Goal: Task Accomplishment & Management: Manage account settings

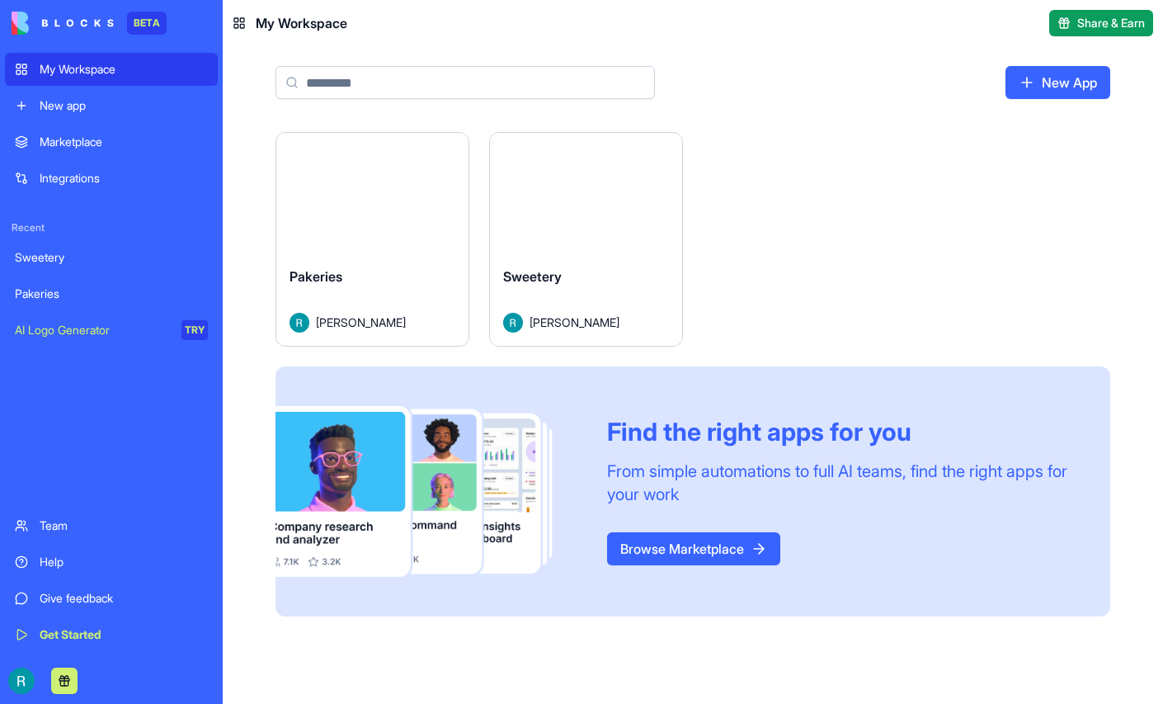
click at [112, 266] on div "Sweetery" at bounding box center [111, 257] width 193 height 16
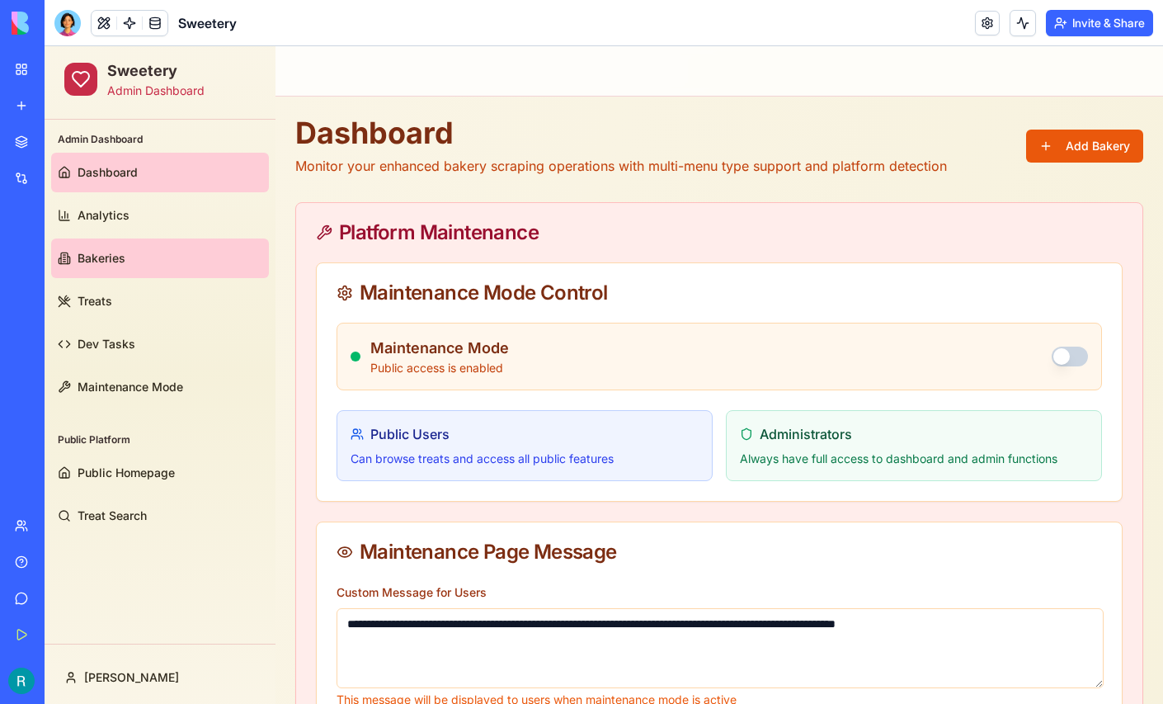
click at [127, 256] on link "Bakeries" at bounding box center [160, 258] width 218 height 40
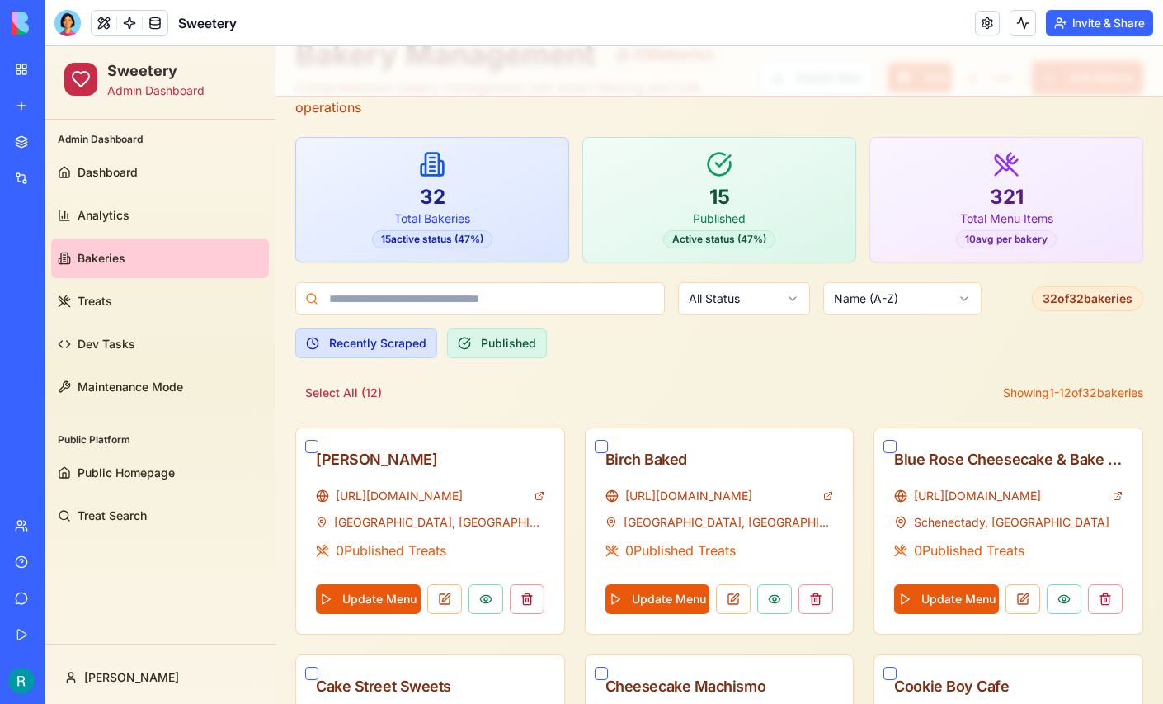
scroll to position [92, 0]
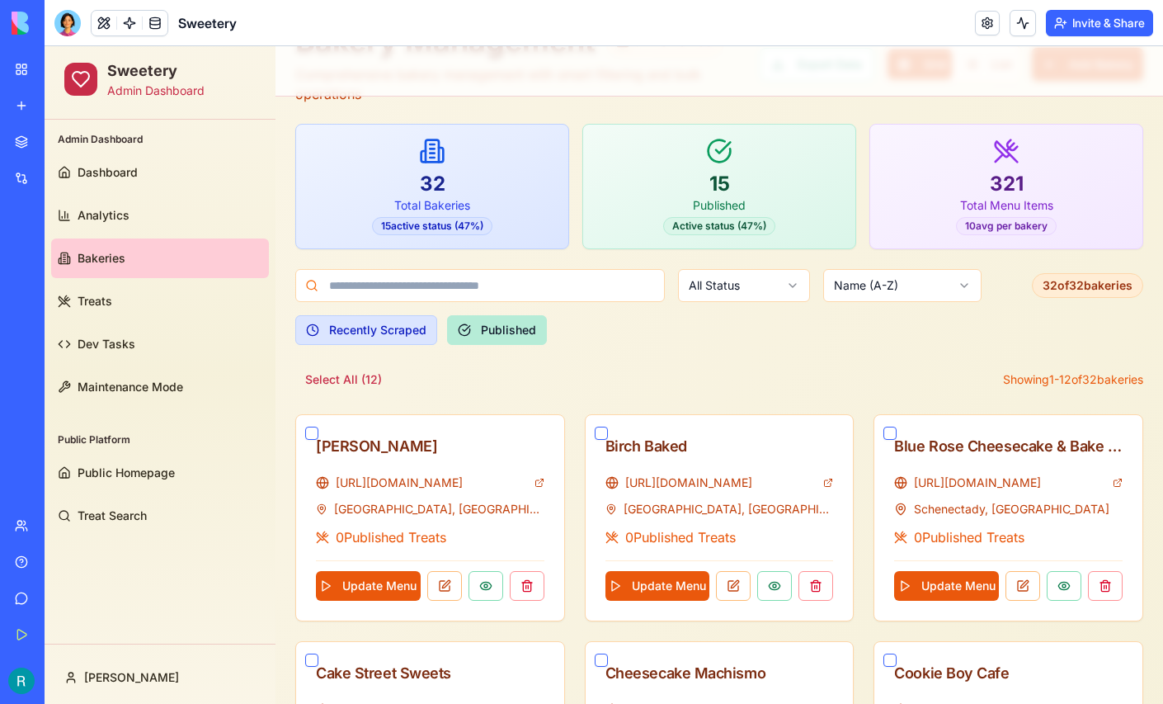
click at [514, 331] on button "Published" at bounding box center [497, 330] width 100 height 30
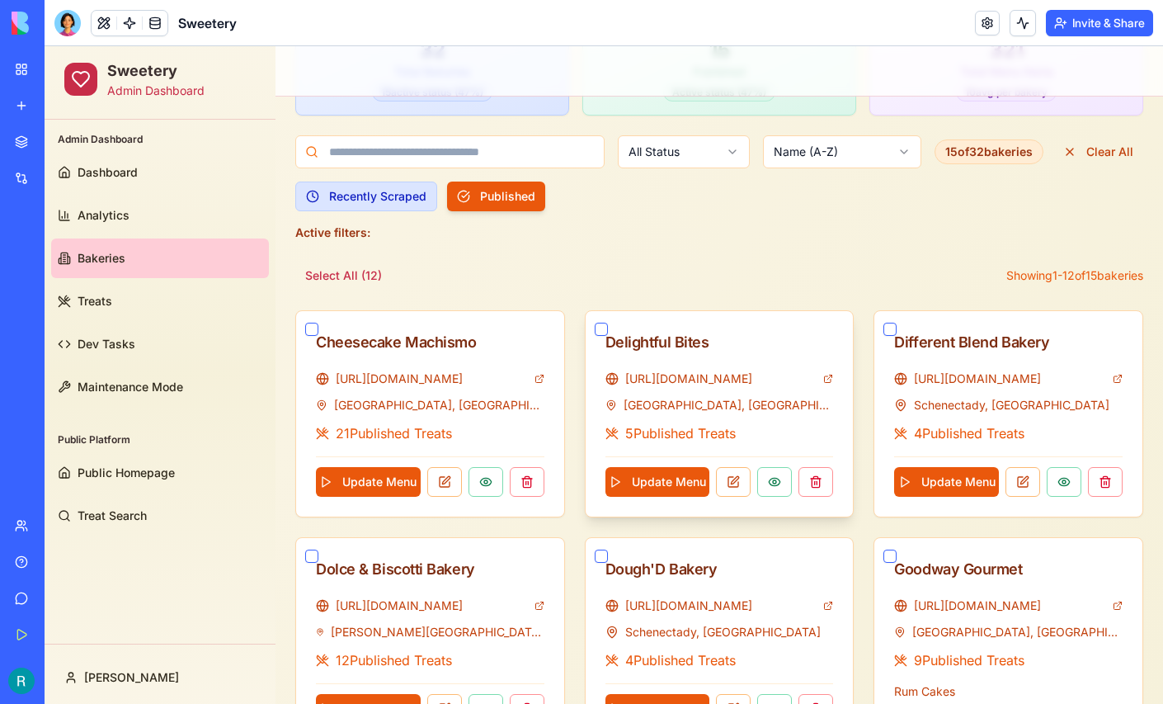
scroll to position [0, 0]
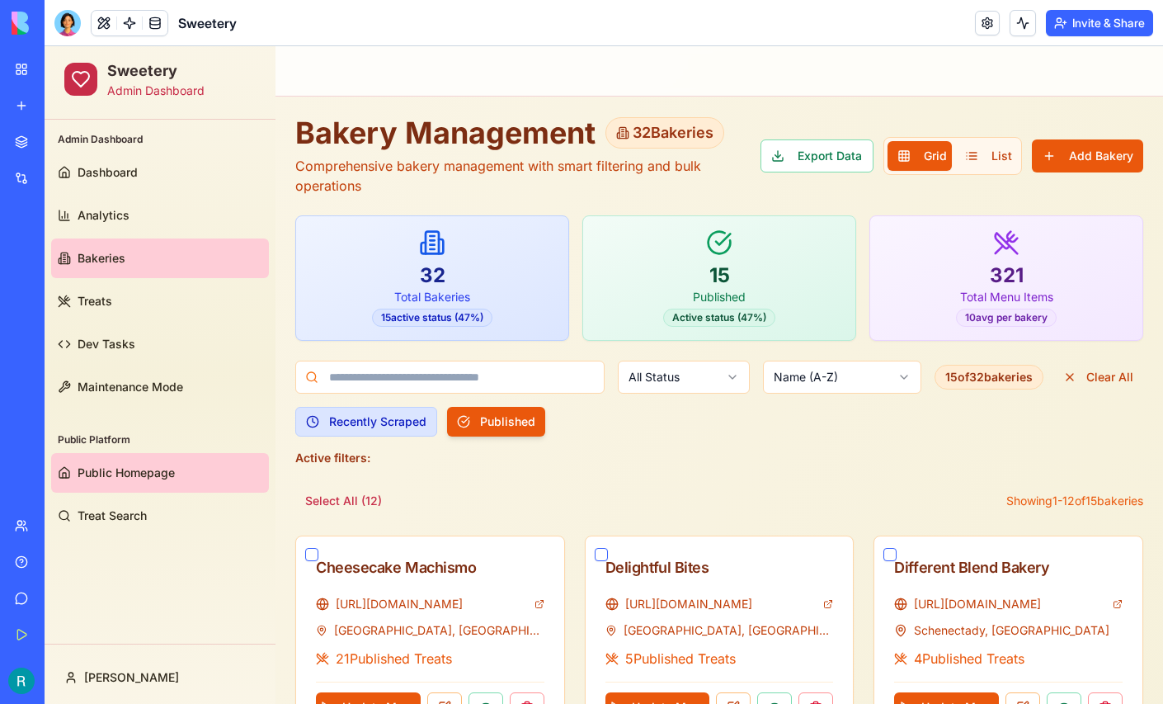
click at [129, 466] on span "Public Homepage" at bounding box center [126, 472] width 97 height 16
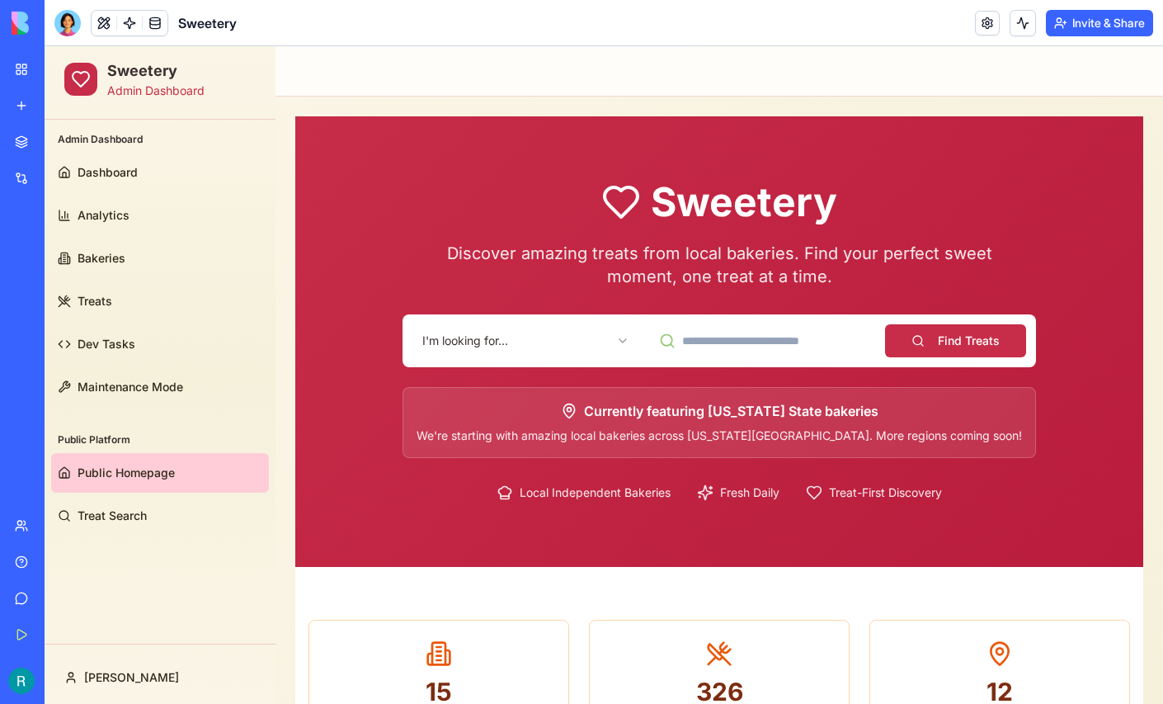
click at [749, 341] on input at bounding box center [762, 340] width 227 height 33
type input "**********"
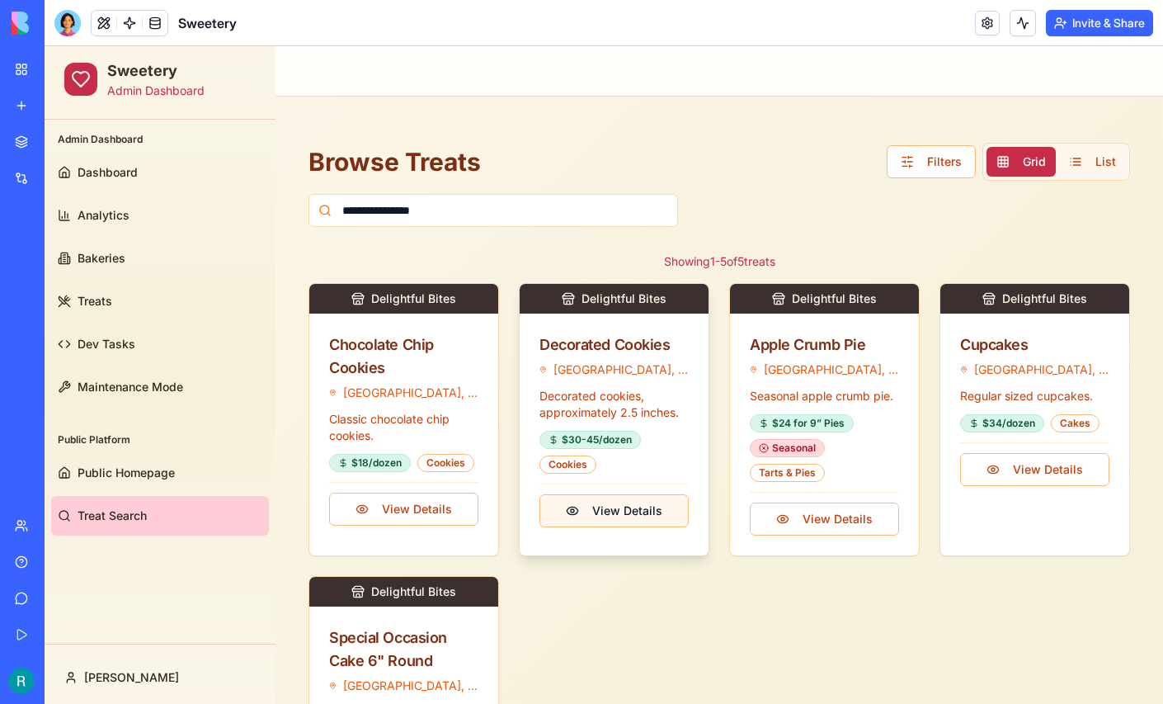
click at [608, 501] on button "View Details" at bounding box center [613, 510] width 149 height 33
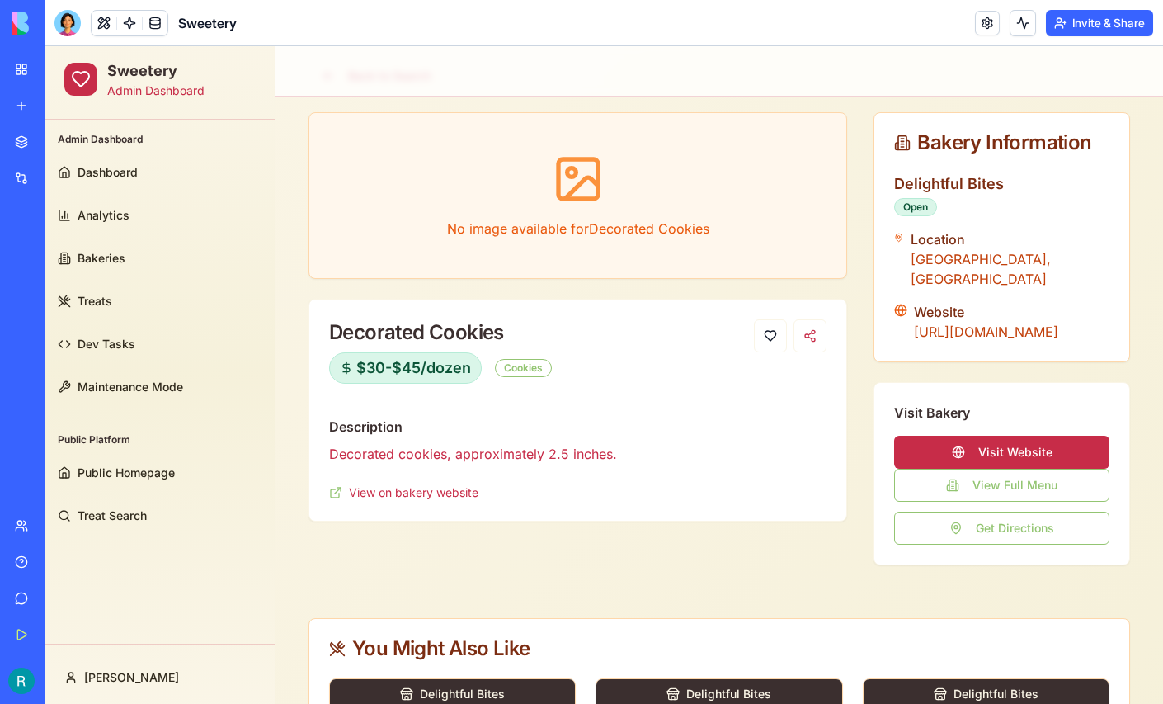
scroll to position [91, 0]
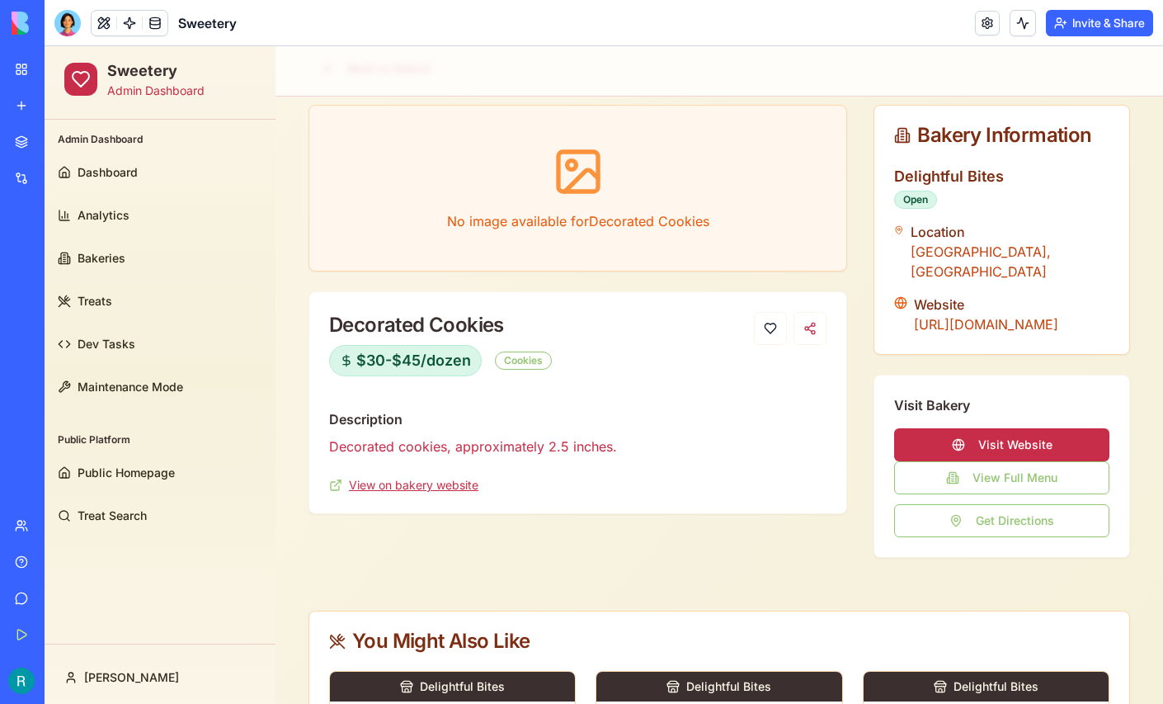
click at [439, 487] on link "View on bakery website" at bounding box center [413, 485] width 129 height 16
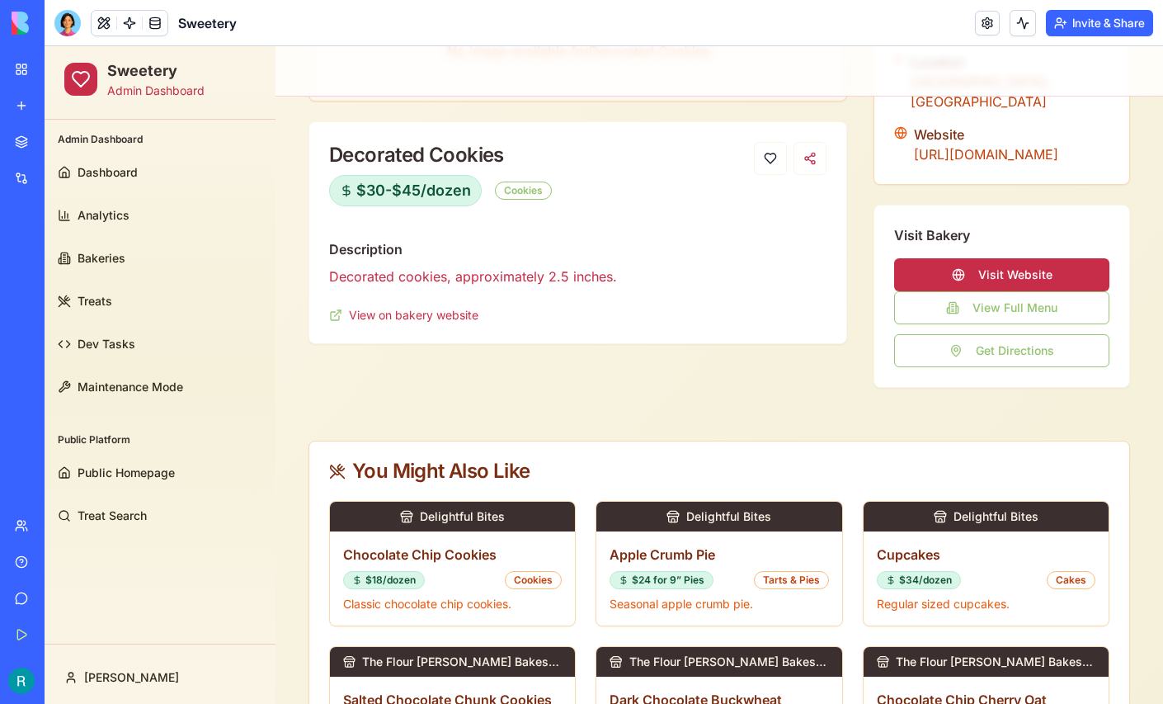
scroll to position [266, 0]
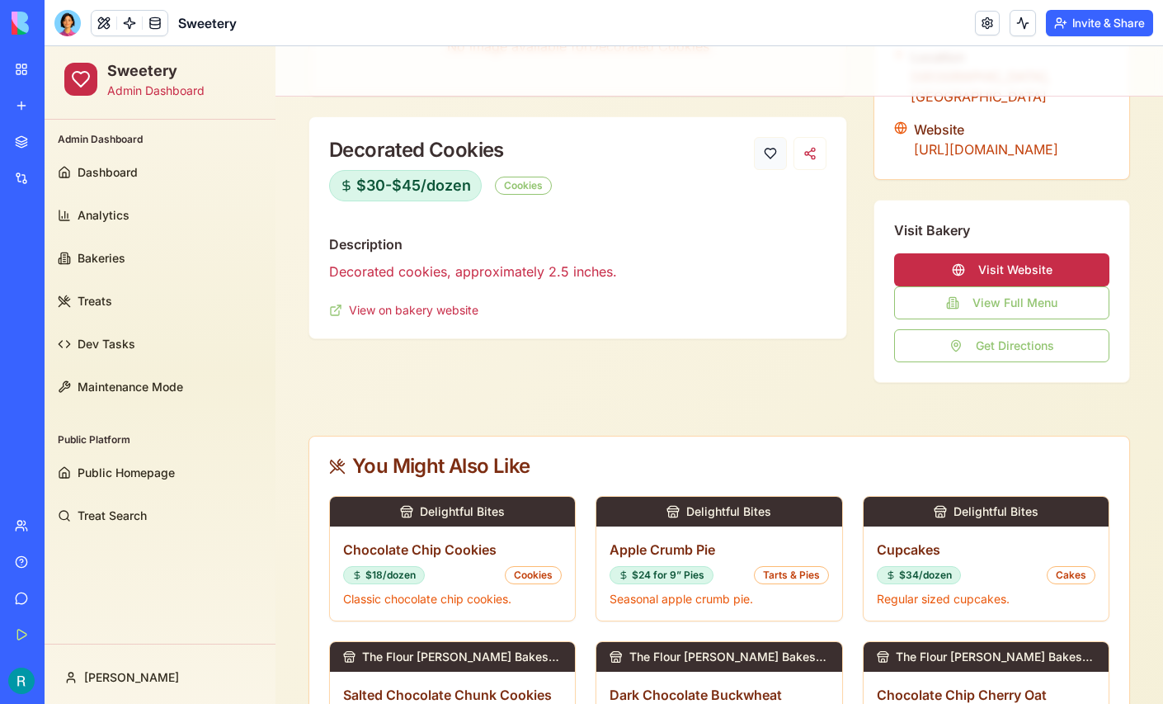
click at [776, 150] on button at bounding box center [770, 153] width 33 height 33
click at [769, 151] on button at bounding box center [770, 153] width 33 height 33
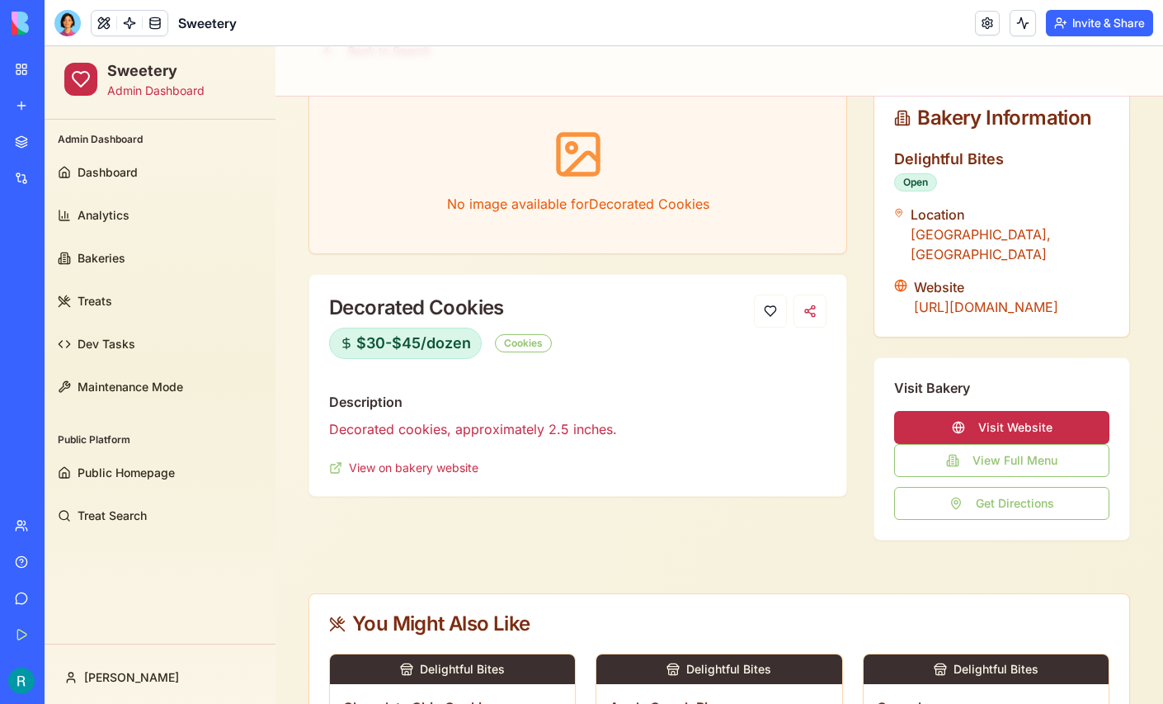
scroll to position [112, 0]
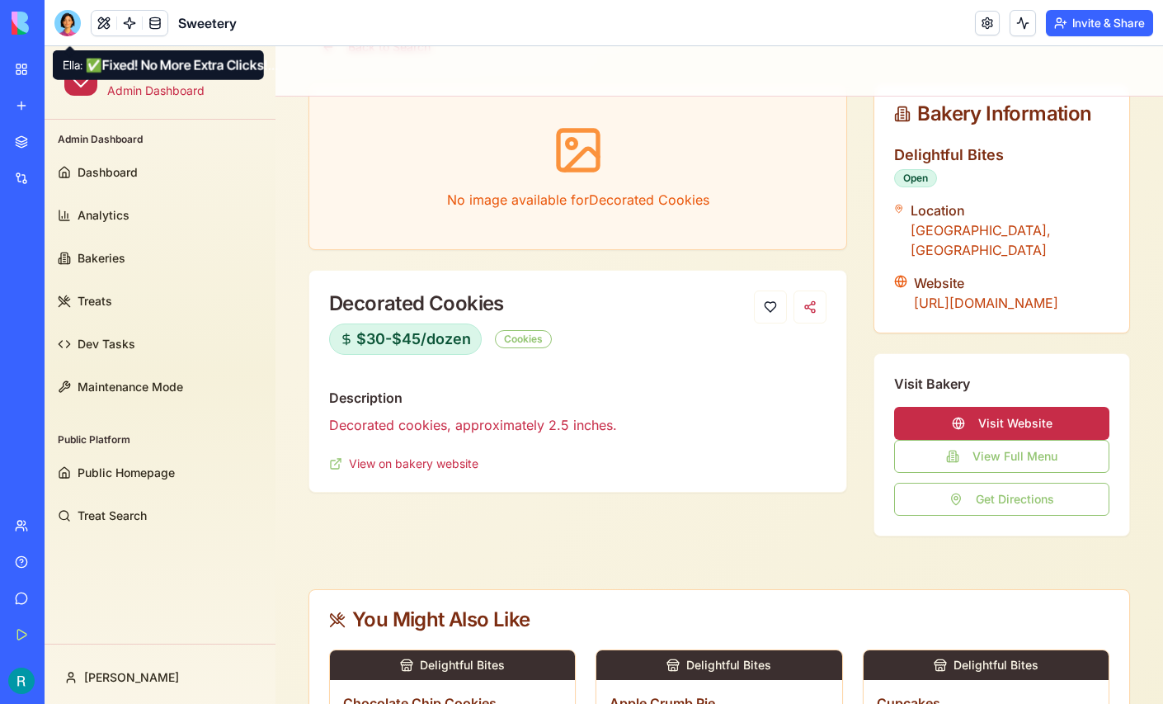
click at [72, 30] on div at bounding box center [67, 23] width 26 height 26
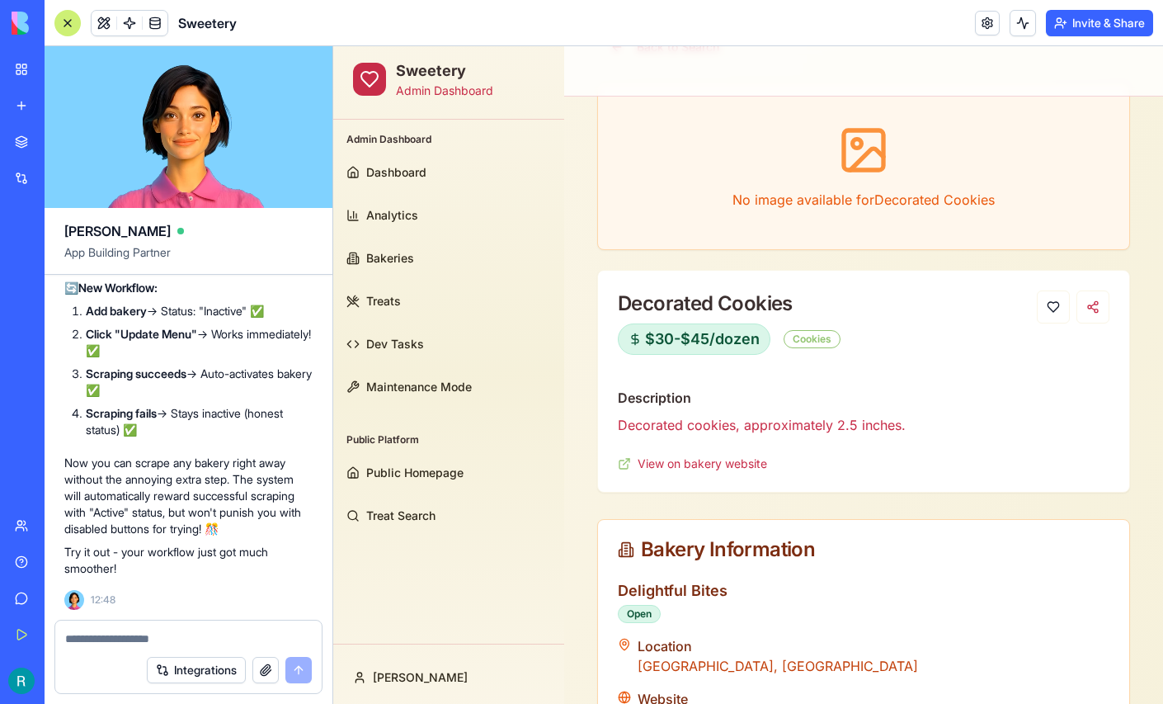
scroll to position [224073, 0]
click at [98, 630] on textarea at bounding box center [188, 638] width 247 height 16
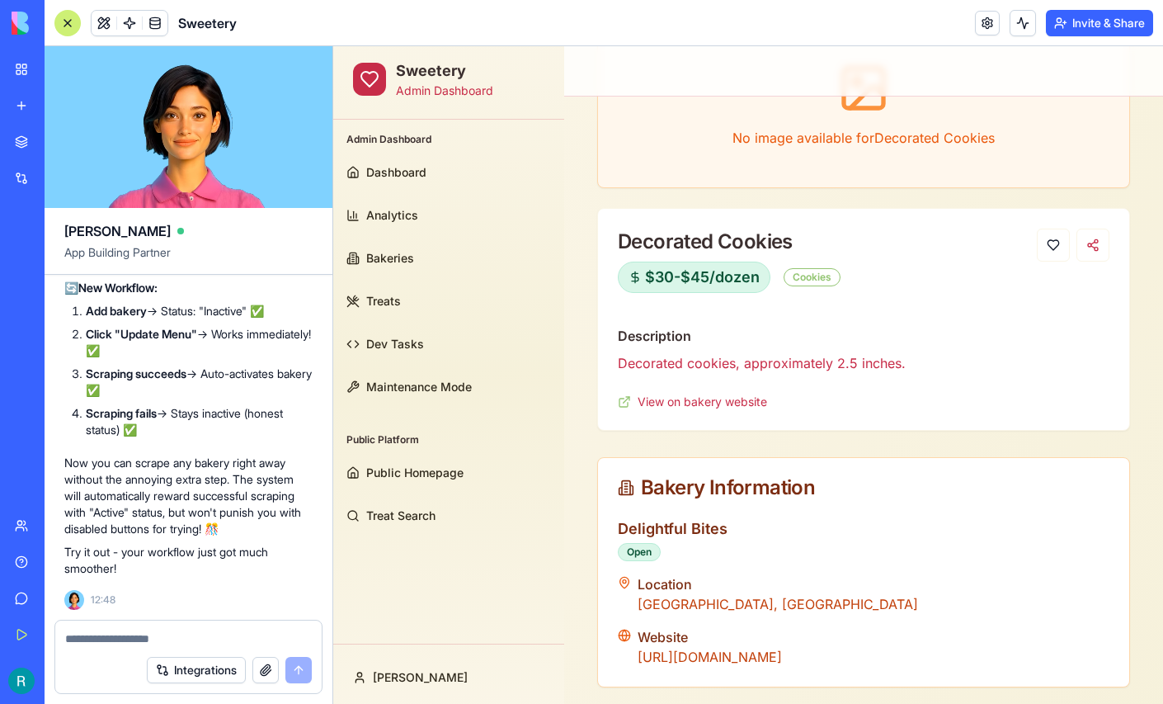
scroll to position [183, 0]
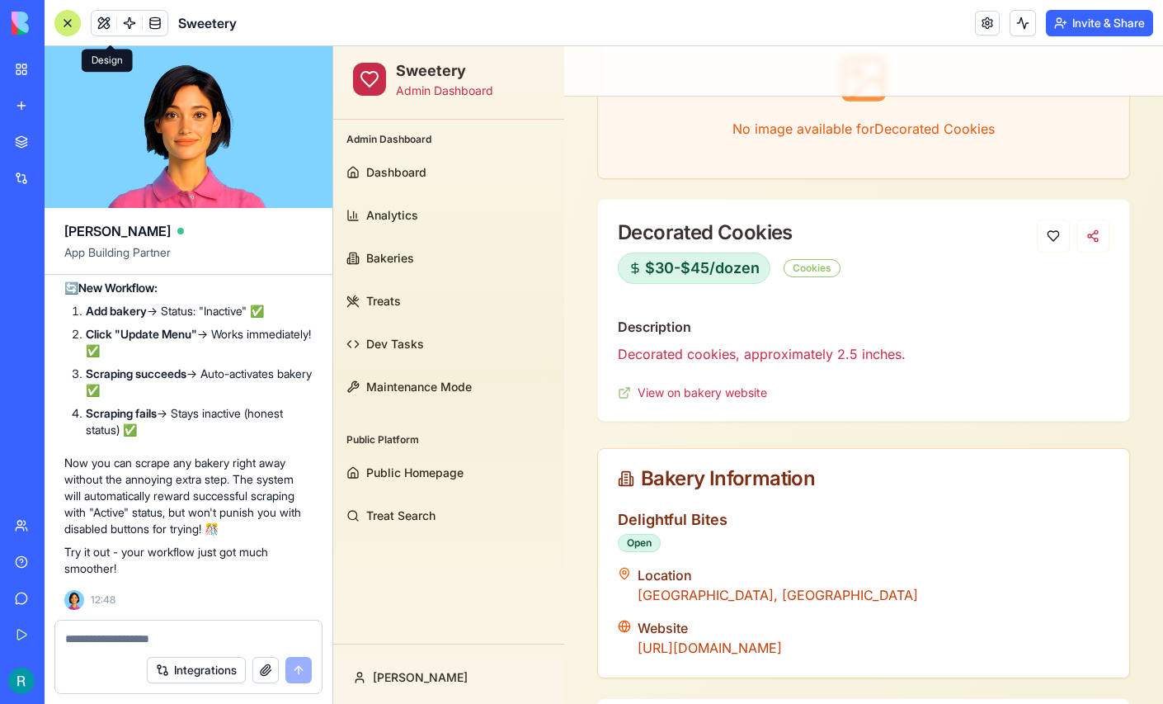
click at [114, 27] on button at bounding box center [104, 23] width 25 height 25
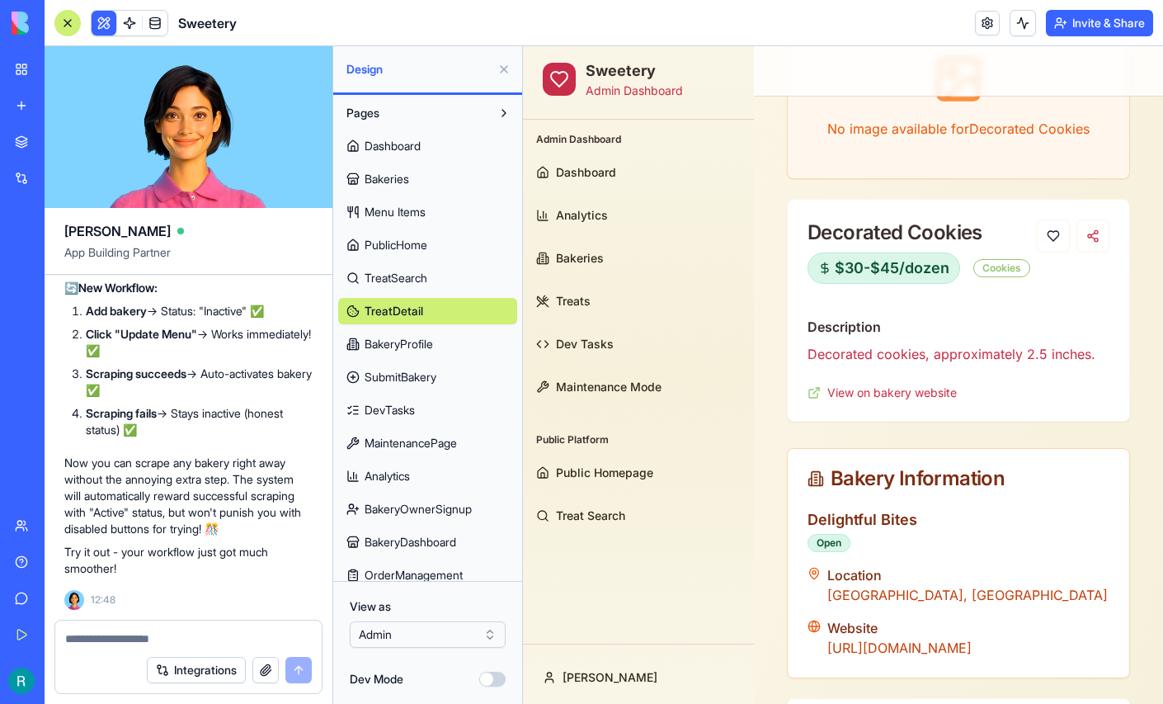
click at [119, 630] on textarea at bounding box center [188, 638] width 247 height 16
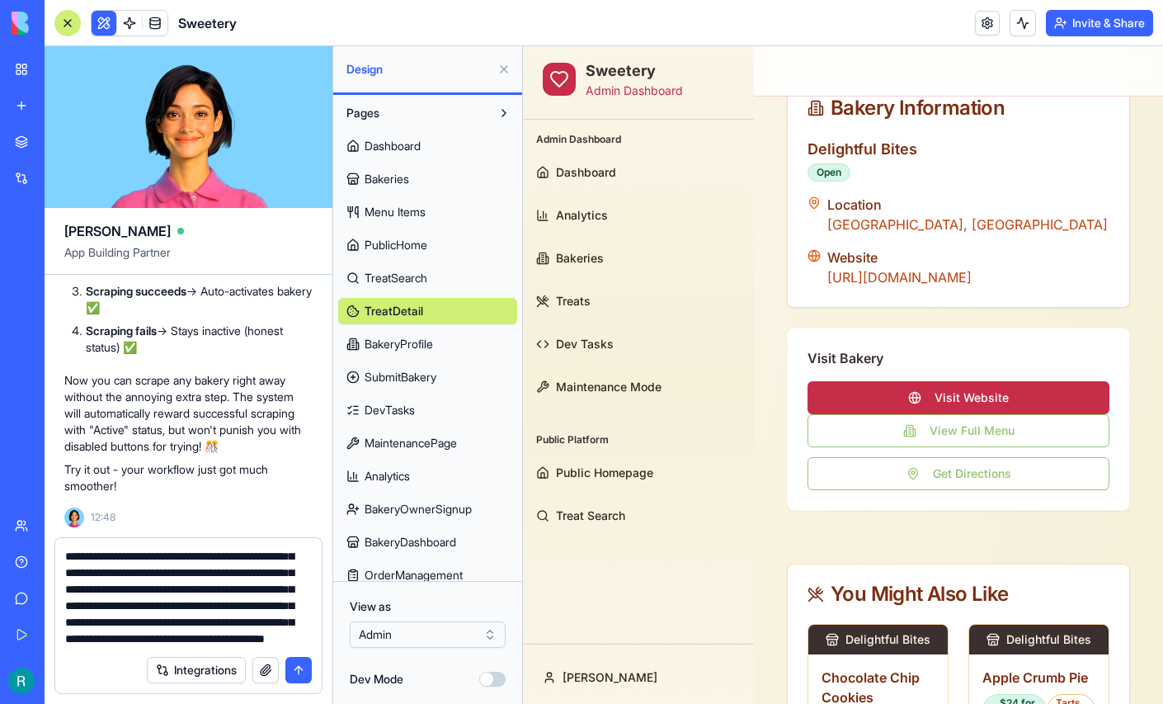
scroll to position [103, 0]
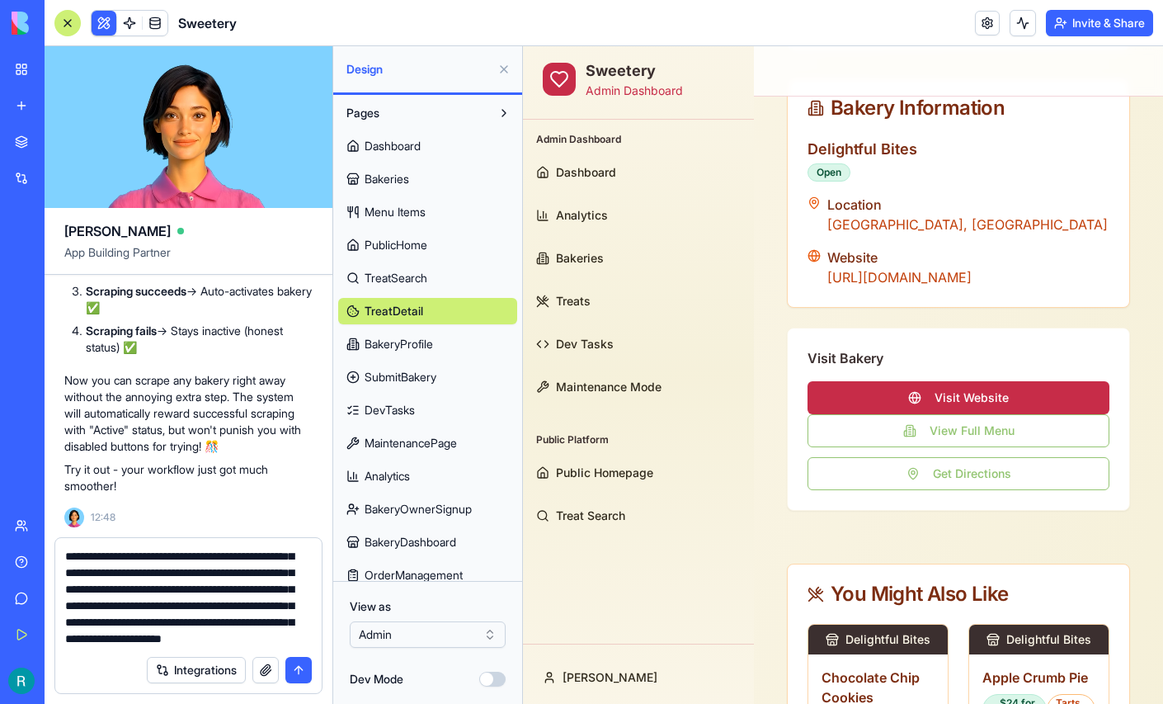
type textarea "**********"
click at [257, 672] on button "button" at bounding box center [265, 670] width 26 height 26
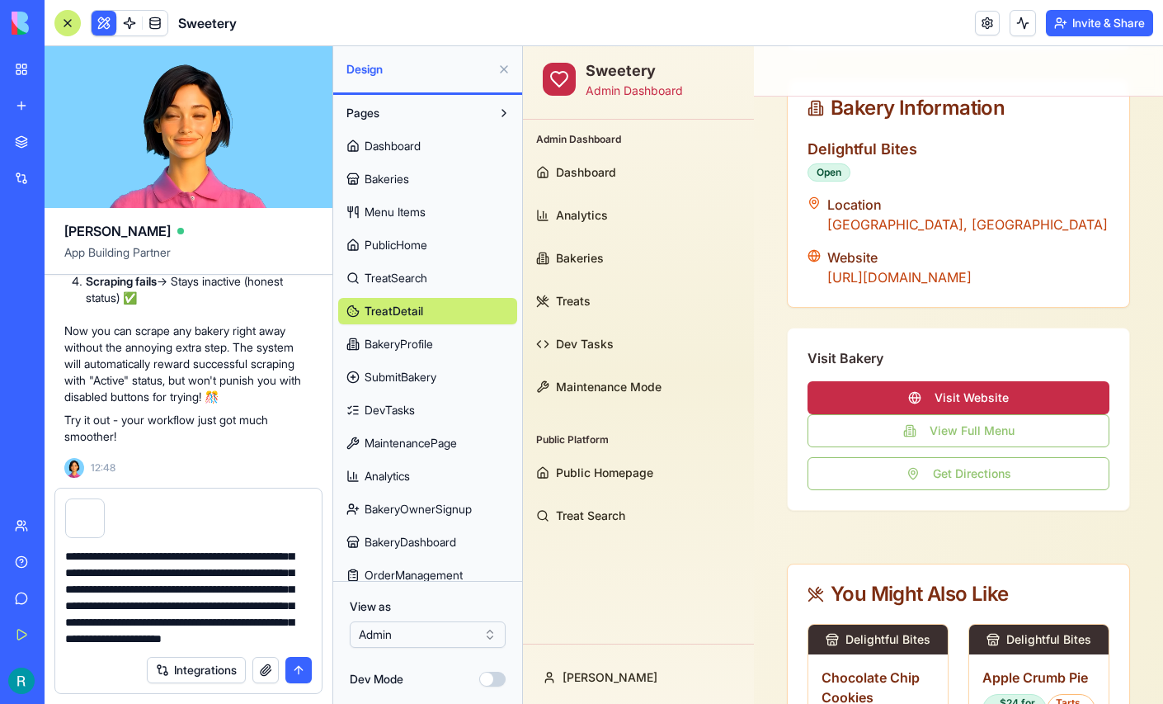
click at [252, 657] on button "button" at bounding box center [265, 670] width 26 height 26
click at [294, 657] on button "submit" at bounding box center [298, 670] width 26 height 26
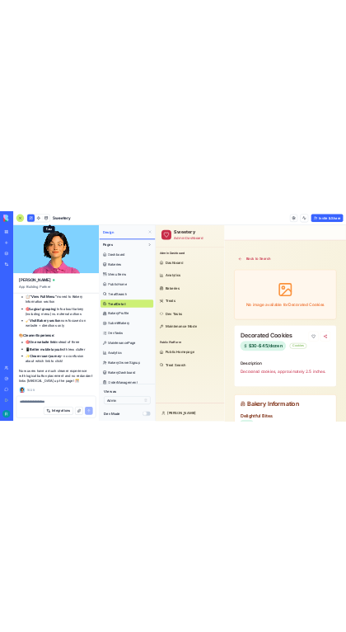
scroll to position [225392, 0]
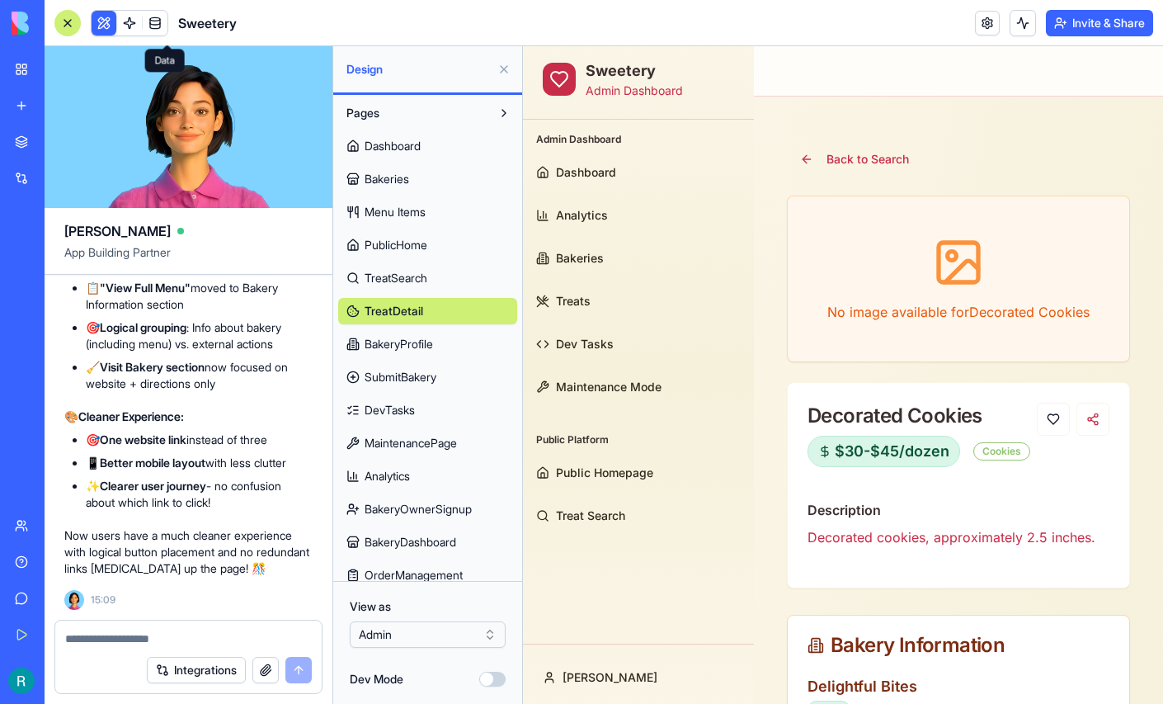
click at [501, 82] on button at bounding box center [504, 69] width 26 height 26
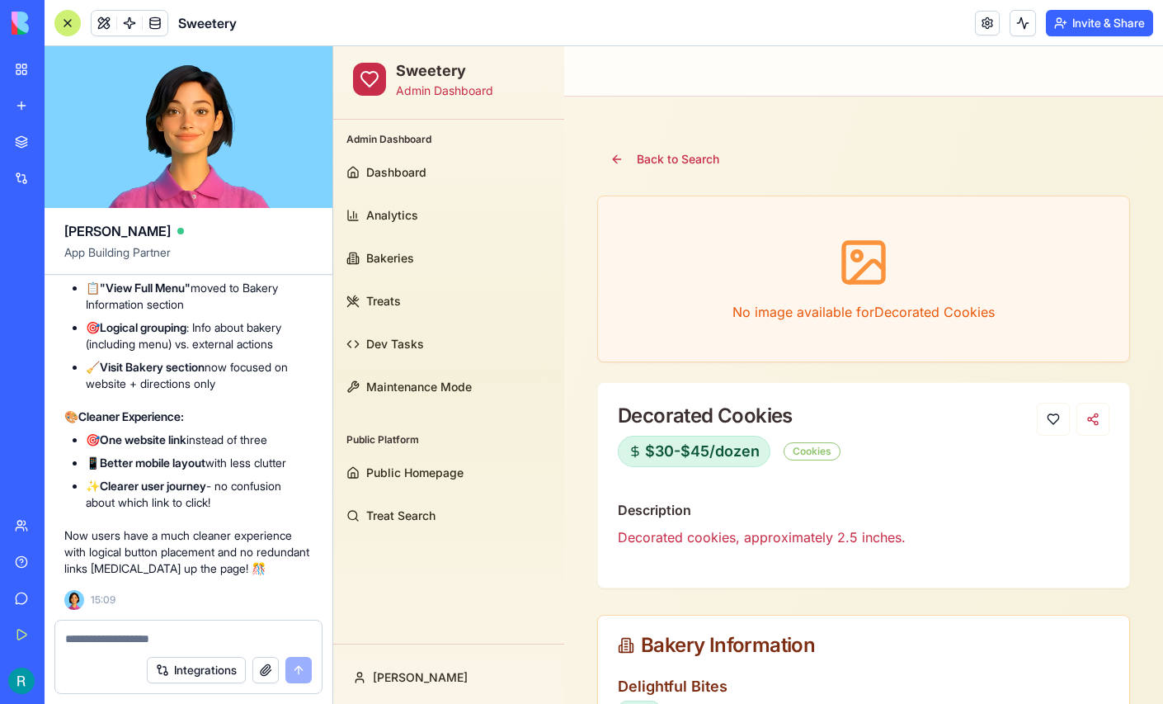
click at [64, 26] on div at bounding box center [67, 23] width 26 height 26
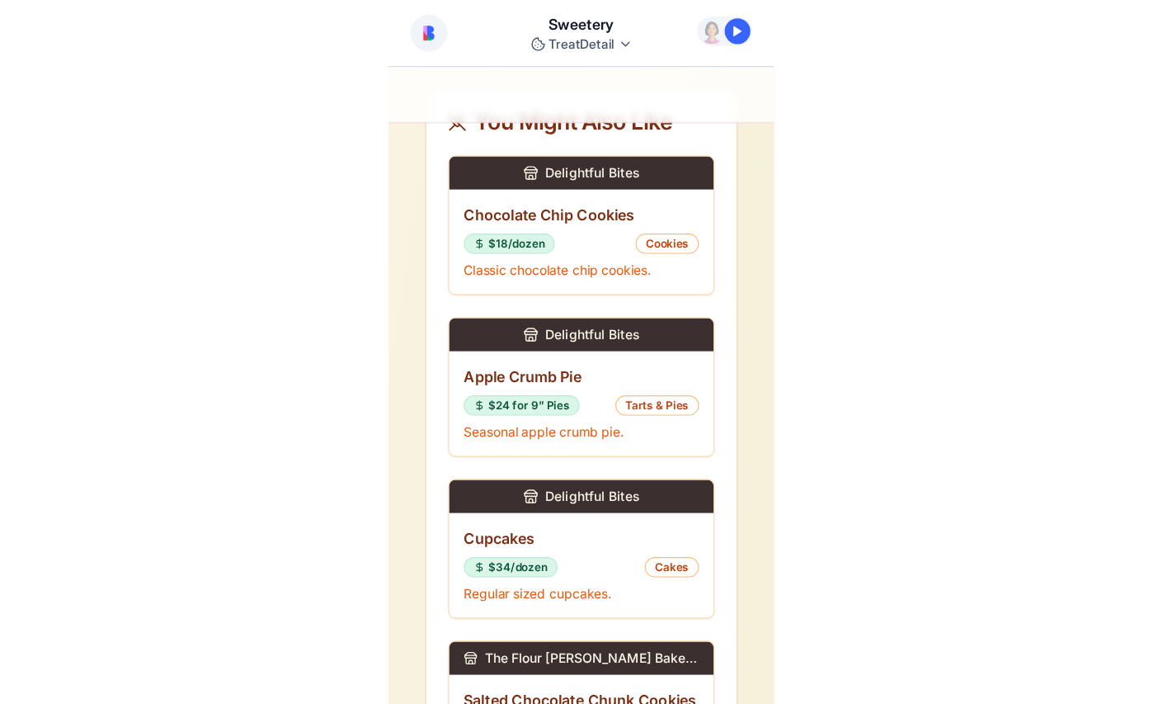
scroll to position [0, 0]
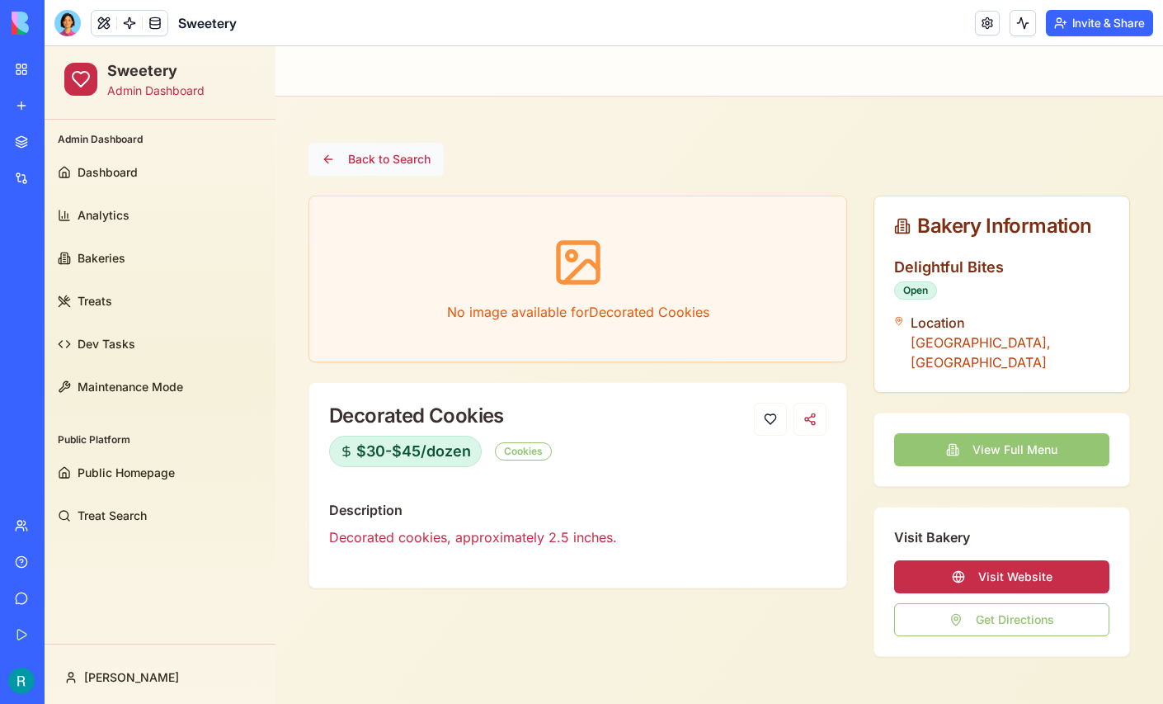
click at [360, 157] on button "Back to Search" at bounding box center [375, 159] width 135 height 33
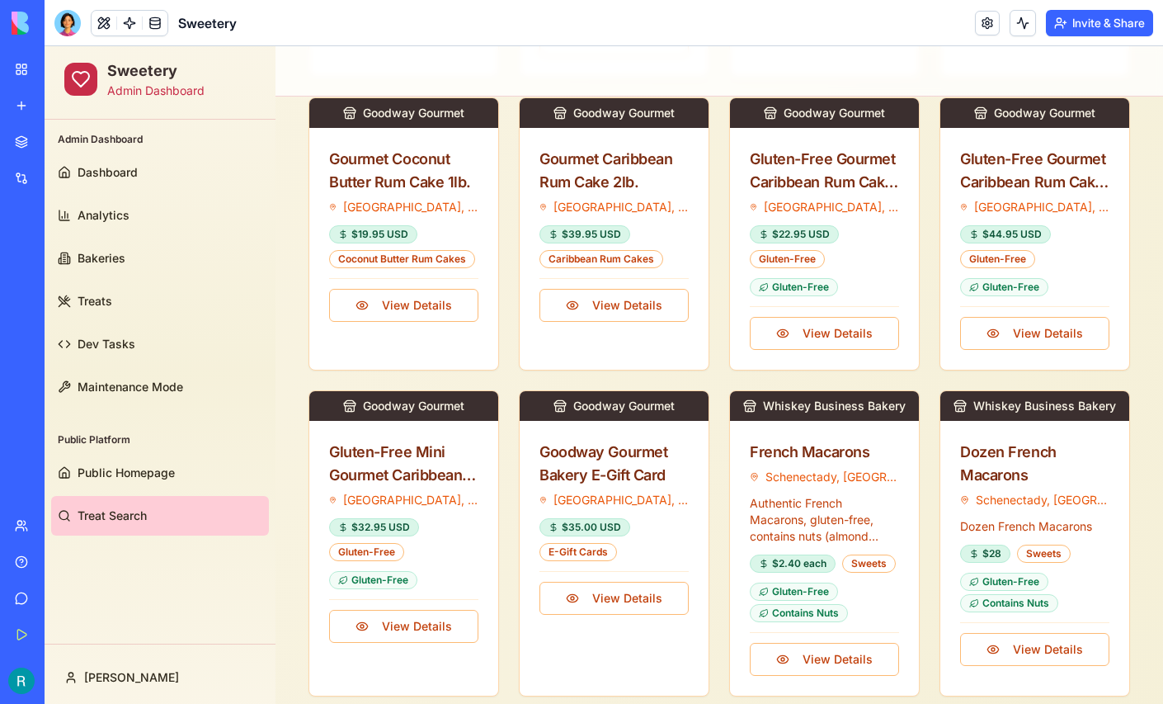
scroll to position [1353, 0]
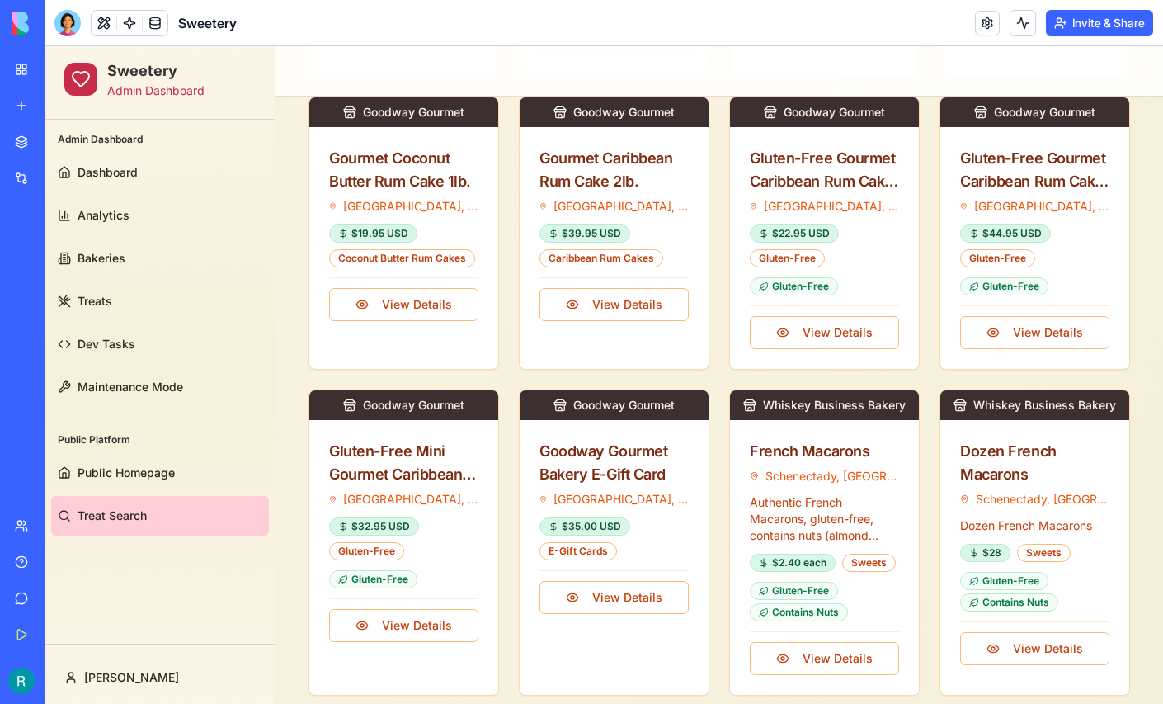
click at [70, 35] on div at bounding box center [67, 23] width 26 height 26
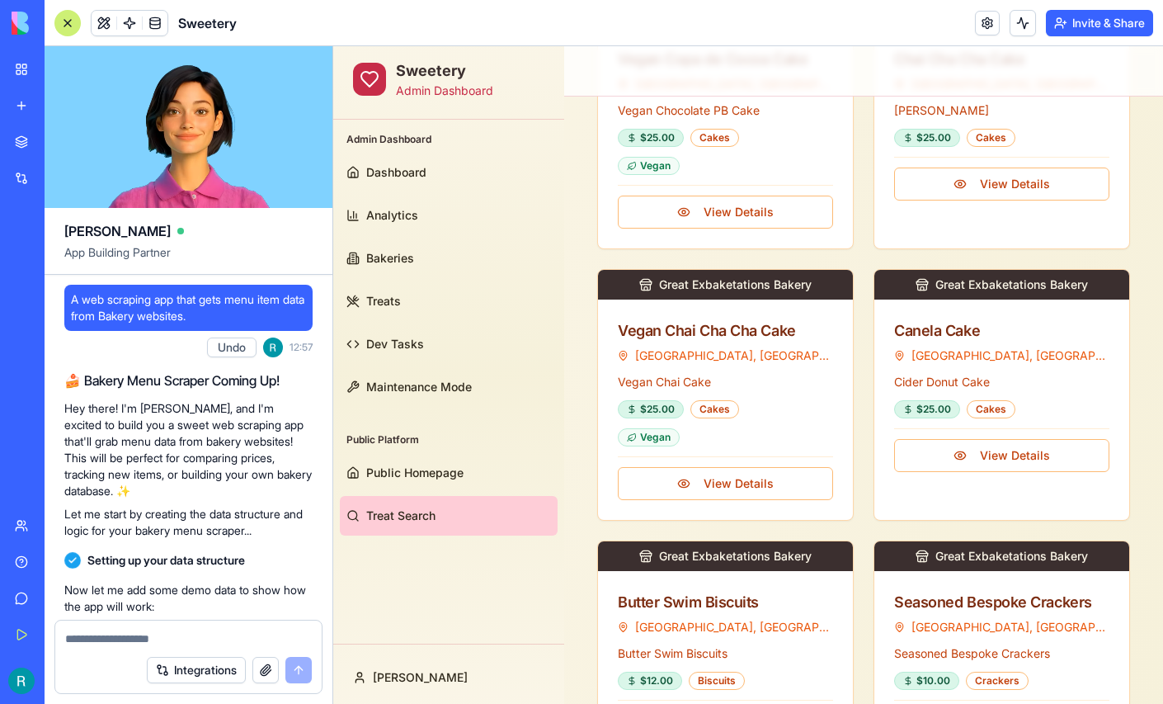
scroll to position [225413, 0]
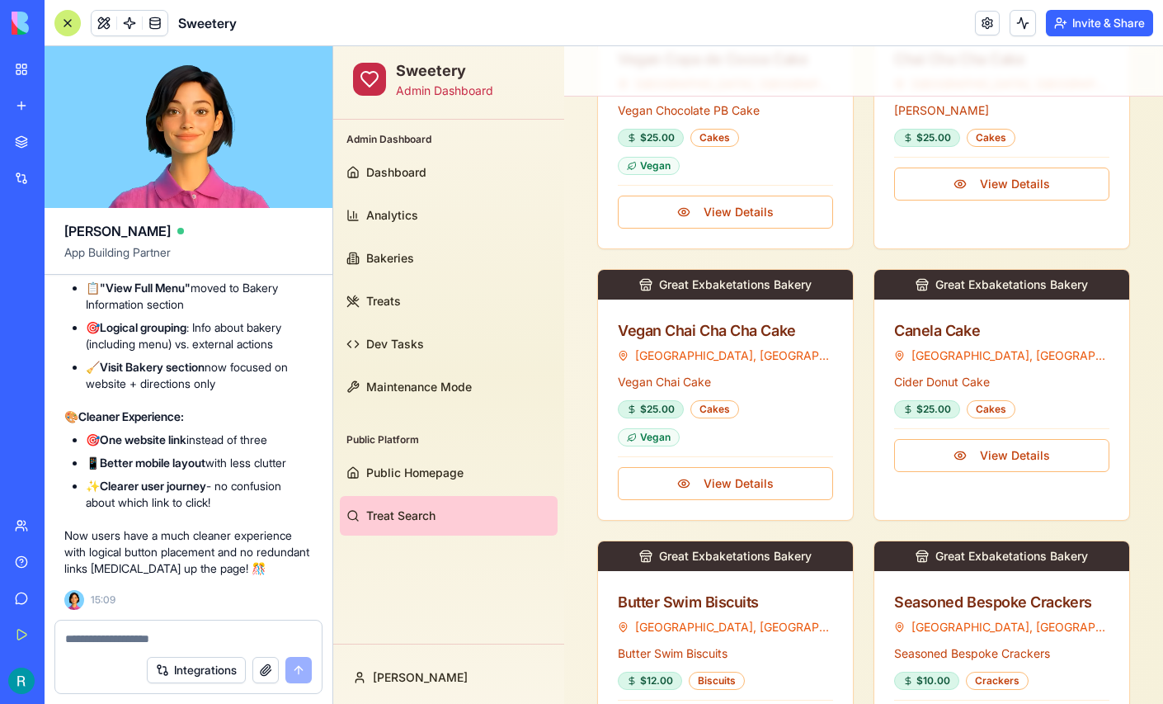
click at [158, 620] on div at bounding box center [188, 633] width 266 height 26
click at [143, 630] on textarea at bounding box center [188, 638] width 247 height 16
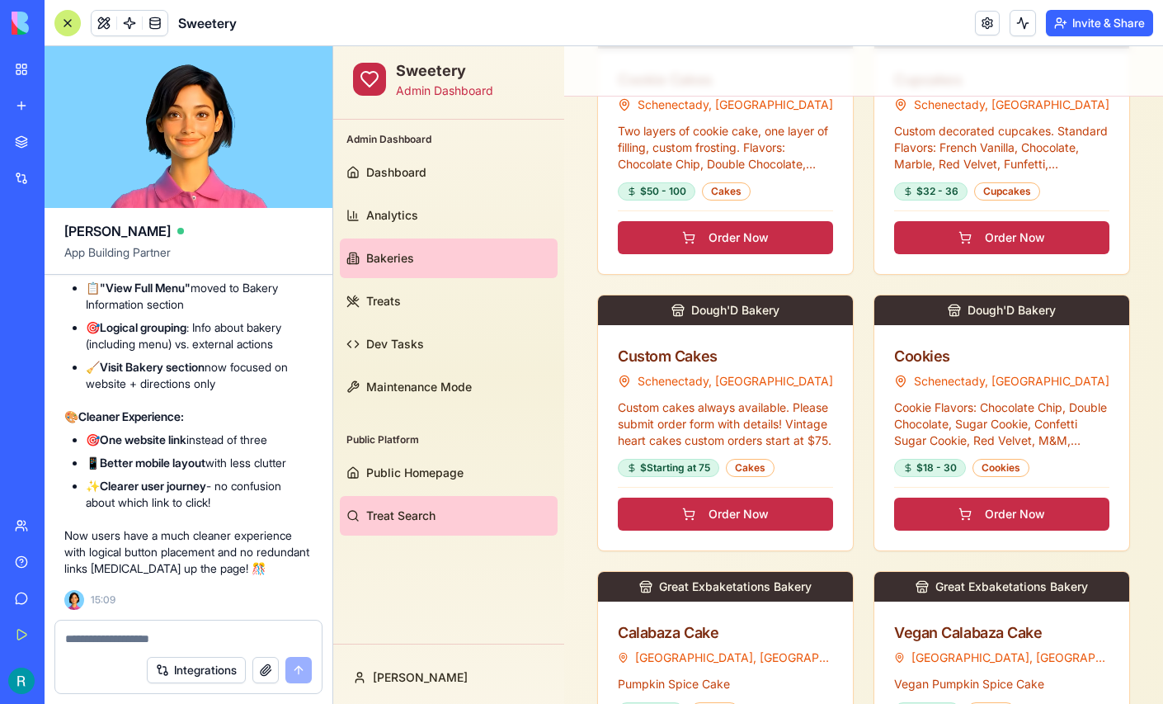
scroll to position [0, 0]
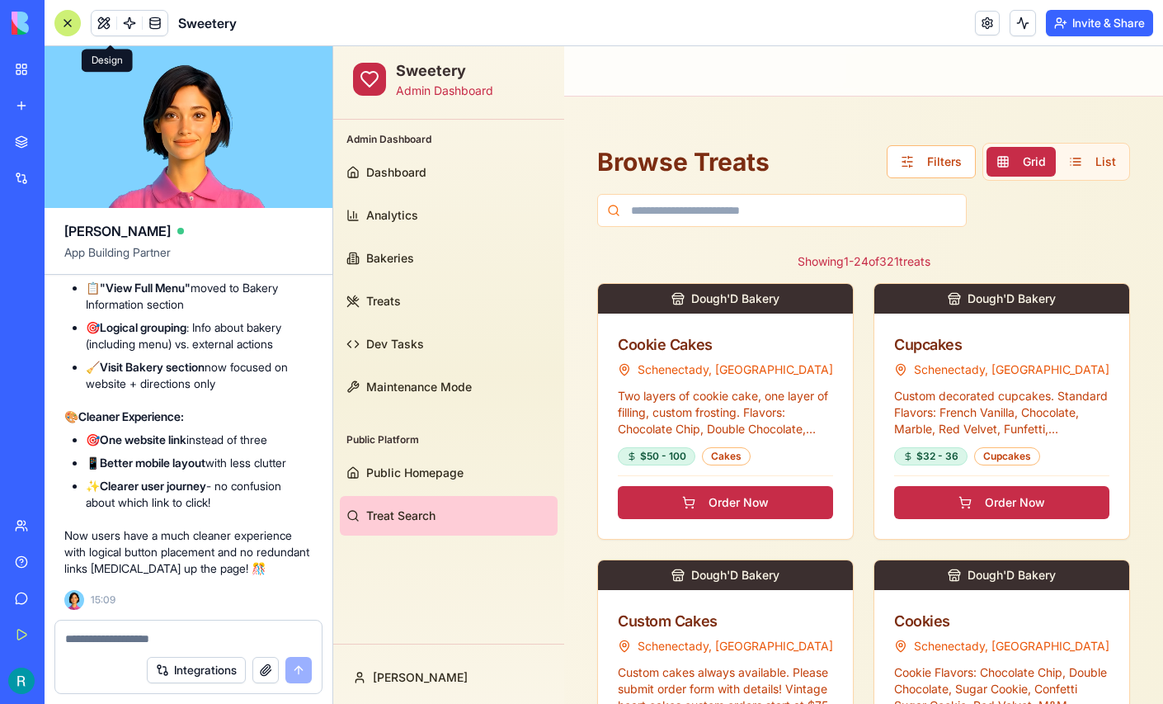
click at [106, 20] on button at bounding box center [104, 23] width 25 height 25
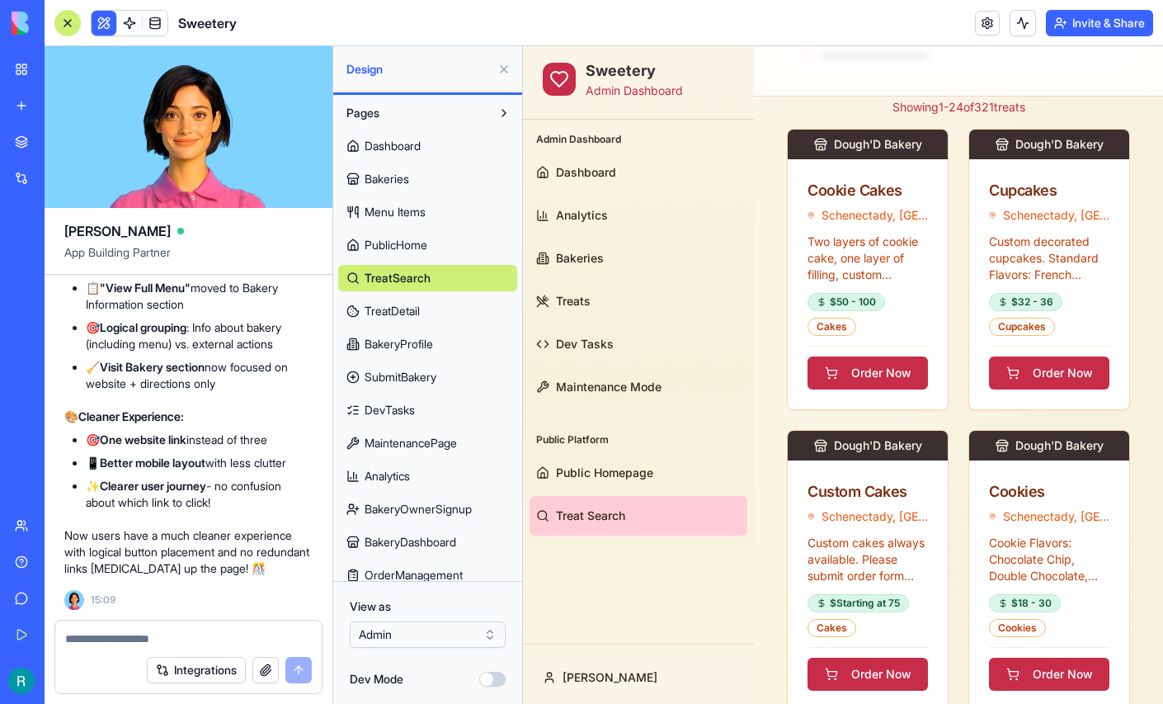
scroll to position [177, 0]
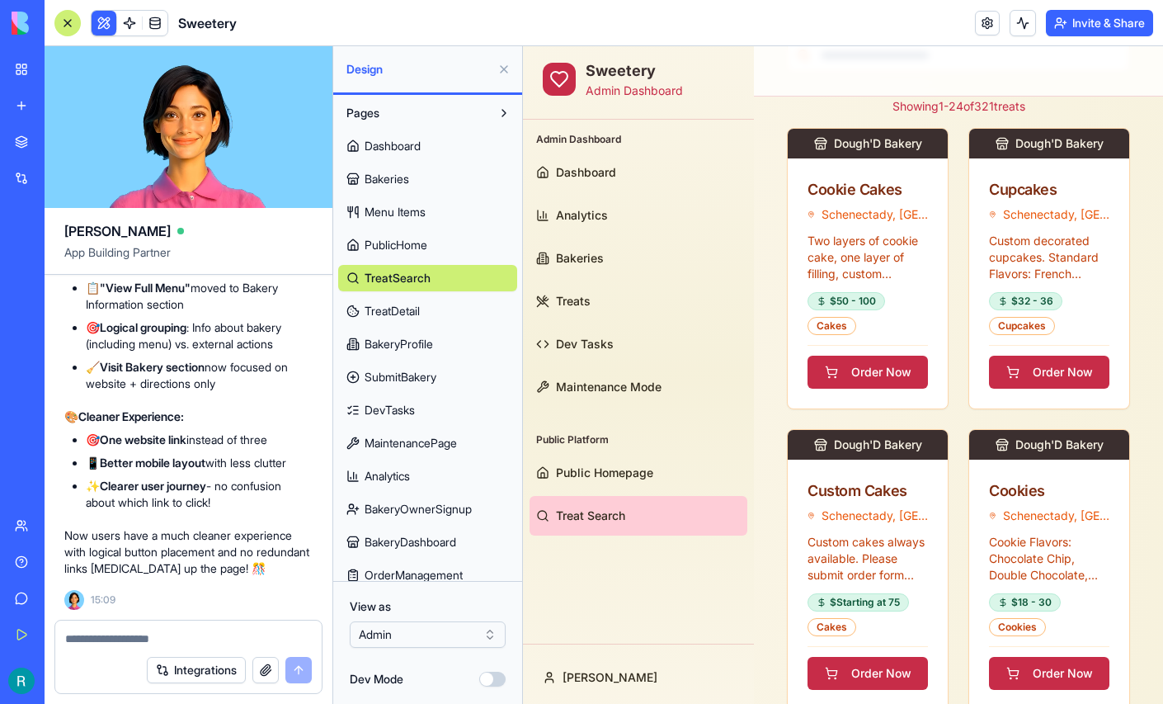
click at [133, 630] on textarea at bounding box center [188, 638] width 247 height 16
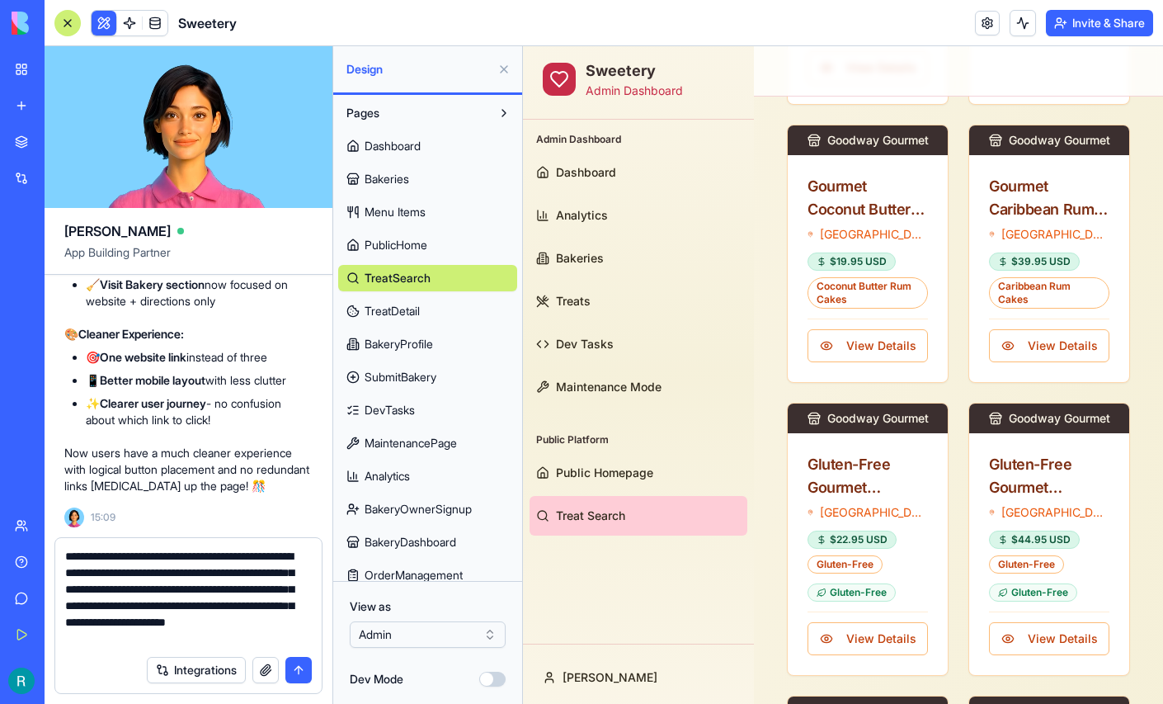
scroll to position [29, 0]
type textarea "**********"
click at [262, 658] on button "button" at bounding box center [265, 670] width 26 height 26
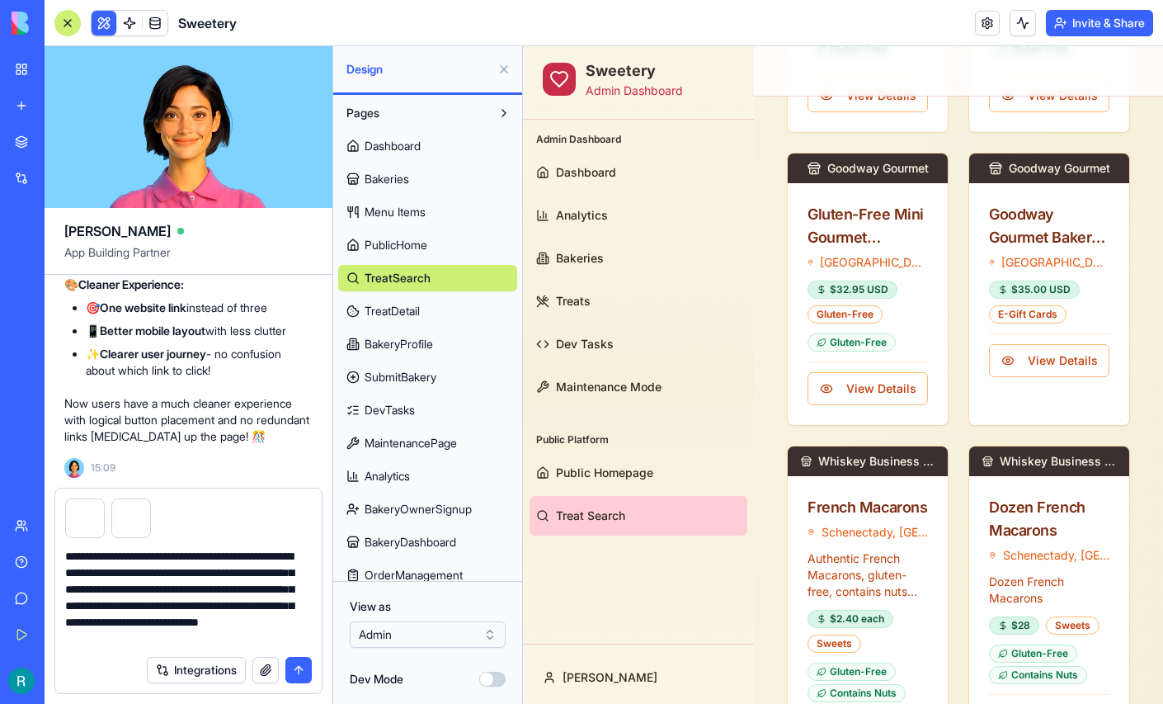
scroll to position [3223, 0]
click at [292, 666] on button "submit" at bounding box center [298, 670] width 26 height 26
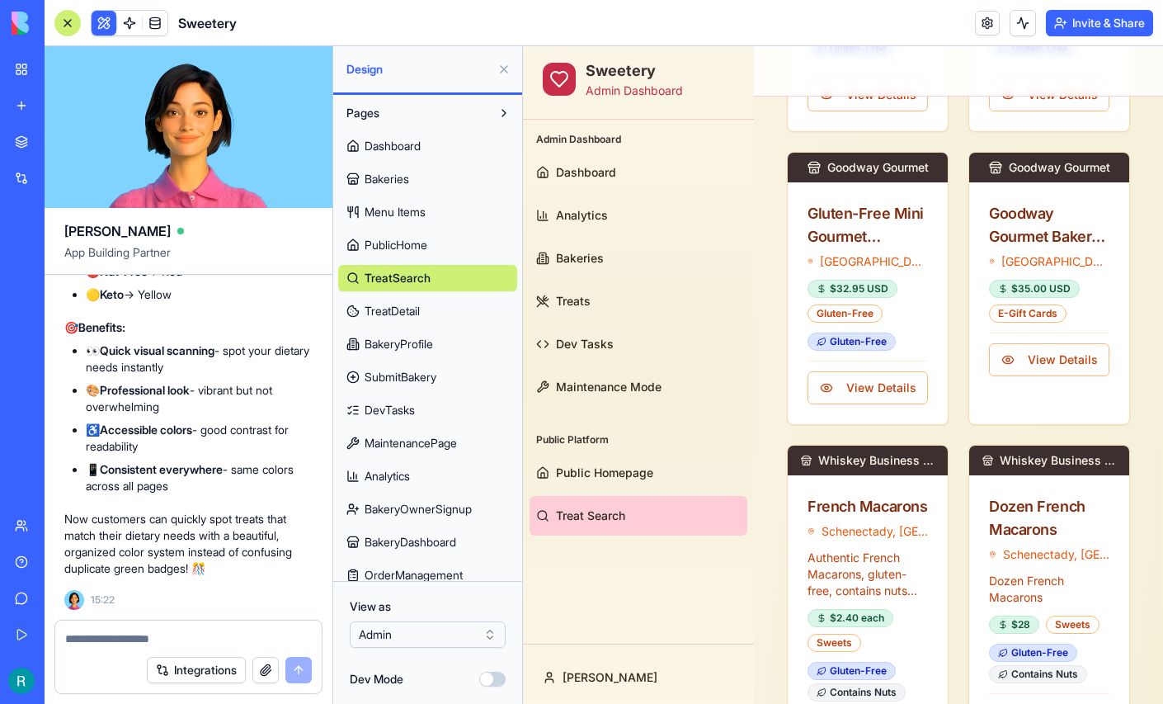
scroll to position [226878, 0]
click at [497, 82] on button at bounding box center [504, 69] width 26 height 26
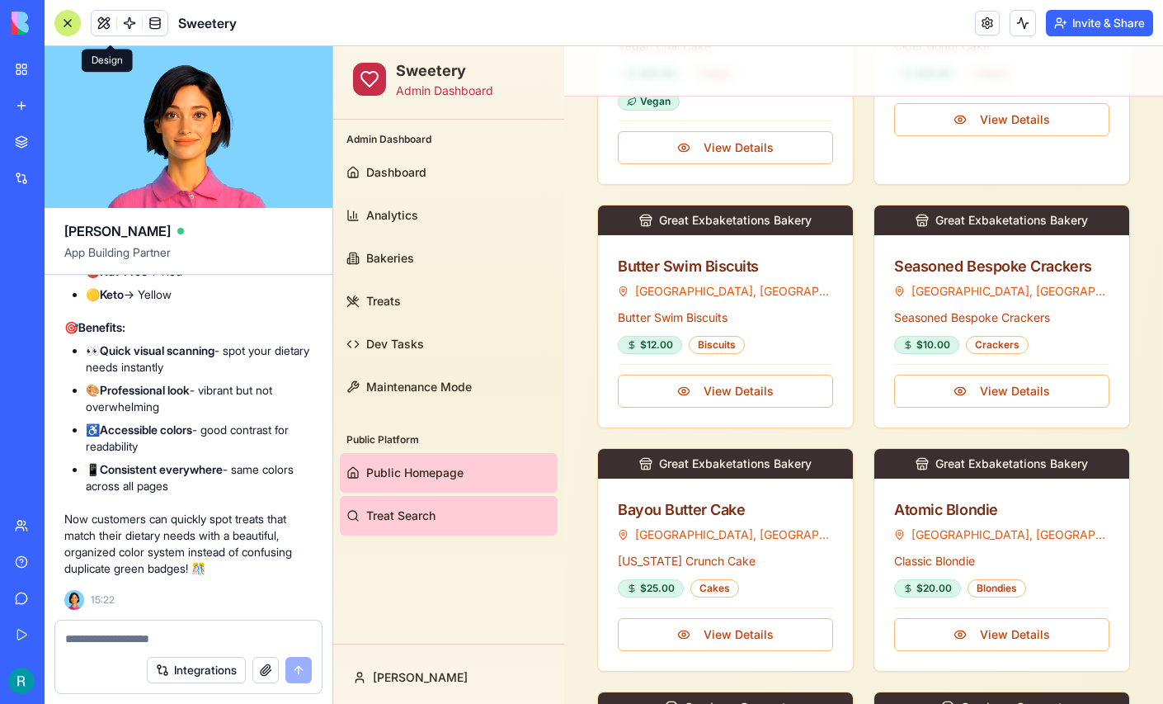
click at [428, 473] on span "Public Homepage" at bounding box center [414, 472] width 97 height 16
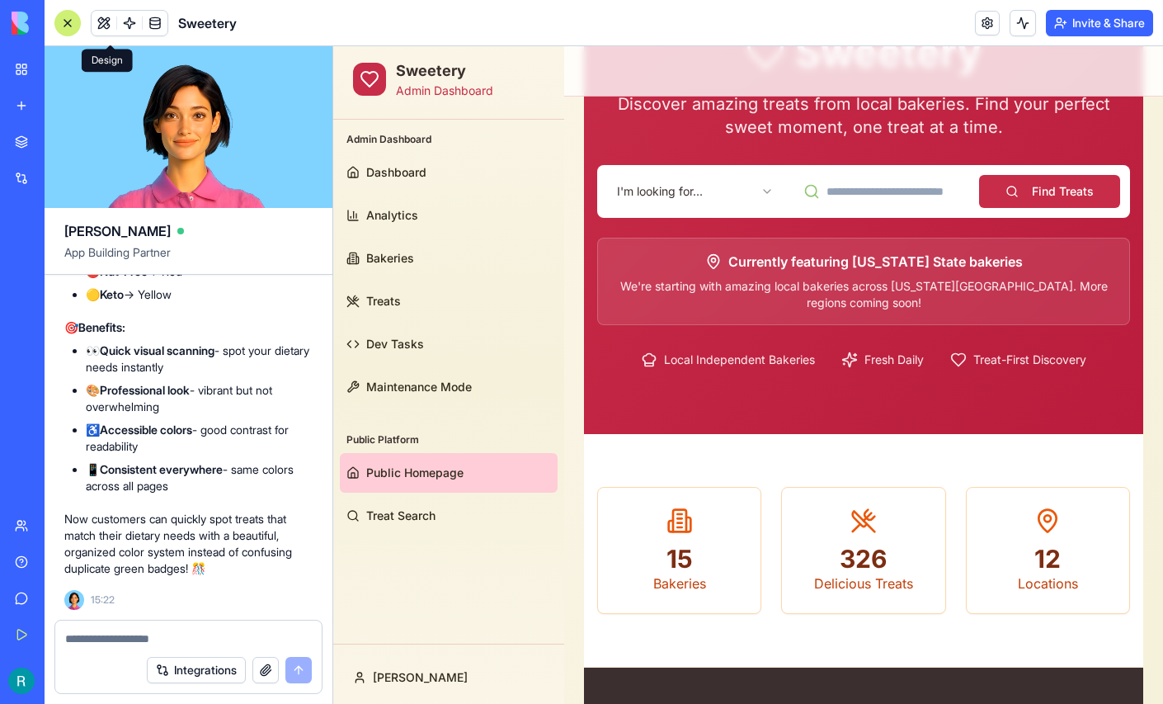
scroll to position [151, 0]
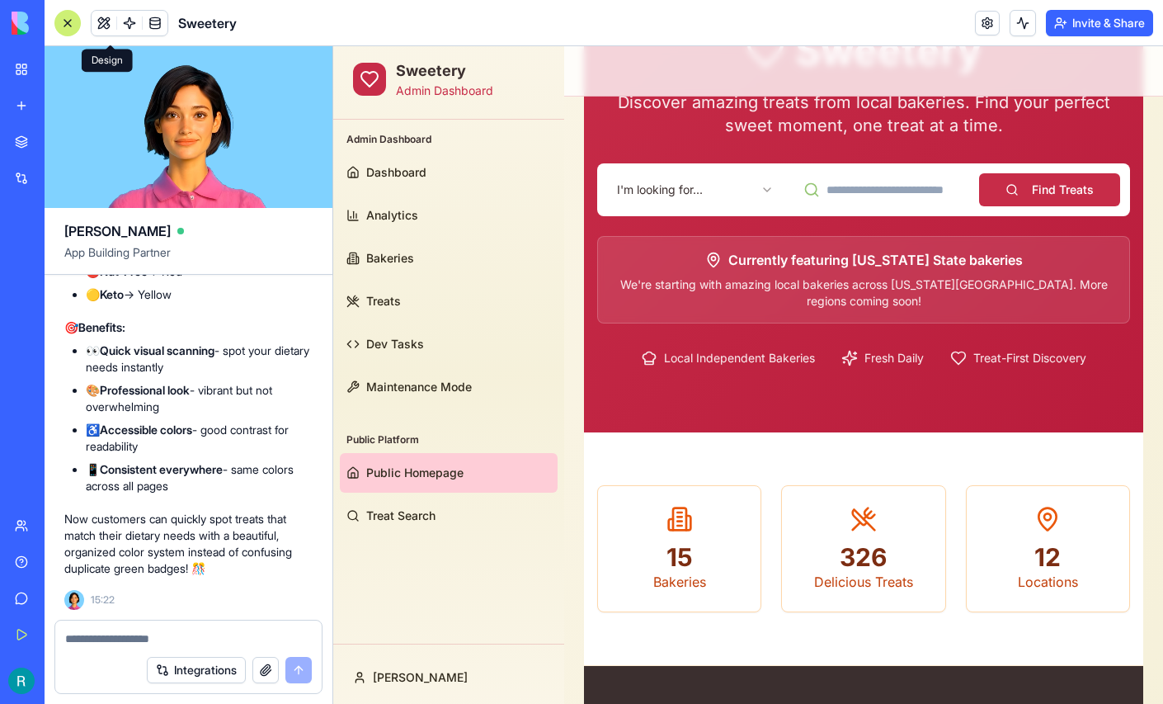
click at [710, 192] on html "Sweetery Admin Dashboard Admin Dashboard Dashboard Analytics Bakeries Treats De…" at bounding box center [748, 511] width 830 height 1232
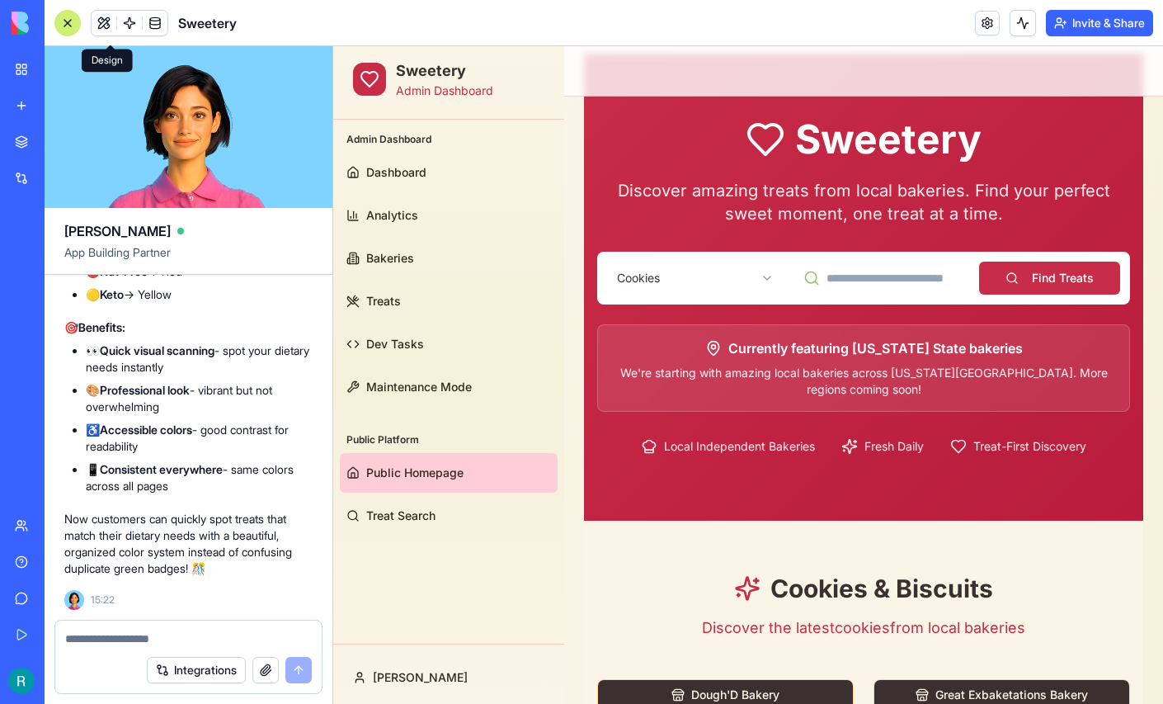
scroll to position [0, 0]
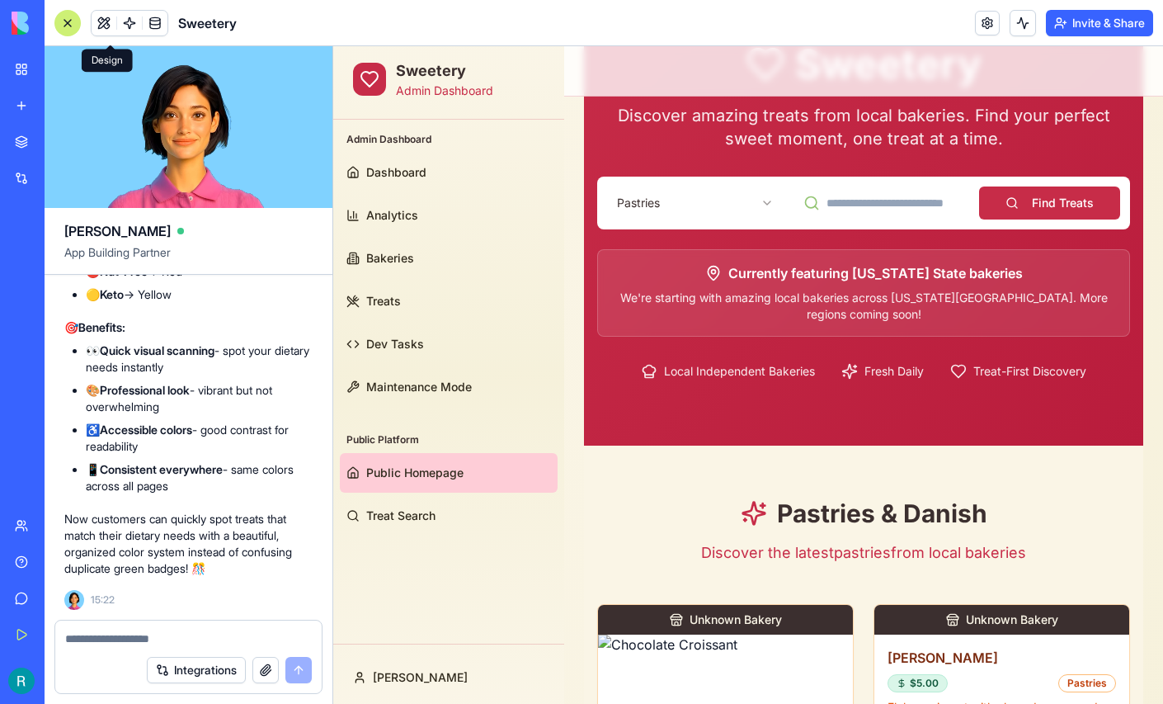
scroll to position [126, 0]
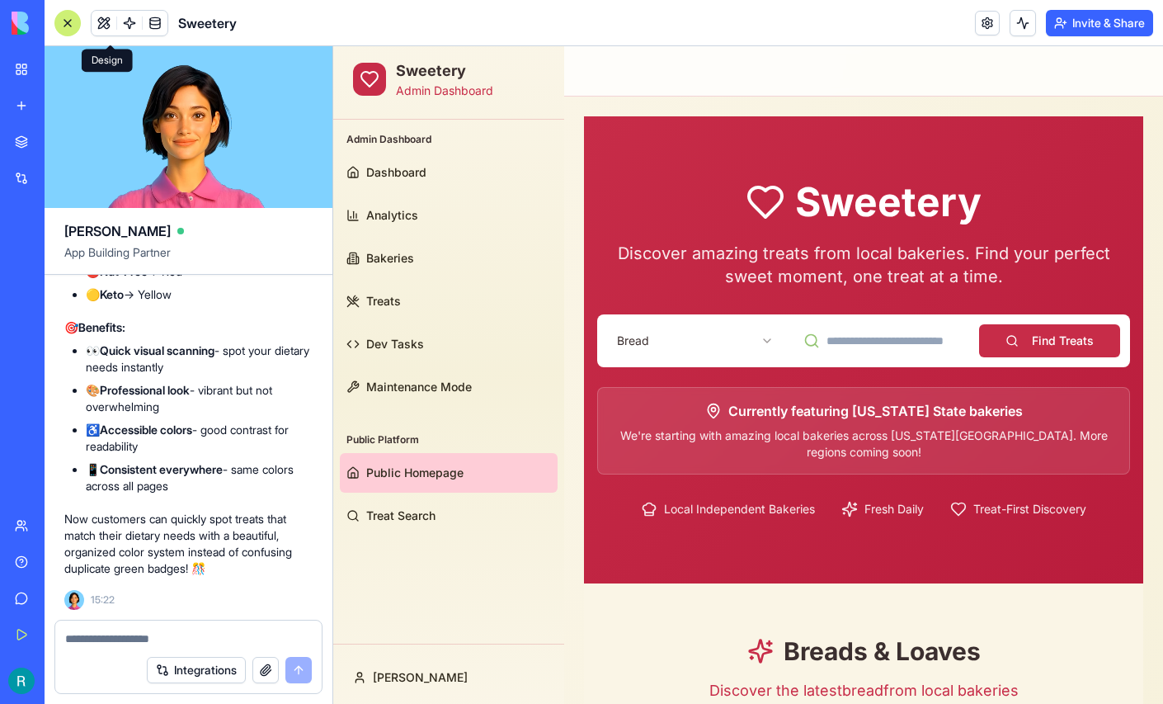
scroll to position [0, 0]
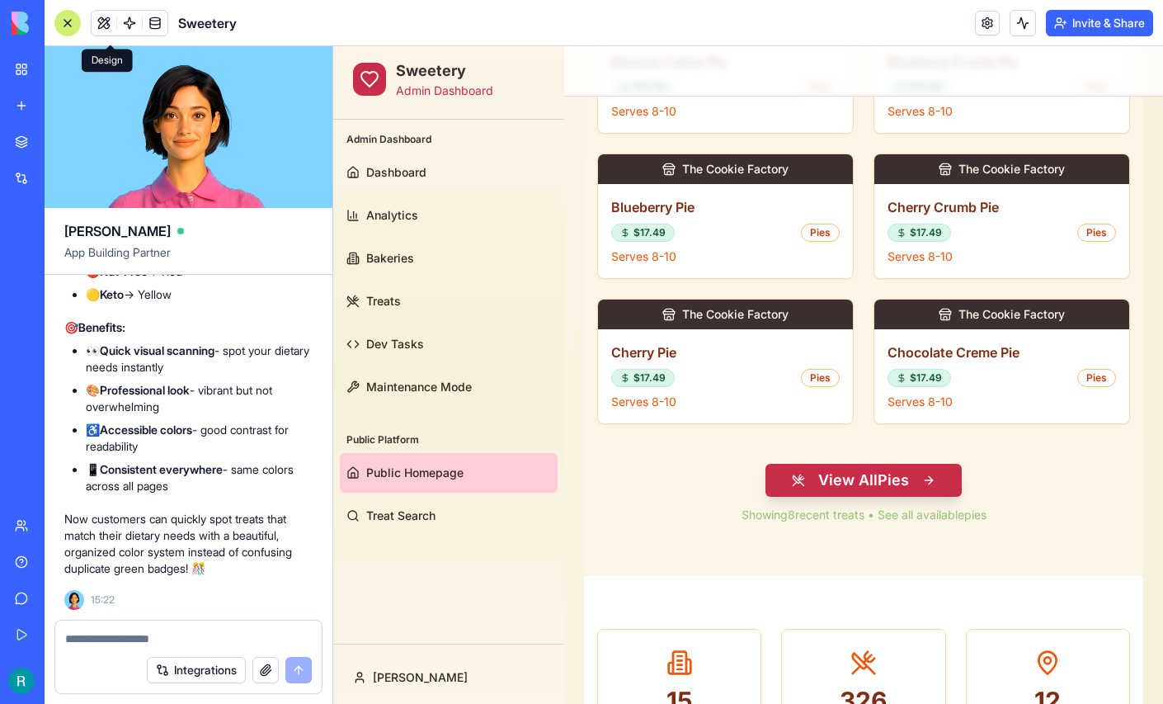
scroll to position [883, 0]
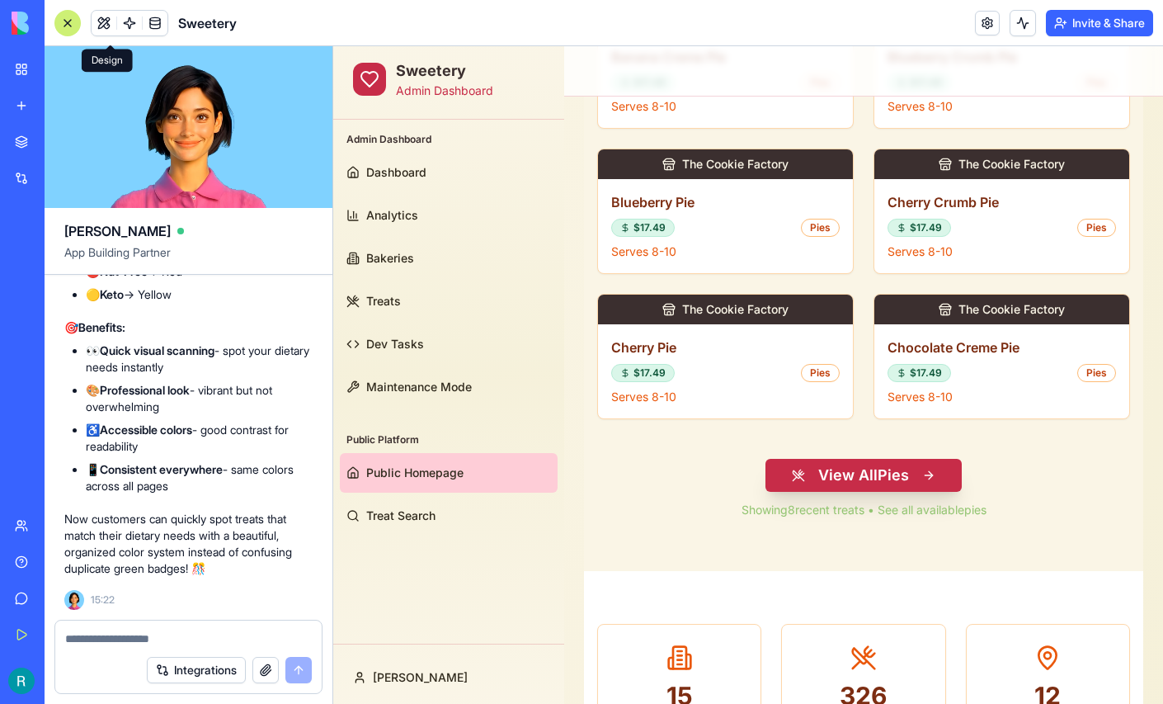
click at [847, 470] on button "View All Pies" at bounding box center [863, 475] width 196 height 33
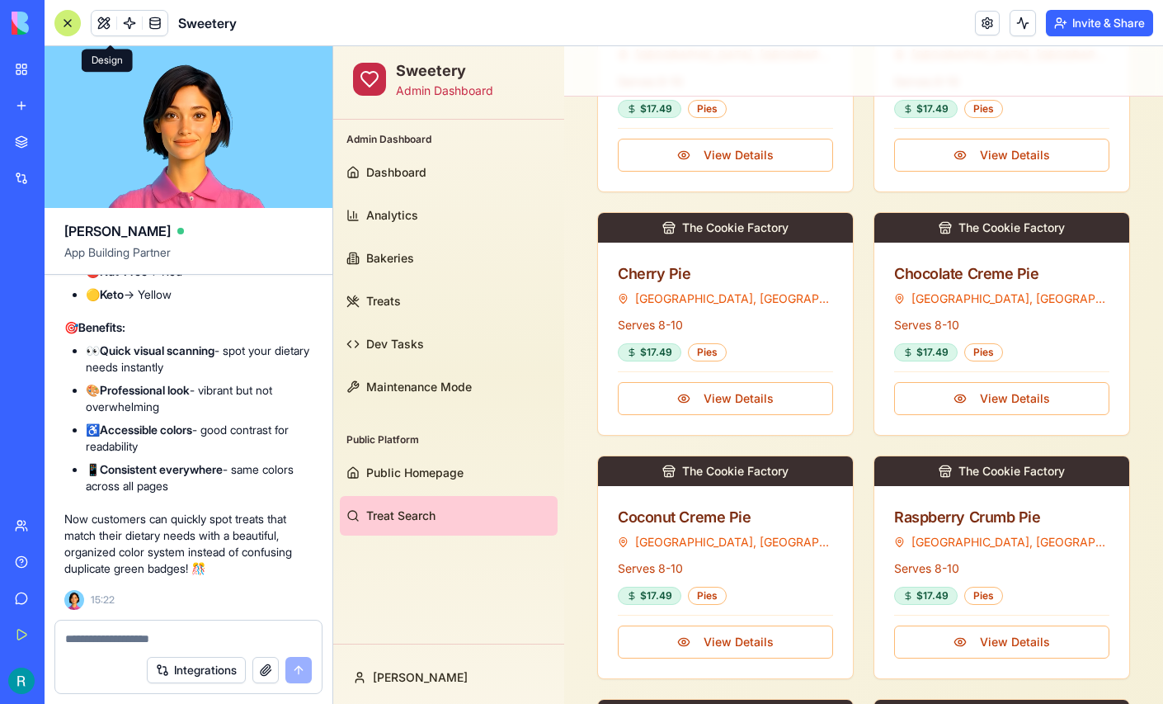
scroll to position [1085, 0]
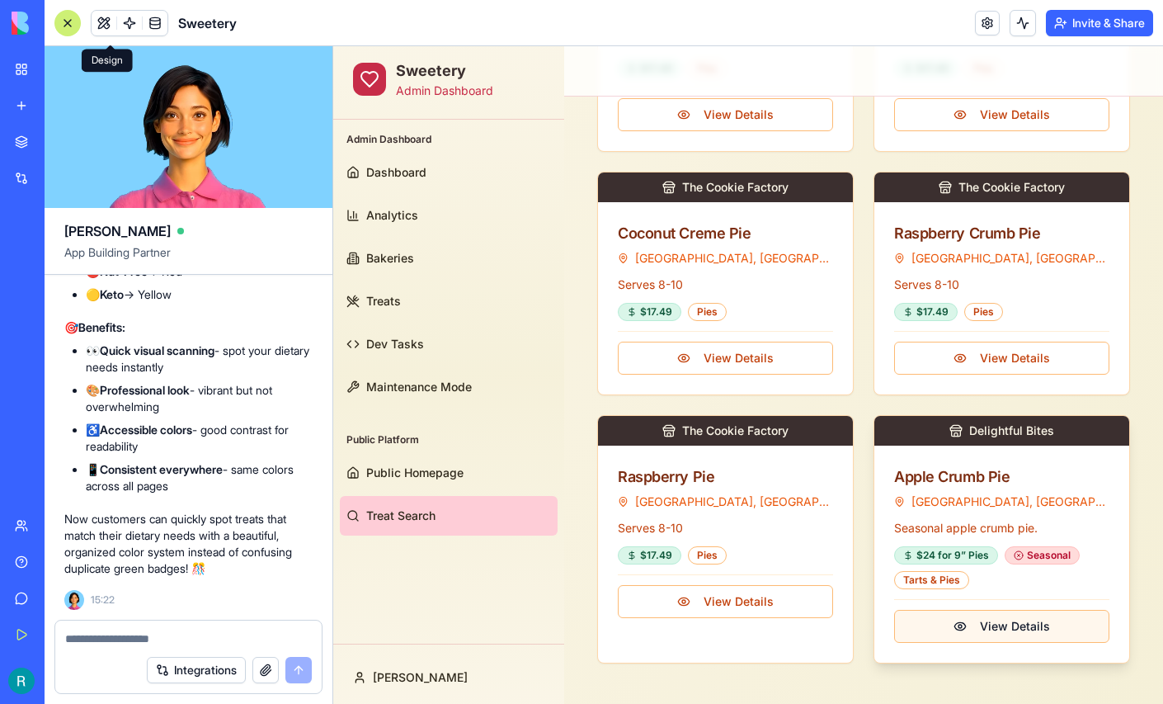
click at [1034, 615] on button "View Details" at bounding box center [1001, 626] width 215 height 33
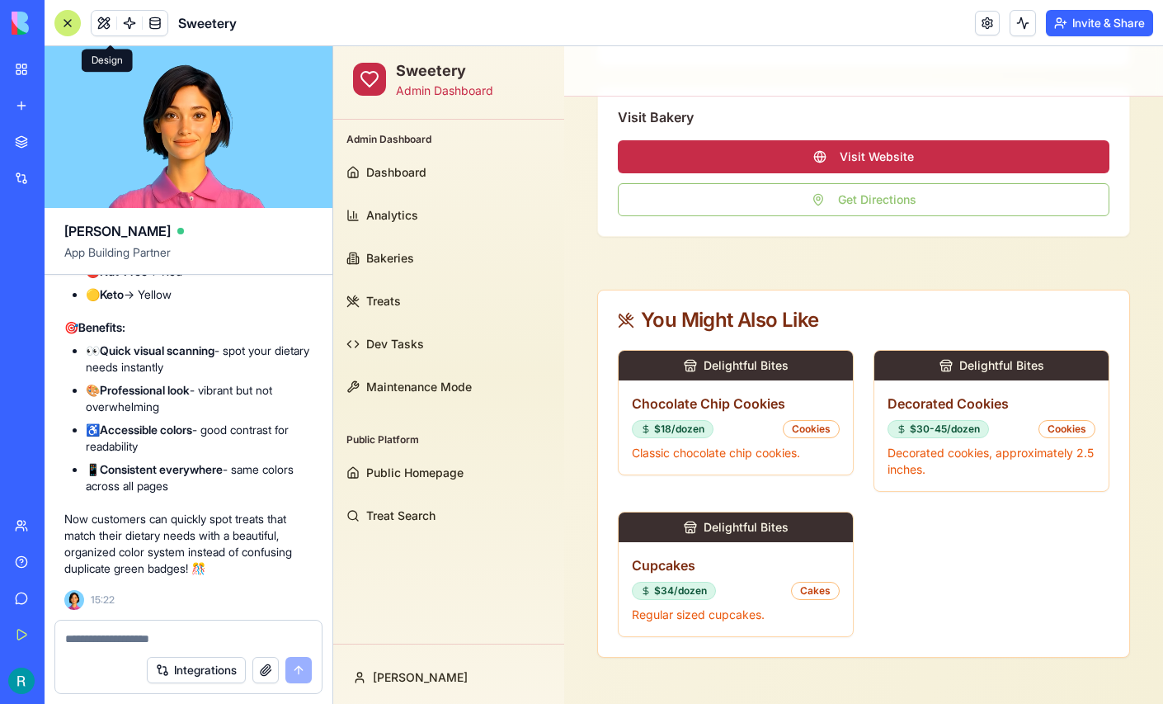
scroll to position [0, 0]
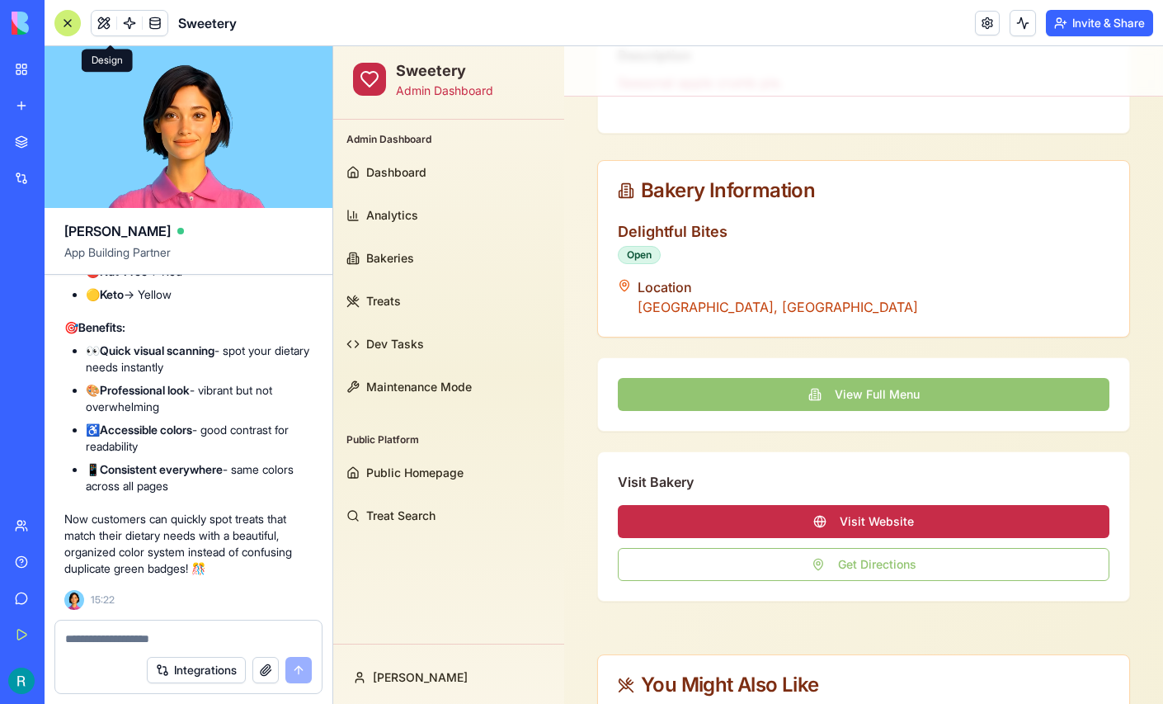
scroll to position [467, 0]
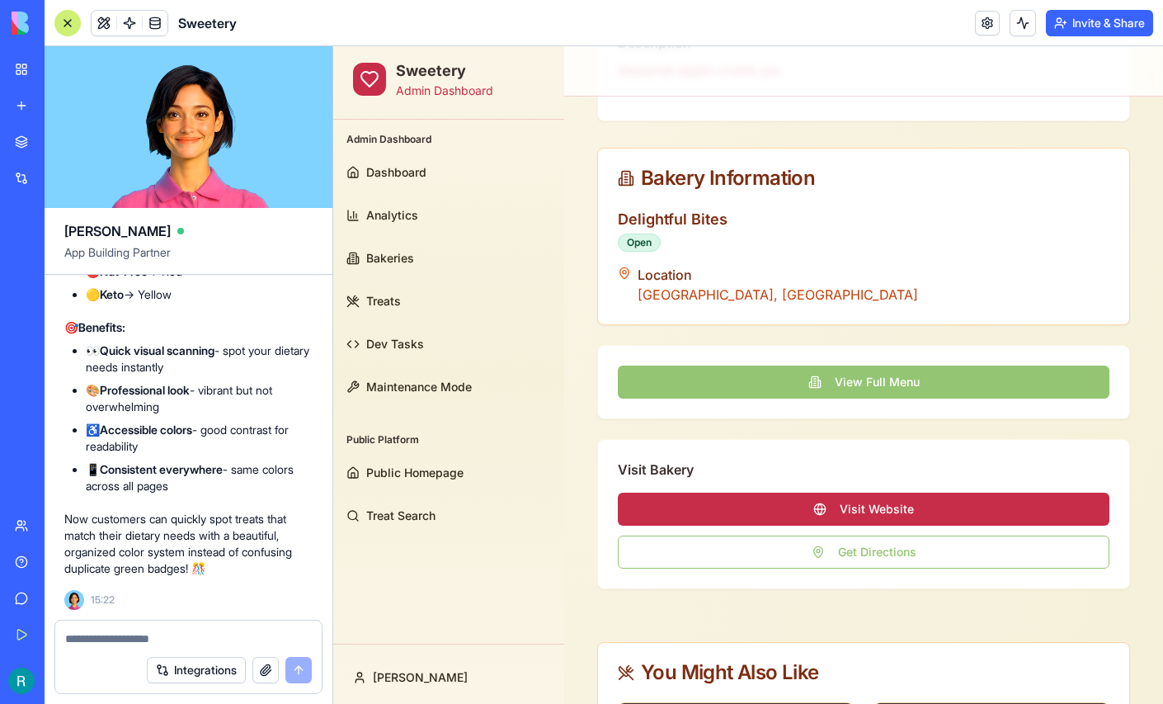
click at [70, 20] on div at bounding box center [67, 23] width 26 height 26
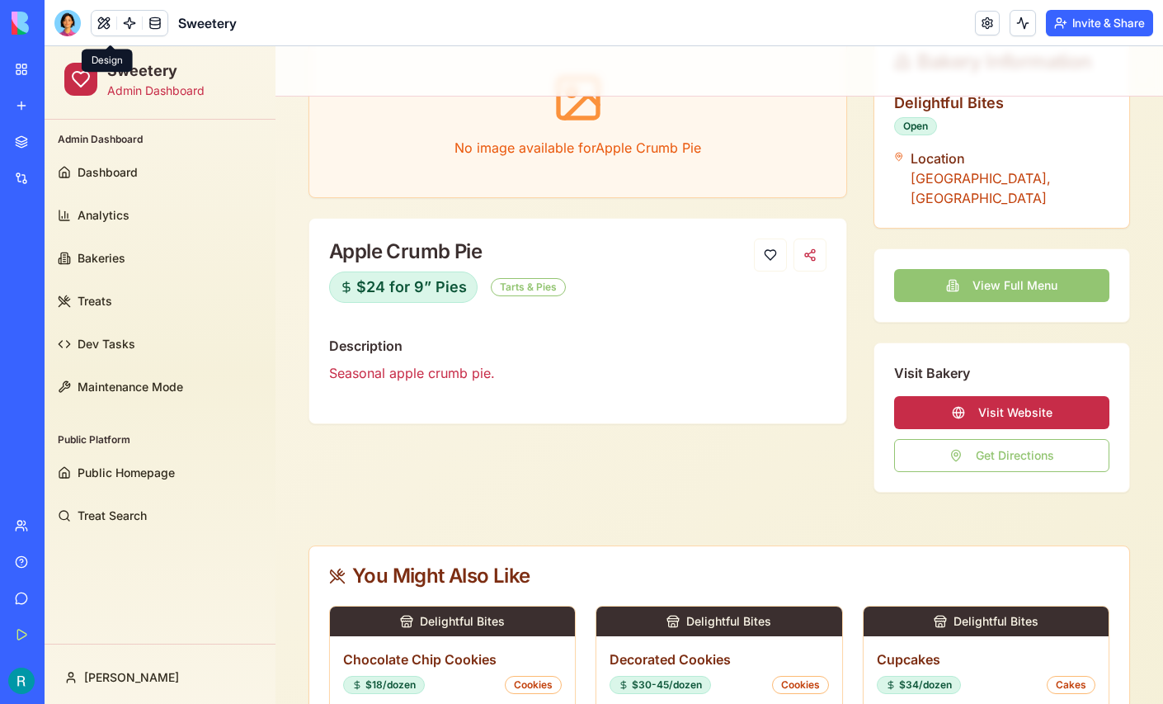
scroll to position [167, 0]
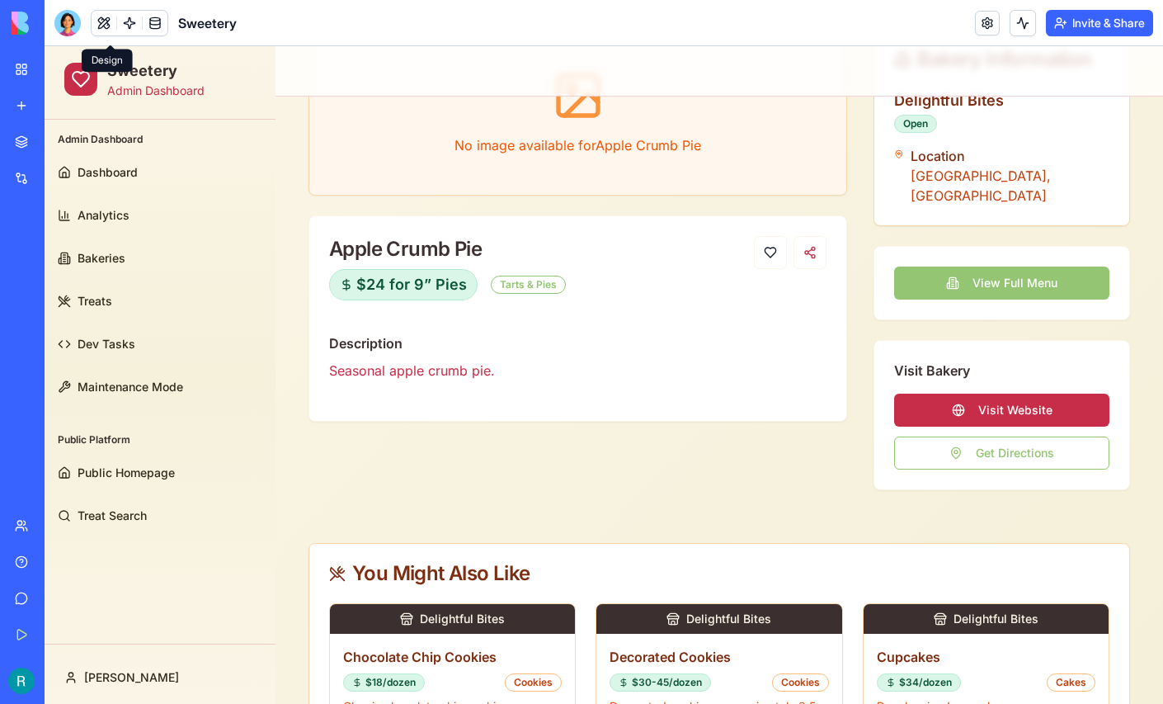
click at [1015, 266] on button "View Full Menu" at bounding box center [1001, 282] width 215 height 33
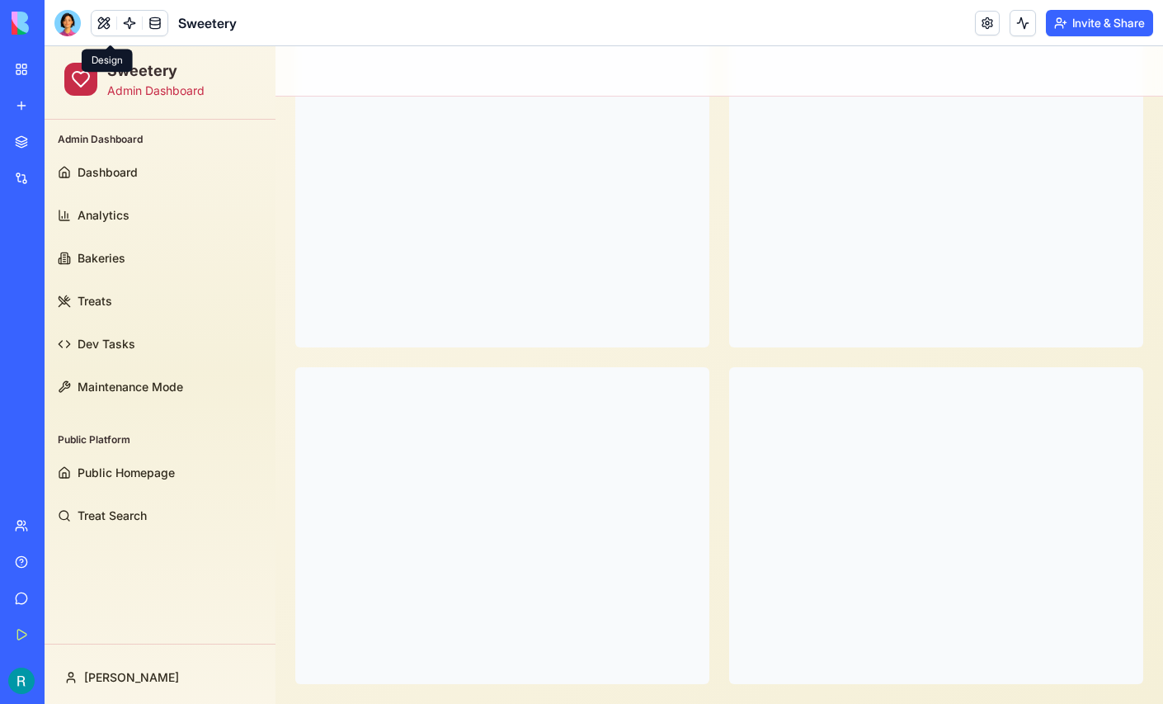
scroll to position [144, 0]
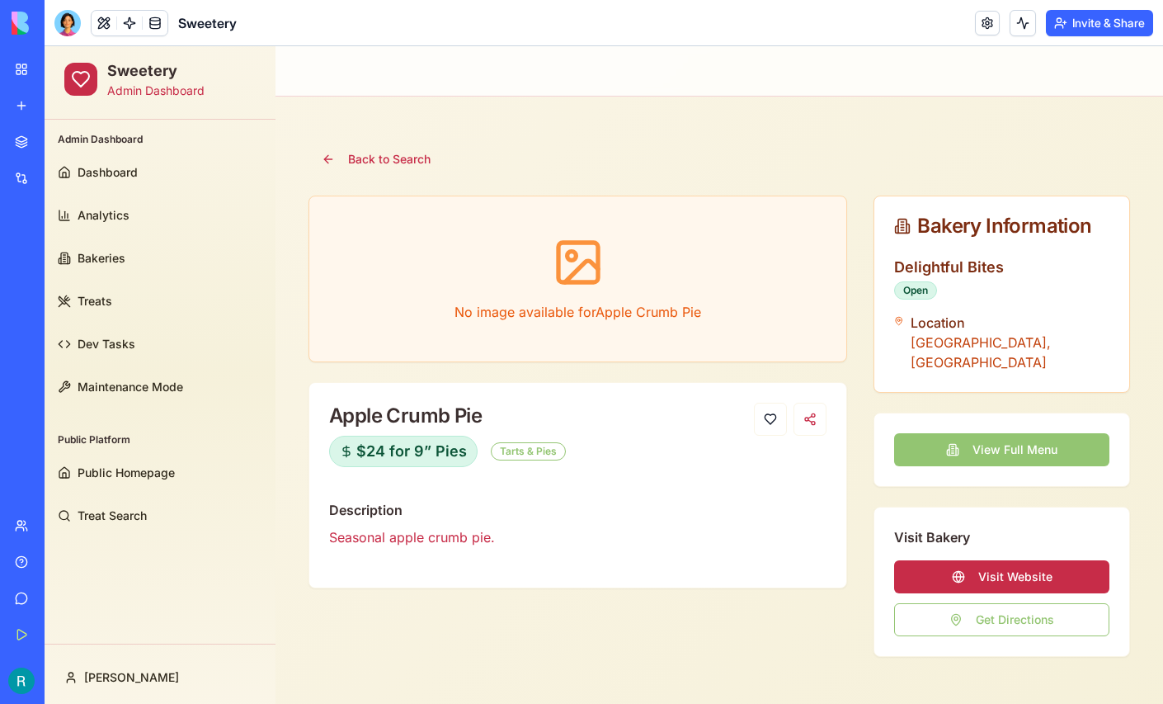
scroll to position [167, 0]
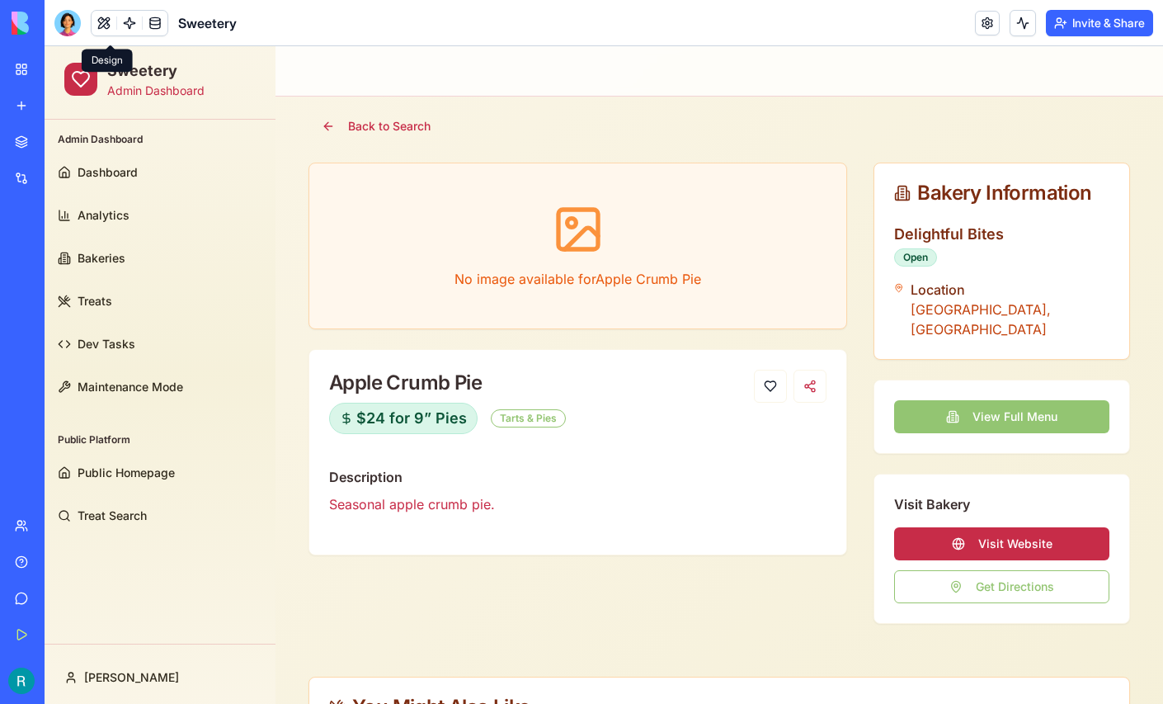
scroll to position [30, 0]
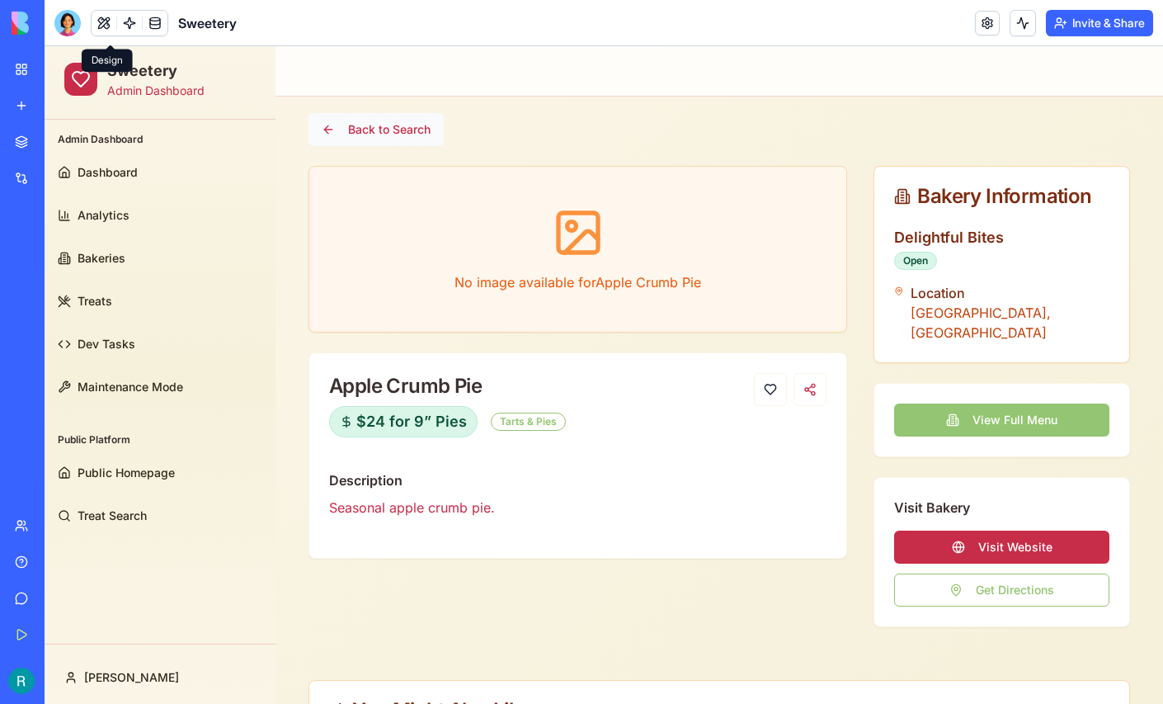
click at [379, 126] on button "Back to Search" at bounding box center [375, 129] width 135 height 33
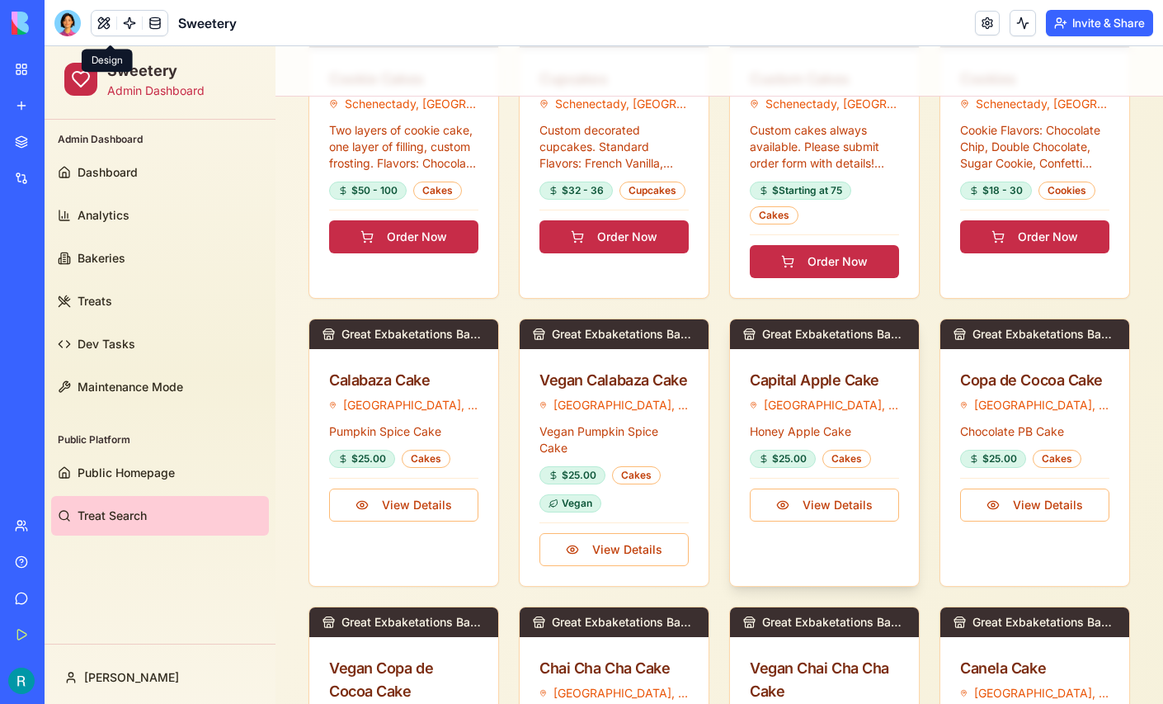
scroll to position [271, 0]
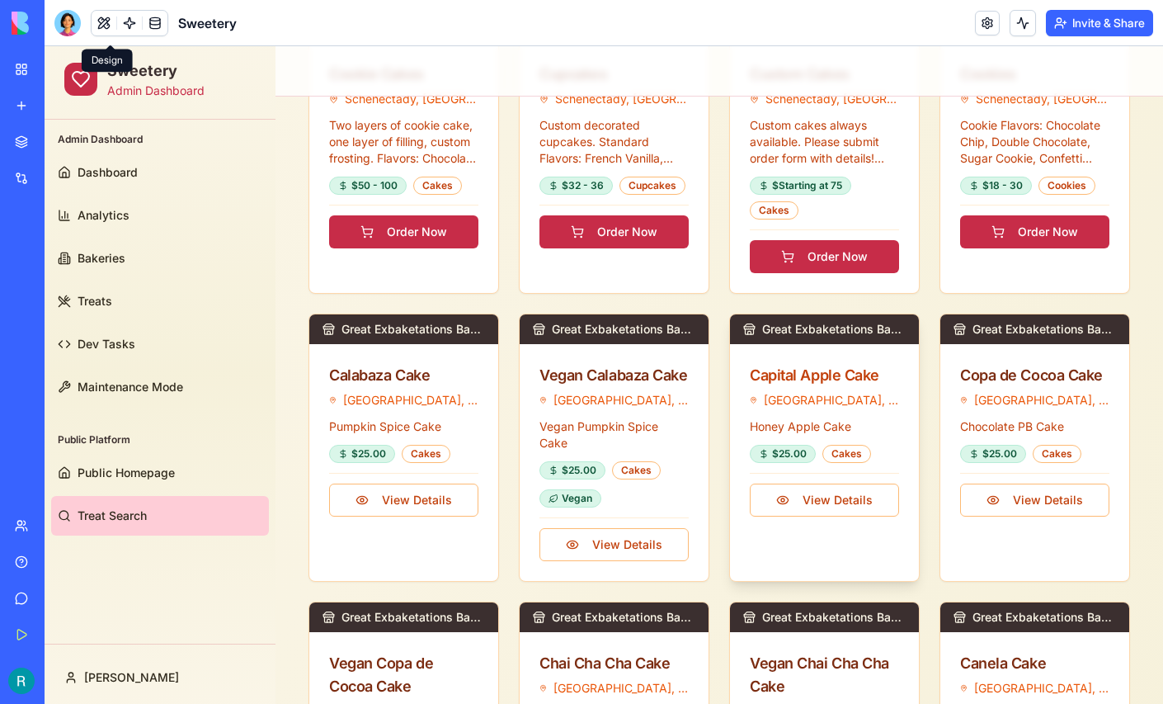
click at [803, 368] on div "Capital Apple Cake" at bounding box center [824, 375] width 149 height 23
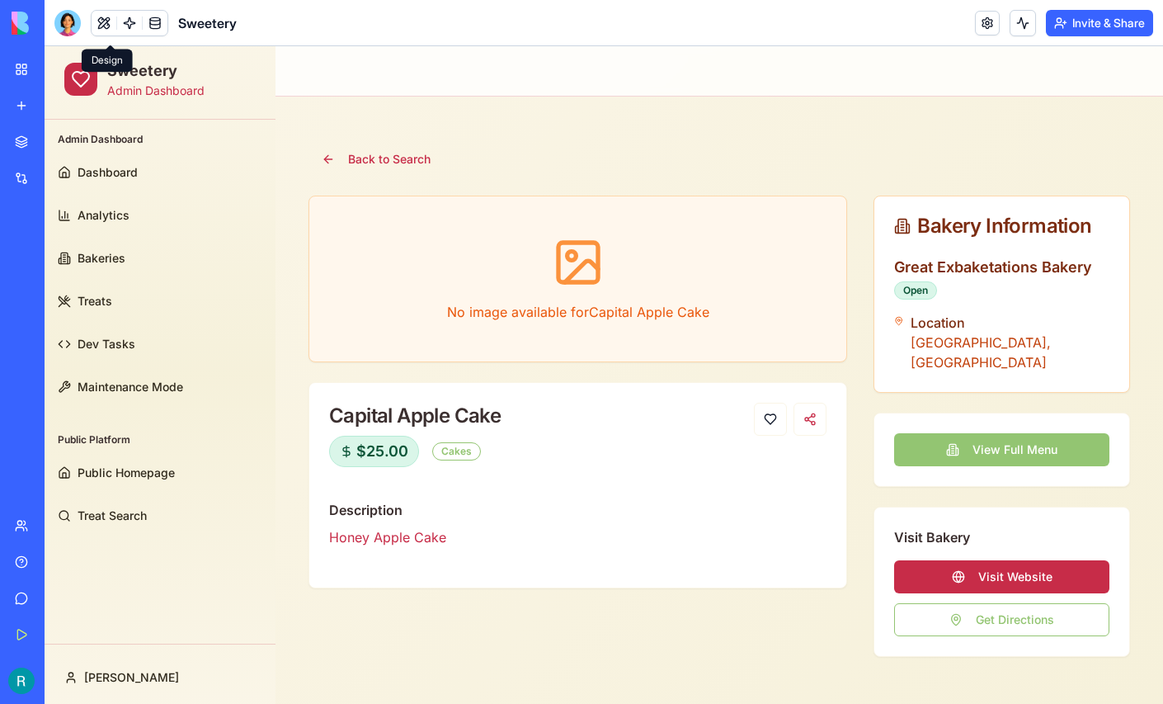
click at [997, 433] on button "View Full Menu" at bounding box center [1001, 449] width 215 height 33
click at [388, 165] on button "Back to Search" at bounding box center [375, 159] width 135 height 33
click at [1006, 433] on button "View Full Menu" at bounding box center [1001, 449] width 215 height 33
click at [374, 166] on button "Back to Search" at bounding box center [375, 159] width 135 height 33
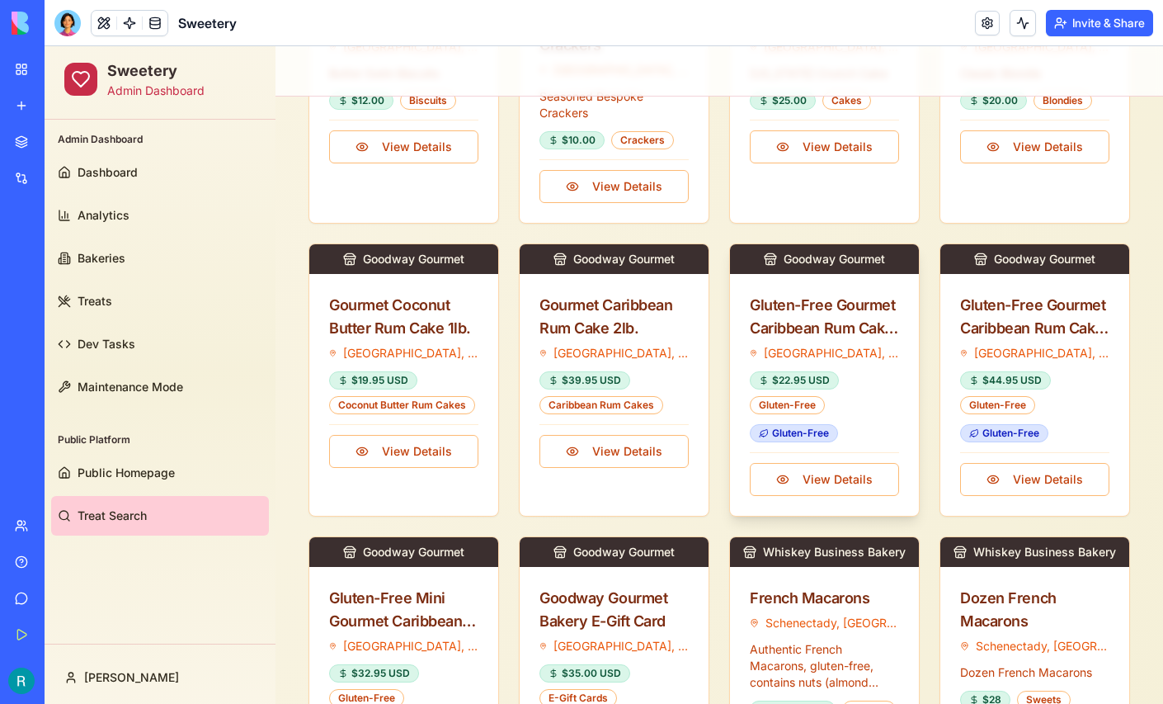
scroll to position [1208, 0]
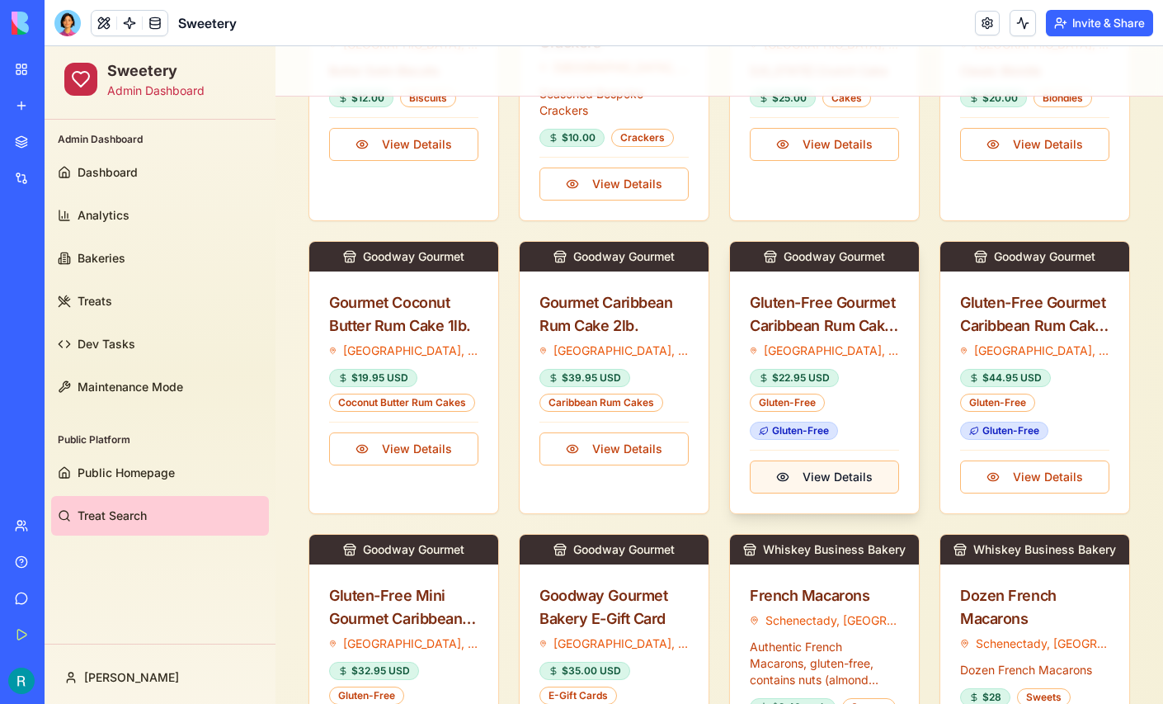
click at [826, 460] on button "View Details" at bounding box center [824, 476] width 149 height 33
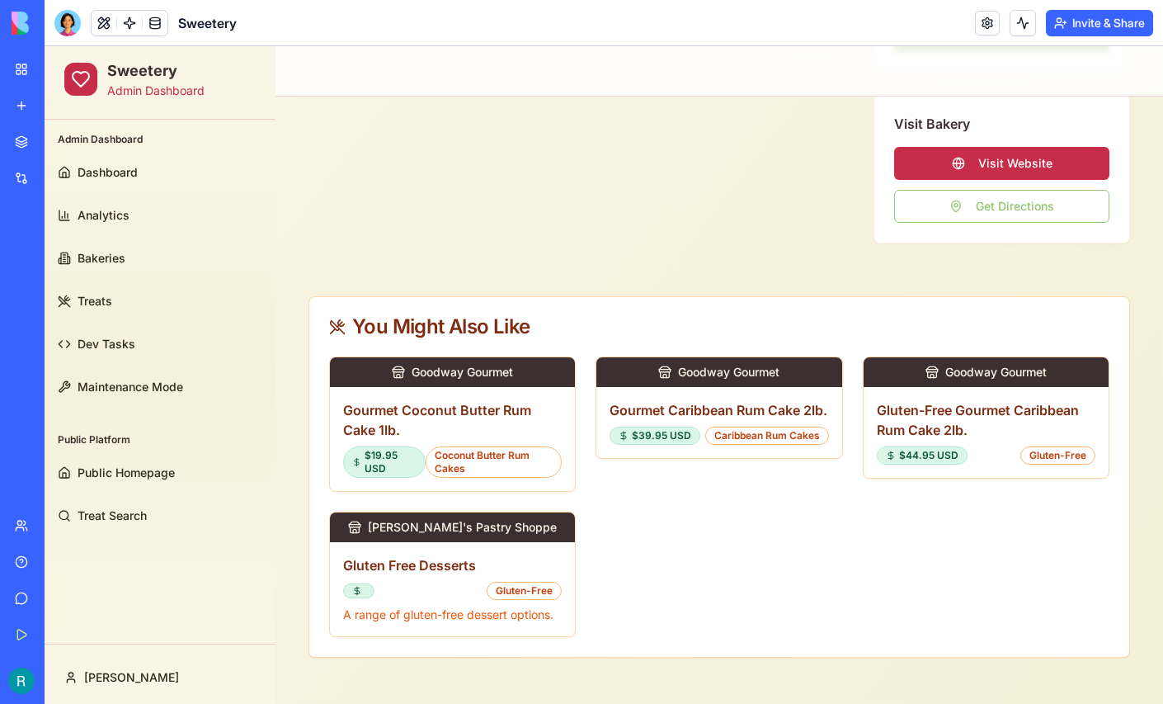
scroll to position [0, 0]
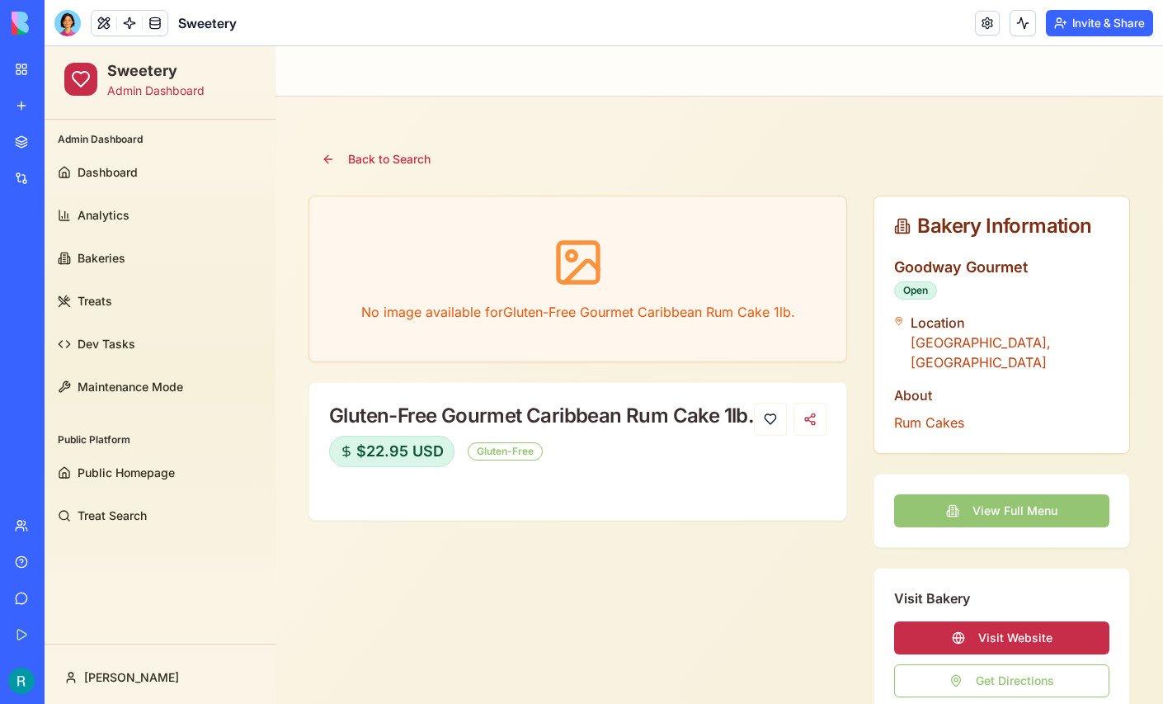
click at [997, 494] on button "View Full Menu" at bounding box center [1001, 510] width 215 height 33
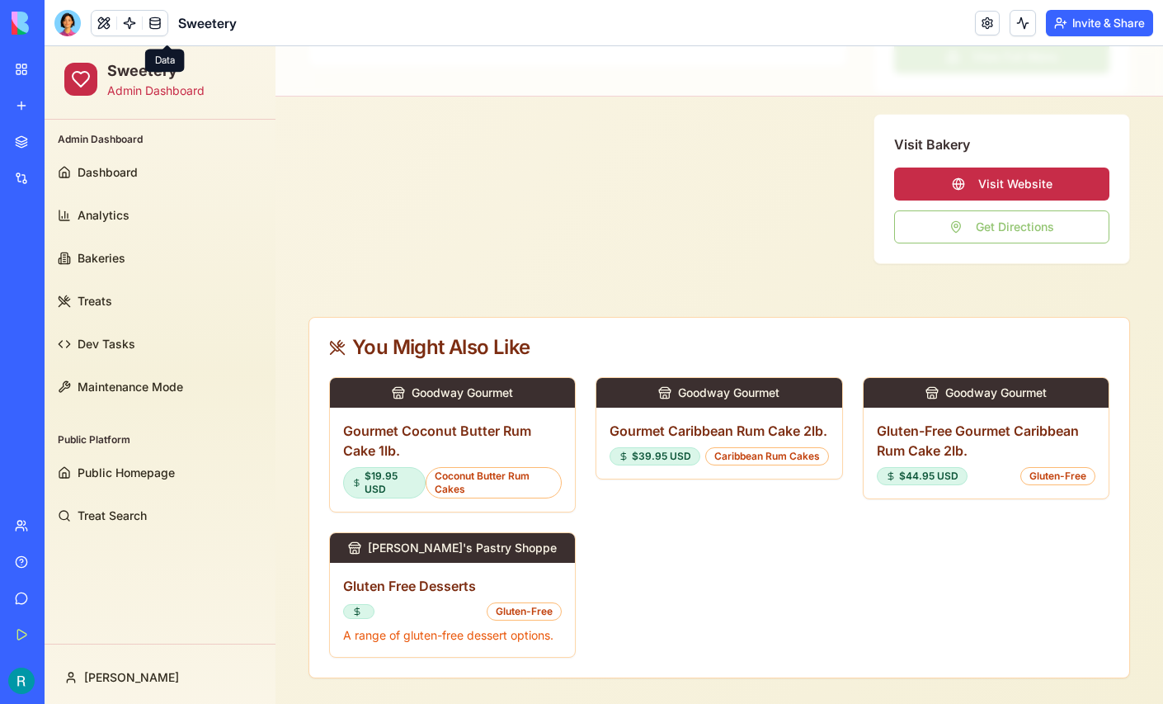
scroll to position [92, 0]
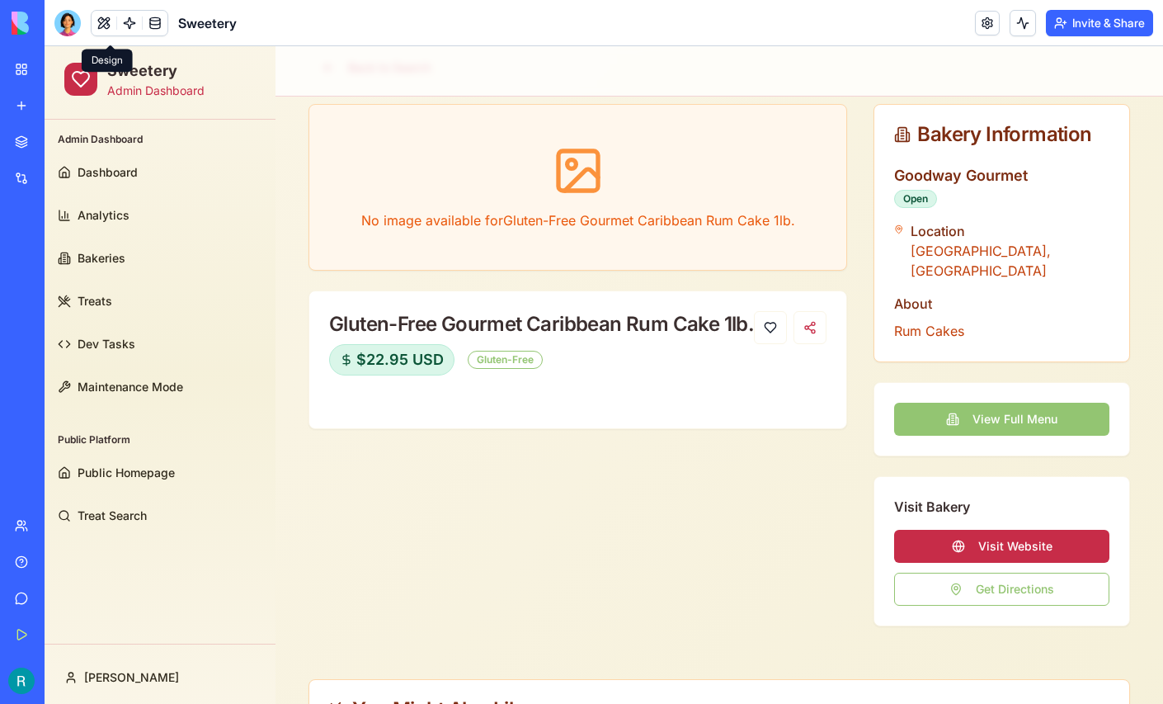
click at [109, 26] on button at bounding box center [104, 23] width 25 height 25
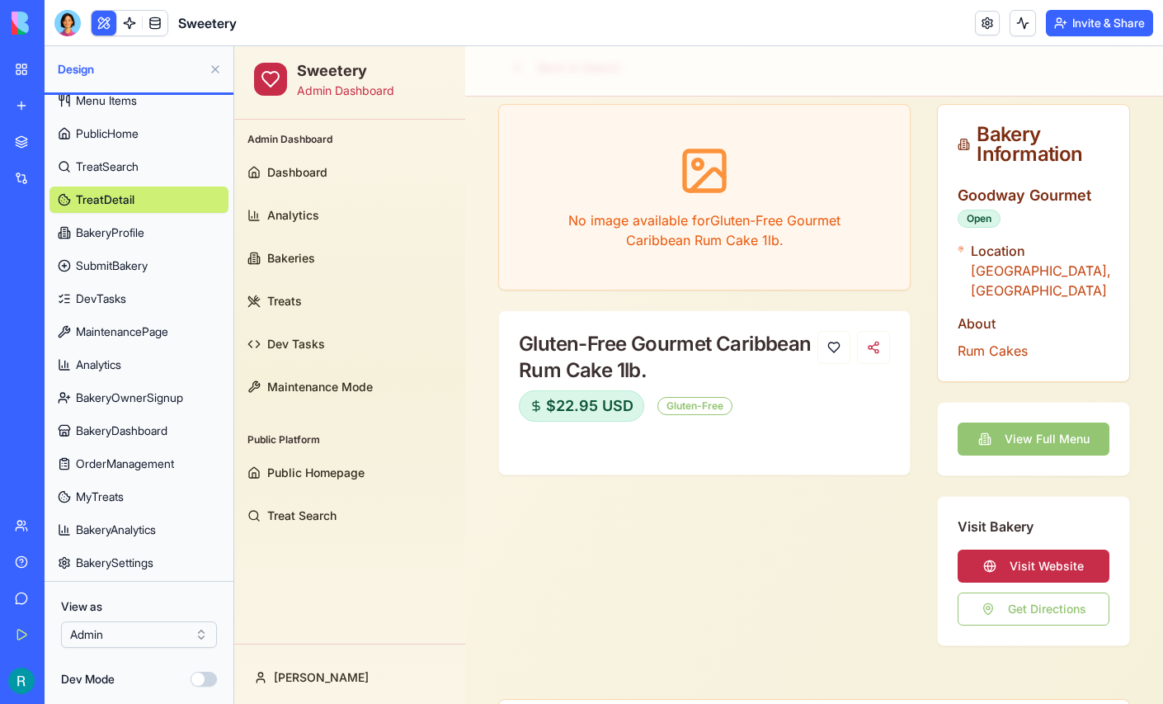
scroll to position [181, 0]
click at [73, 23] on div at bounding box center [67, 23] width 26 height 26
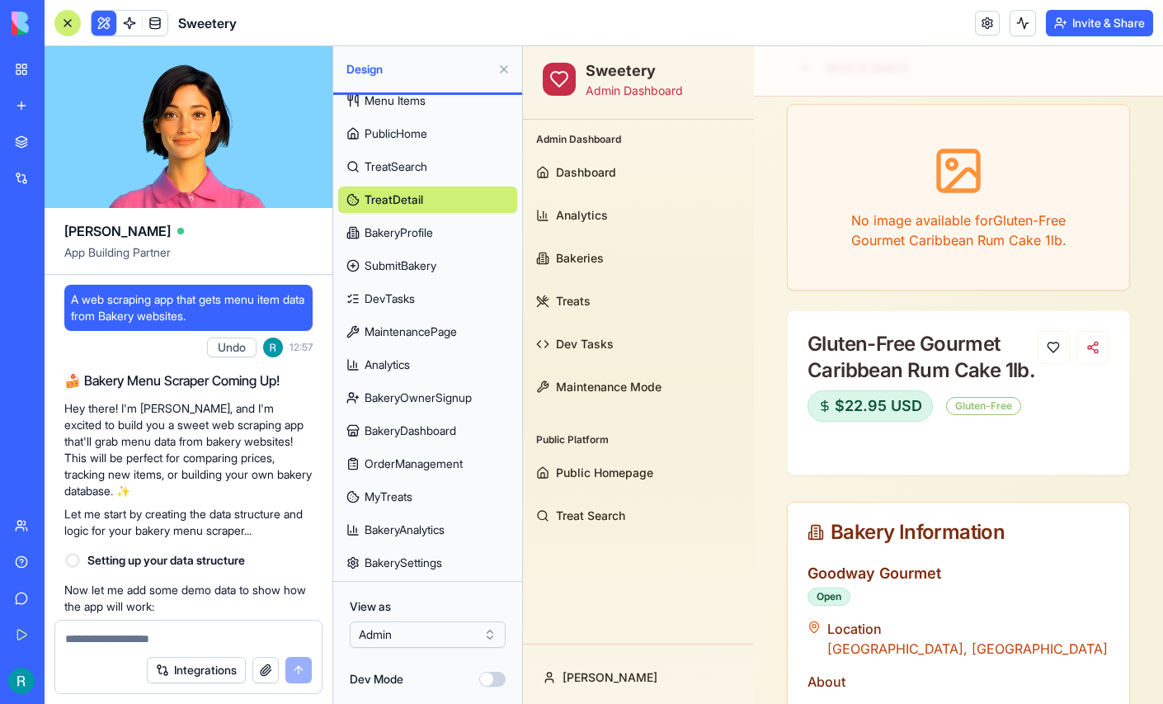
scroll to position [226878, 0]
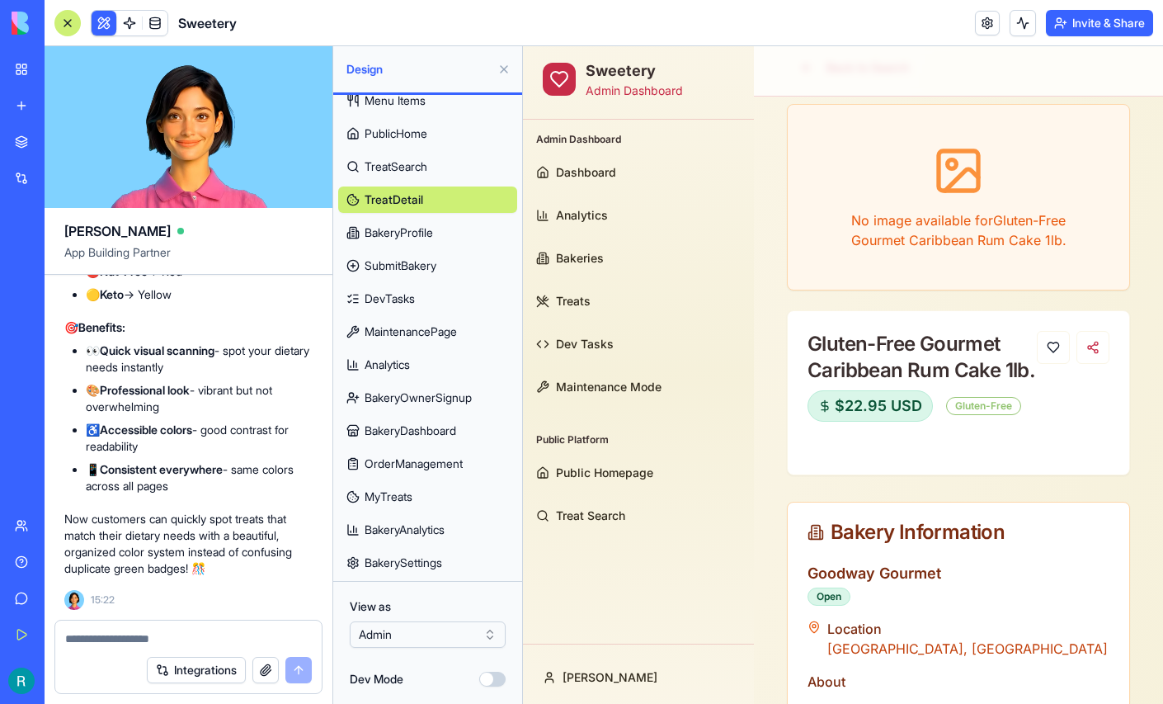
click at [125, 630] on textarea at bounding box center [188, 638] width 247 height 16
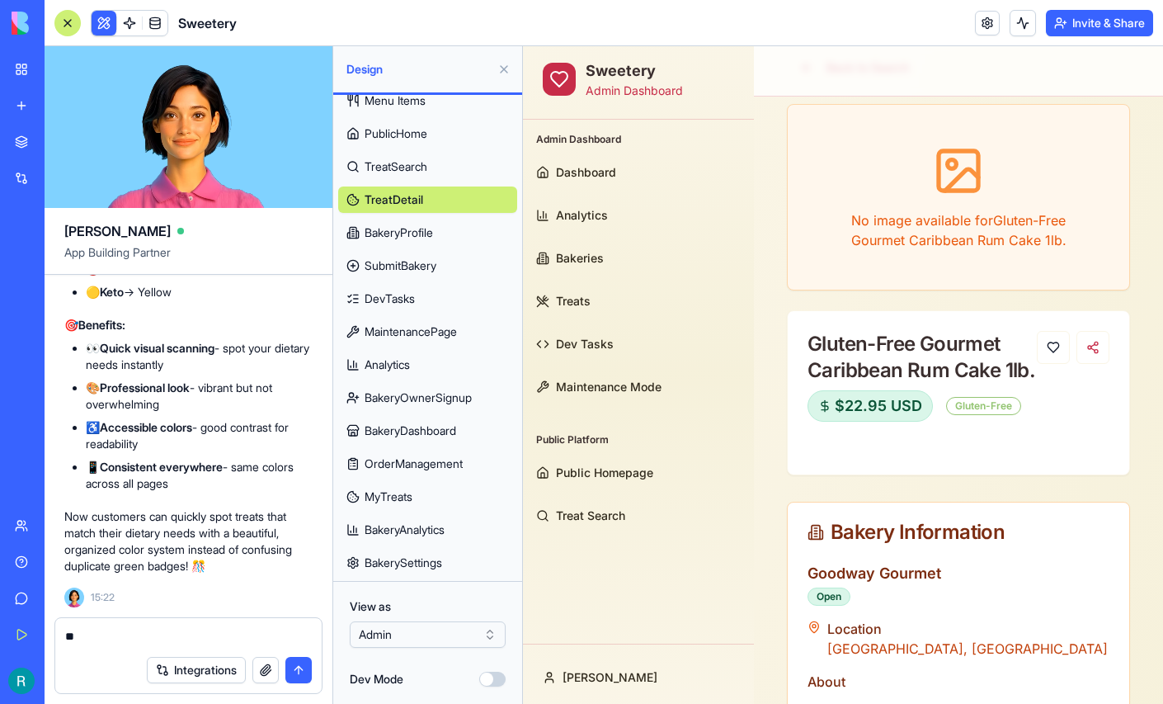
type textarea "*"
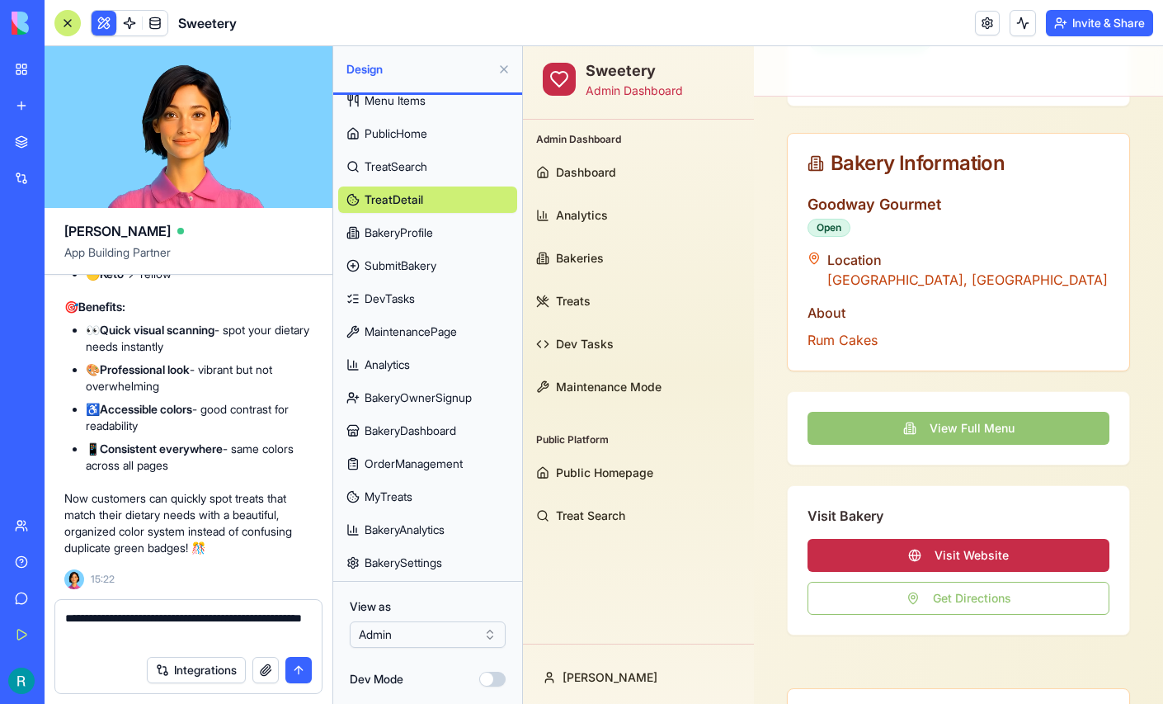
scroll to position [467, 0]
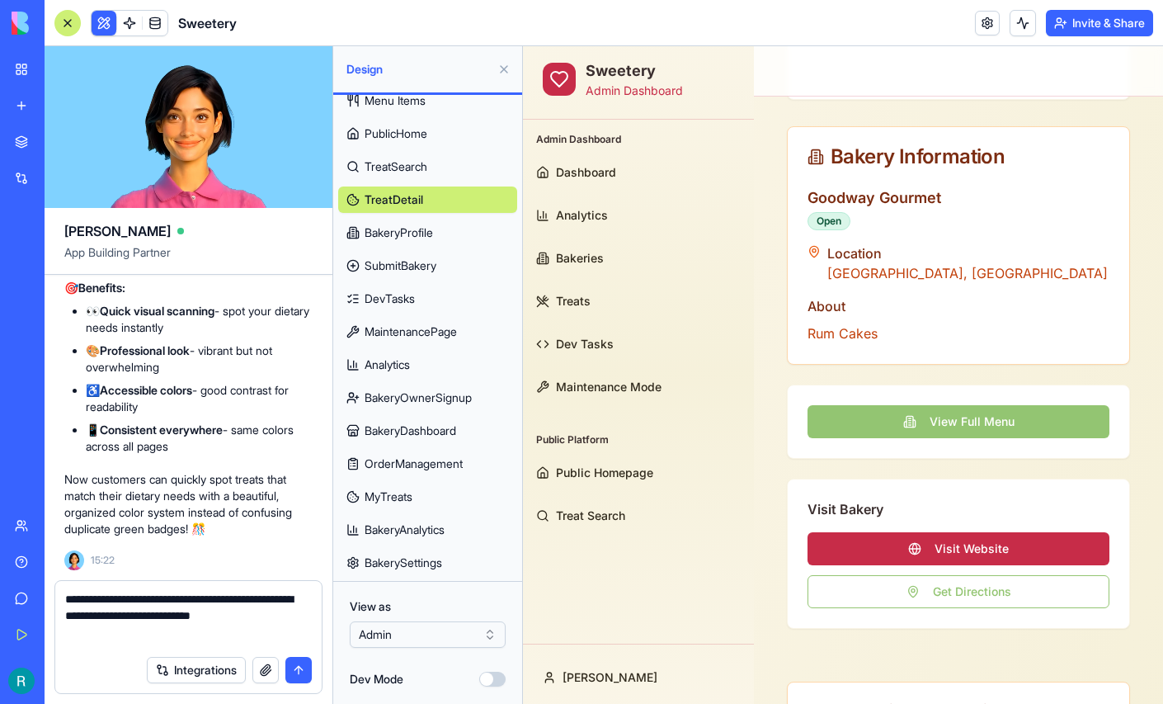
click at [1033, 414] on button "View Full Menu" at bounding box center [958, 421] width 302 height 33
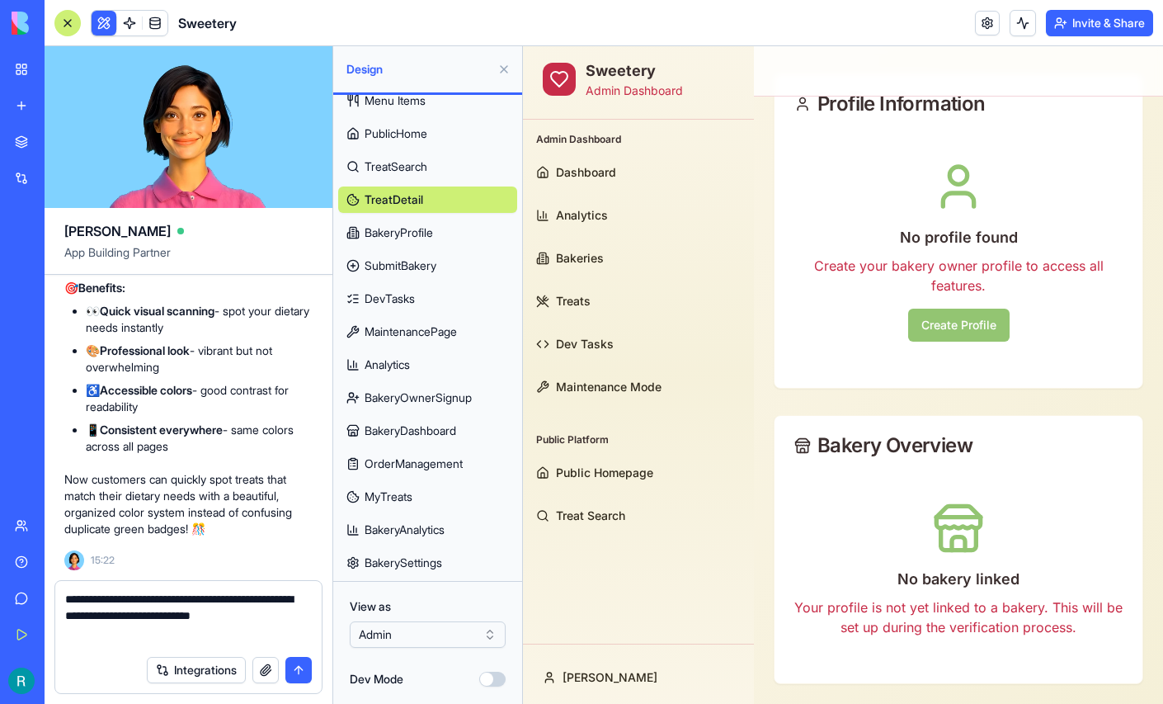
scroll to position [133, 0]
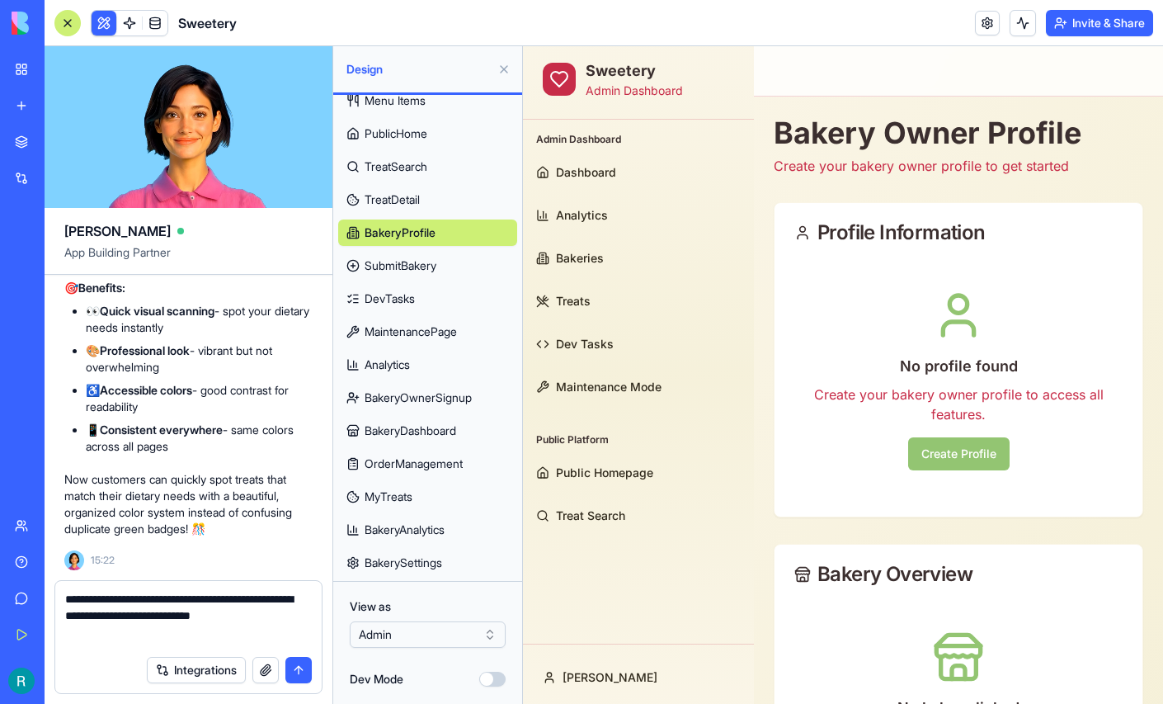
click at [148, 629] on textarea "**********" at bounding box center [186, 619] width 242 height 56
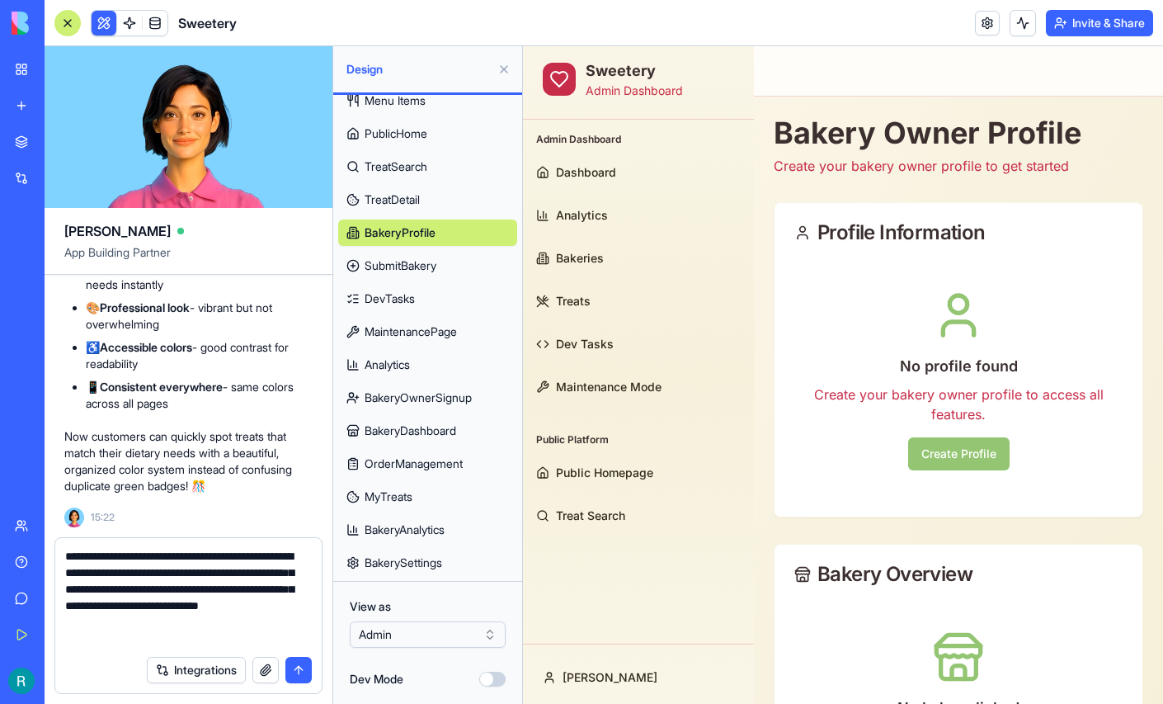
scroll to position [11, 0]
type textarea "**********"
click at [298, 661] on button "submit" at bounding box center [298, 670] width 26 height 26
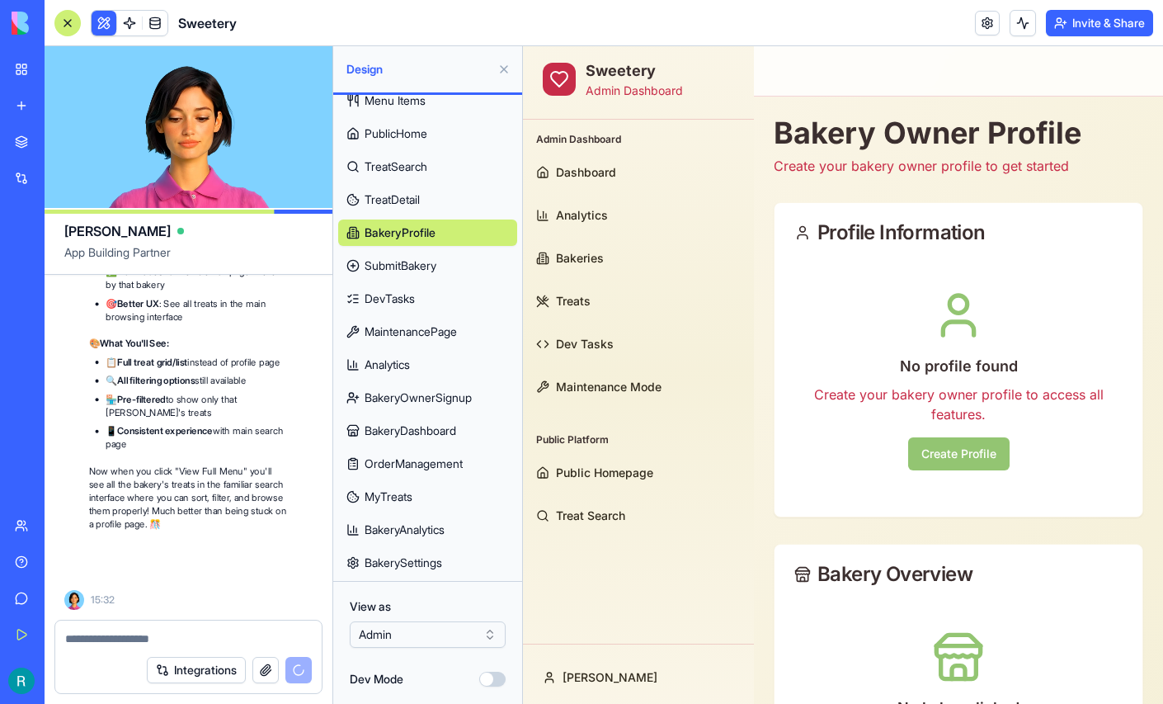
scroll to position [228111, 0]
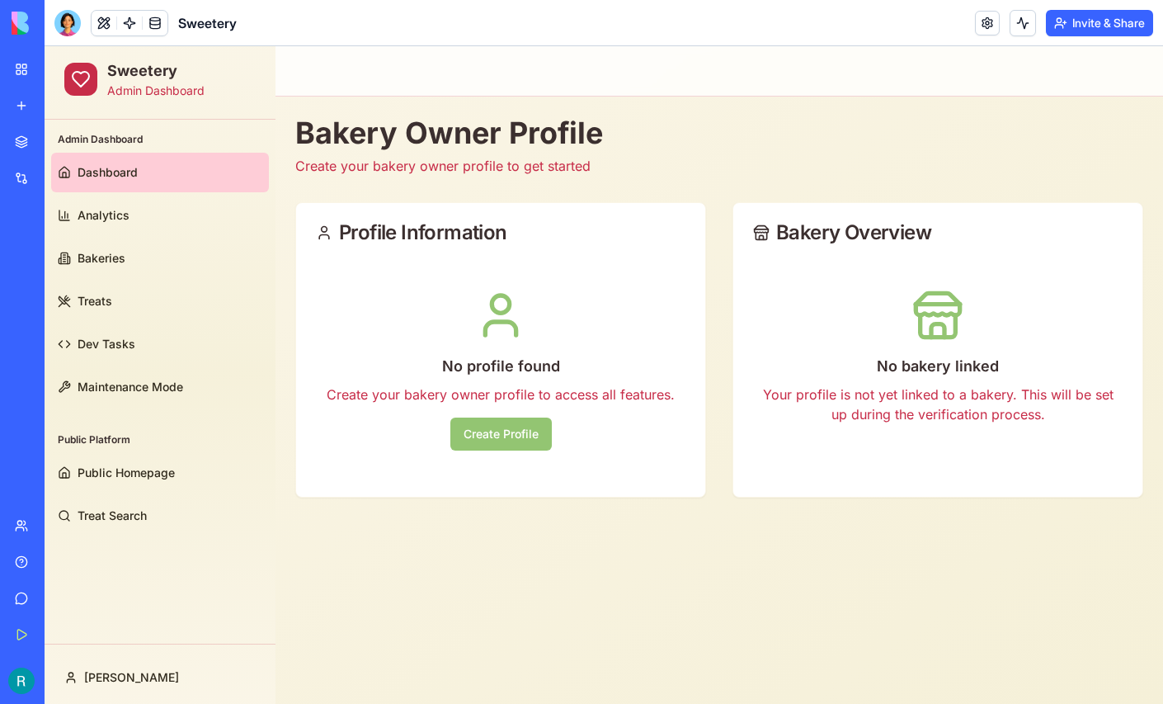
click at [104, 177] on span "Dashboard" at bounding box center [108, 172] width 60 height 16
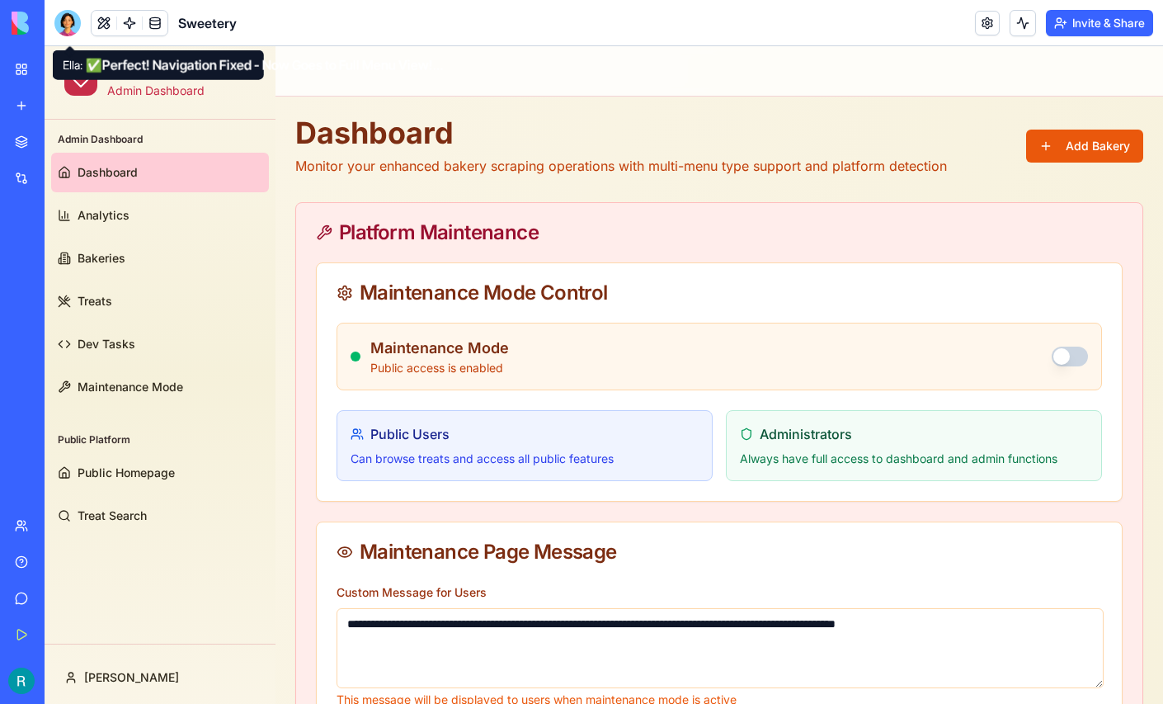
click at [71, 31] on div at bounding box center [67, 23] width 26 height 26
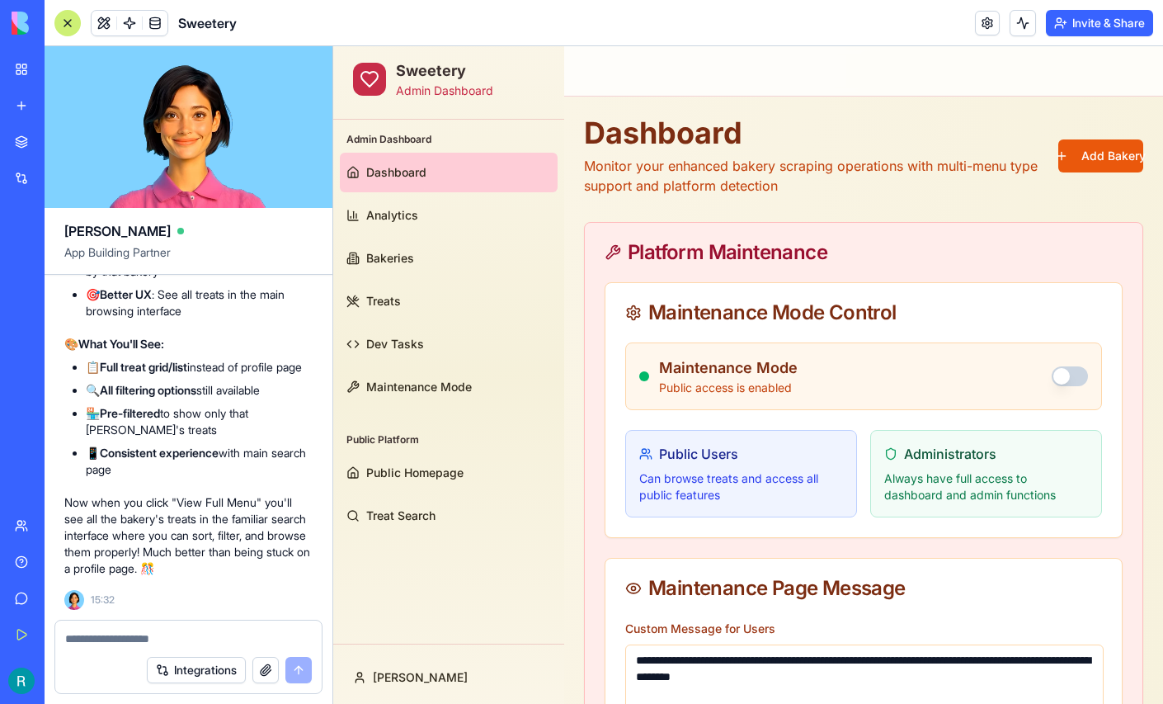
scroll to position [228111, 0]
click at [392, 464] on span "Public Homepage" at bounding box center [414, 472] width 97 height 16
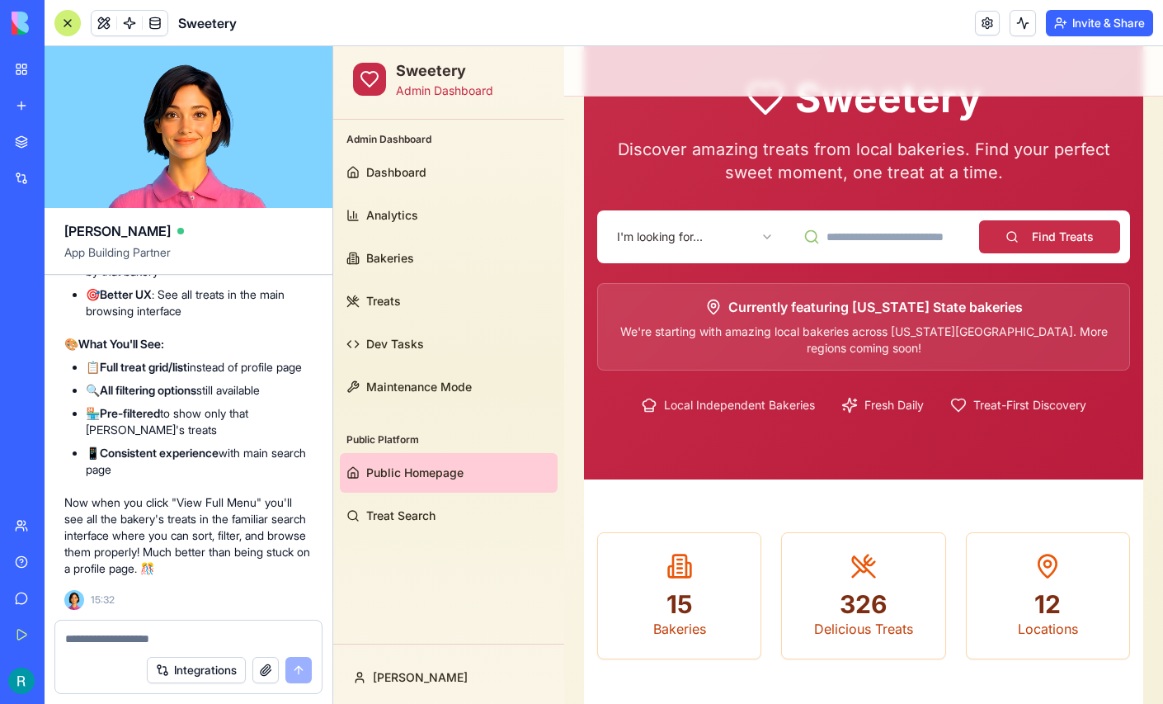
scroll to position [106, 0]
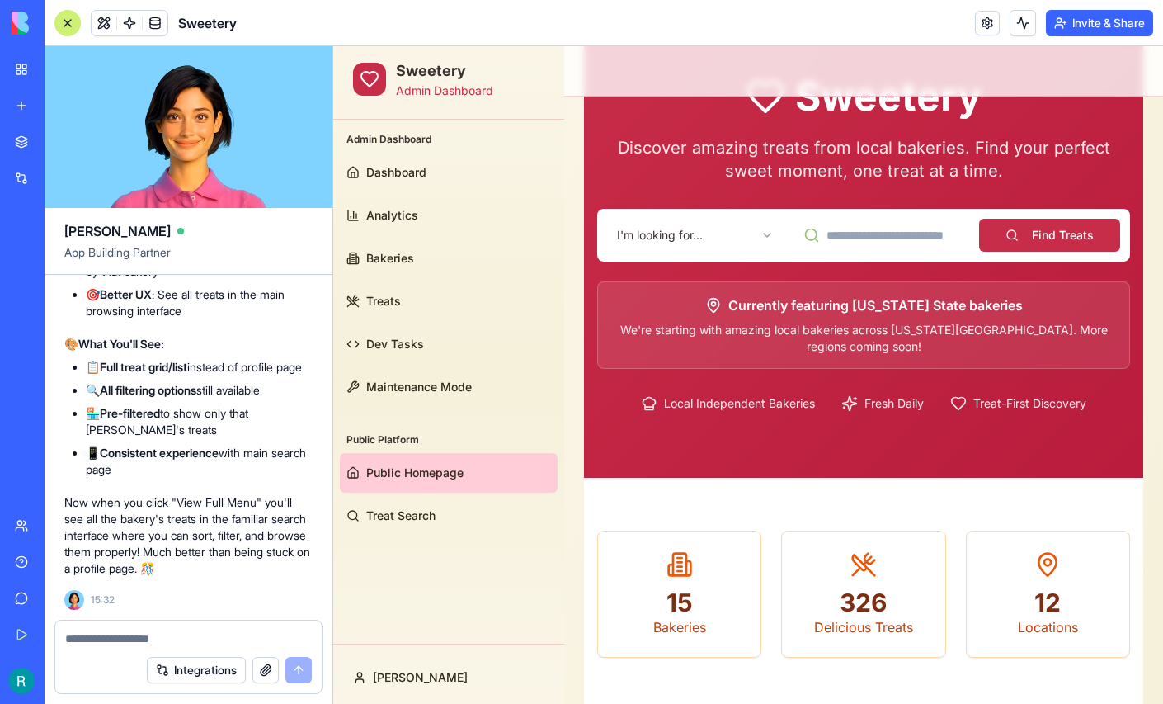
click at [73, 18] on div at bounding box center [67, 23] width 26 height 26
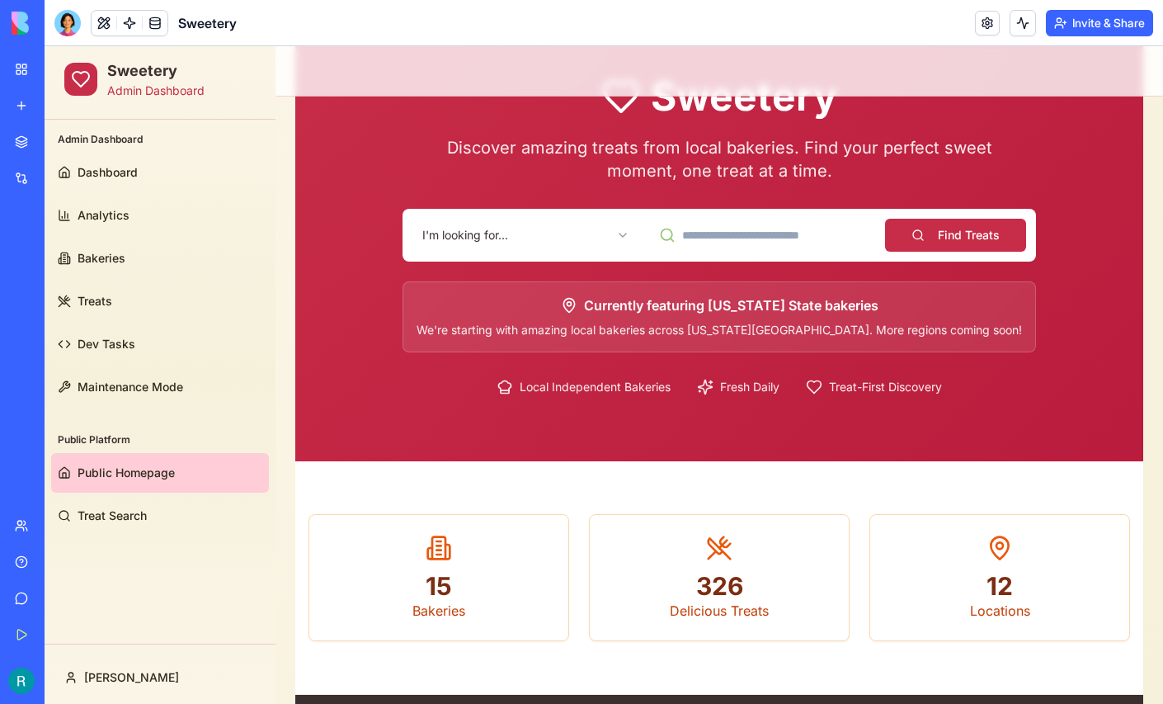
click at [497, 229] on html "Sweetery Admin Dashboard Admin Dashboard Dashboard Analytics Bakeries Treats De…" at bounding box center [604, 537] width 1118 height 1193
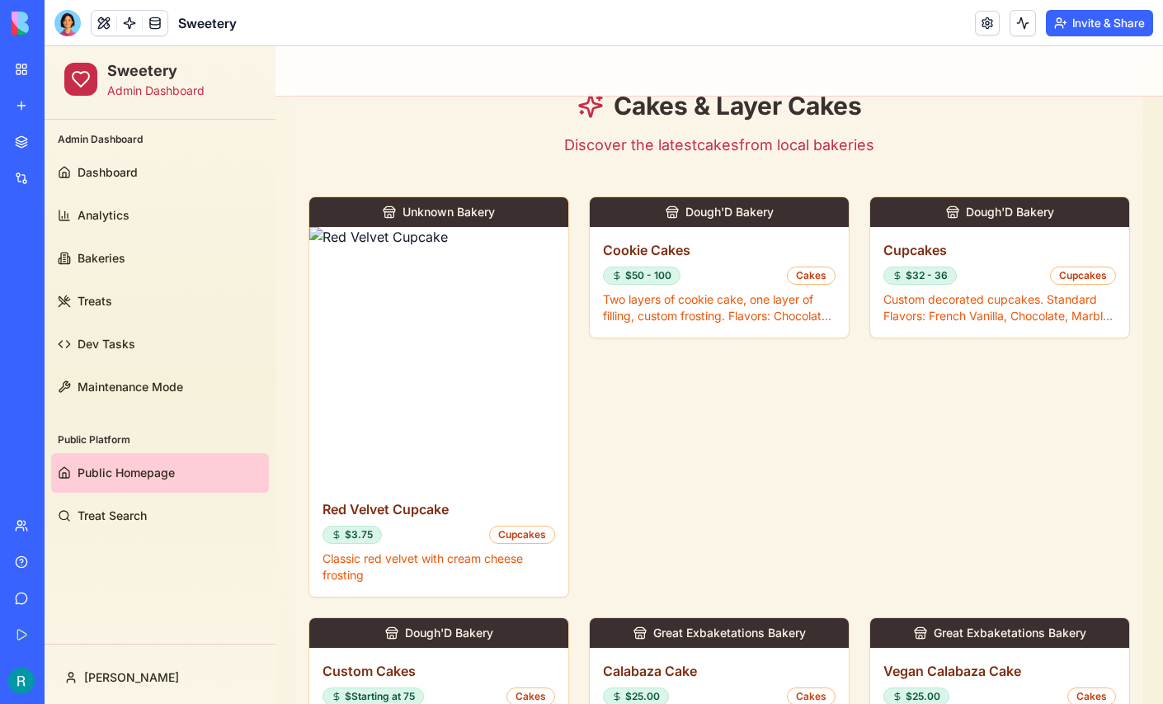
scroll to position [548, 0]
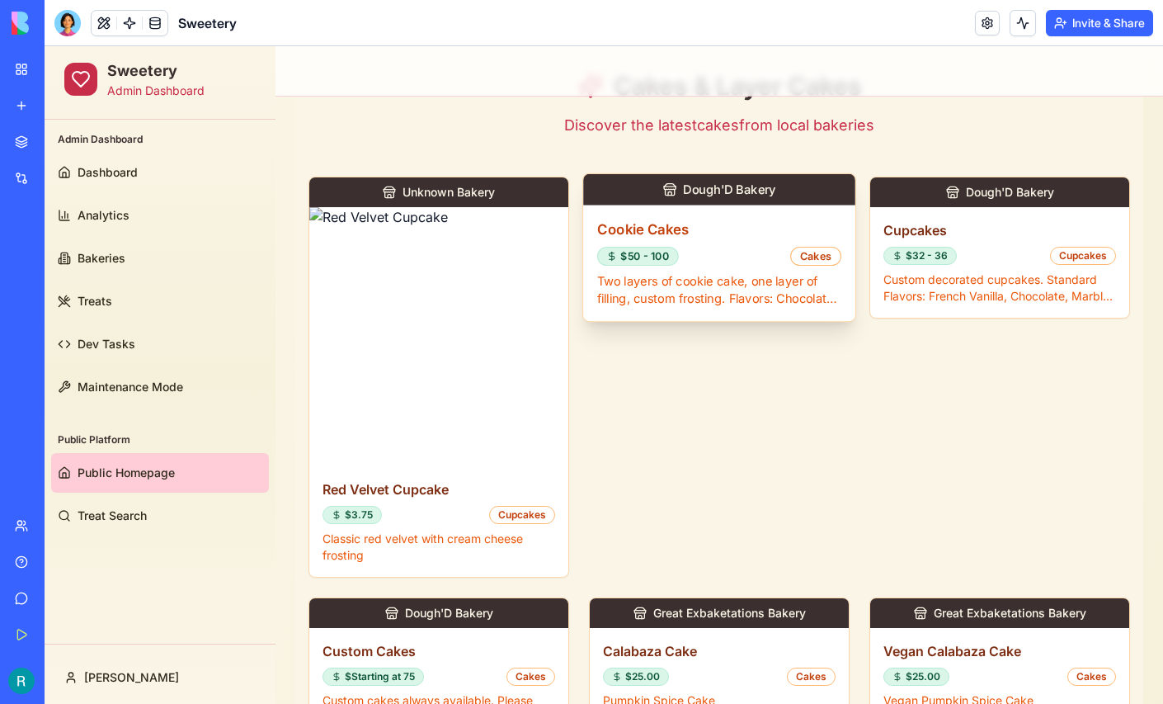
click at [705, 248] on div "$50 - 100 Cakes" at bounding box center [719, 256] width 244 height 19
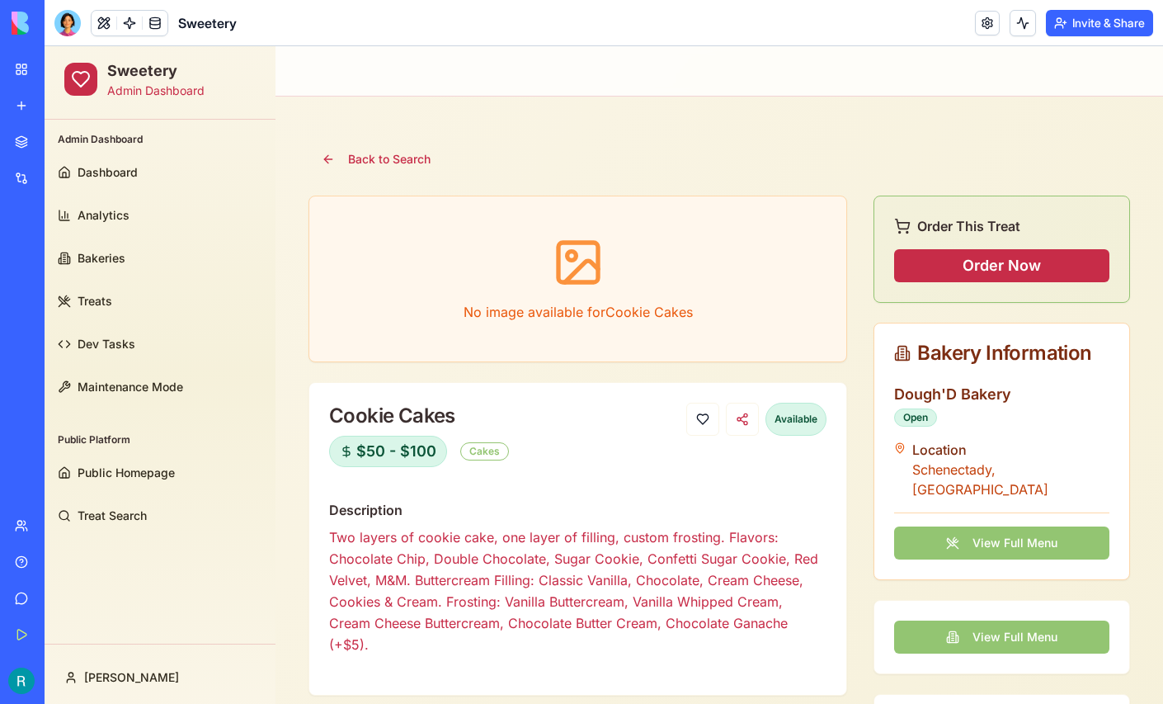
click at [969, 526] on button "View Full Menu" at bounding box center [1001, 542] width 215 height 33
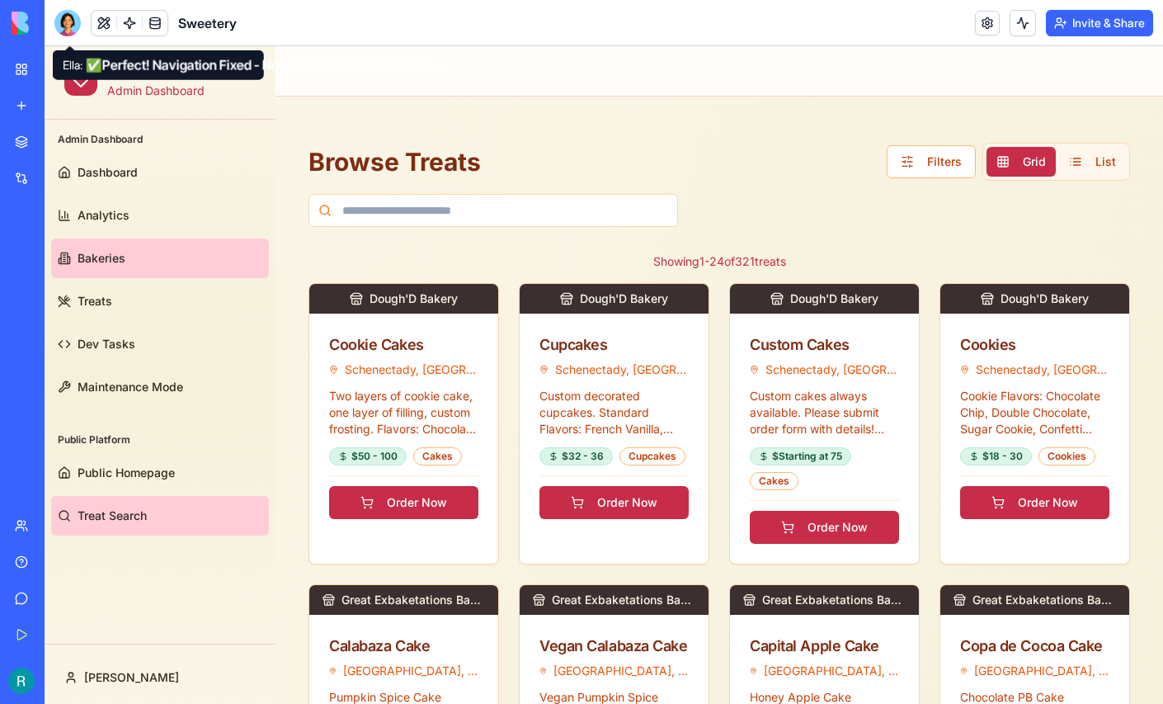
click at [98, 257] on span "Bakeries" at bounding box center [102, 258] width 48 height 16
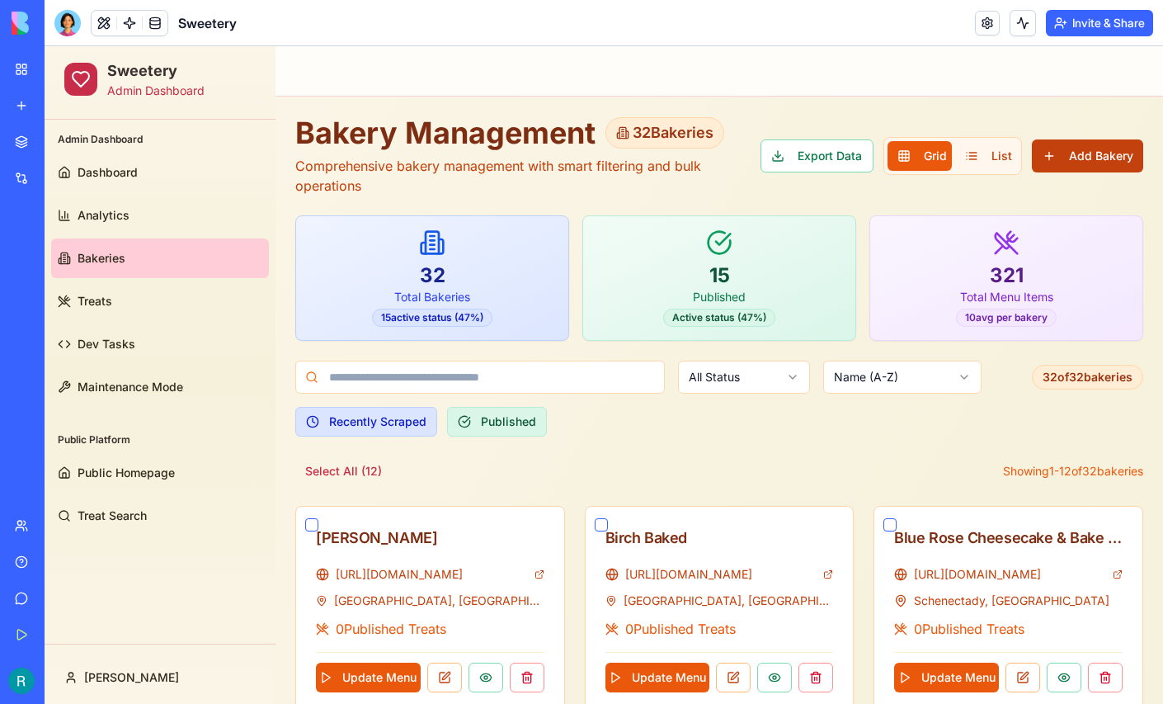
click at [1082, 152] on button "Add Bakery" at bounding box center [1087, 155] width 111 height 33
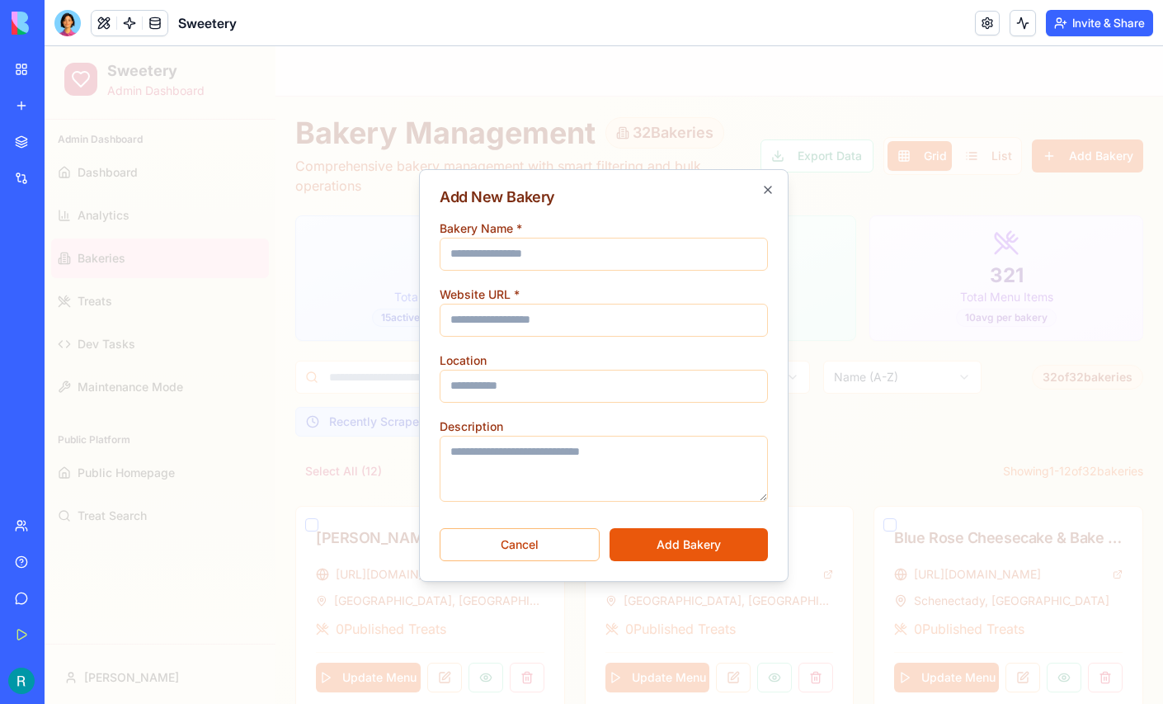
click at [536, 261] on input "Bakery Name *" at bounding box center [604, 254] width 328 height 33
type input "**********"
click at [527, 247] on input "**********" at bounding box center [604, 254] width 328 height 33
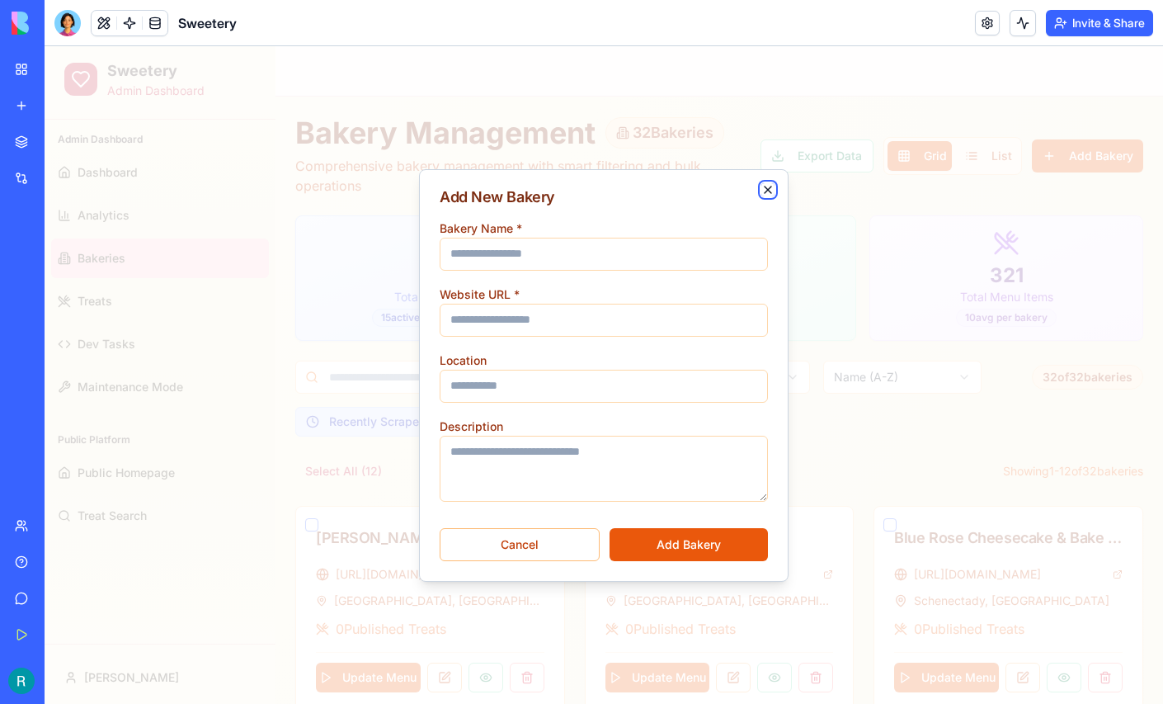
click at [769, 183] on icon "button" at bounding box center [767, 189] width 13 height 13
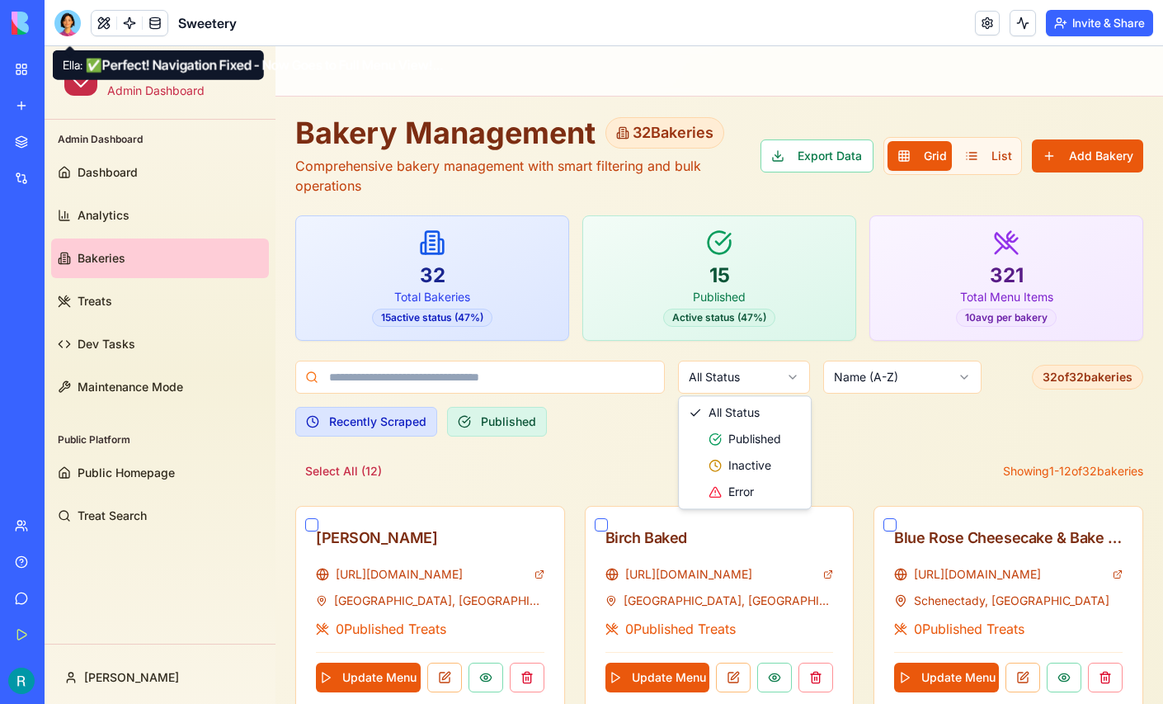
click at [70, 26] on div at bounding box center [67, 23] width 26 height 26
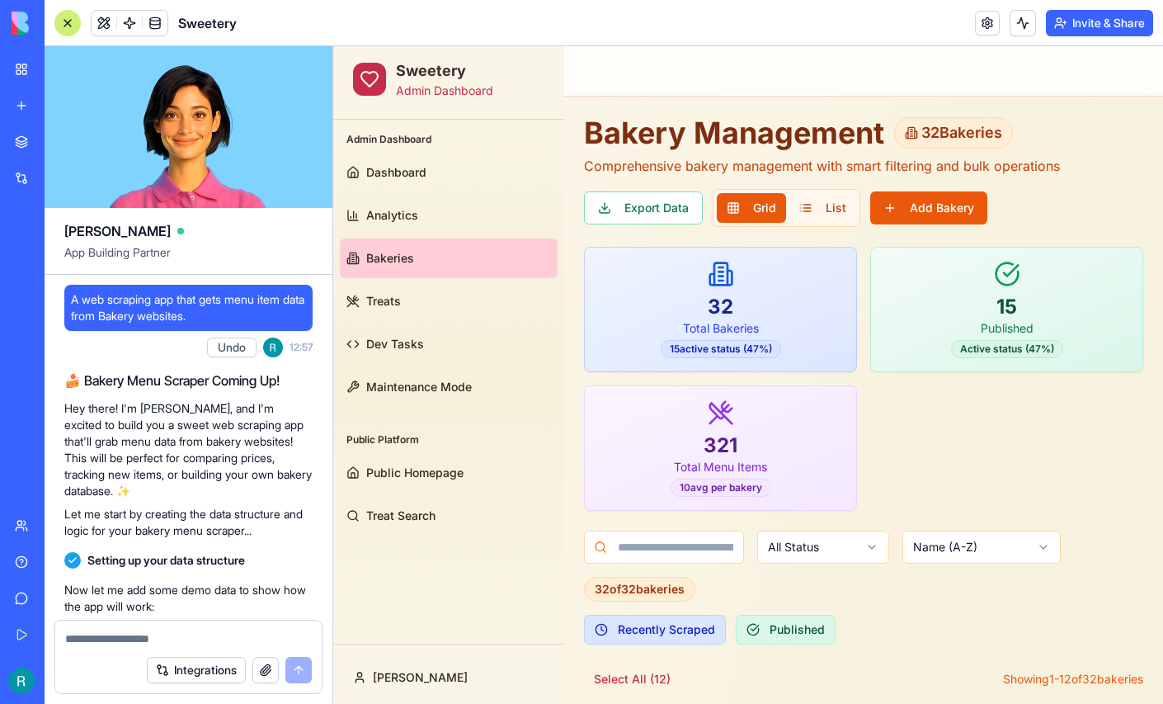
scroll to position [228111, 0]
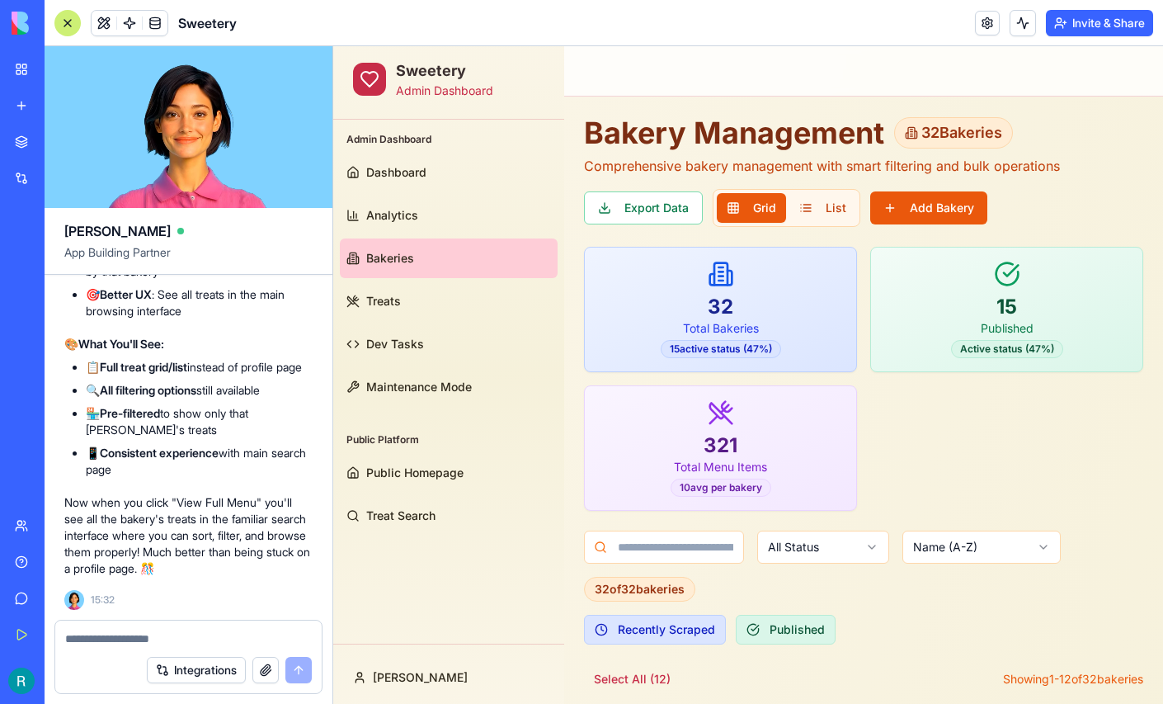
click at [117, 630] on textarea at bounding box center [188, 638] width 247 height 16
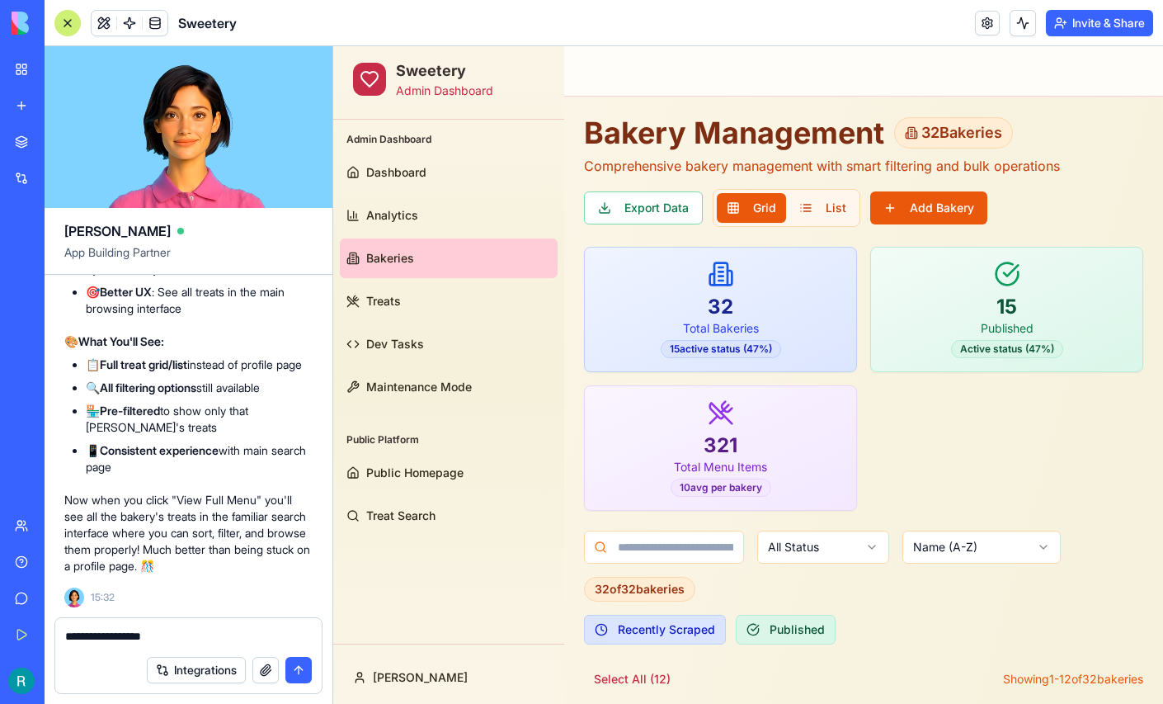
click at [133, 631] on textarea "**********" at bounding box center [186, 637] width 242 height 19
click at [202, 619] on div "**********" at bounding box center [188, 632] width 266 height 29
click at [192, 628] on textarea "**********" at bounding box center [186, 637] width 242 height 19
click at [116, 31] on button at bounding box center [104, 23] width 25 height 25
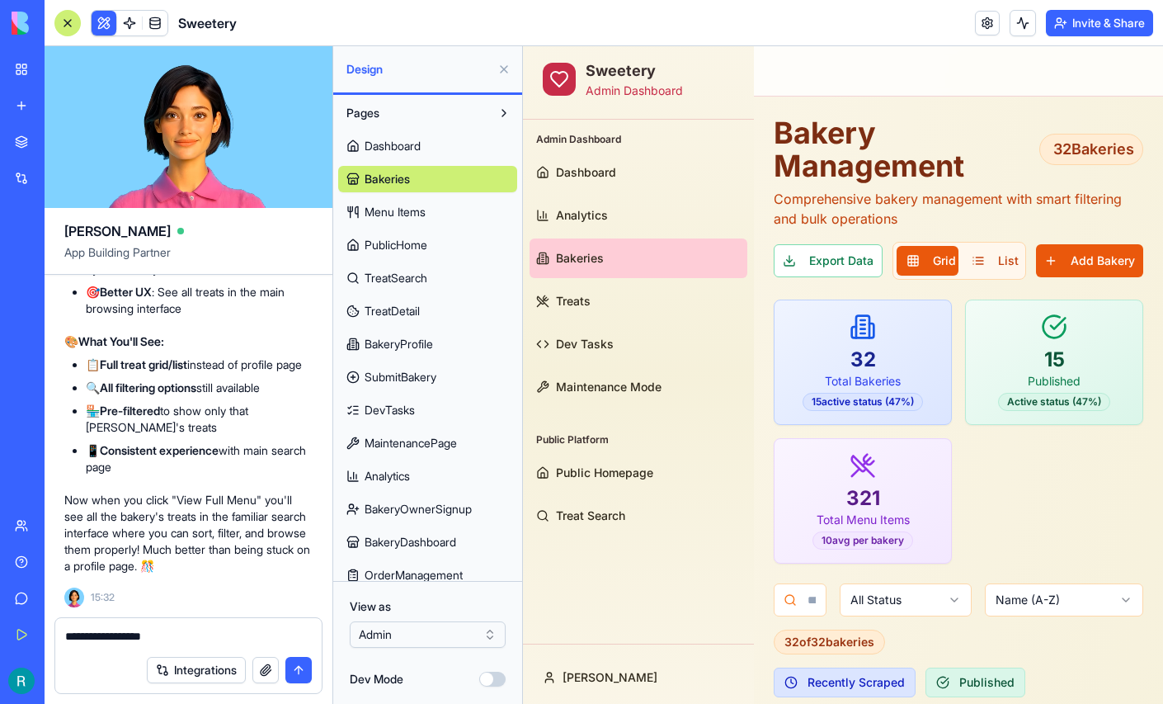
click at [198, 630] on textarea "**********" at bounding box center [186, 637] width 242 height 19
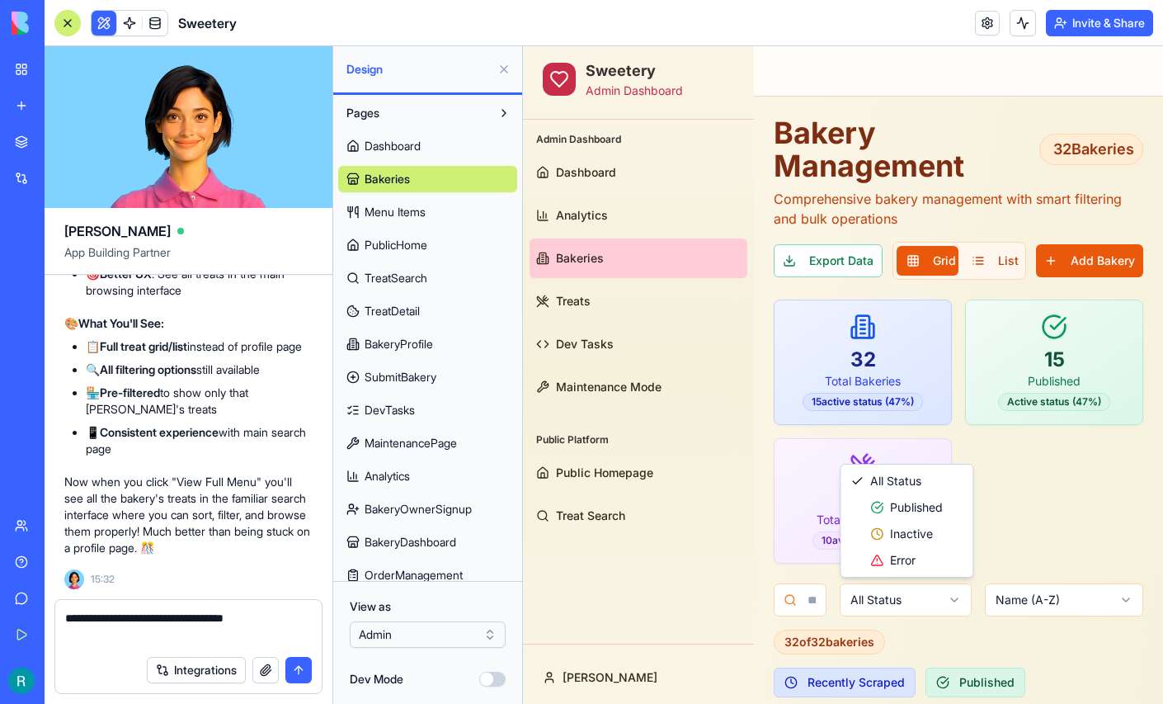
click at [100, 620] on textarea "**********" at bounding box center [186, 628] width 242 height 37
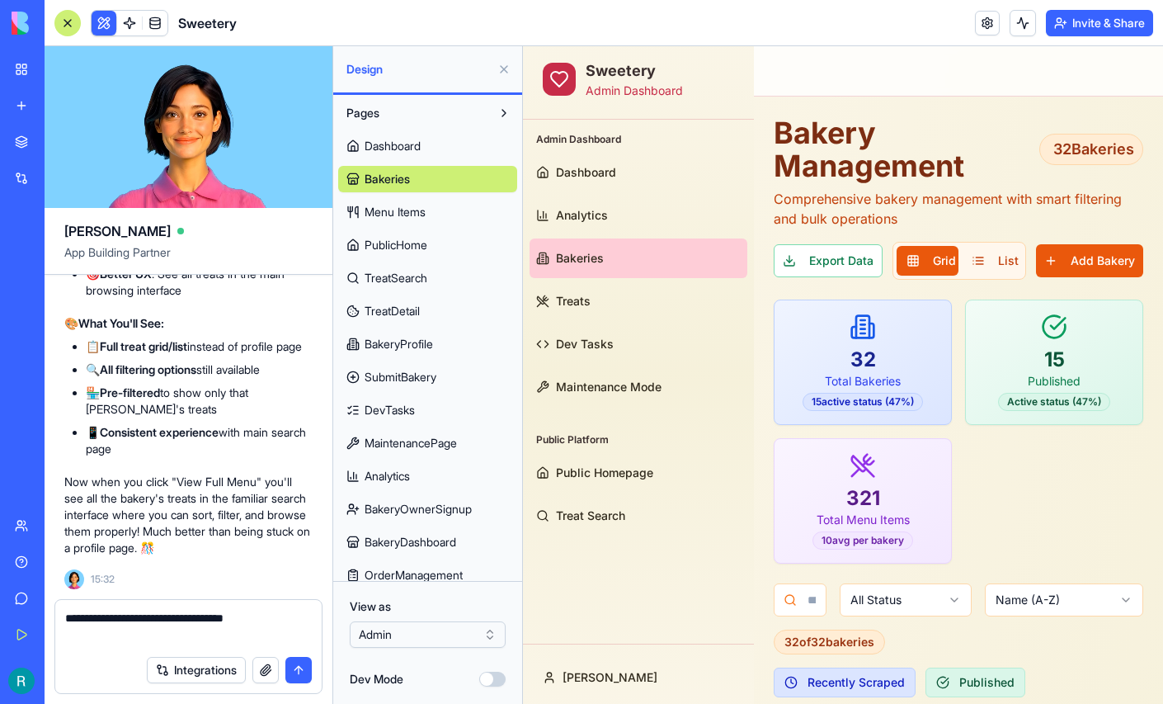
click at [106, 624] on textarea "**********" at bounding box center [186, 628] width 242 height 37
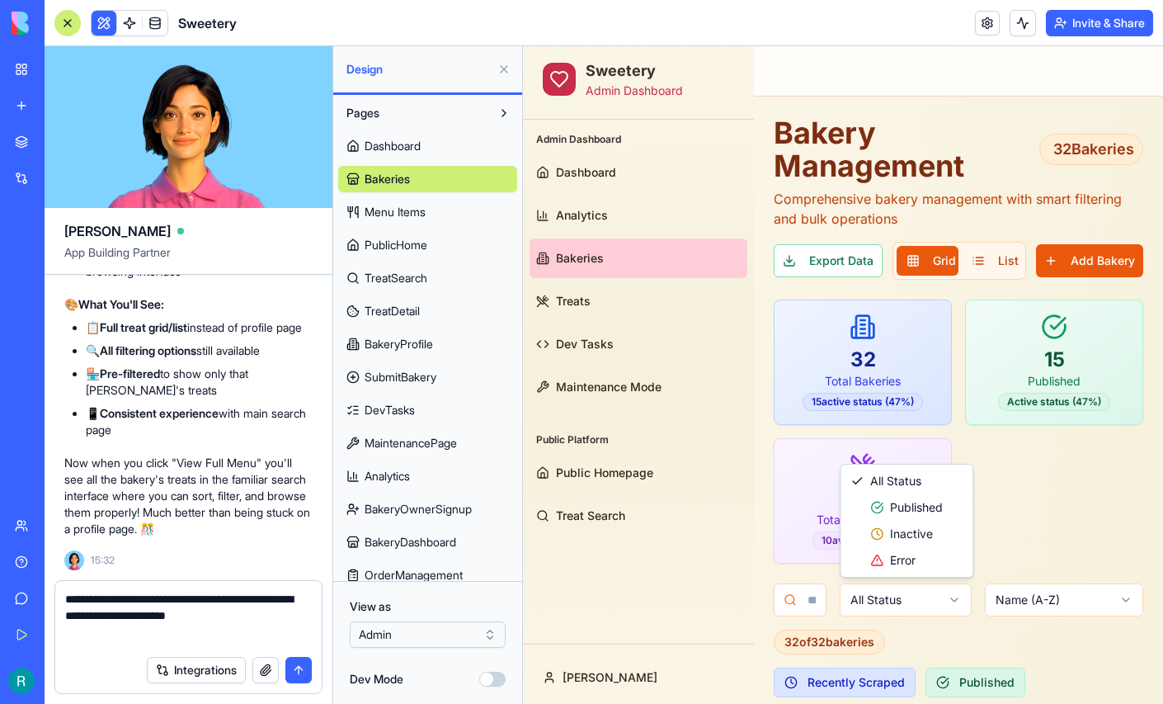
click at [166, 638] on textarea "**********" at bounding box center [186, 619] width 242 height 56
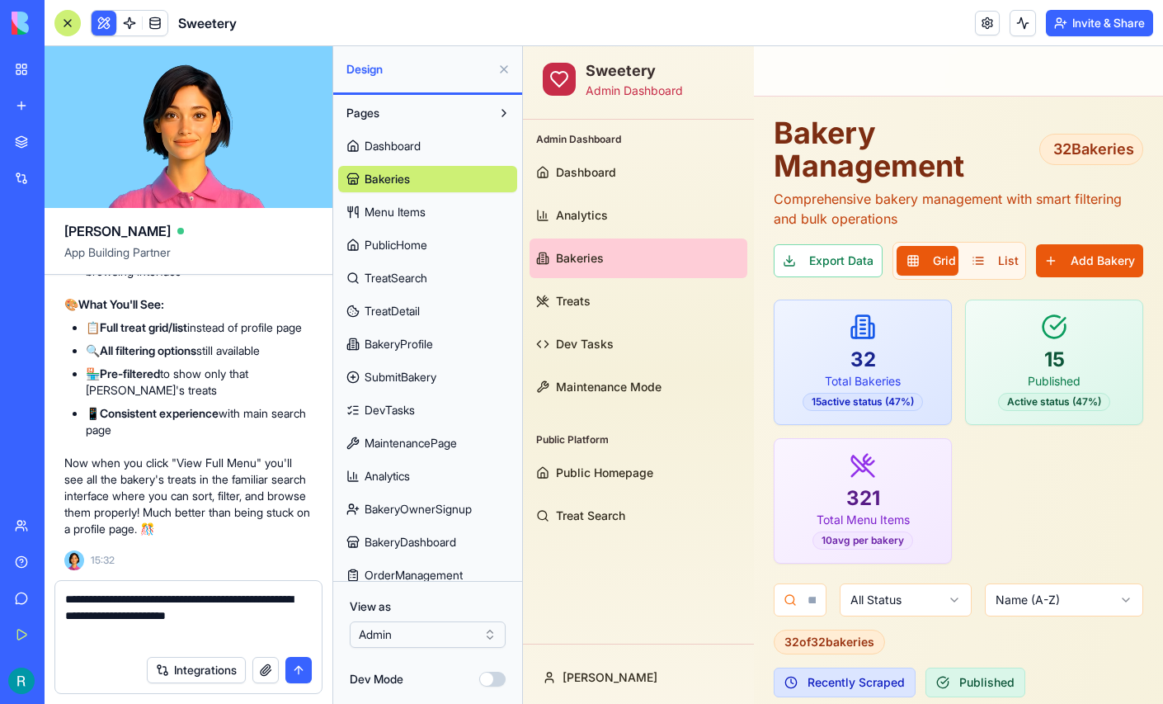
click at [166, 638] on textarea "**********" at bounding box center [186, 619] width 242 height 56
type textarea "**********"
click at [260, 668] on button "button" at bounding box center [265, 670] width 26 height 26
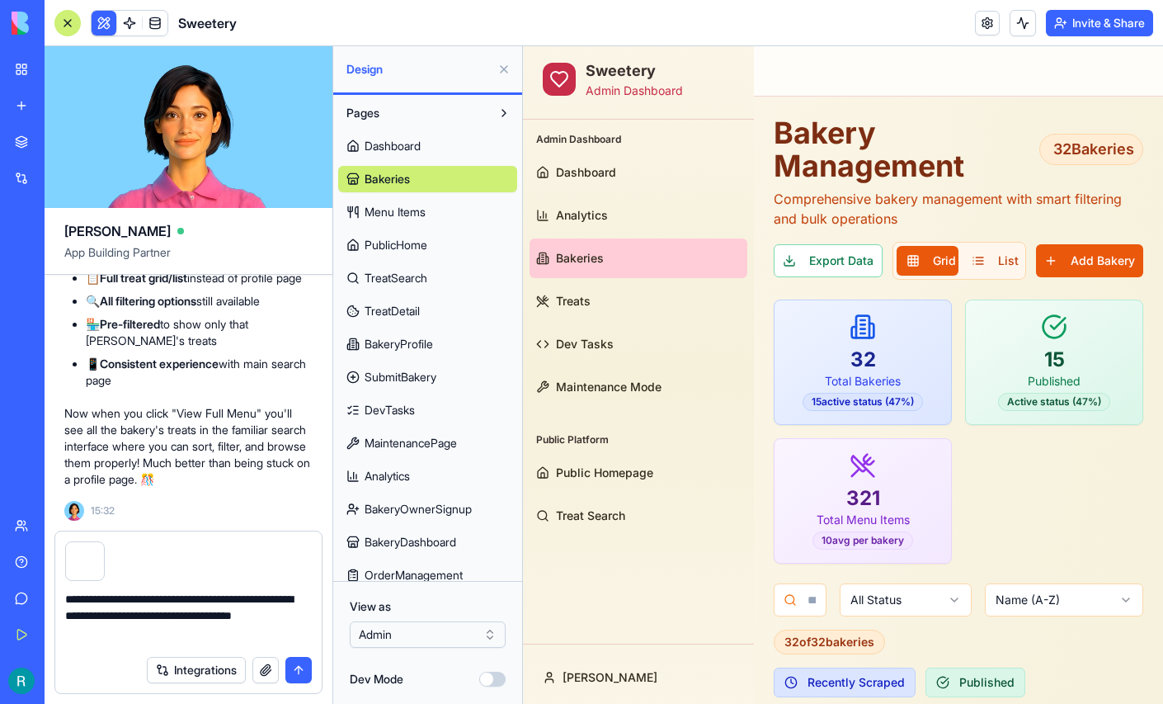
click at [252, 657] on button "button" at bounding box center [265, 670] width 26 height 26
click at [292, 671] on button "submit" at bounding box center [298, 670] width 26 height 26
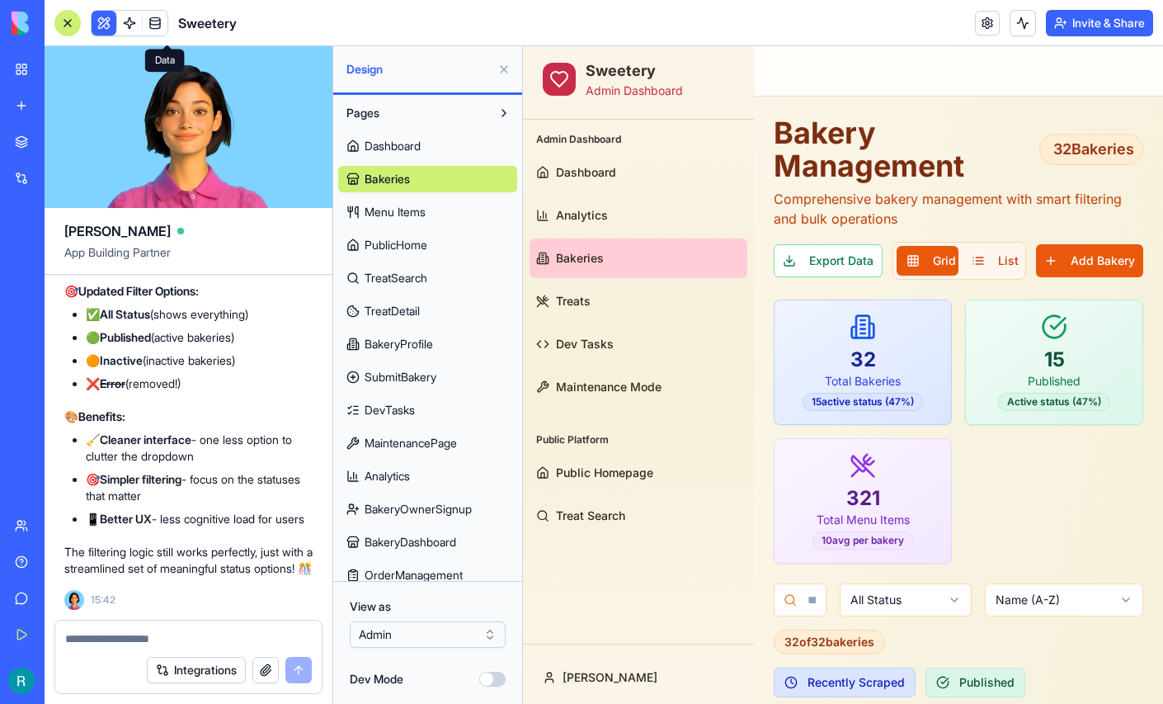
scroll to position [229009, 0]
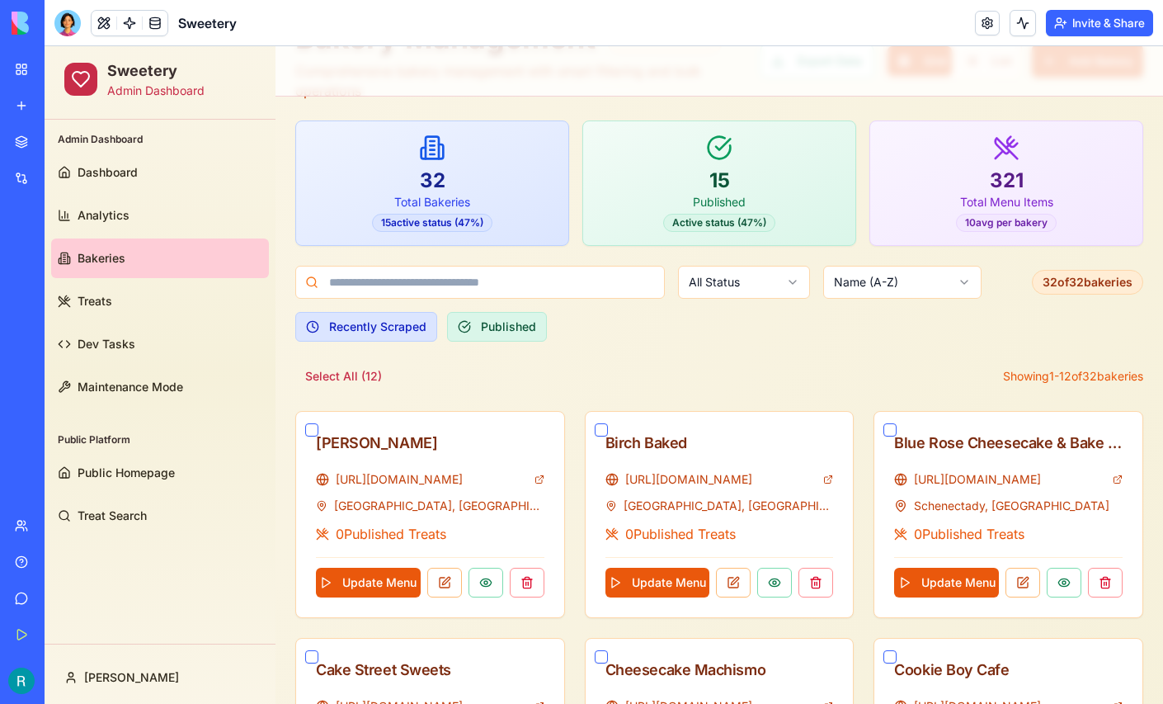
scroll to position [99, 0]
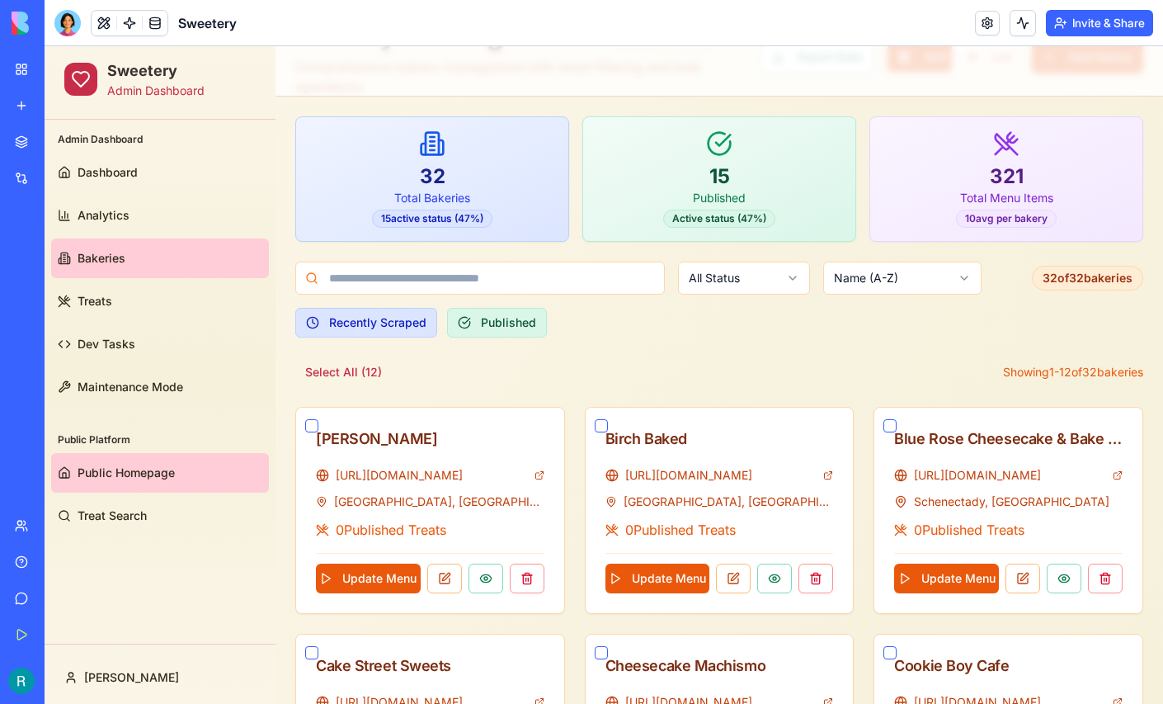
click at [125, 479] on span "Public Homepage" at bounding box center [126, 472] width 97 height 16
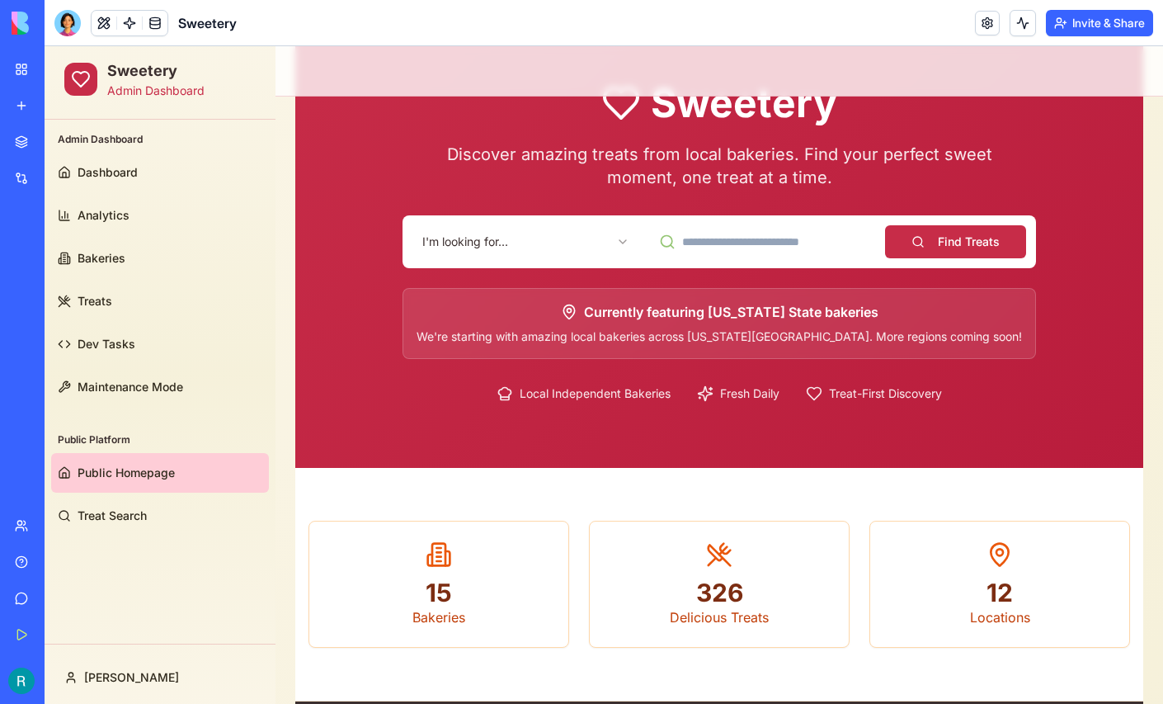
click at [496, 228] on html "Sweetery Admin Dashboard Admin Dashboard Dashboard Analytics Bakeries Treats De…" at bounding box center [604, 543] width 1118 height 1193
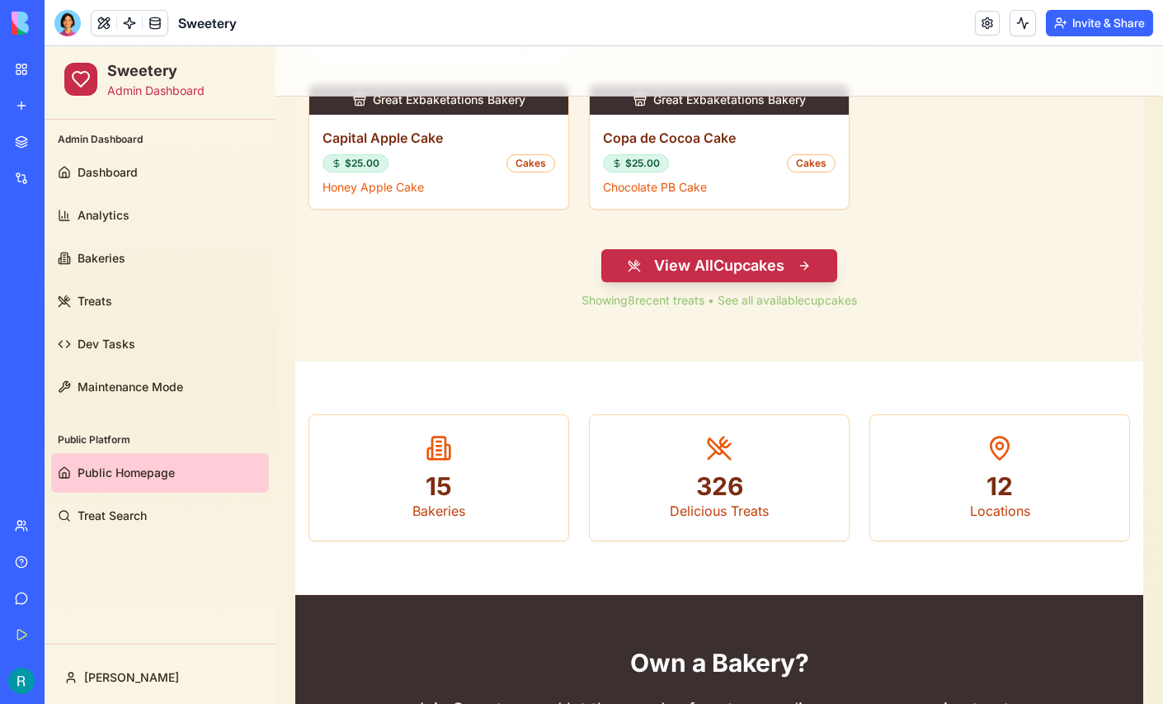
scroll to position [1225, 0]
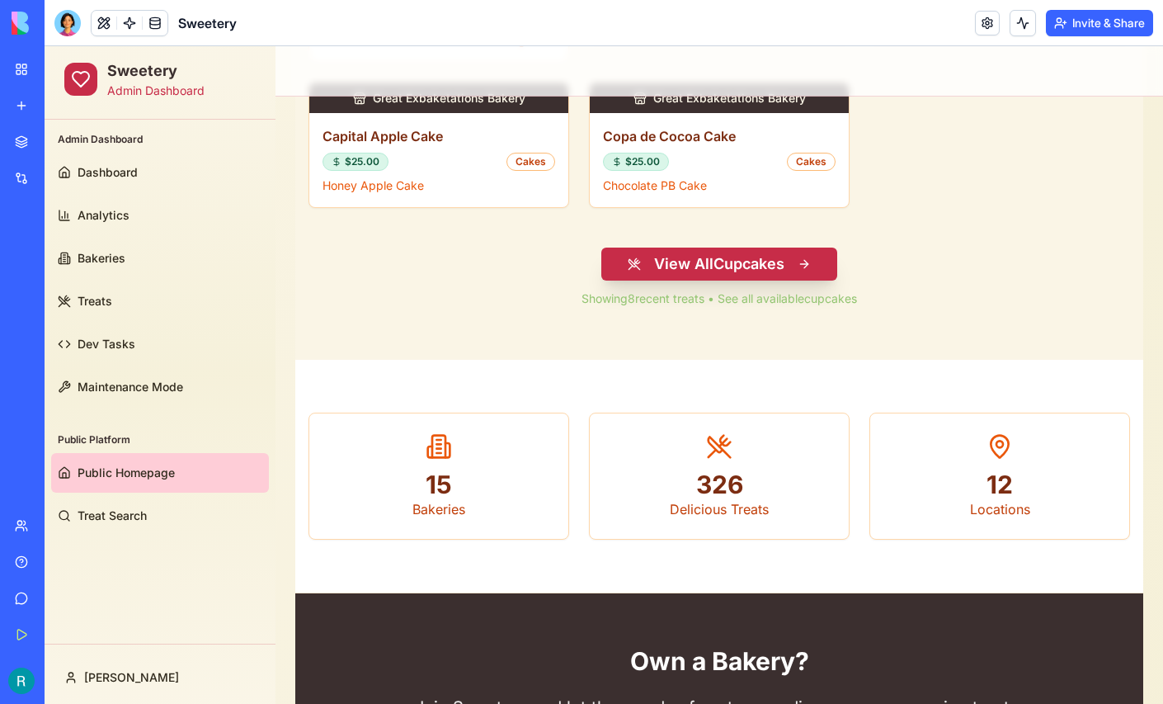
click at [708, 267] on button "View All Cupcakes" at bounding box center [719, 263] width 236 height 33
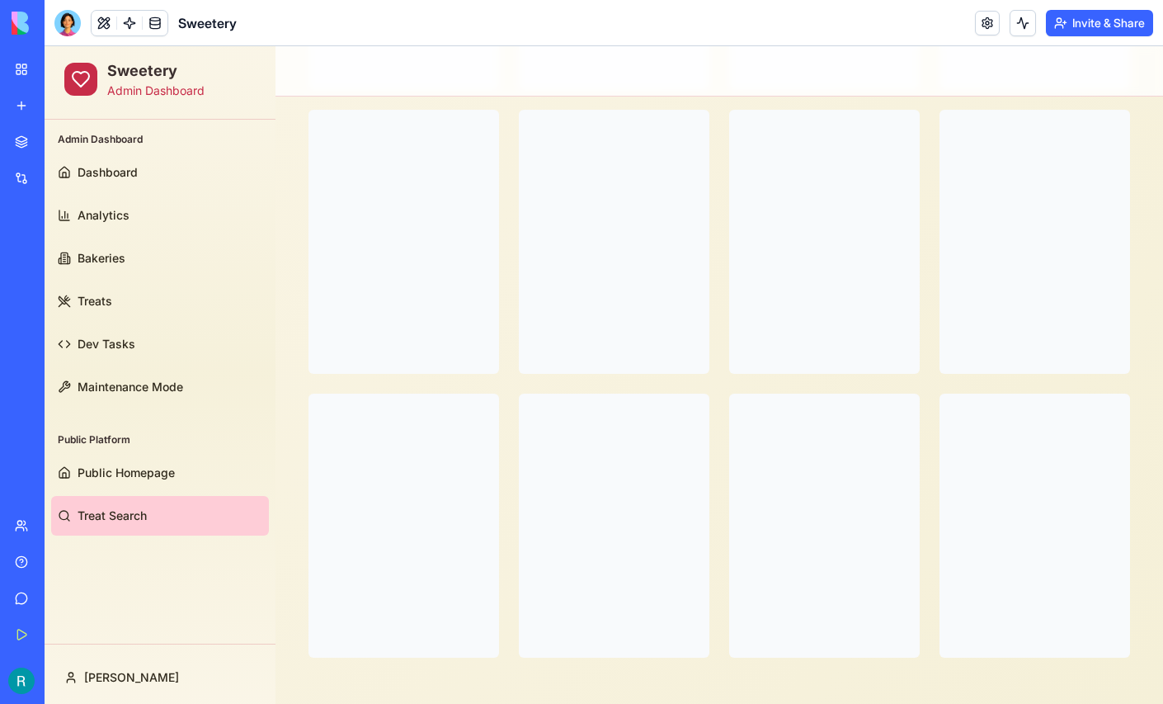
scroll to position [447, 0]
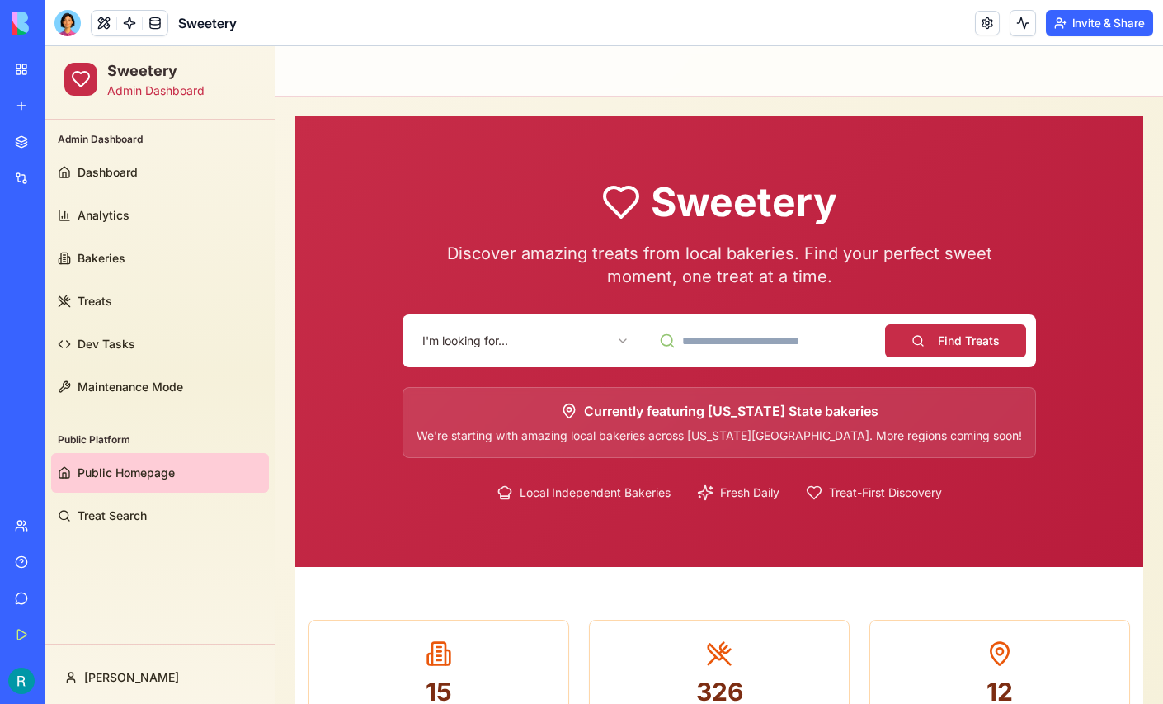
scroll to position [539, 0]
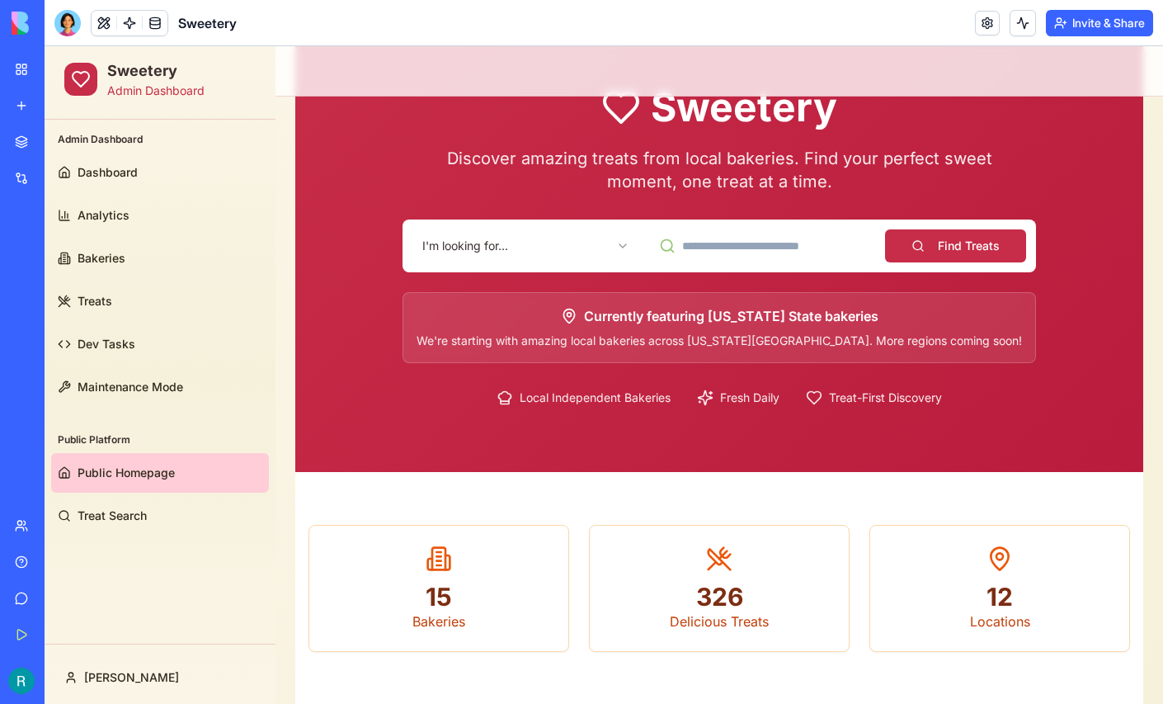
scroll to position [93, 0]
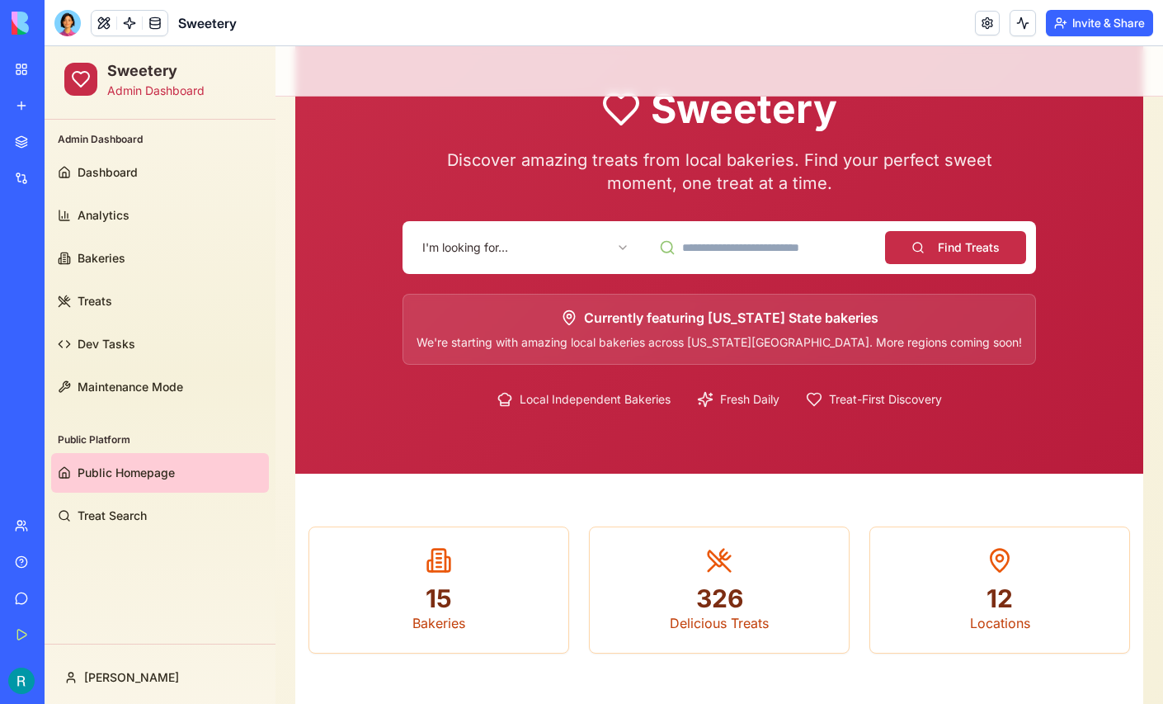
click at [606, 246] on html "Sweetery Admin Dashboard Admin Dashboard Dashboard Analytics Bakeries Treats De…" at bounding box center [604, 549] width 1118 height 1193
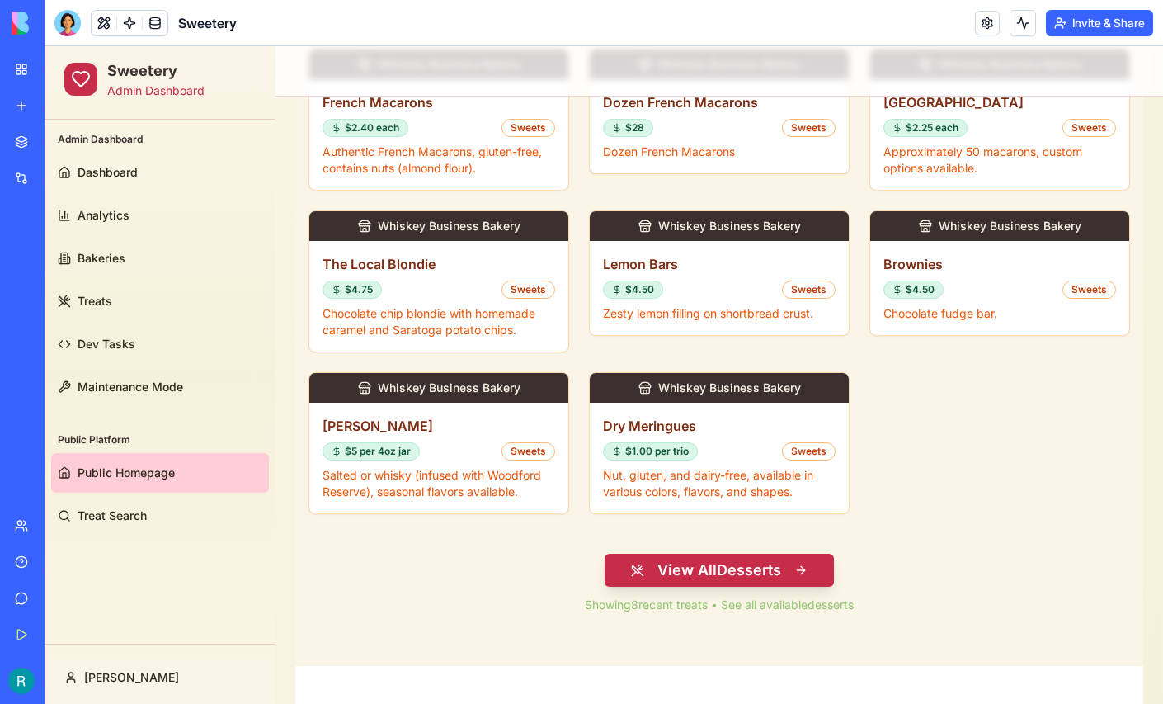
scroll to position [697, 0]
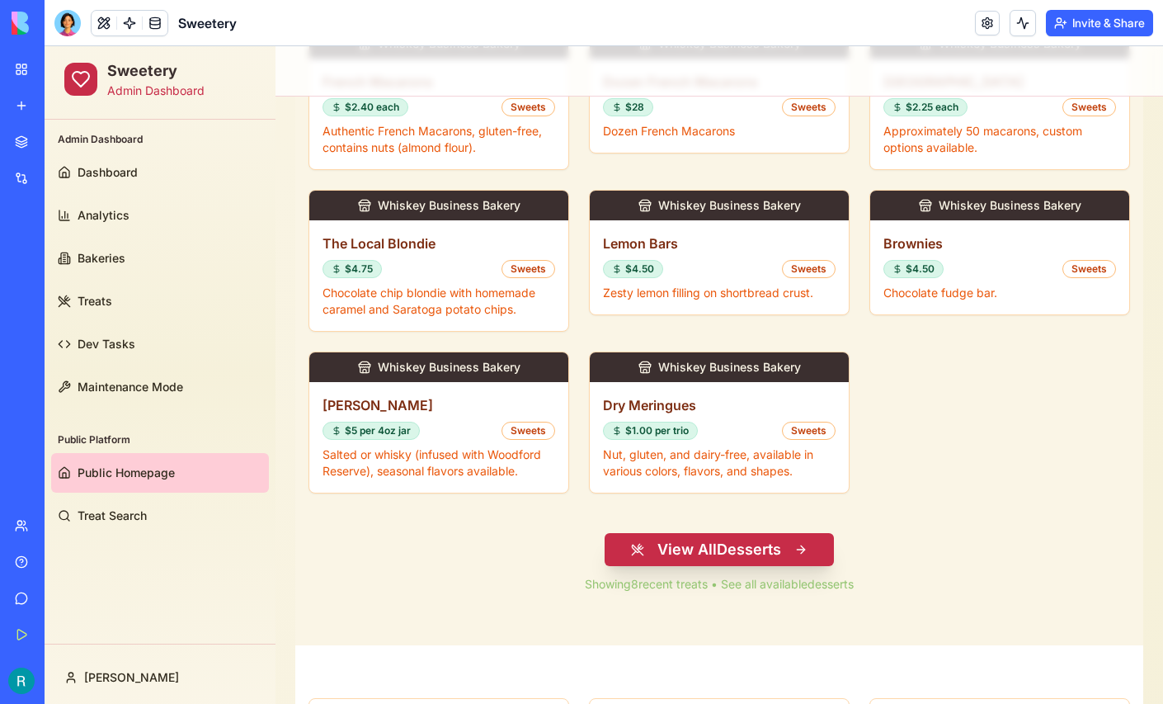
click at [712, 540] on button "View All Desserts" at bounding box center [719, 549] width 229 height 33
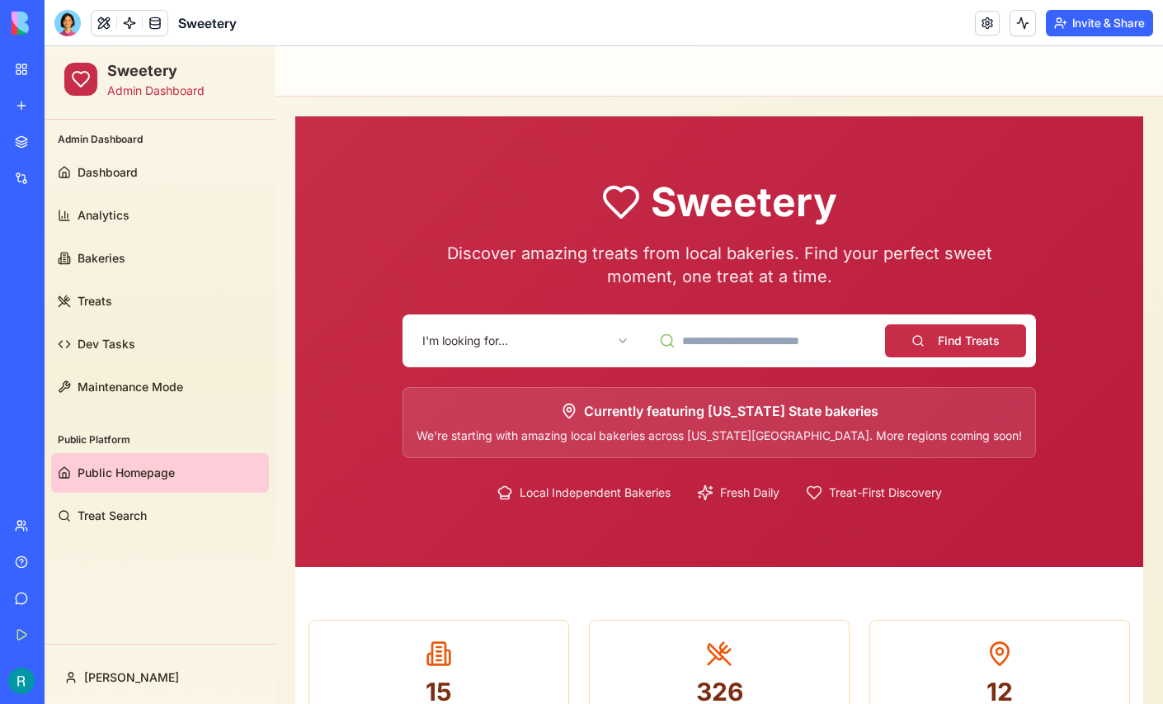
scroll to position [539, 0]
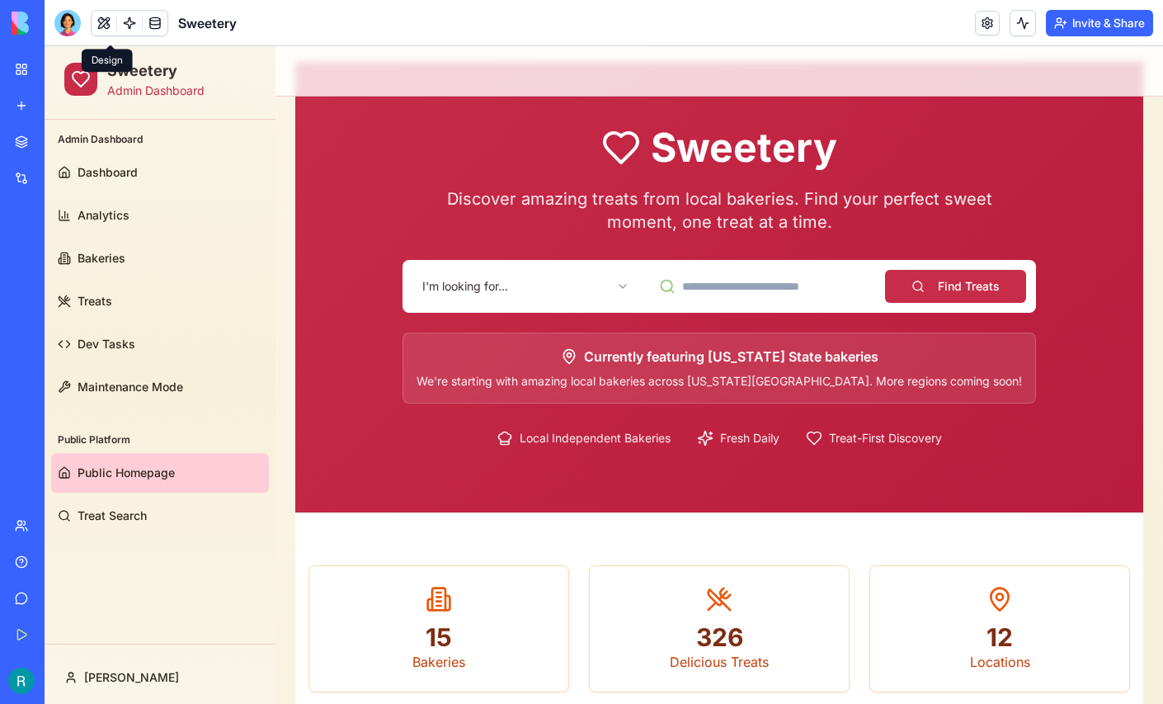
scroll to position [54, 0]
click at [558, 272] on html "Sweetery Admin Dashboard Admin Dashboard Dashboard Analytics Bakeries Treats De…" at bounding box center [604, 588] width 1118 height 1193
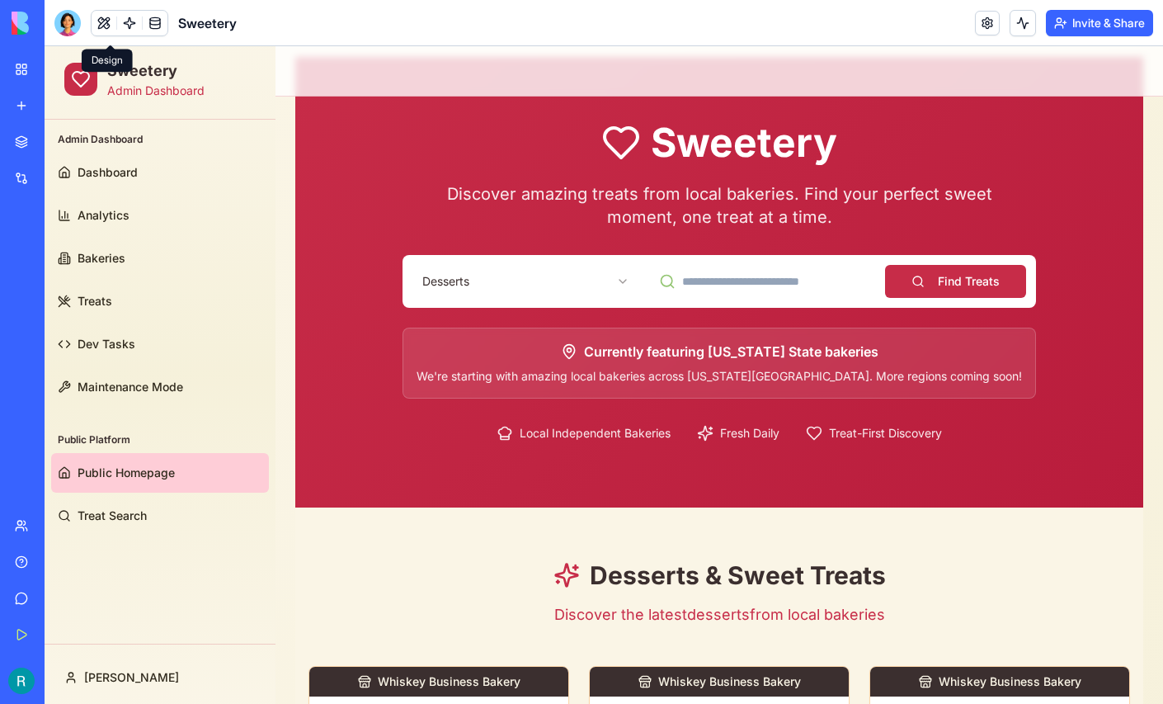
scroll to position [58, 0]
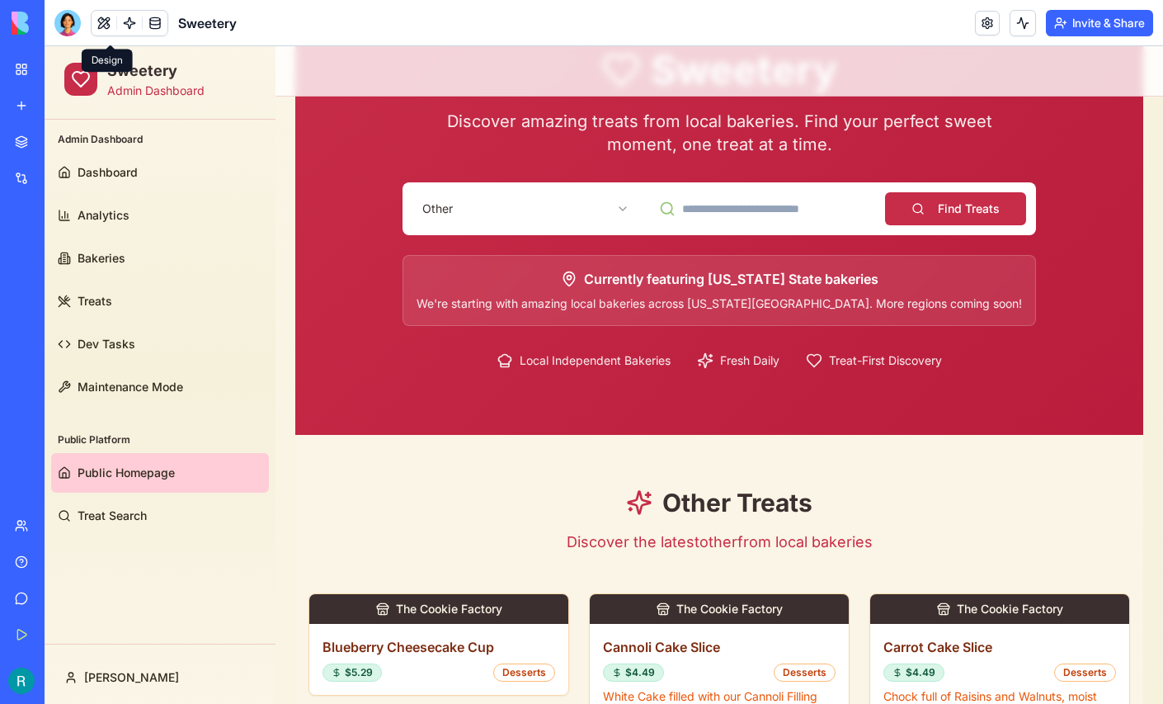
scroll to position [95, 0]
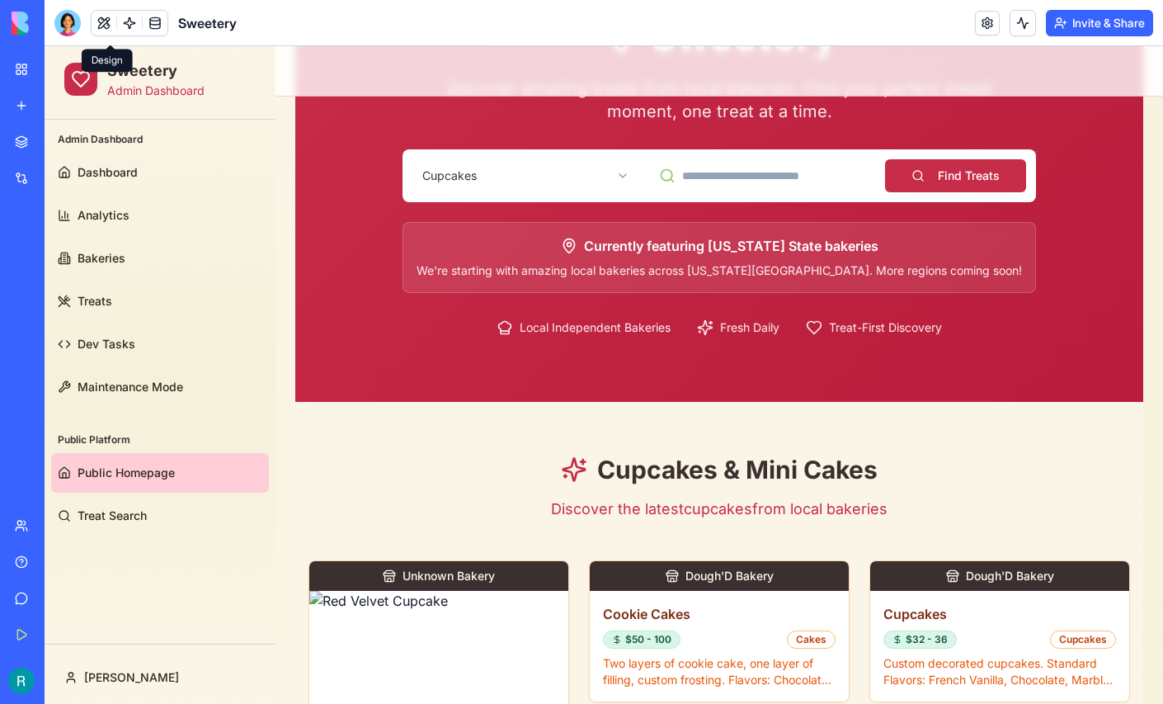
scroll to position [161, 0]
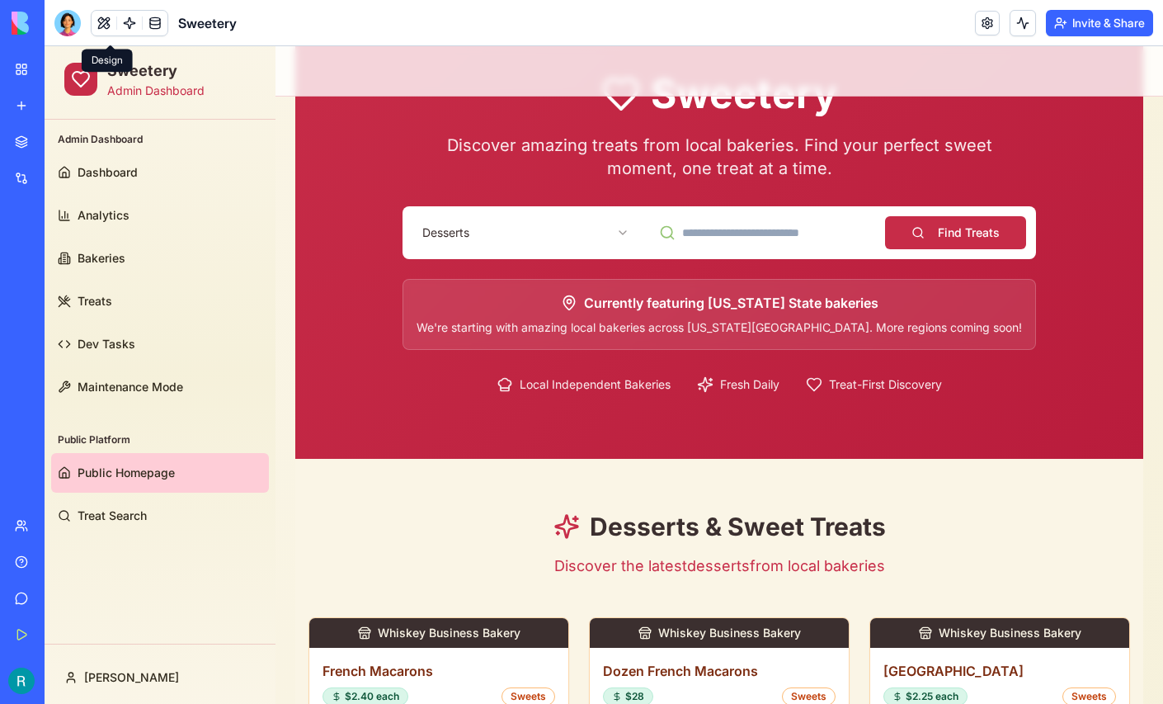
scroll to position [87, 0]
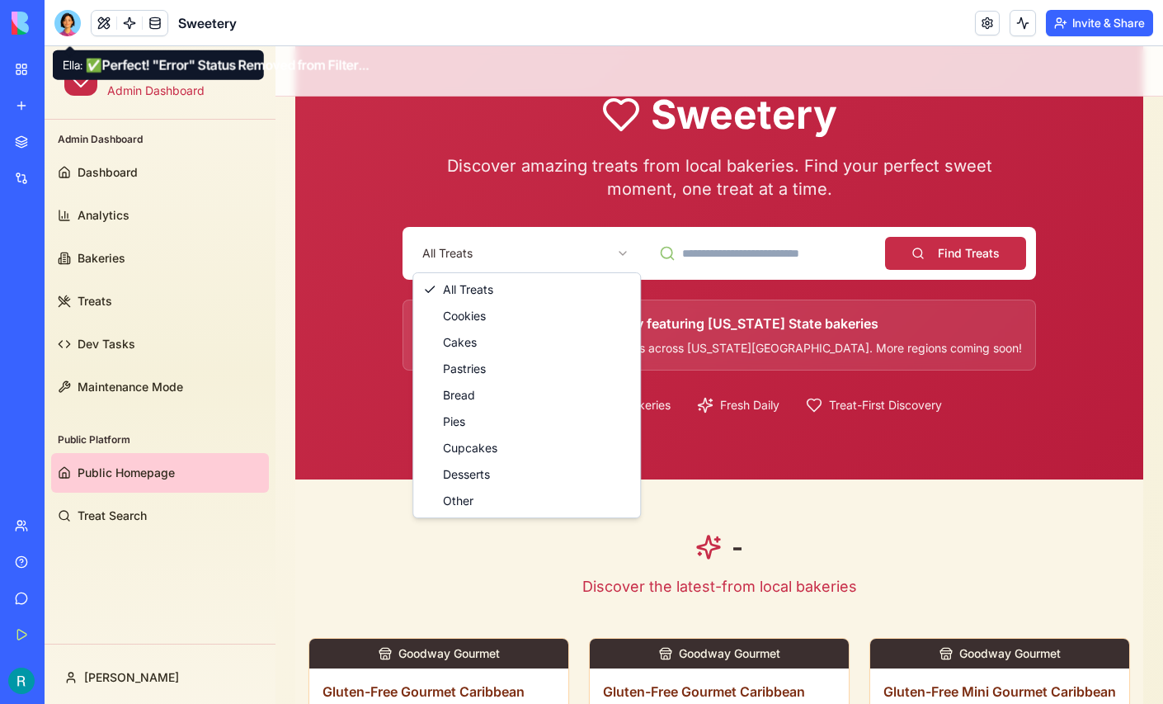
click at [73, 26] on div at bounding box center [67, 23] width 26 height 26
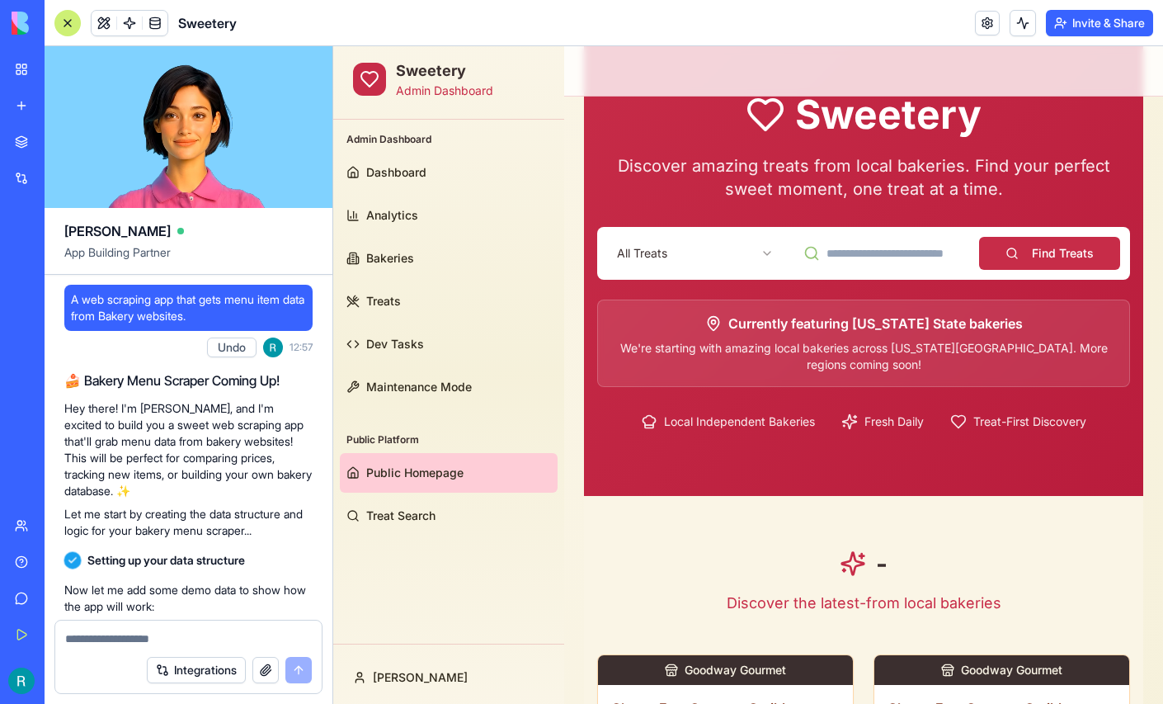
scroll to position [0, 0]
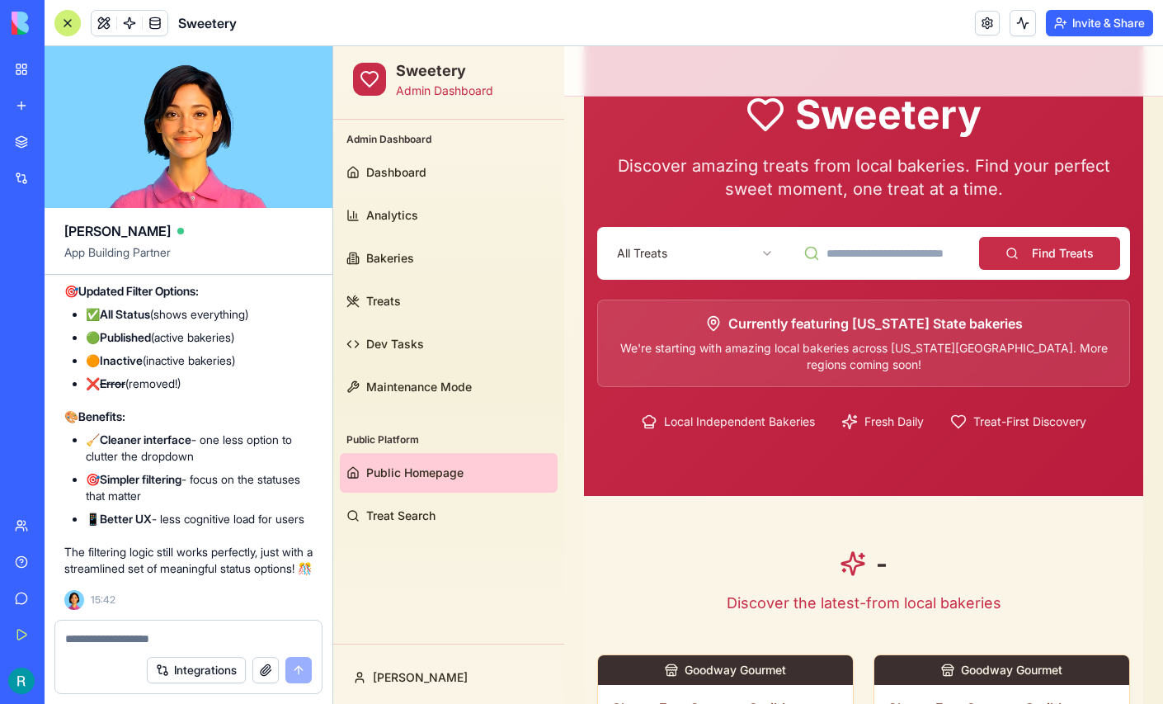
click at [87, 630] on textarea at bounding box center [188, 638] width 247 height 16
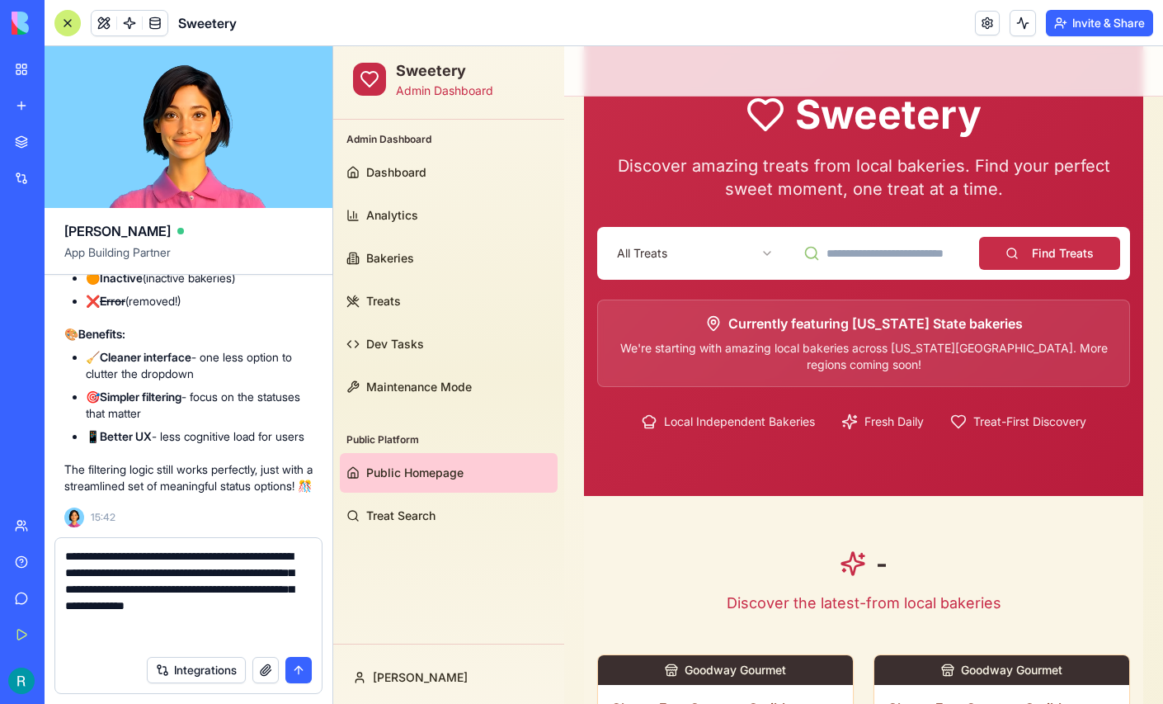
scroll to position [11, 0]
click at [252, 666] on button "button" at bounding box center [265, 670] width 26 height 26
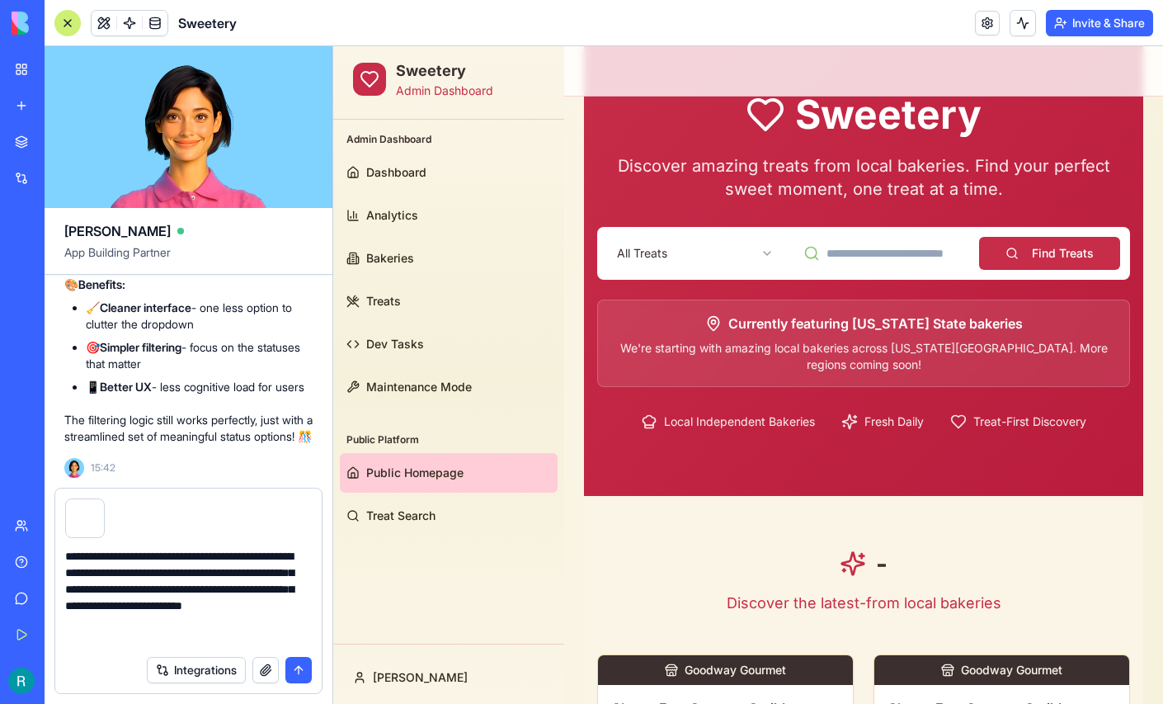
click at [218, 628] on textarea "**********" at bounding box center [186, 597] width 242 height 99
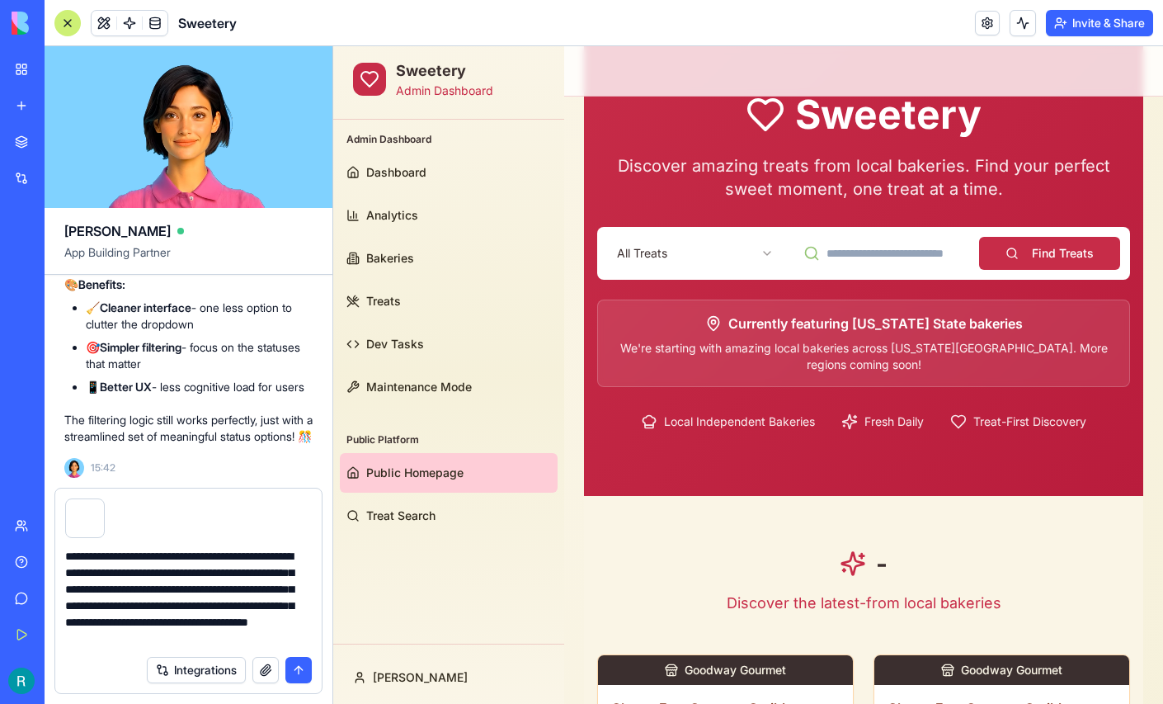
type textarea "**********"
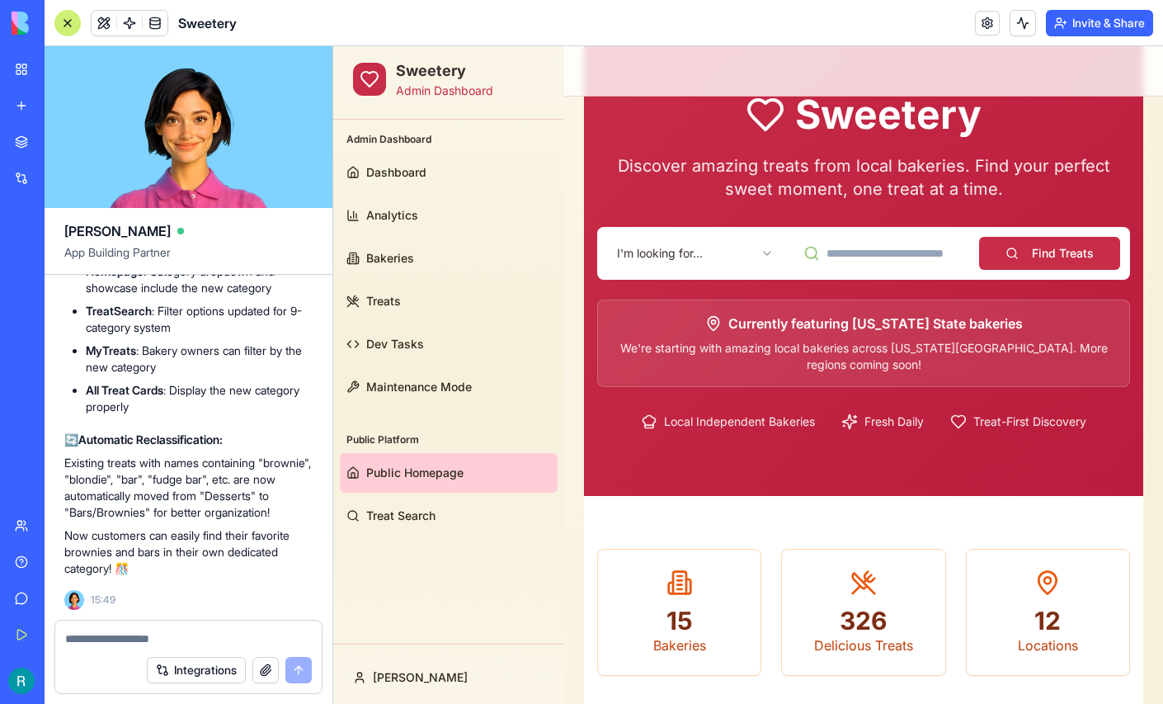
scroll to position [230586, 0]
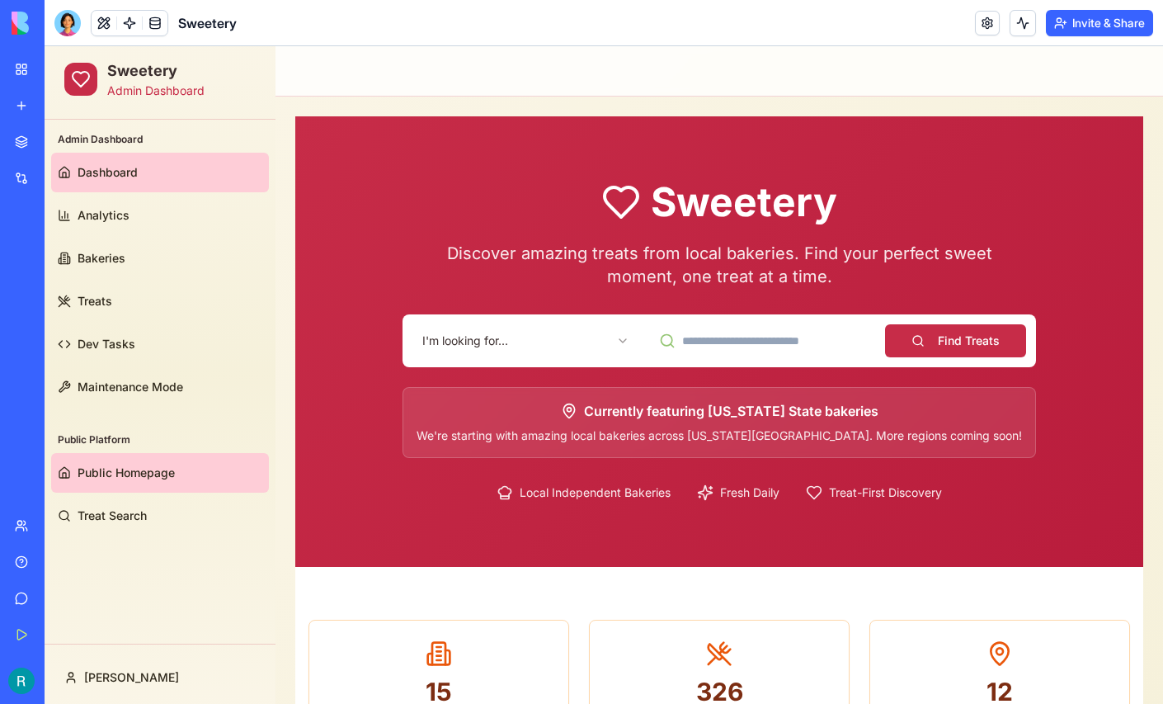
click at [106, 172] on span "Dashboard" at bounding box center [108, 172] width 60 height 16
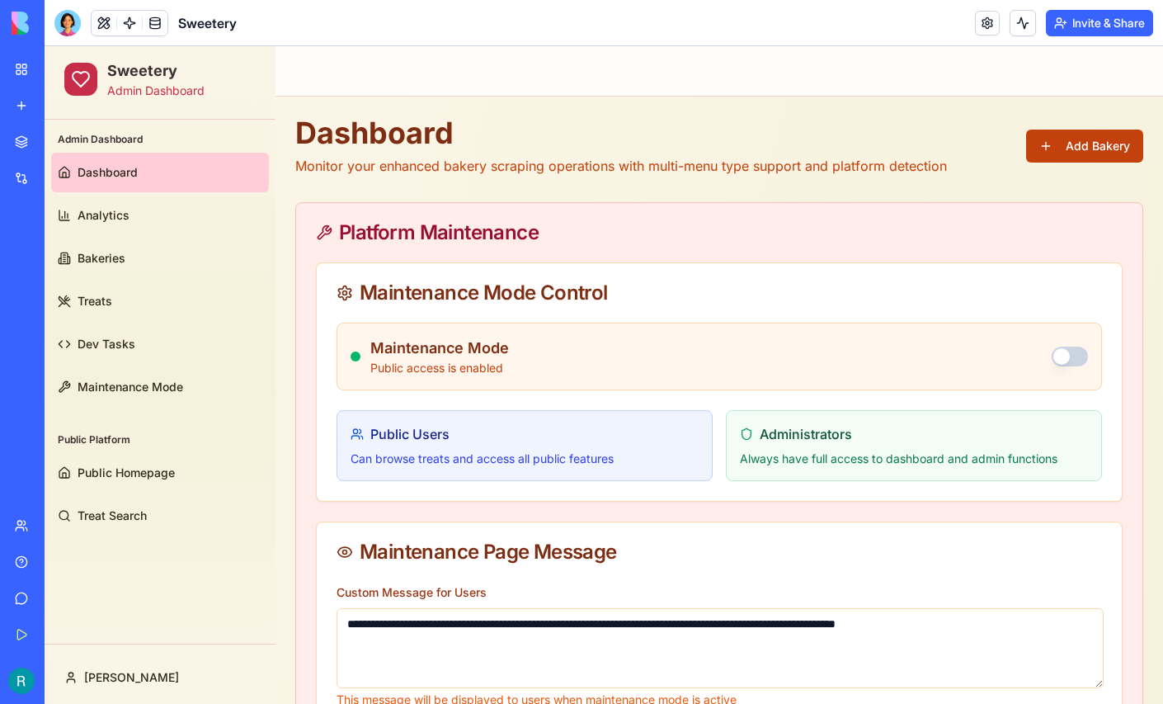
click at [1072, 158] on button "Add Bakery" at bounding box center [1084, 145] width 117 height 33
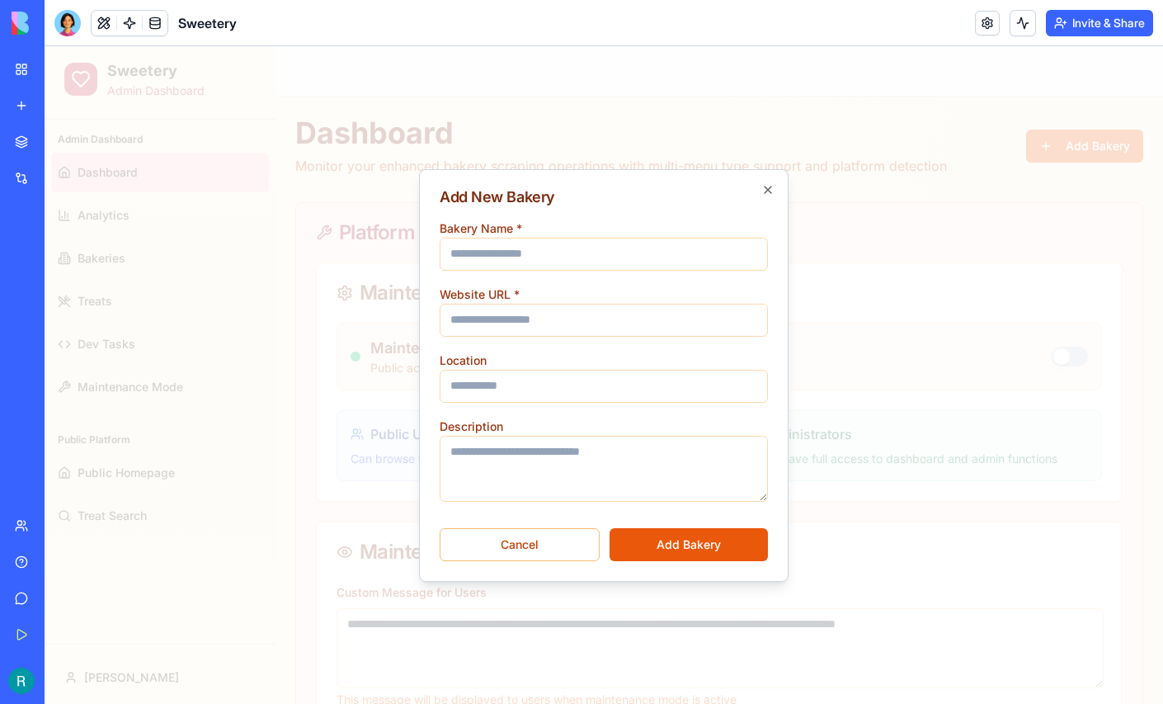
click at [588, 239] on input "Bakery Name *" at bounding box center [604, 254] width 328 height 33
click at [558, 306] on input "Website URL *" at bounding box center [604, 320] width 328 height 33
paste input "**********"
type input "**********"
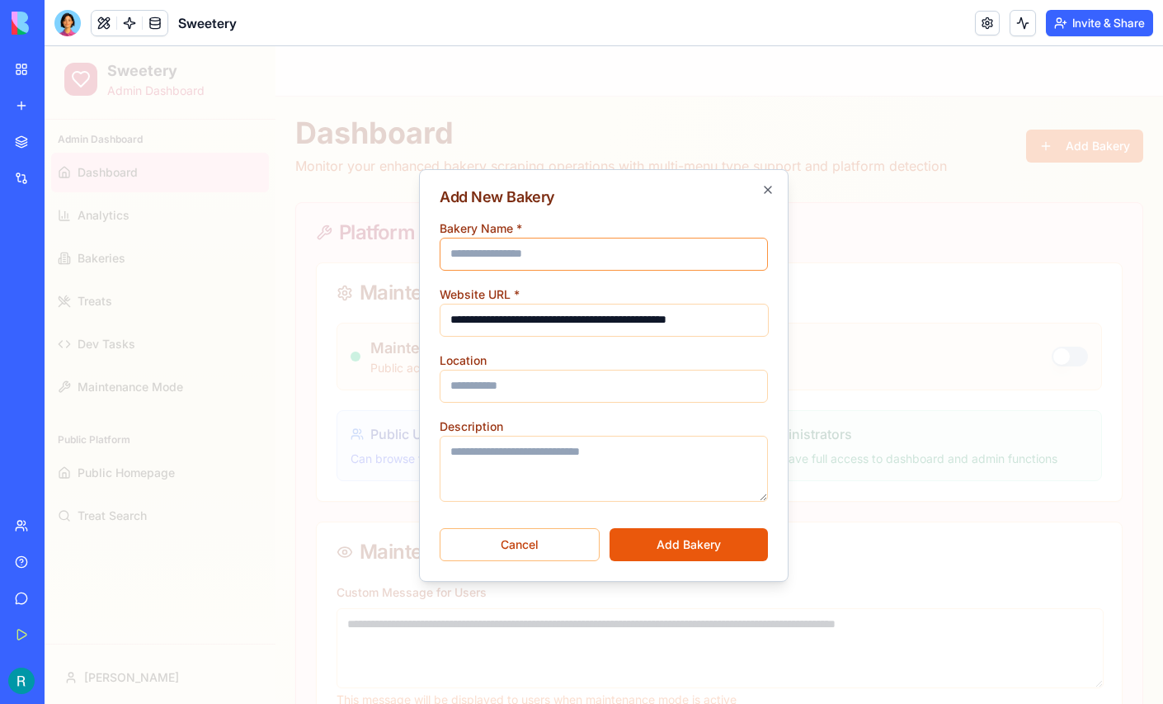
click at [539, 241] on input "Bakery Name *" at bounding box center [604, 254] width 328 height 33
click at [477, 254] on input "Bakery Name *" at bounding box center [604, 254] width 328 height 33
type input "**********"
click at [505, 384] on input "Location" at bounding box center [604, 386] width 328 height 33
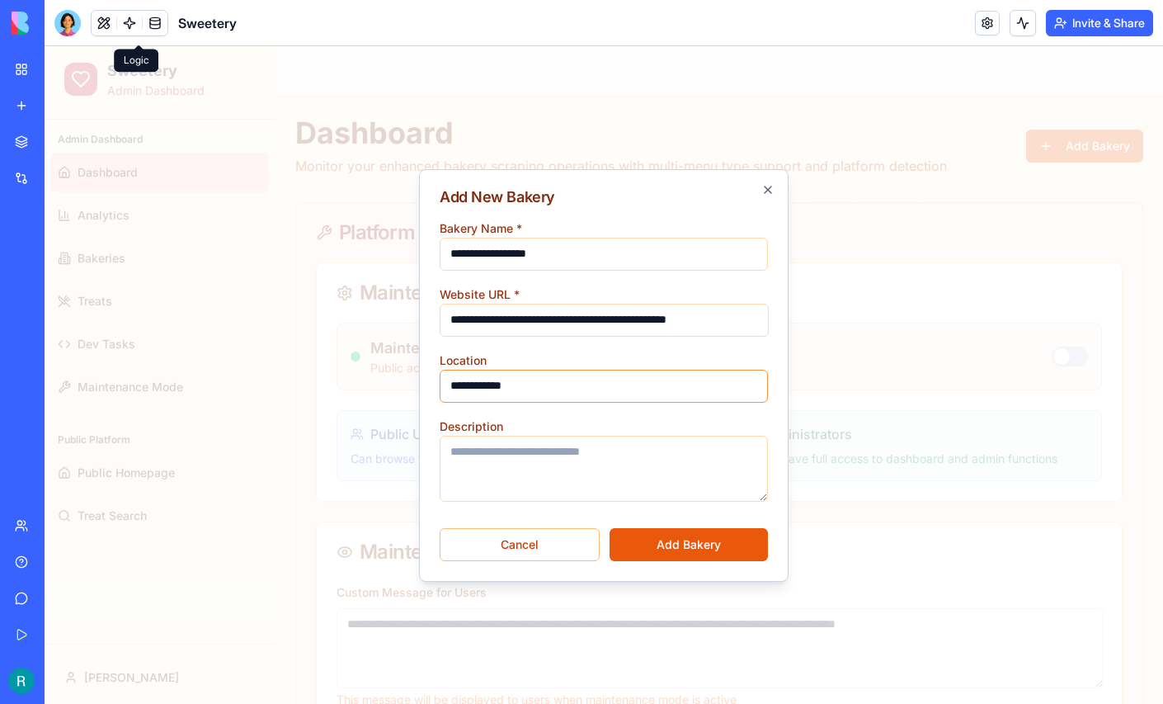
click at [491, 385] on input "**********" at bounding box center [604, 386] width 328 height 33
type input "**********"
click at [693, 540] on button "Add Bakery" at bounding box center [689, 544] width 158 height 33
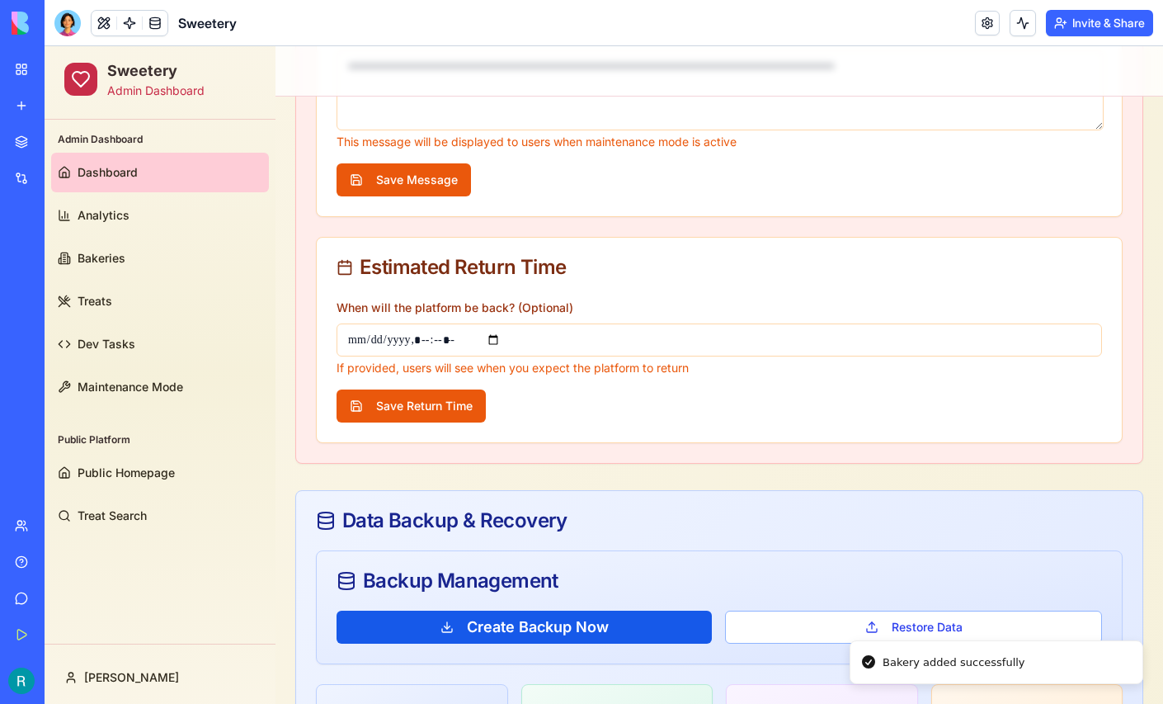
scroll to position [562, 0]
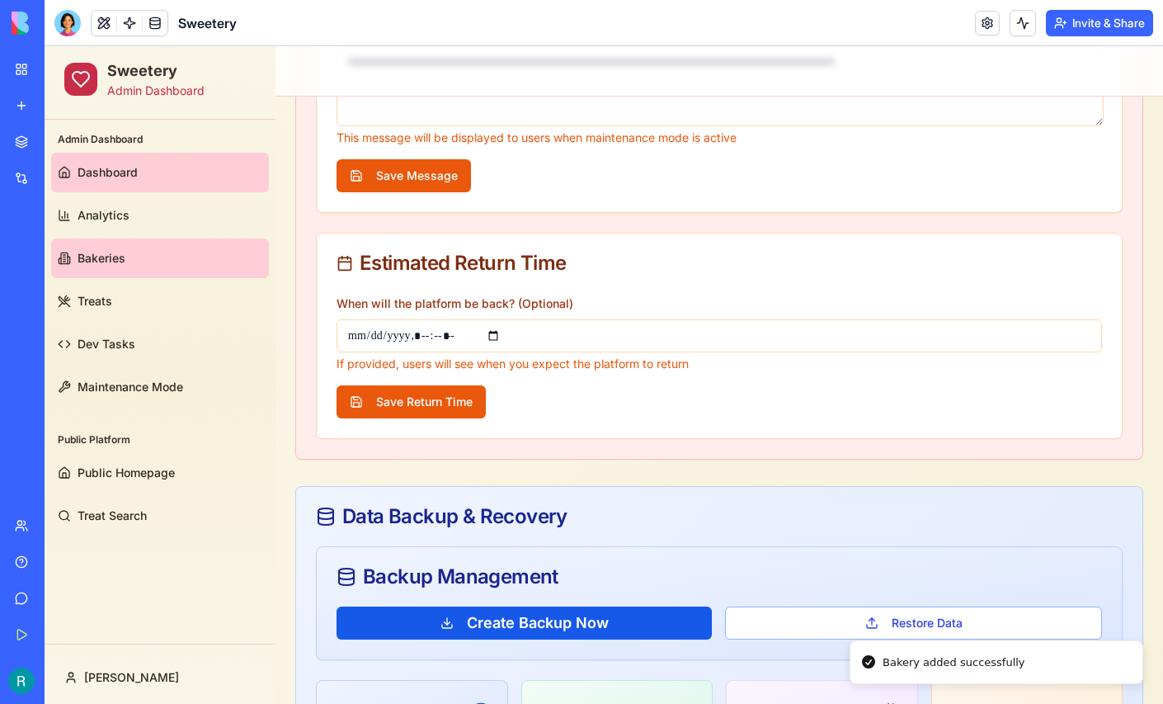
click at [125, 262] on link "Bakeries" at bounding box center [160, 258] width 218 height 40
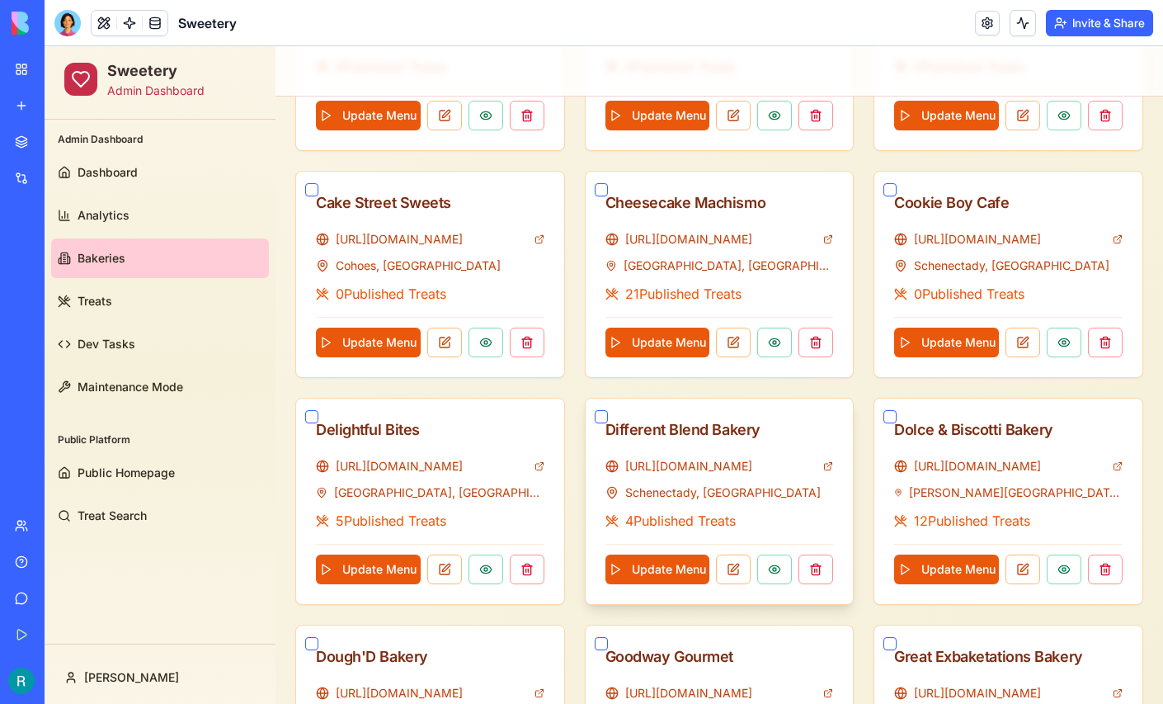
scroll to position [818, 0]
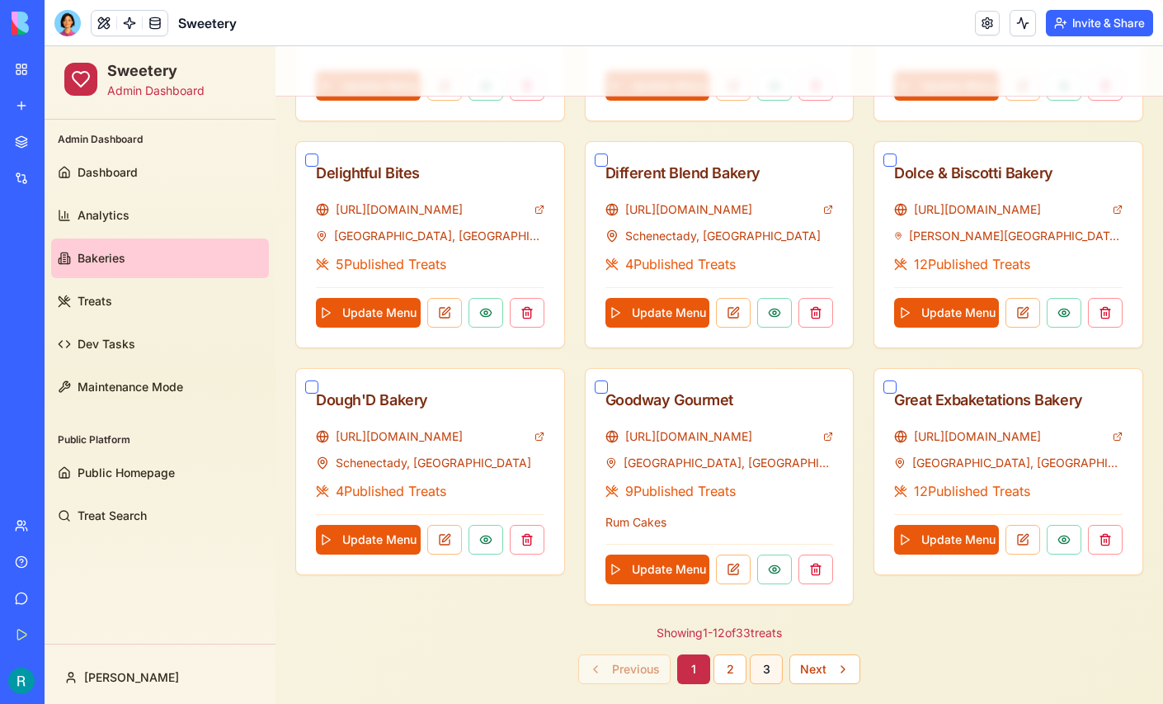
click at [770, 655] on button "3" at bounding box center [766, 669] width 33 height 30
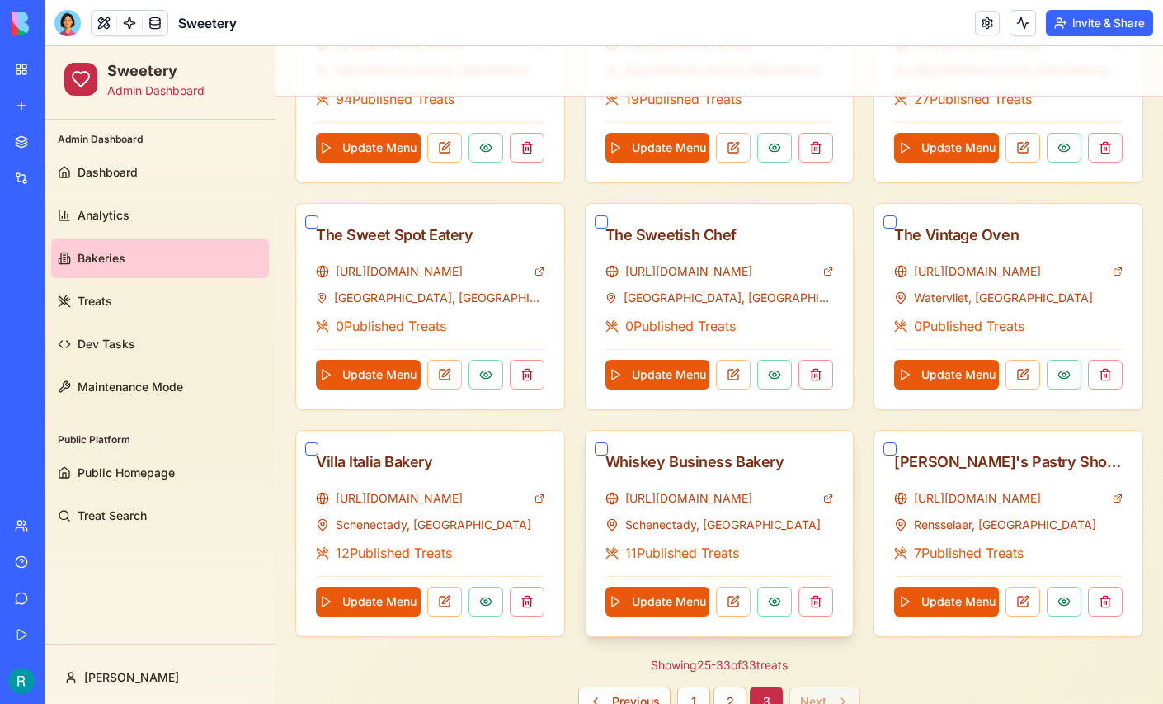
scroll to position [563, 0]
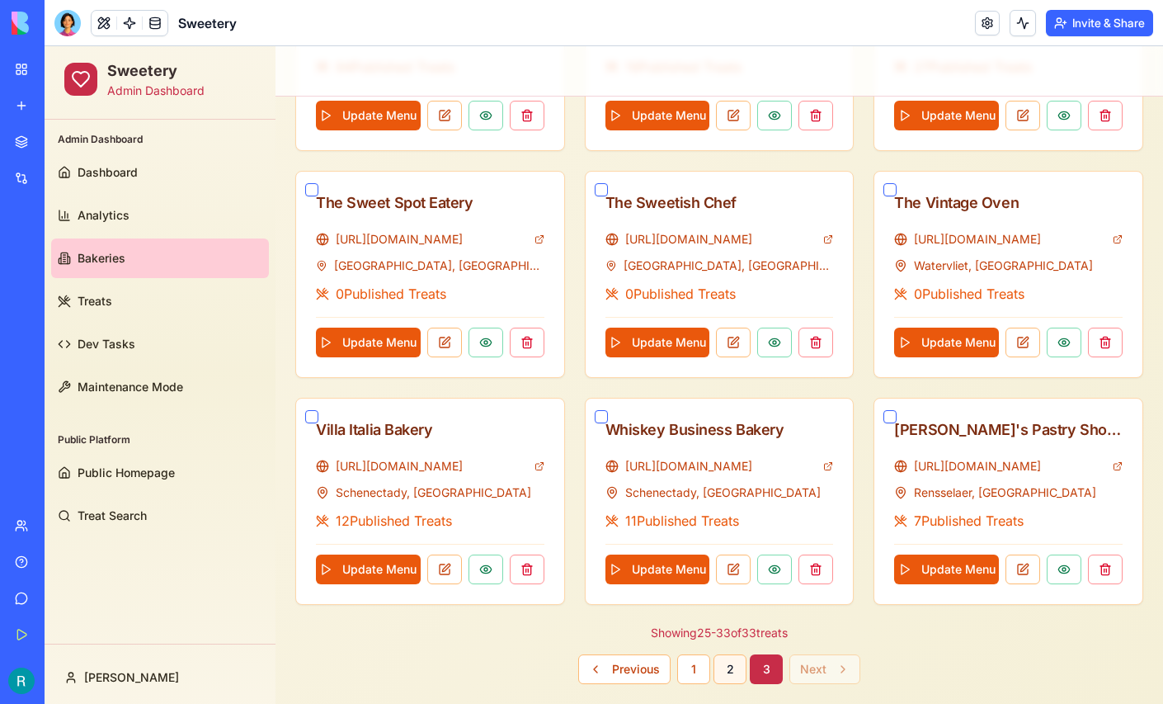
click at [727, 656] on button "2" at bounding box center [729, 669] width 33 height 30
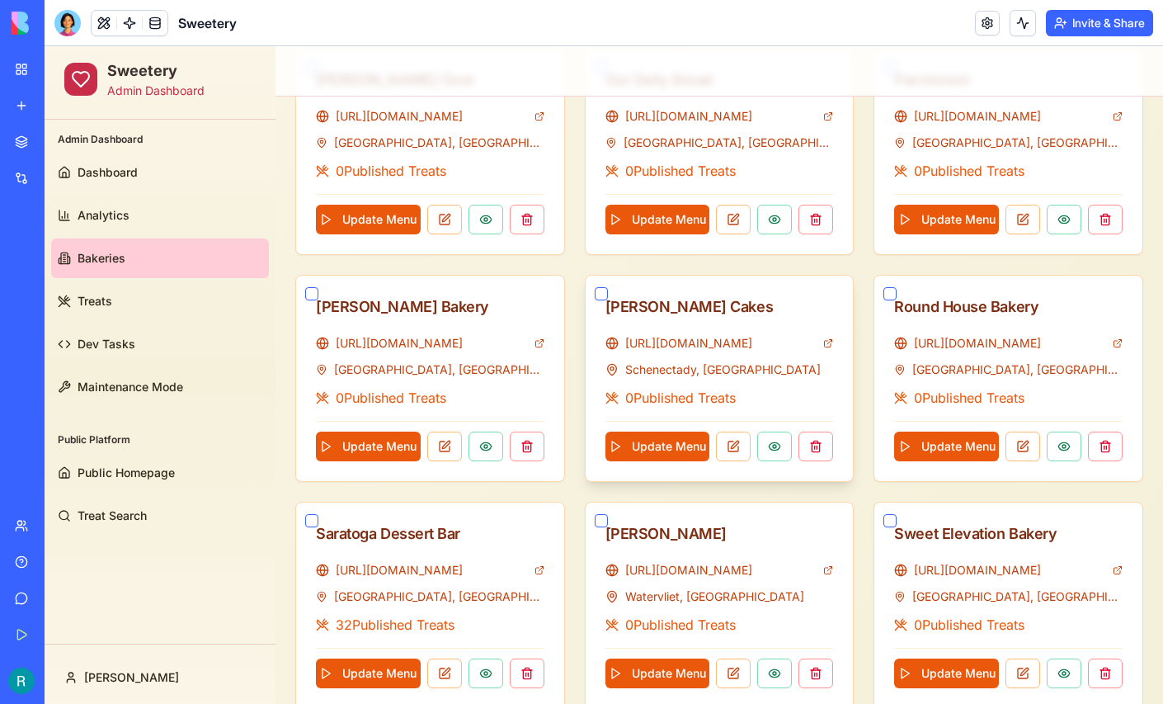
scroll to position [705, 0]
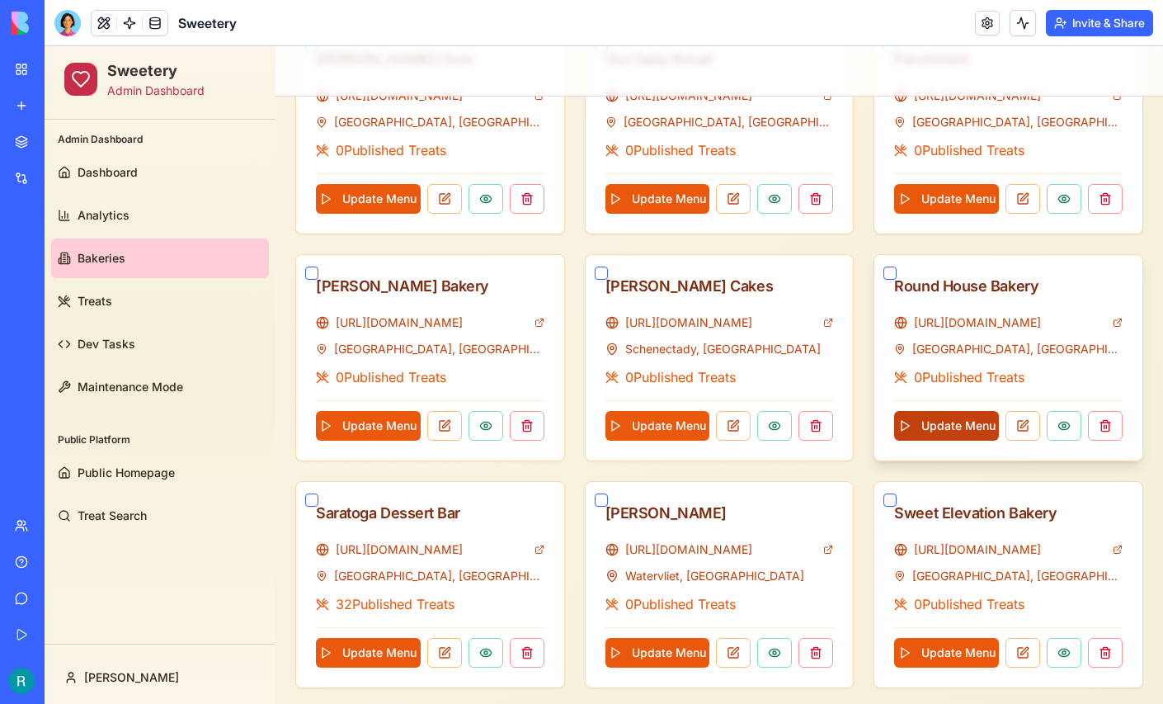
click at [953, 423] on button "Update Menu" at bounding box center [946, 426] width 105 height 30
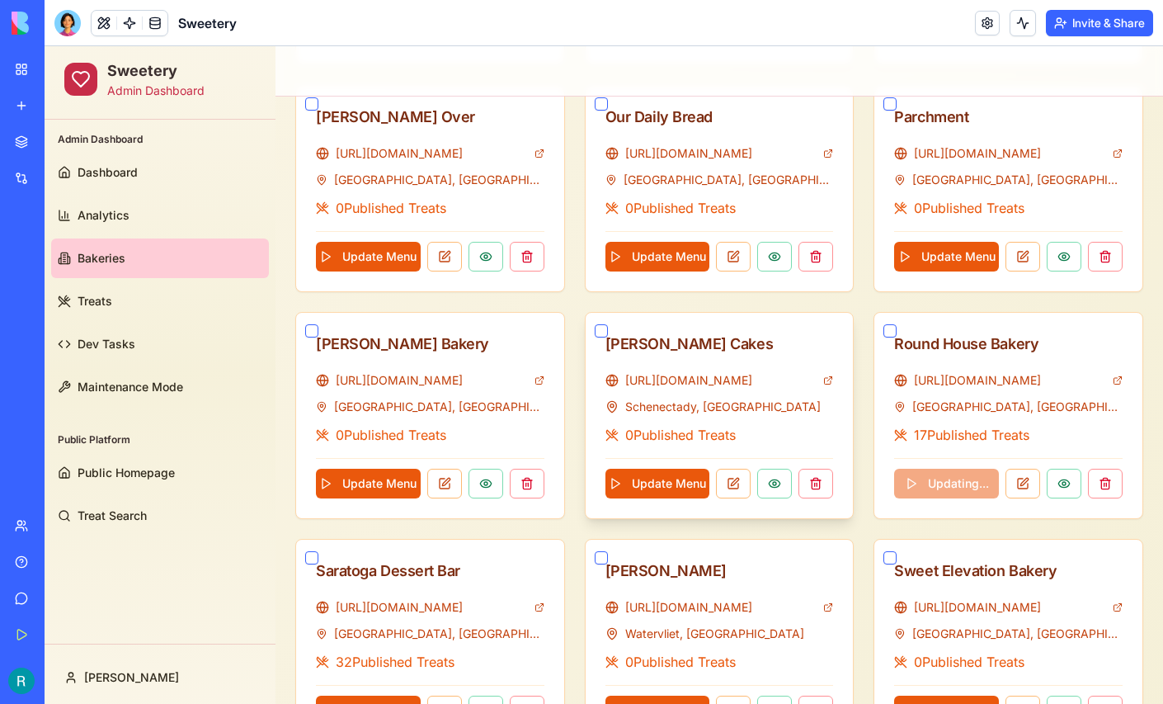
scroll to position [648, 0]
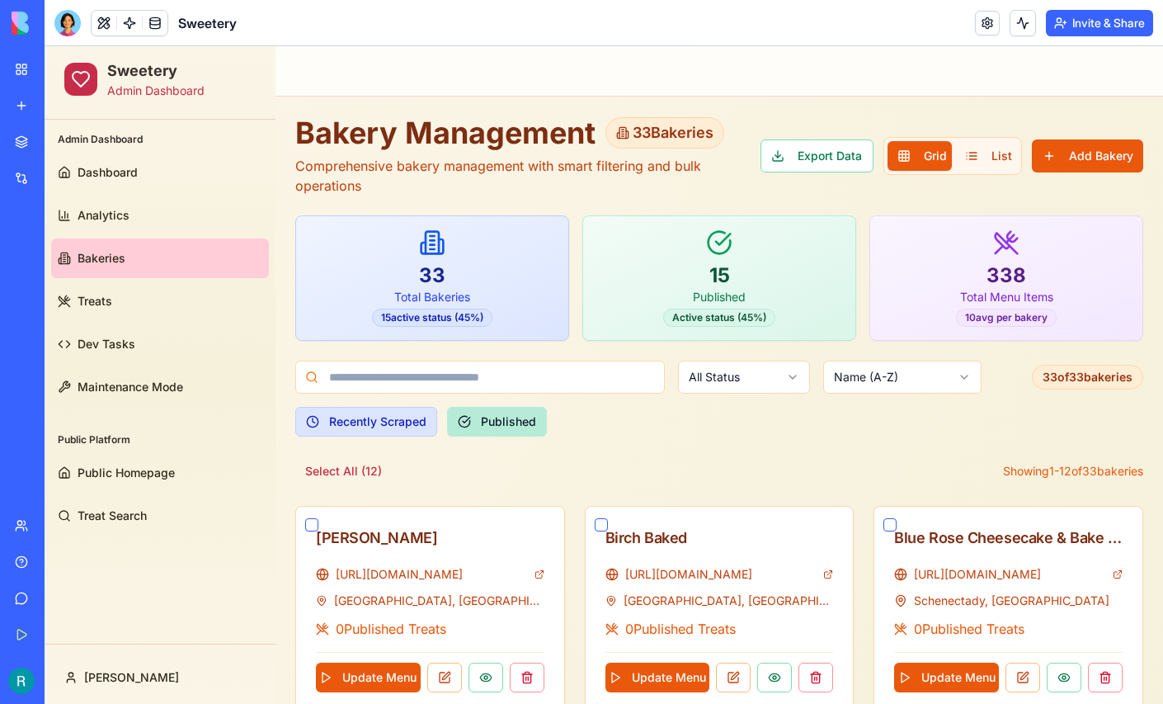
click at [506, 422] on button "Published" at bounding box center [497, 422] width 100 height 30
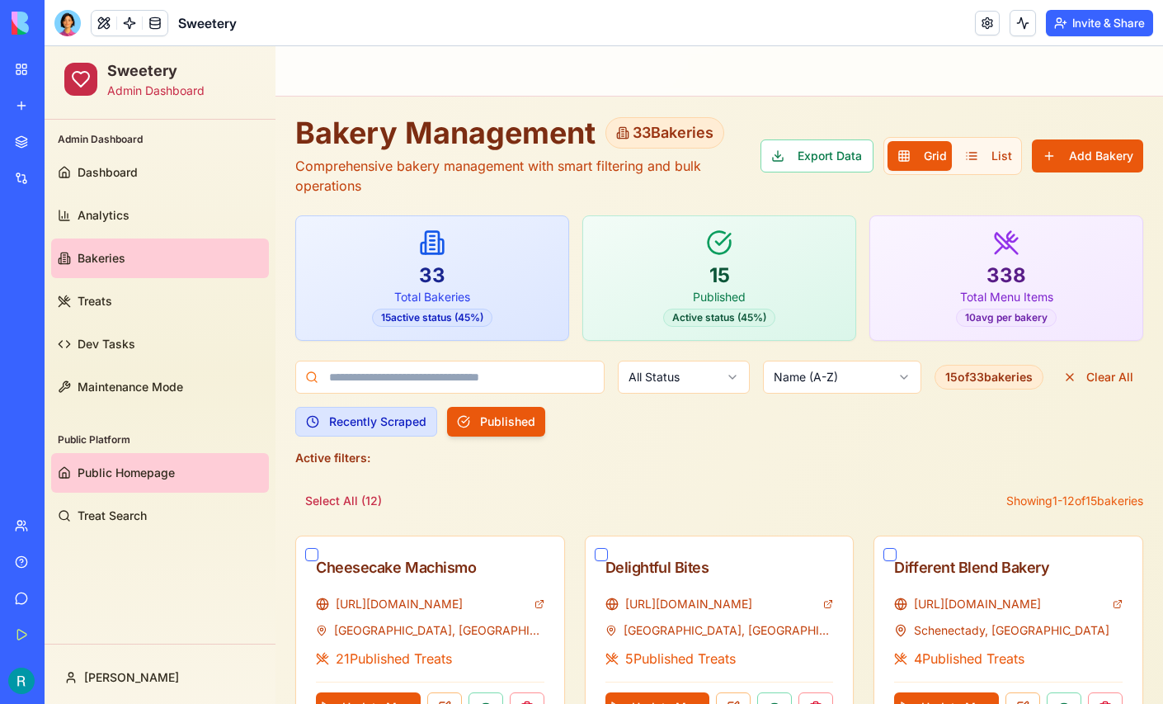
click at [115, 469] on span "Public Homepage" at bounding box center [126, 472] width 97 height 16
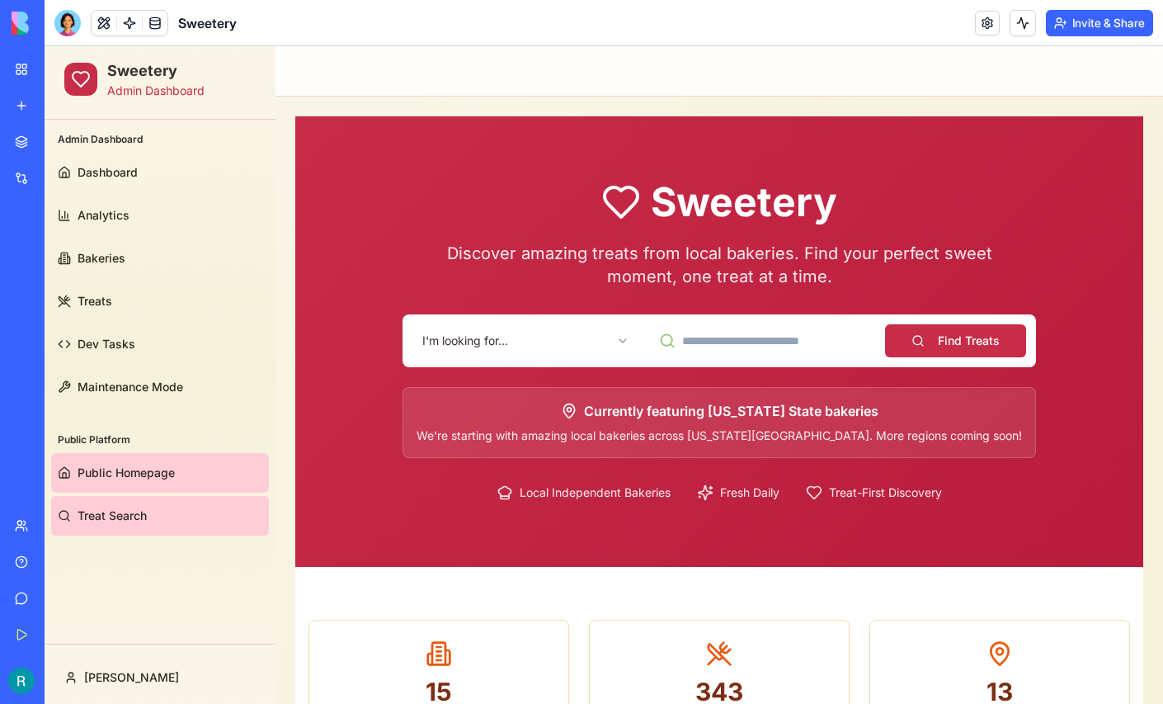
click at [127, 508] on span "Treat Search" at bounding box center [112, 515] width 69 height 16
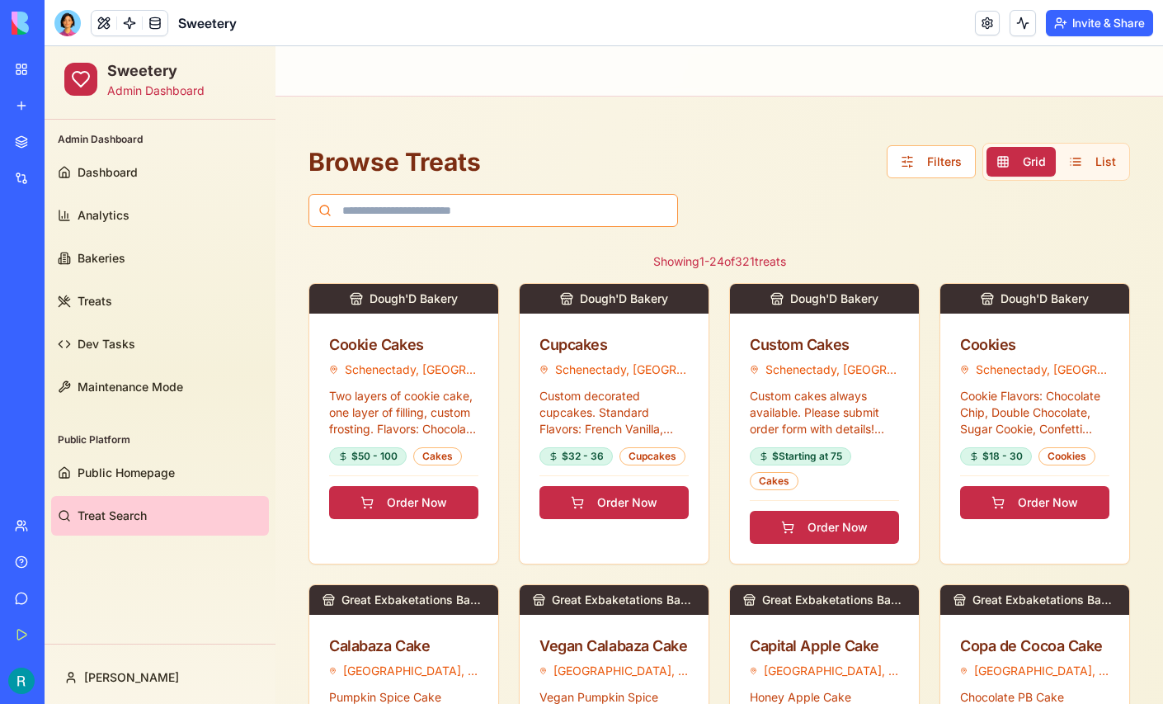
click at [559, 211] on input at bounding box center [493, 210] width 370 height 33
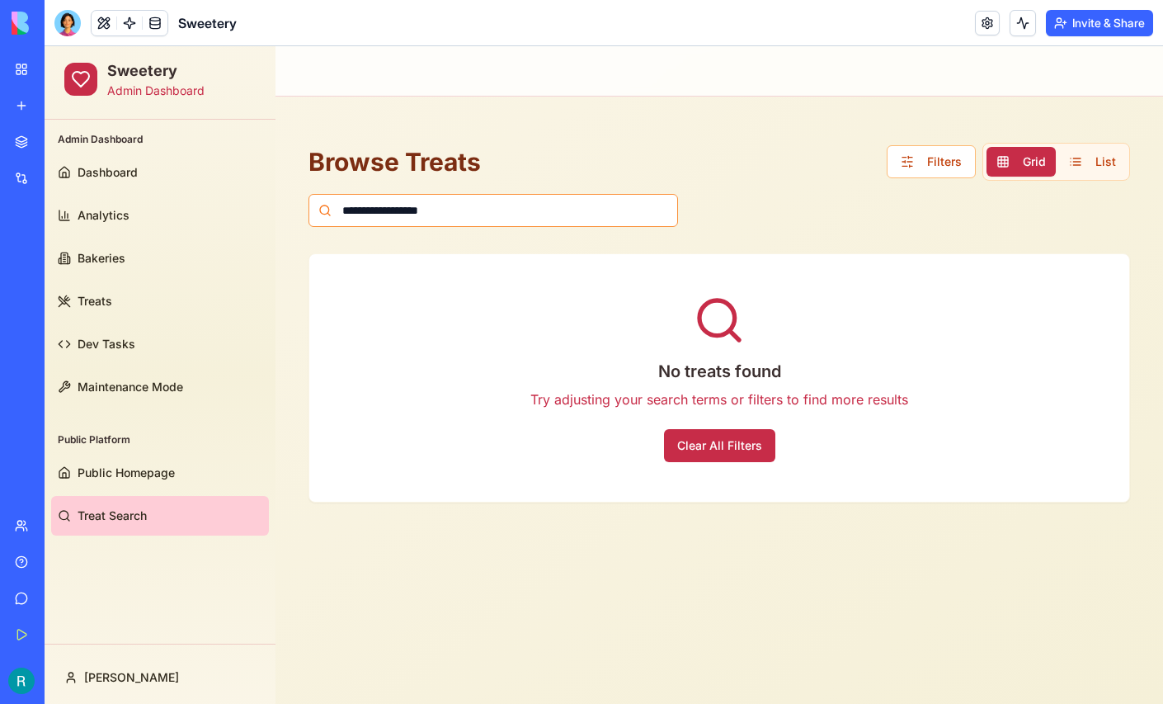
type input "**********"
click at [114, 455] on link "Public Homepage" at bounding box center [160, 473] width 218 height 40
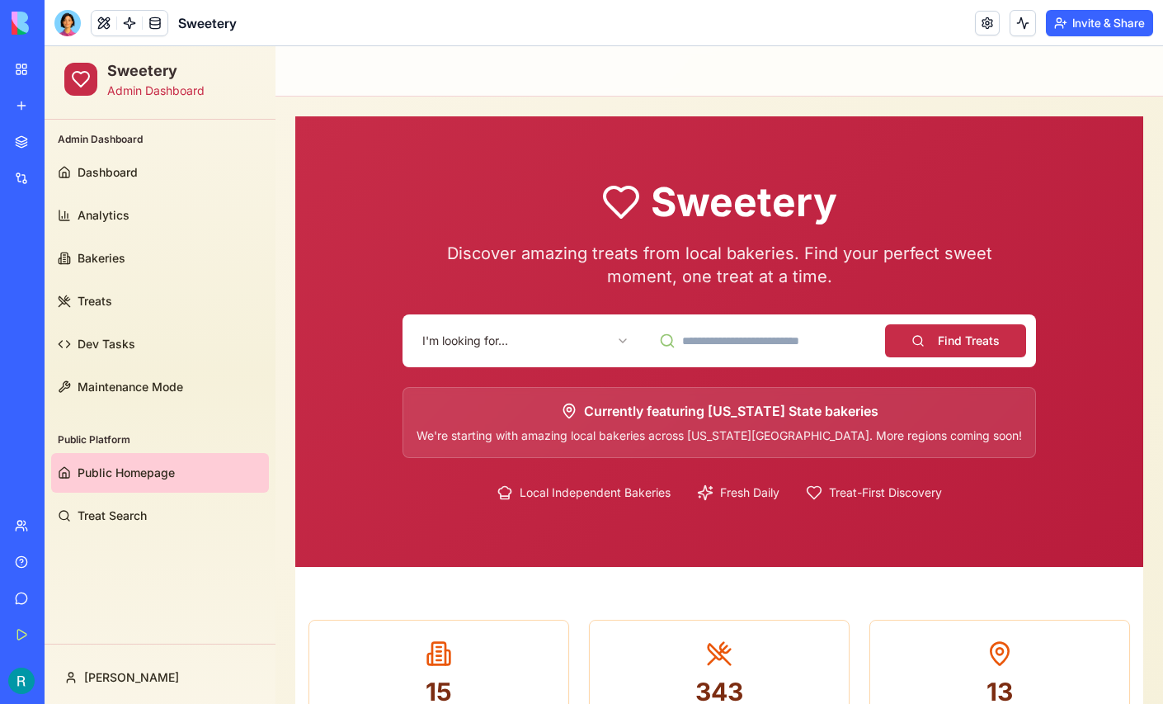
click at [715, 346] on input at bounding box center [762, 340] width 227 height 33
type input "**********"
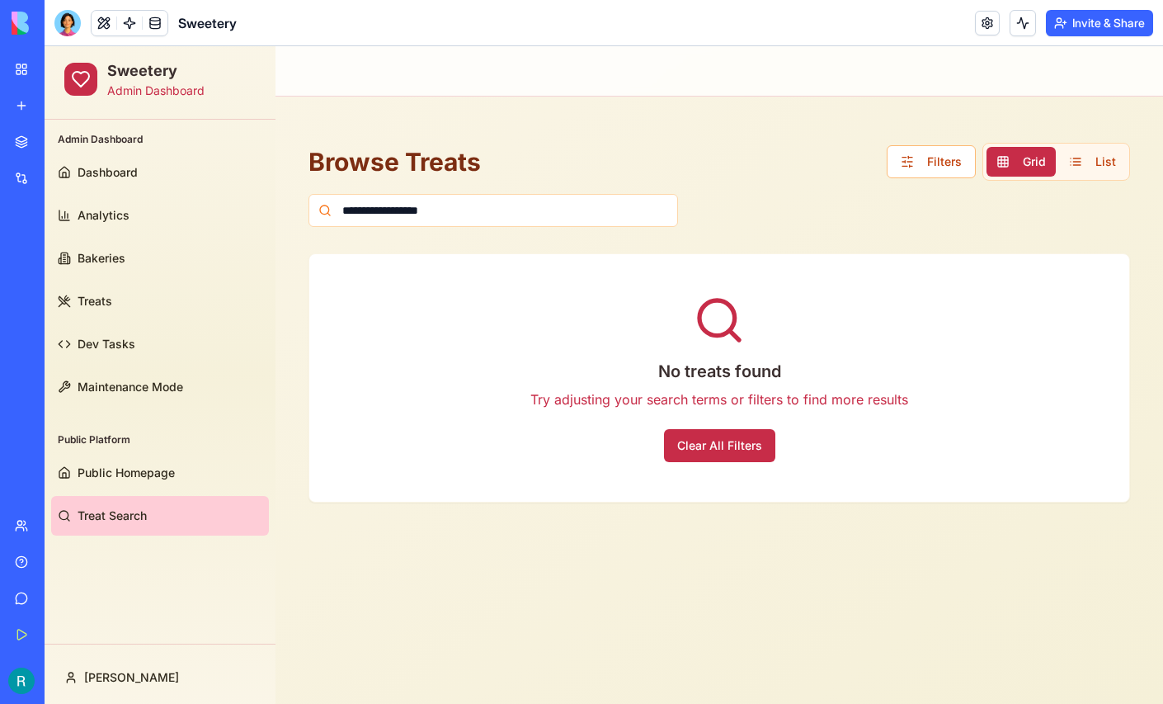
click at [705, 440] on button "Clear All Filters" at bounding box center [719, 445] width 111 height 33
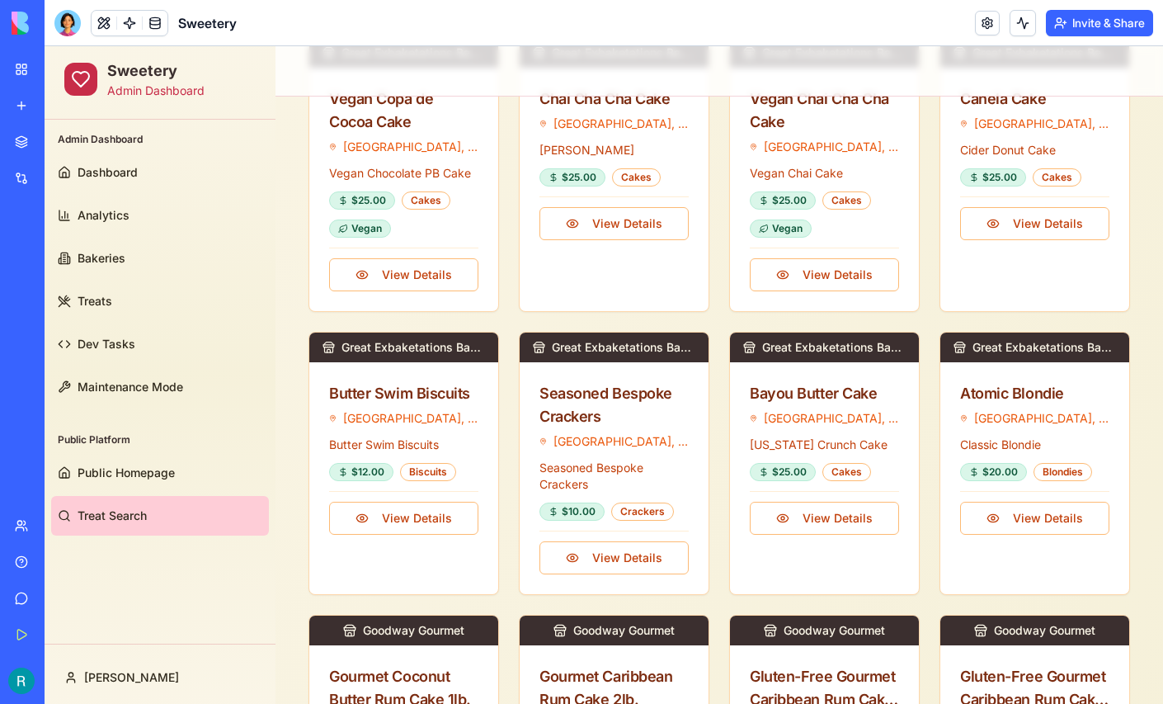
scroll to position [837, 0]
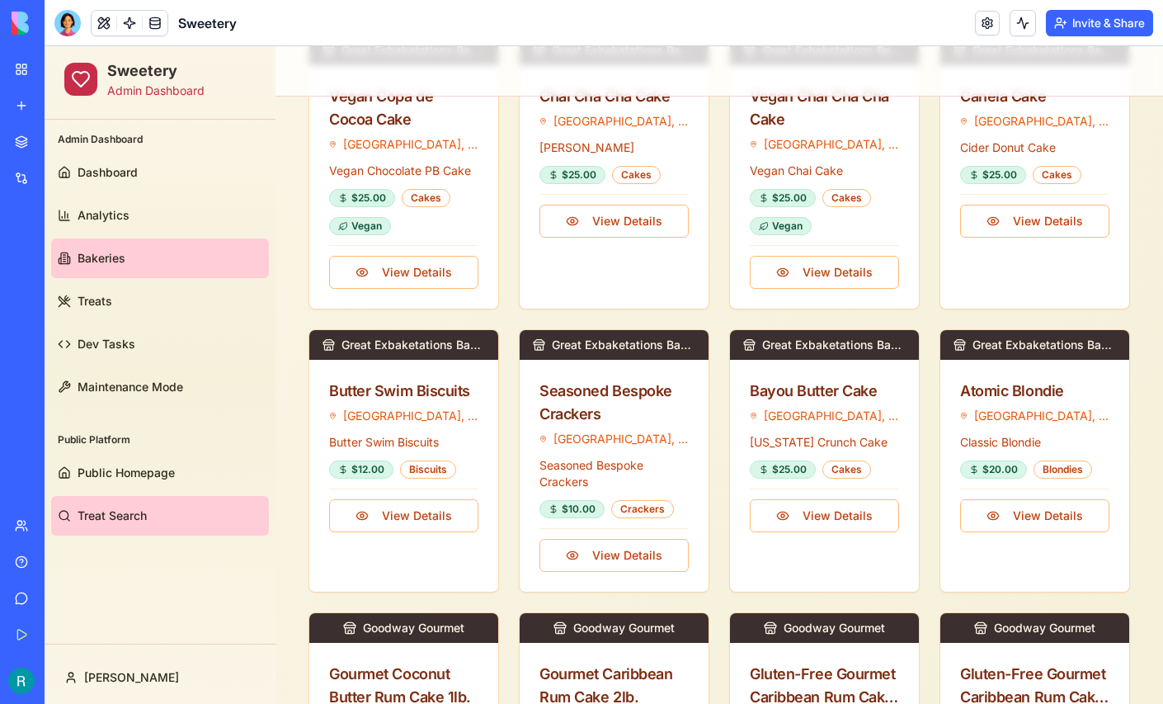
click at [62, 243] on link "Bakeries" at bounding box center [160, 258] width 218 height 40
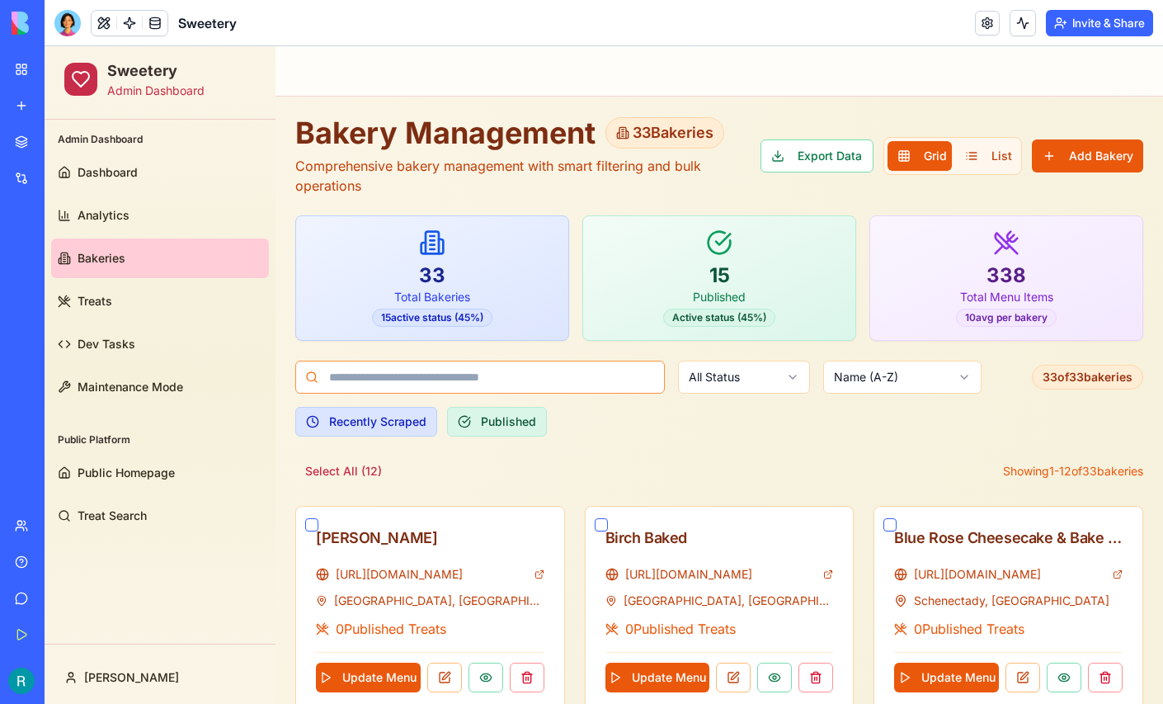
click at [479, 378] on input at bounding box center [480, 376] width 370 height 33
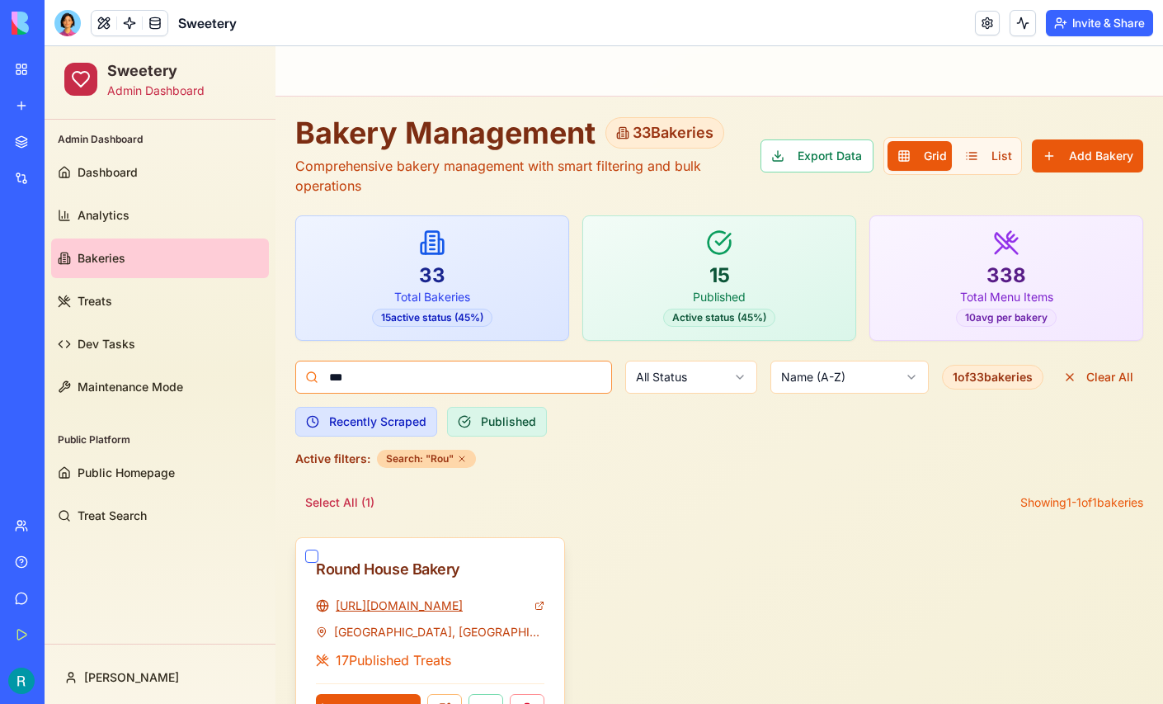
scroll to position [63, 0]
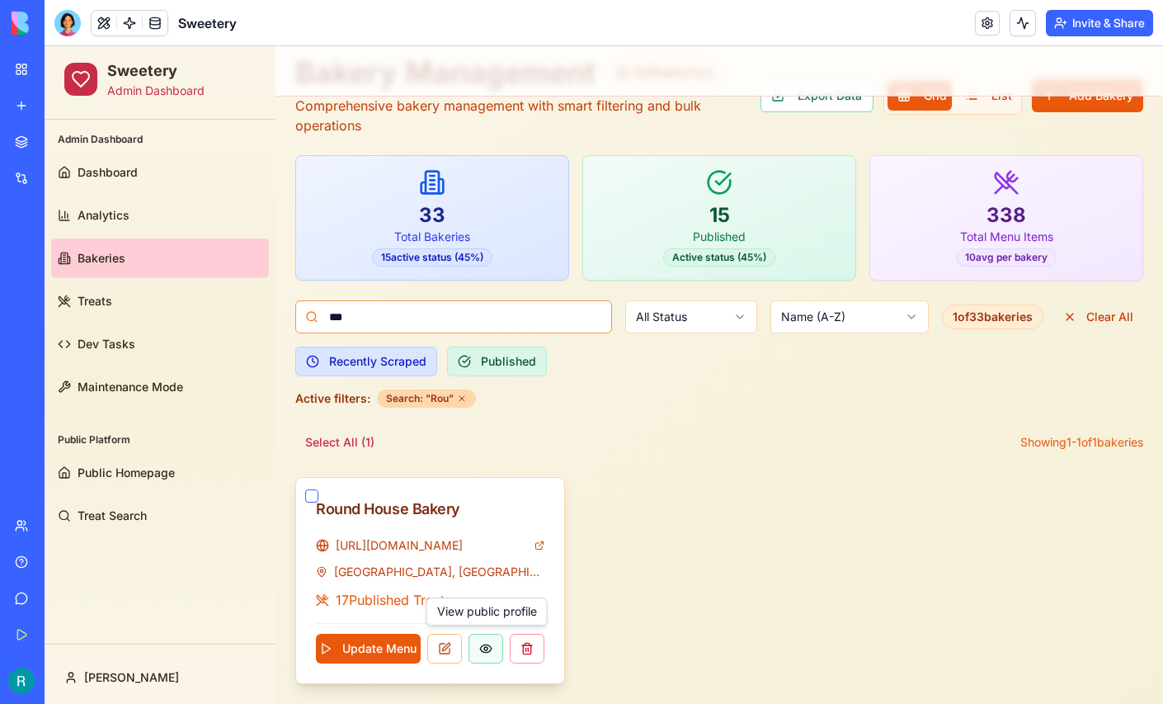
type input "***"
click at [484, 651] on button at bounding box center [485, 648] width 35 height 30
click at [331, 437] on button "Select All ( 1 )" at bounding box center [339, 442] width 89 height 30
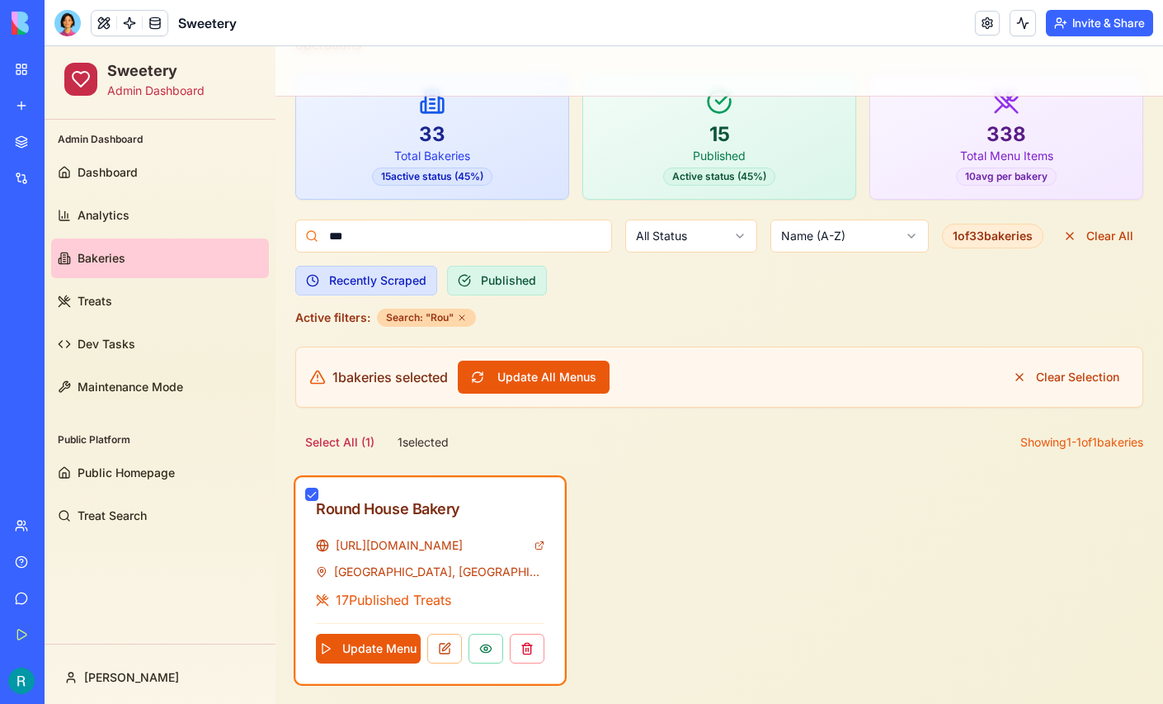
scroll to position [0, 0]
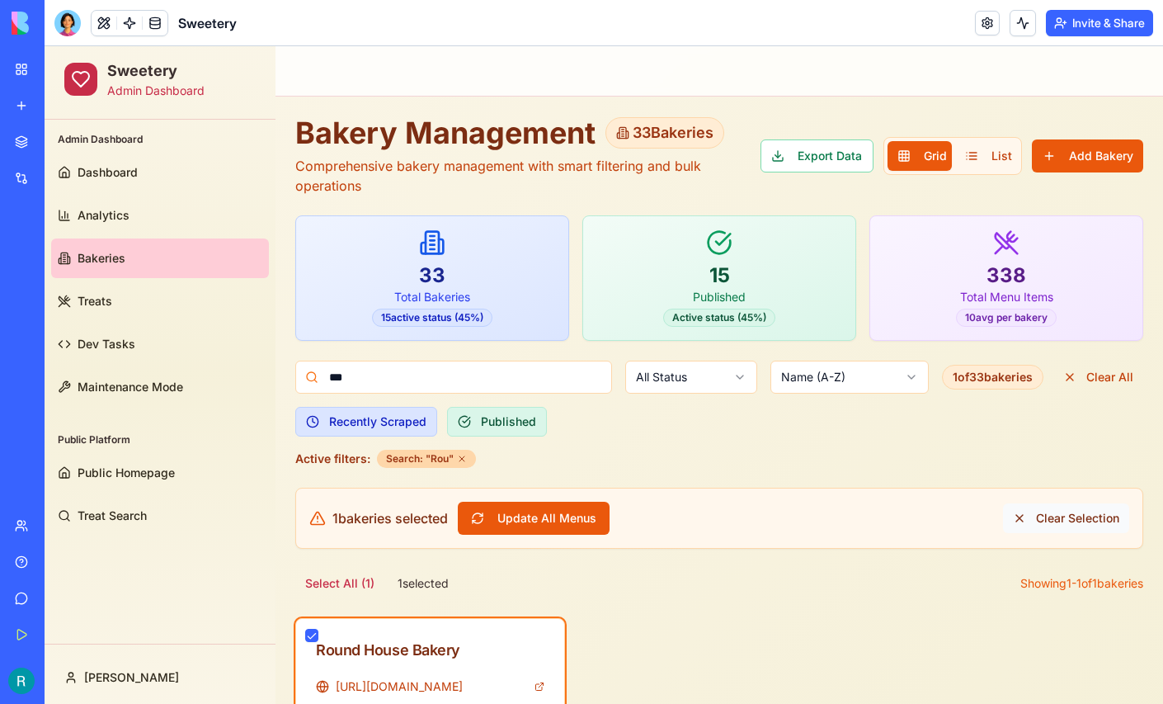
click at [1019, 513] on button "Clear Selection" at bounding box center [1066, 518] width 126 height 30
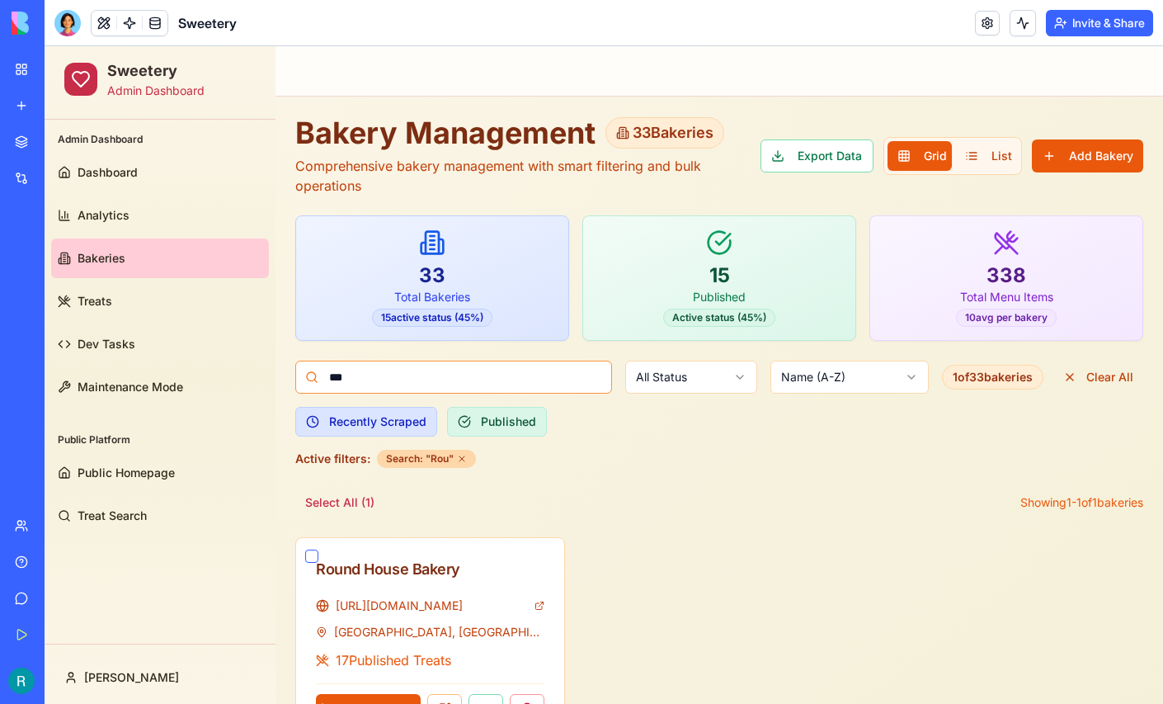
click at [389, 374] on input "***" at bounding box center [453, 376] width 317 height 33
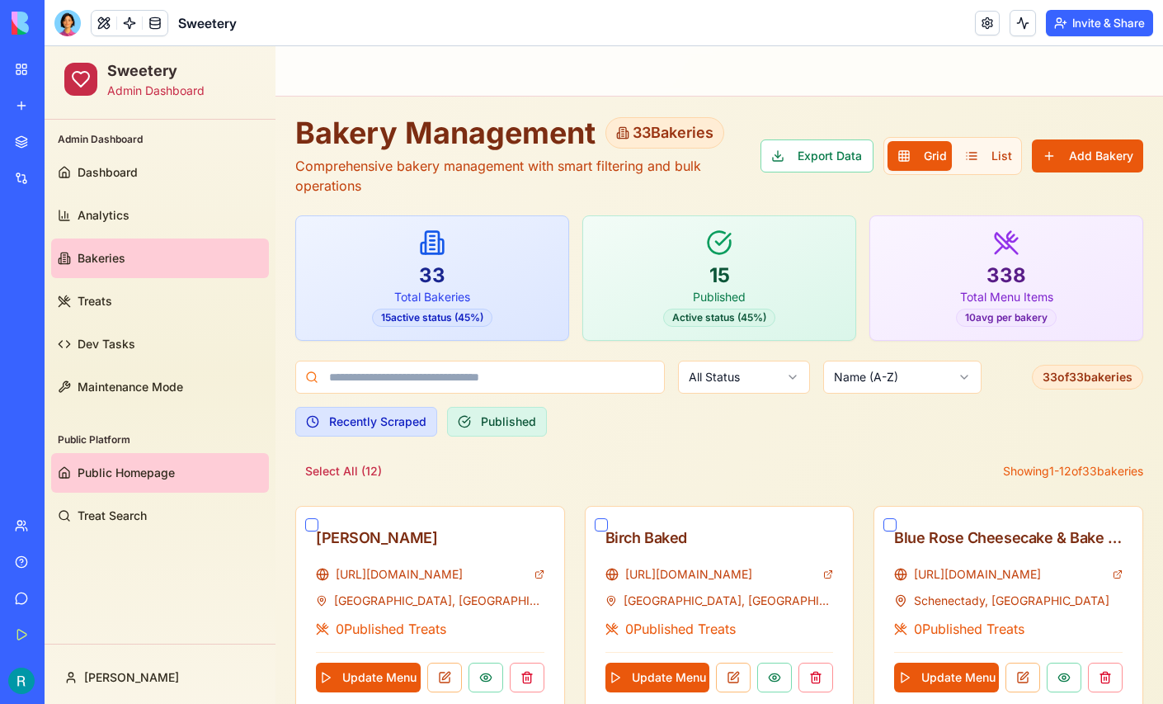
click at [112, 482] on link "Public Homepage" at bounding box center [160, 473] width 218 height 40
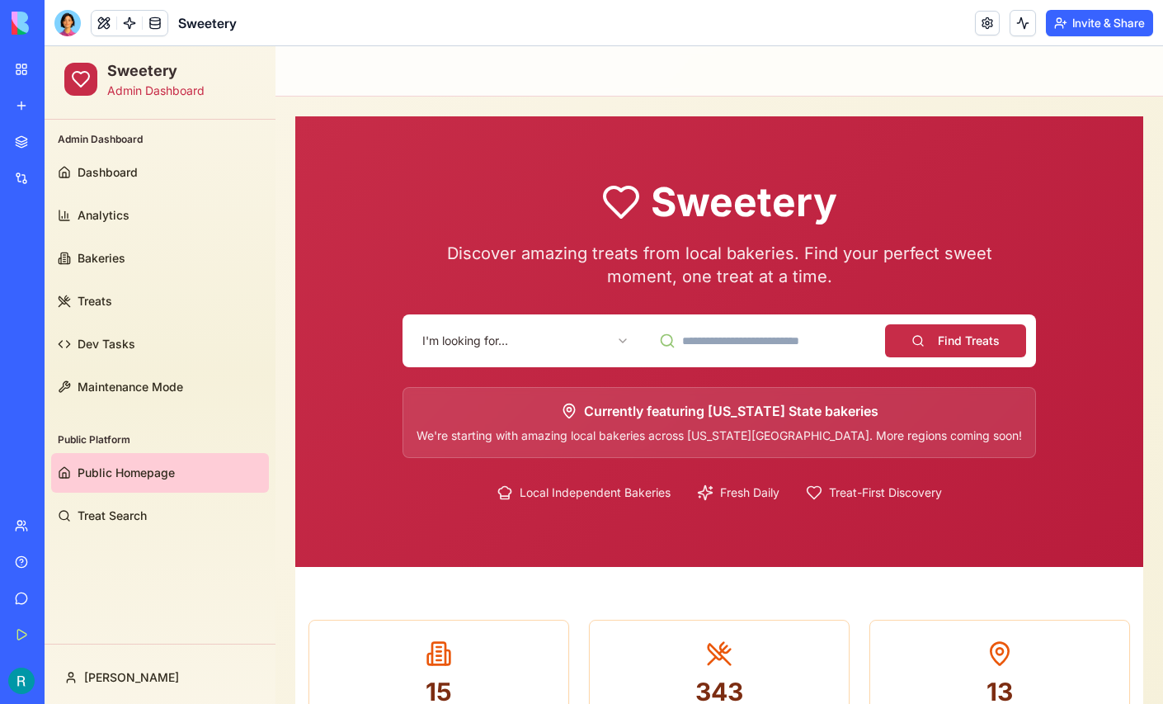
click at [614, 339] on html "Sweetery Admin Dashboard Admin Dashboard Dashboard Analytics Bakeries Treats De…" at bounding box center [604, 642] width 1118 height 1193
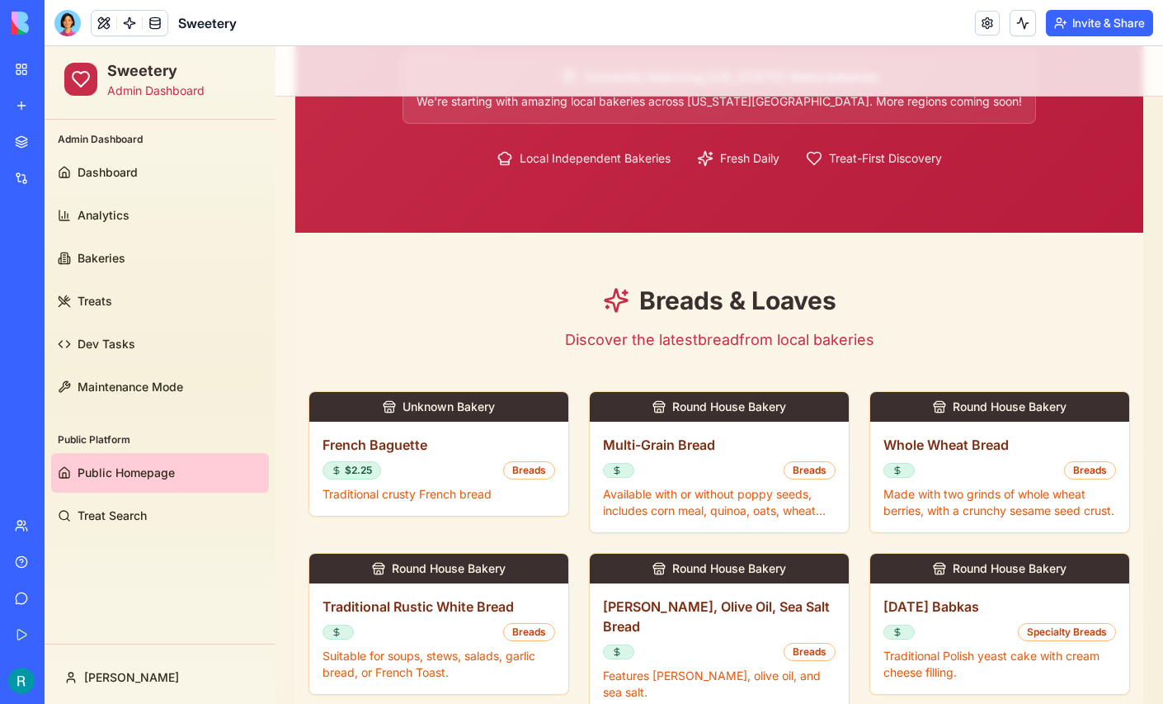
scroll to position [341, 0]
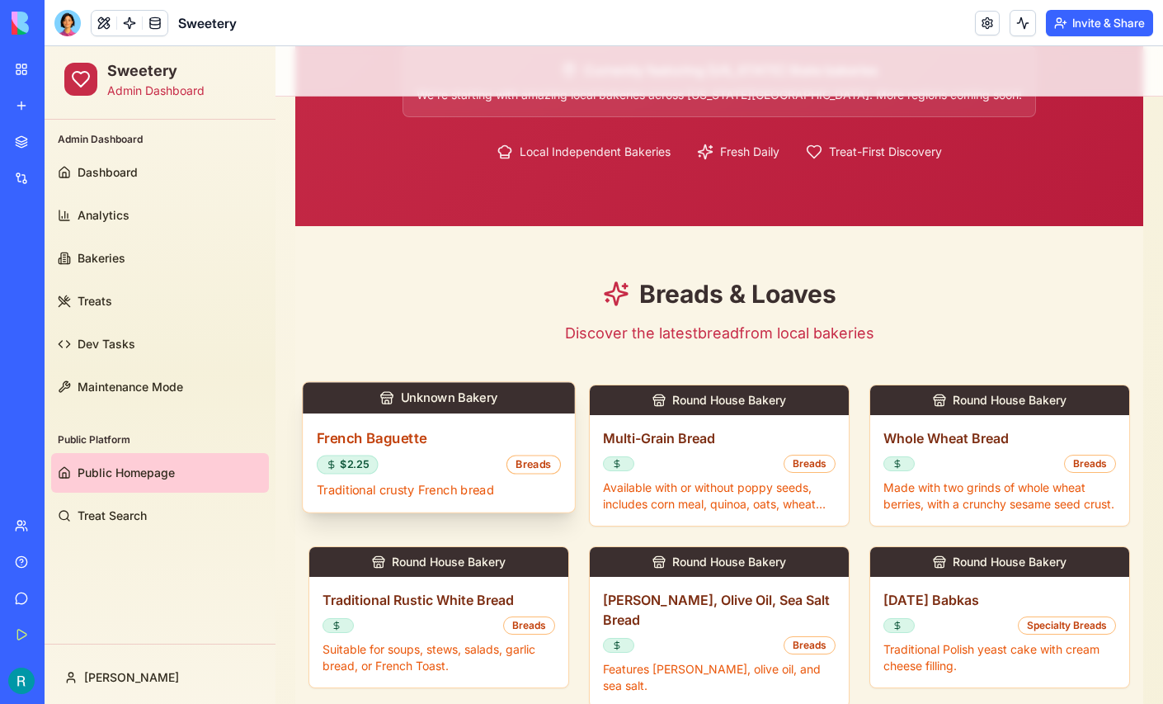
click at [464, 434] on h3 "French Baguette" at bounding box center [439, 437] width 244 height 21
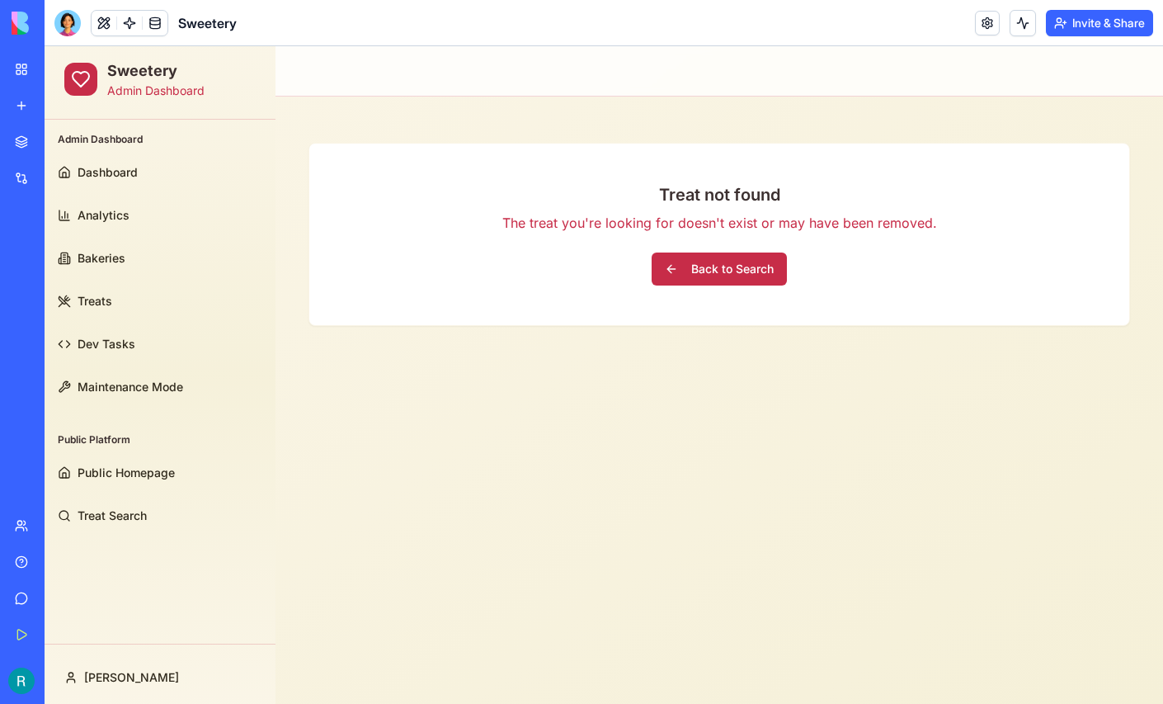
scroll to position [0, 0]
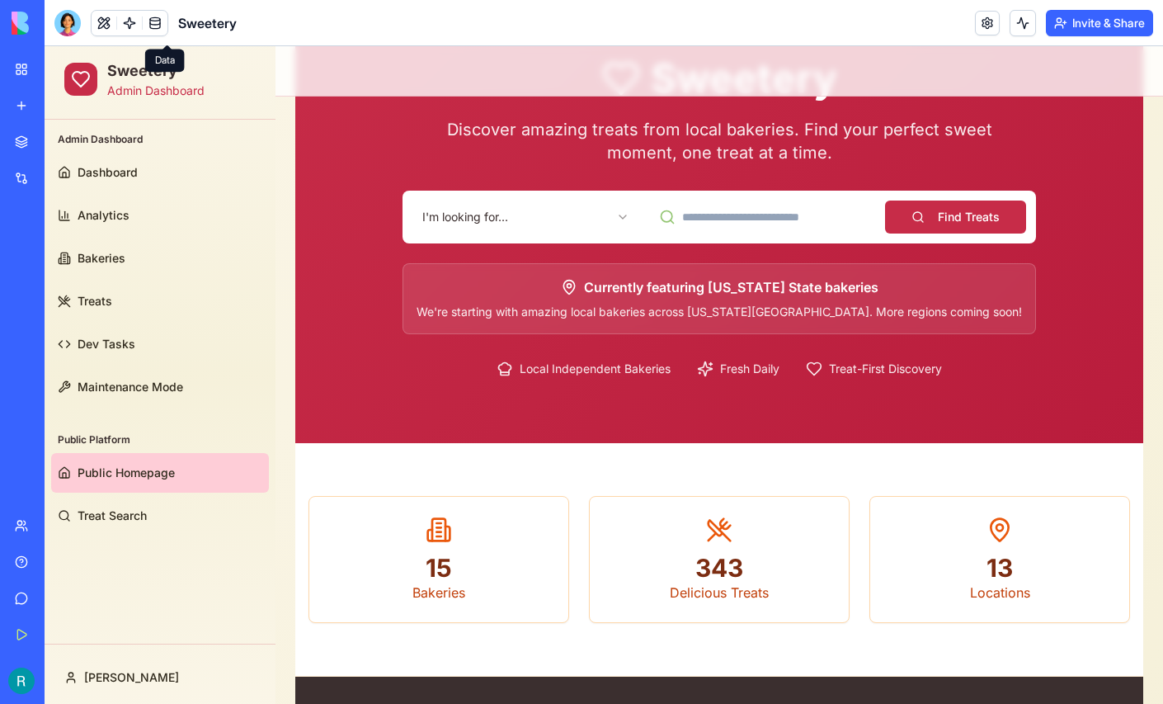
scroll to position [111, 0]
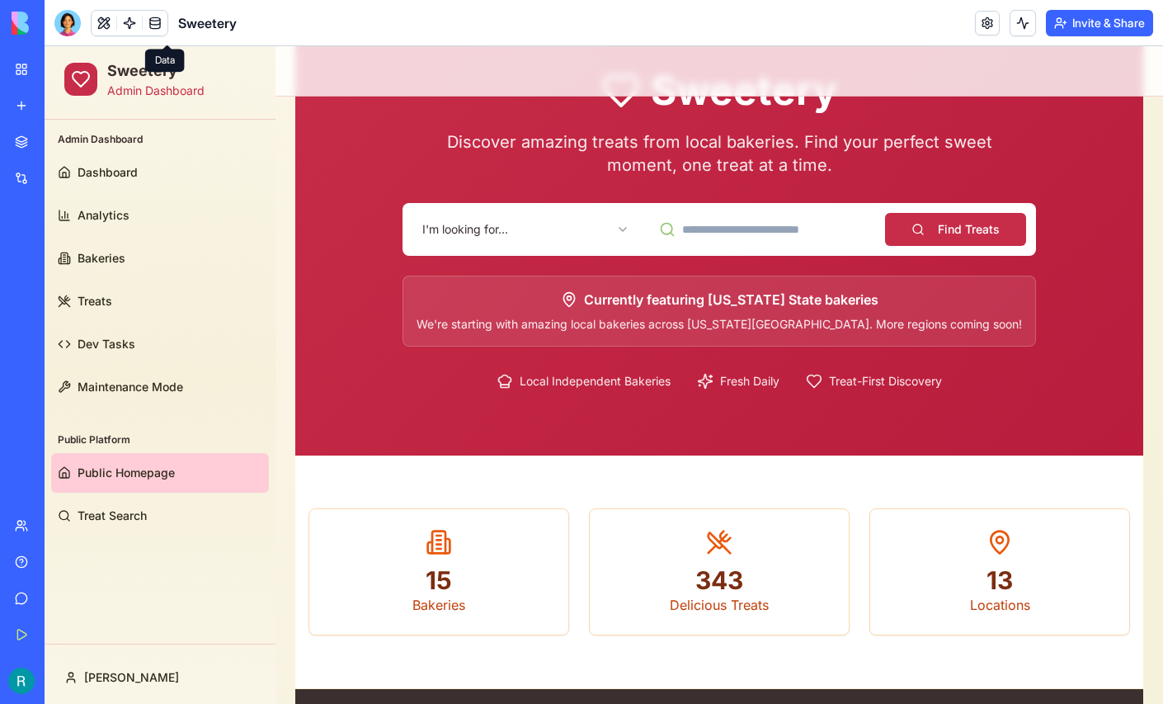
click at [524, 229] on html "Sweetery Admin Dashboard Admin Dashboard Dashboard Analytics Bakeries Treats De…" at bounding box center [604, 531] width 1118 height 1193
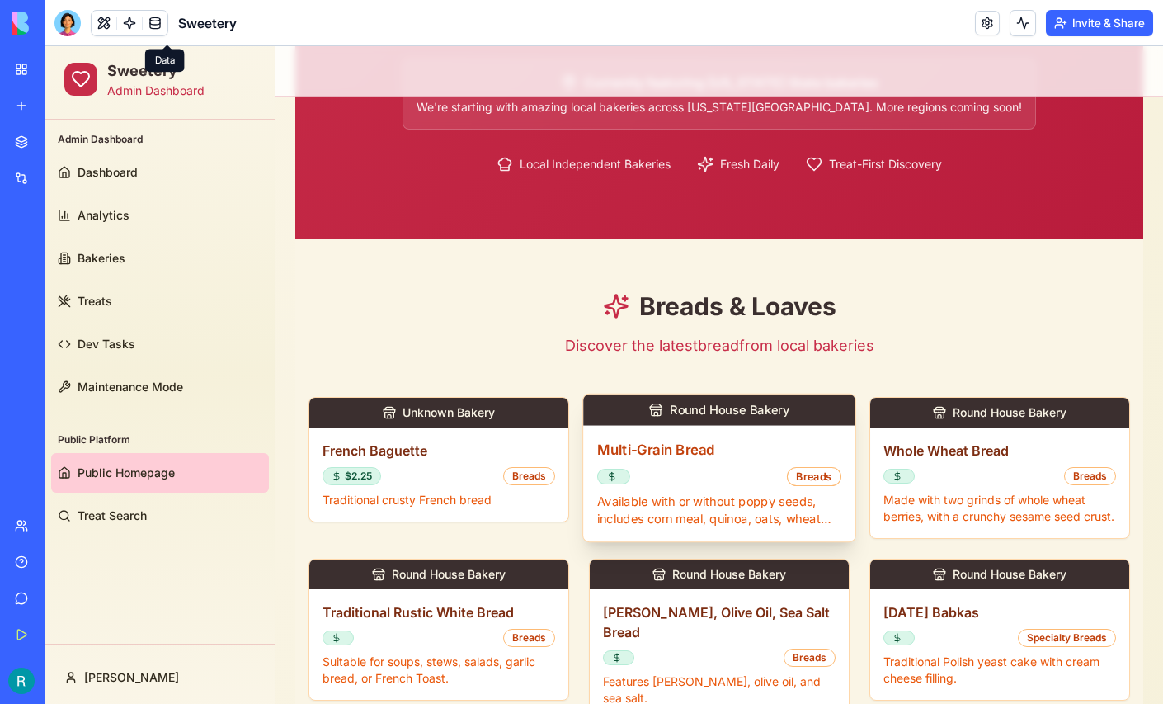
scroll to position [332, 0]
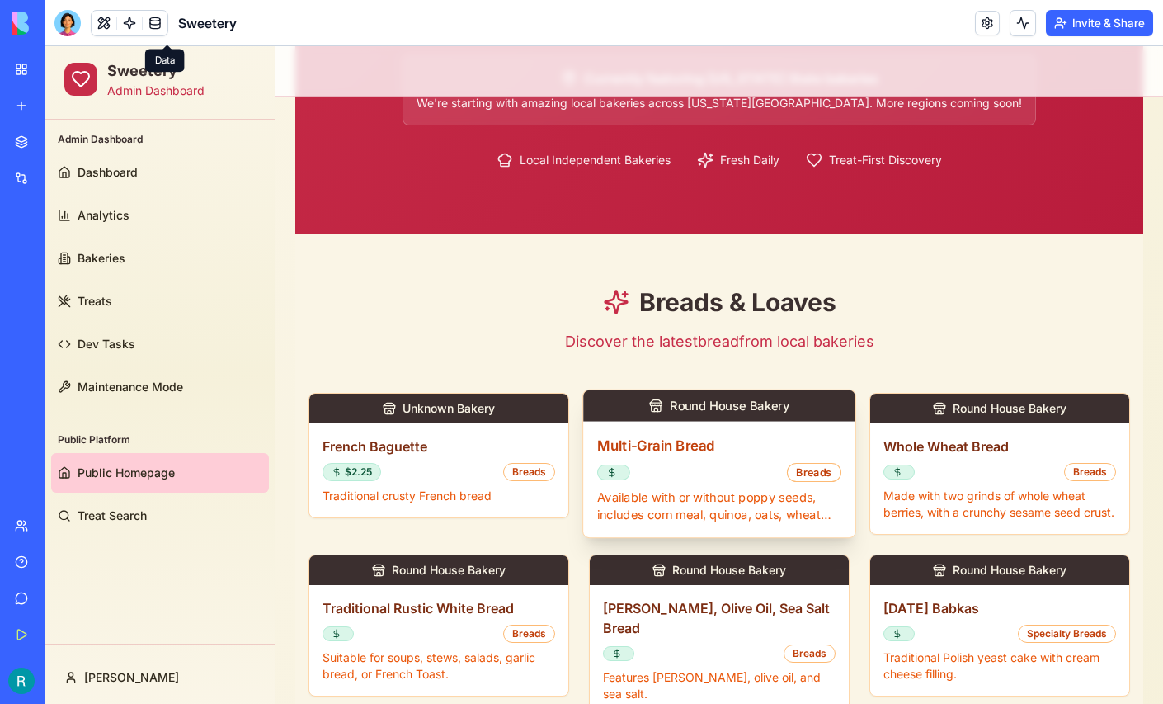
click at [754, 489] on p "Available with or without poppy seeds, includes corn meal, quinoa, oats, wheat …" at bounding box center [719, 505] width 244 height 35
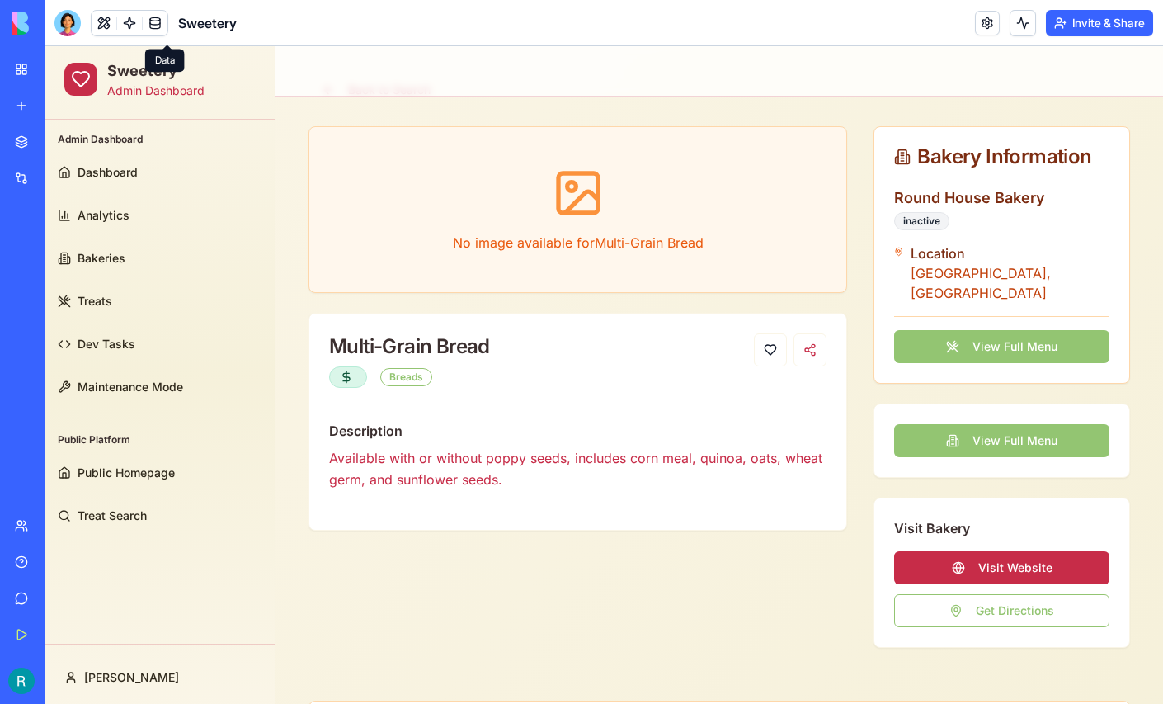
scroll to position [72, 0]
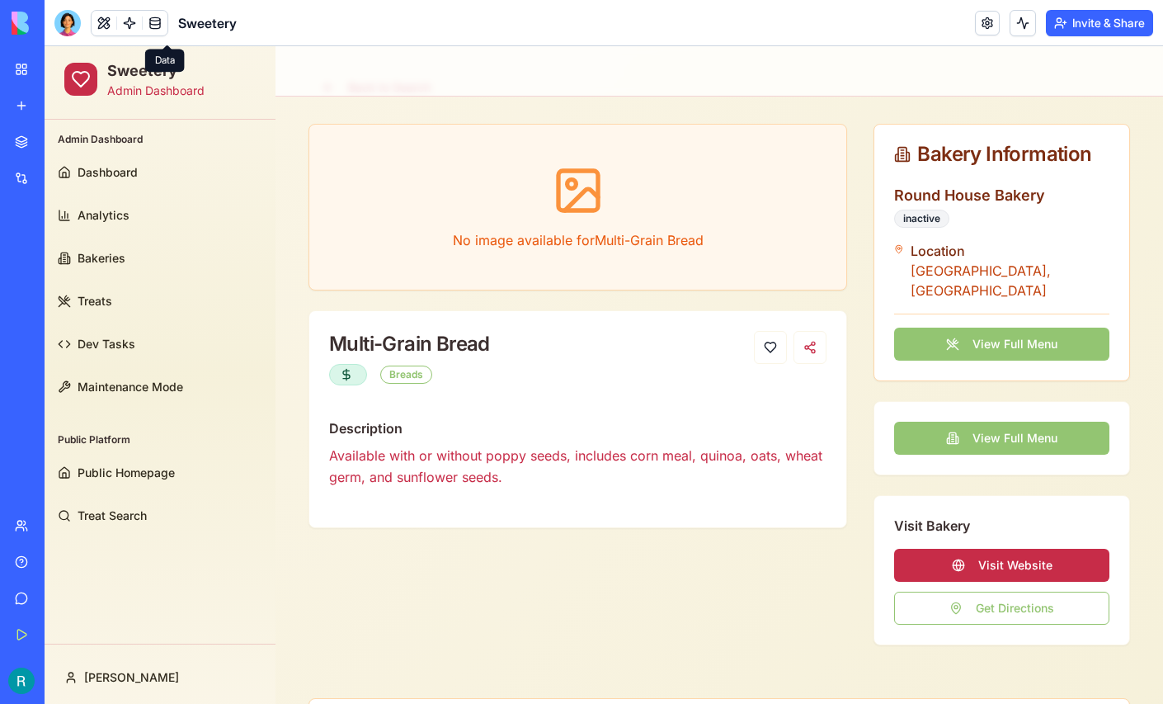
click at [985, 421] on button "View Full Menu" at bounding box center [1001, 437] width 215 height 33
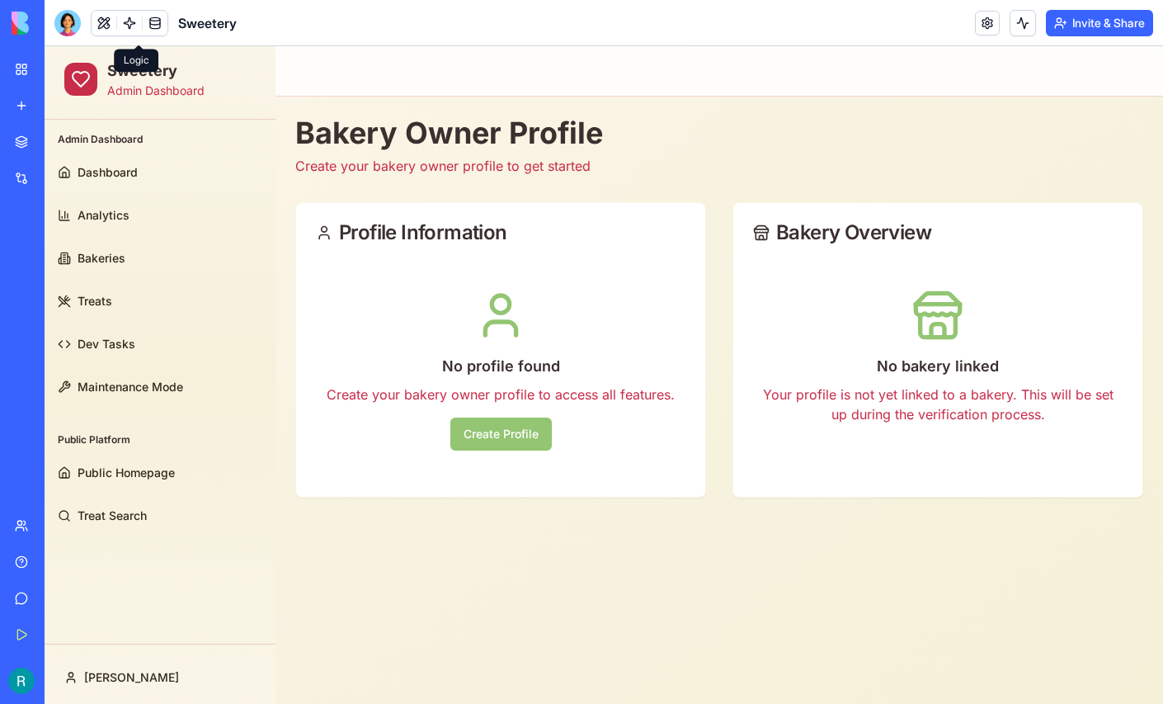
scroll to position [72, 0]
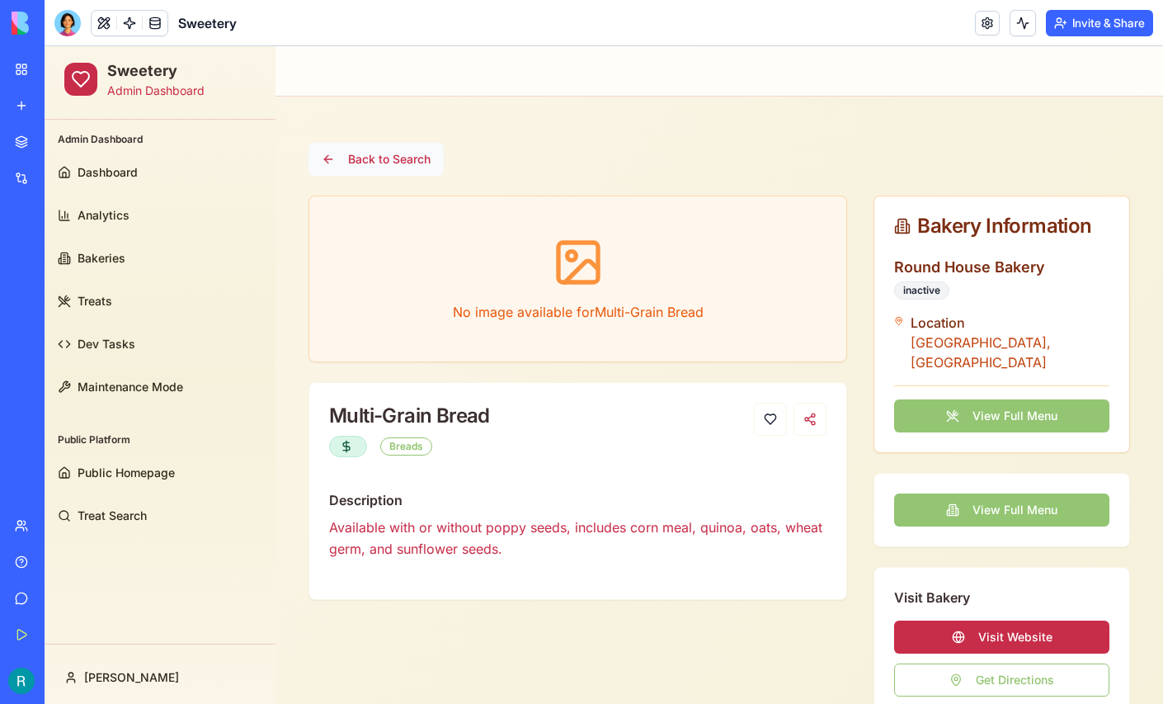
click at [374, 153] on button "Back to Search" at bounding box center [375, 159] width 135 height 33
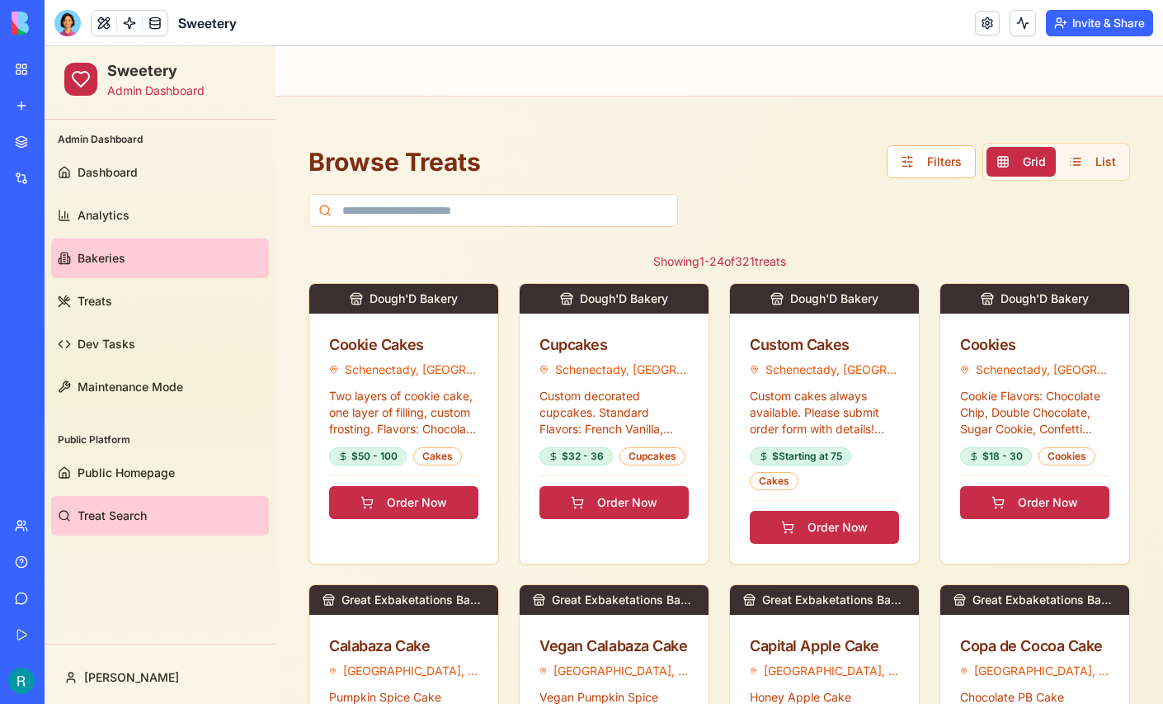
click at [120, 261] on span "Bakeries" at bounding box center [102, 258] width 48 height 16
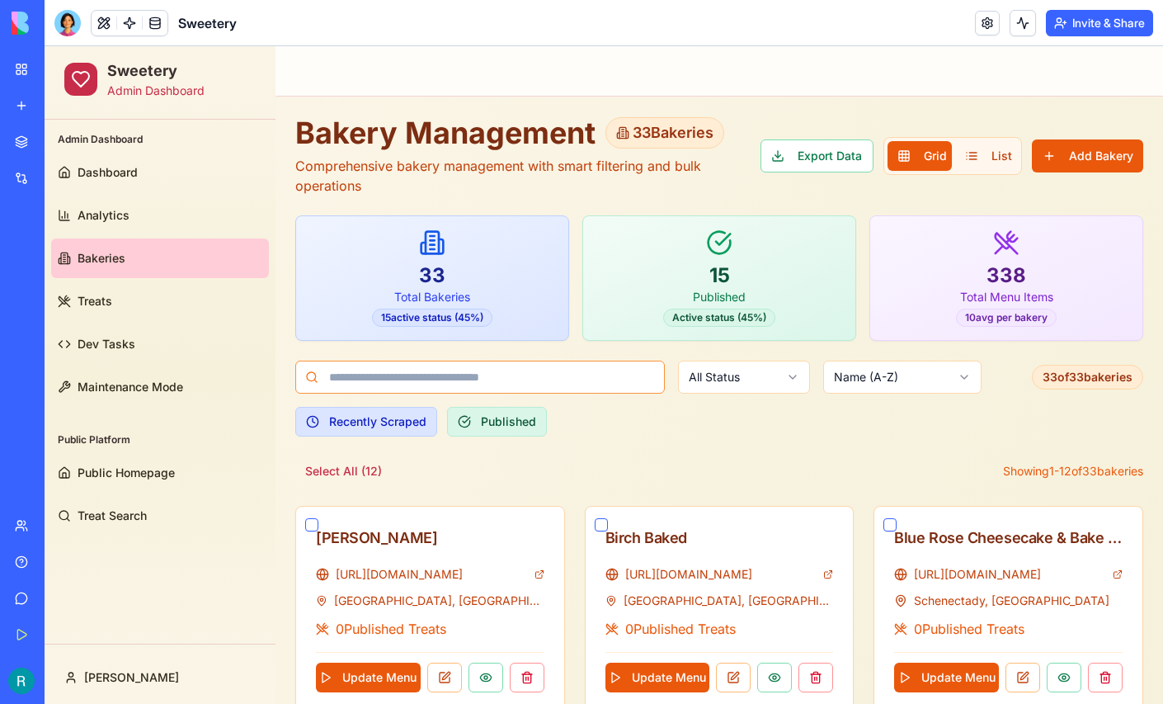
click at [429, 371] on input at bounding box center [480, 376] width 370 height 33
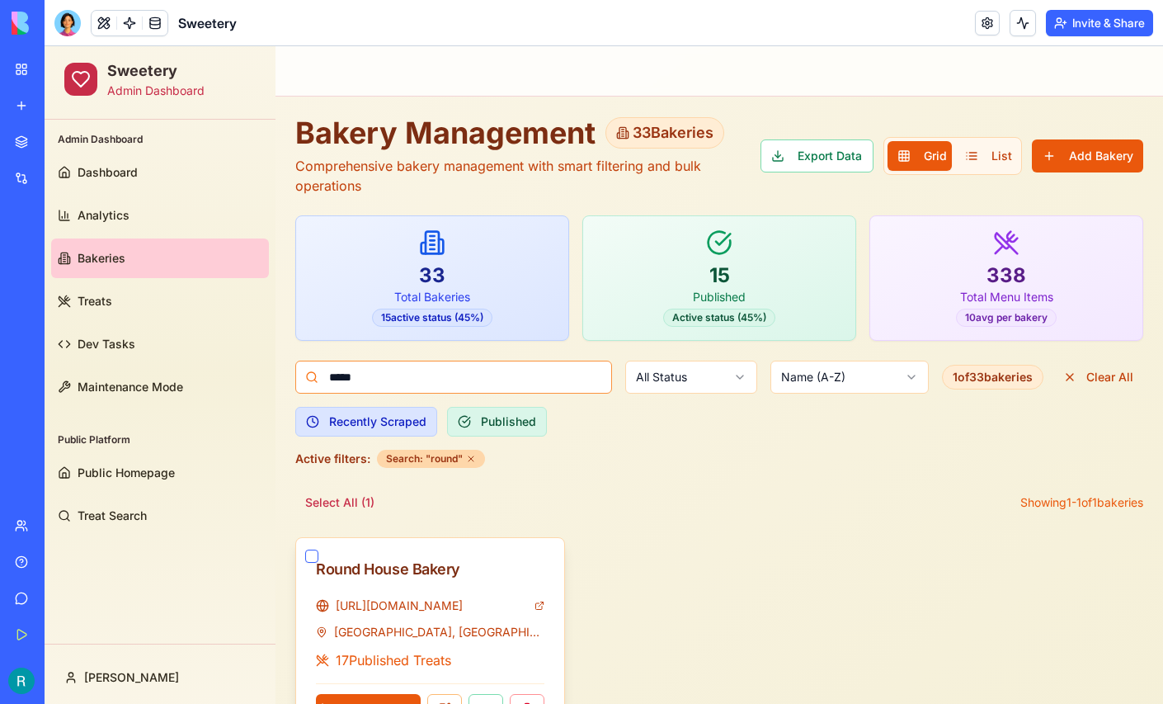
scroll to position [63, 0]
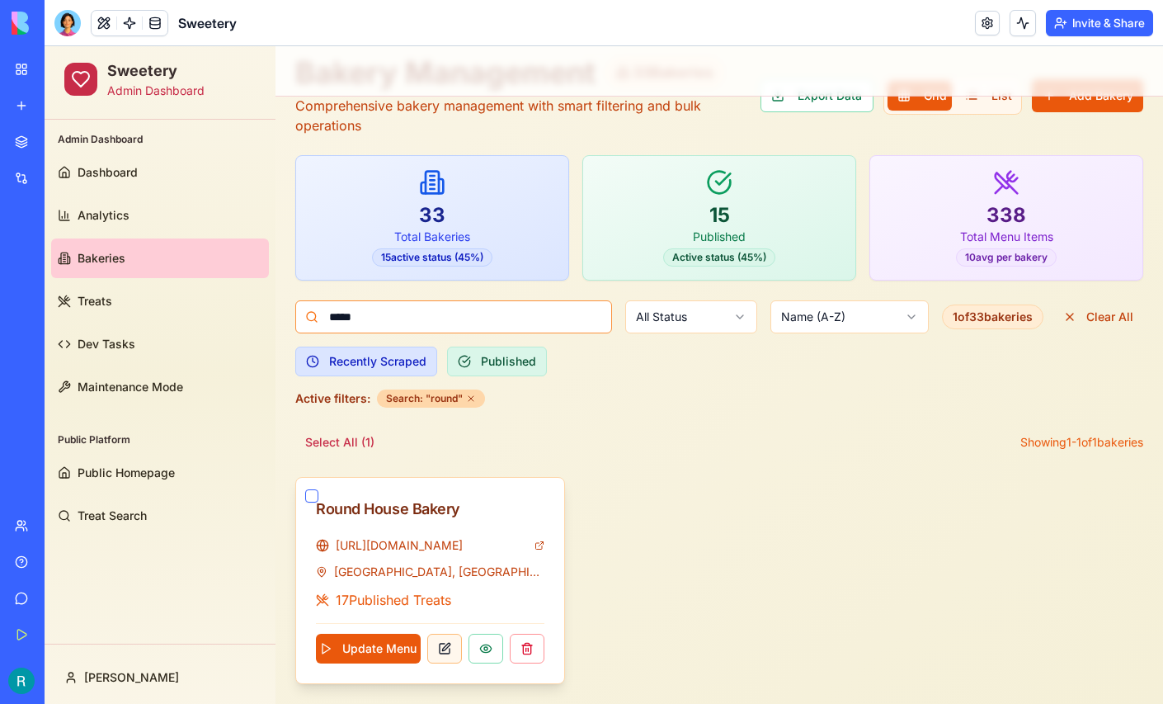
type input "*****"
click at [444, 638] on button at bounding box center [444, 648] width 35 height 30
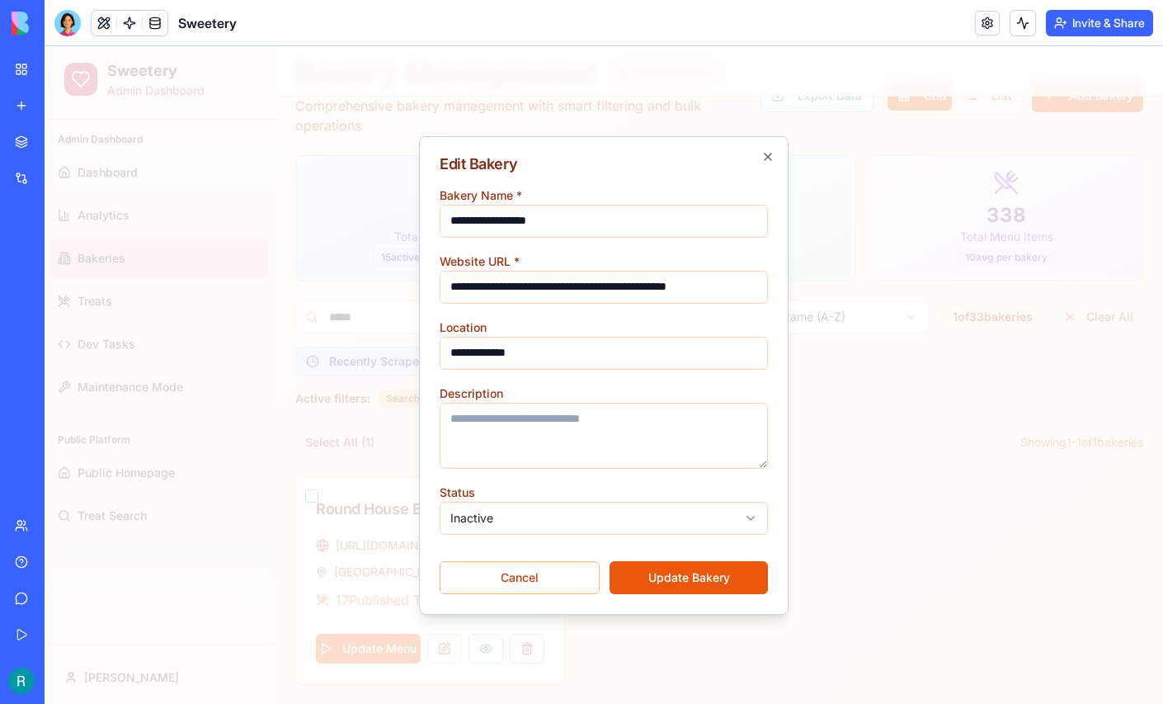
click at [511, 519] on body "**********" at bounding box center [604, 345] width 1118 height 718
click at [651, 572] on button "Update Bakery" at bounding box center [689, 577] width 158 height 33
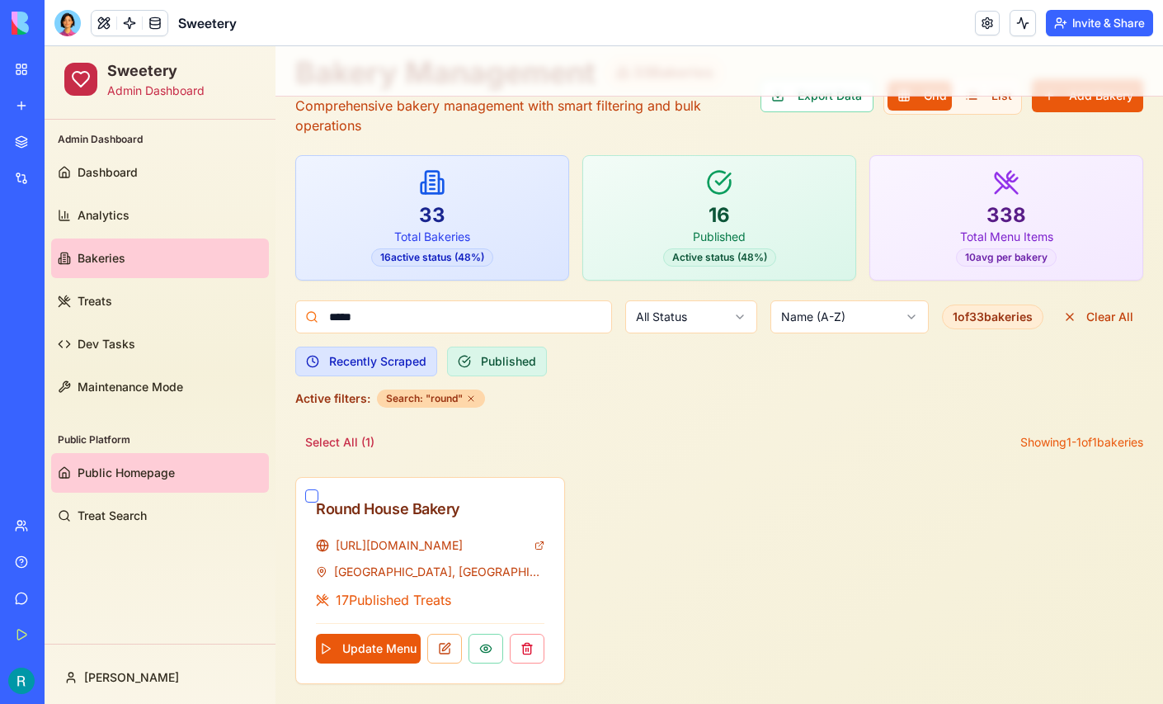
click at [121, 470] on span "Public Homepage" at bounding box center [126, 472] width 97 height 16
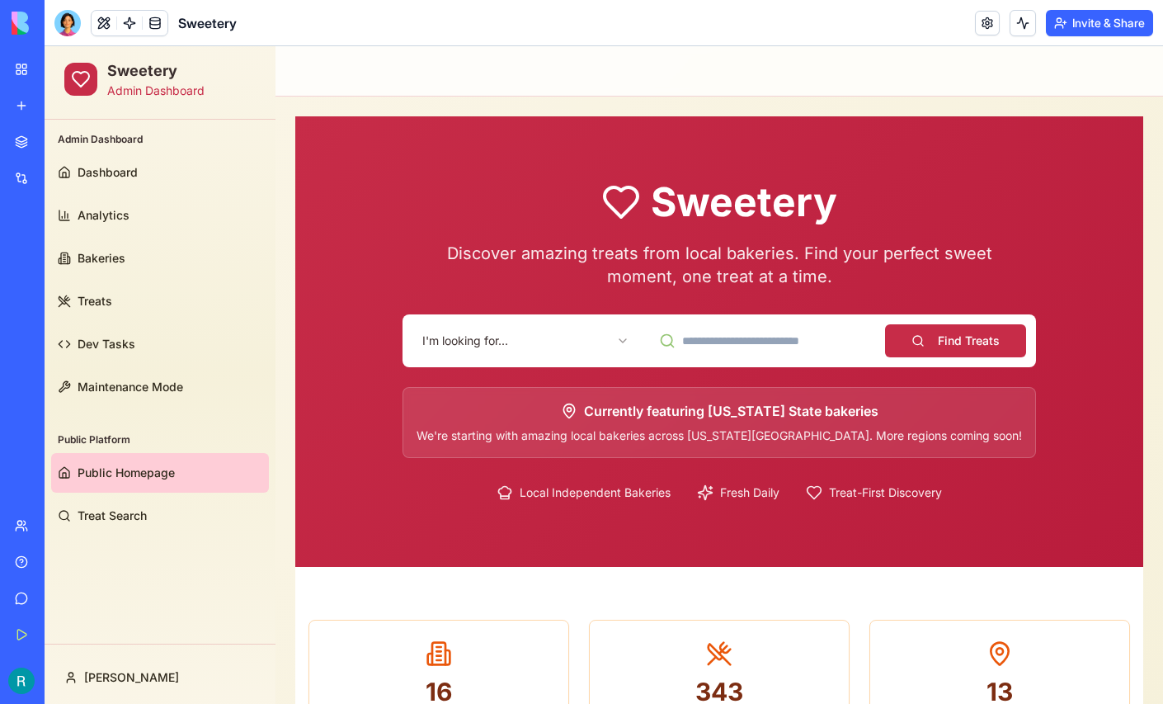
click at [556, 353] on body "Sweetery Admin Dashboard Admin Dashboard Dashboard Analytics Bakeries Treats De…" at bounding box center [604, 642] width 1118 height 1193
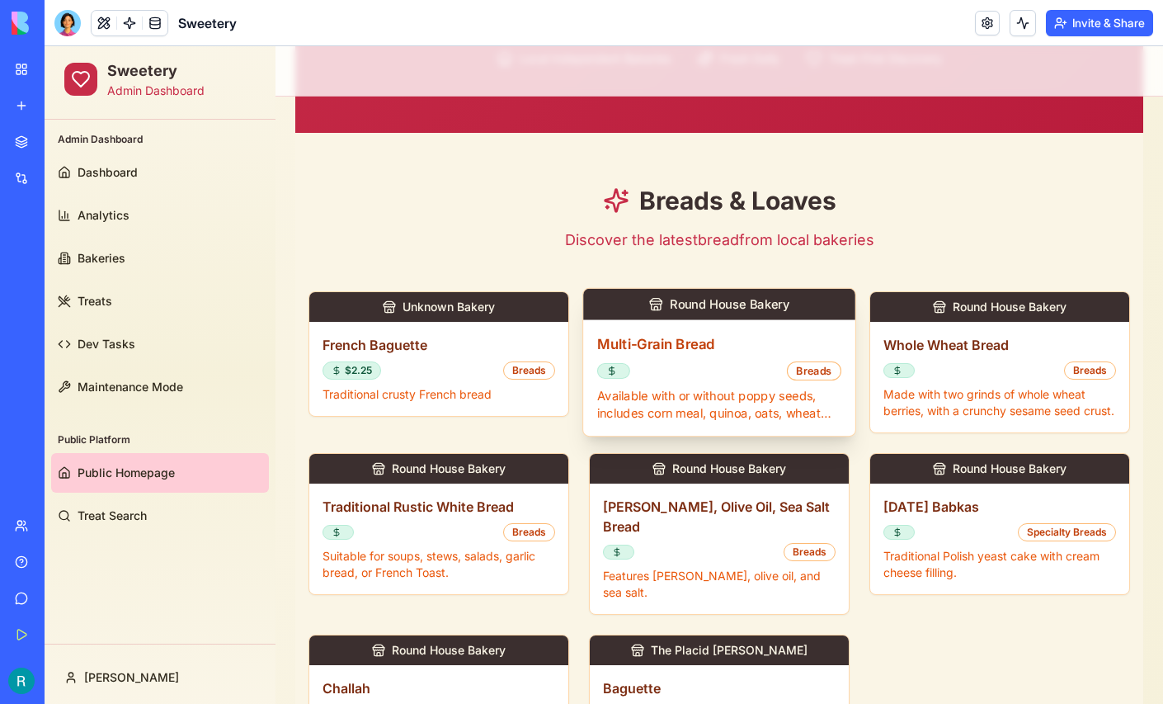
scroll to position [434, 0]
click at [700, 361] on div "Breads" at bounding box center [719, 370] width 244 height 19
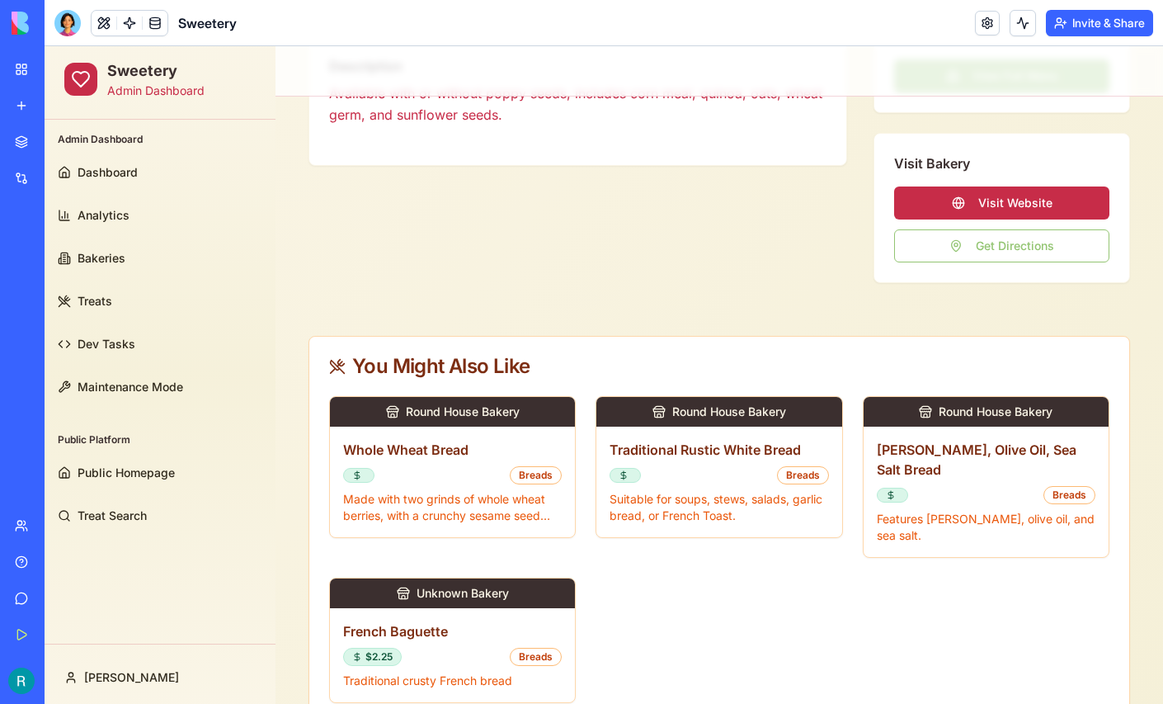
scroll to position [0, 0]
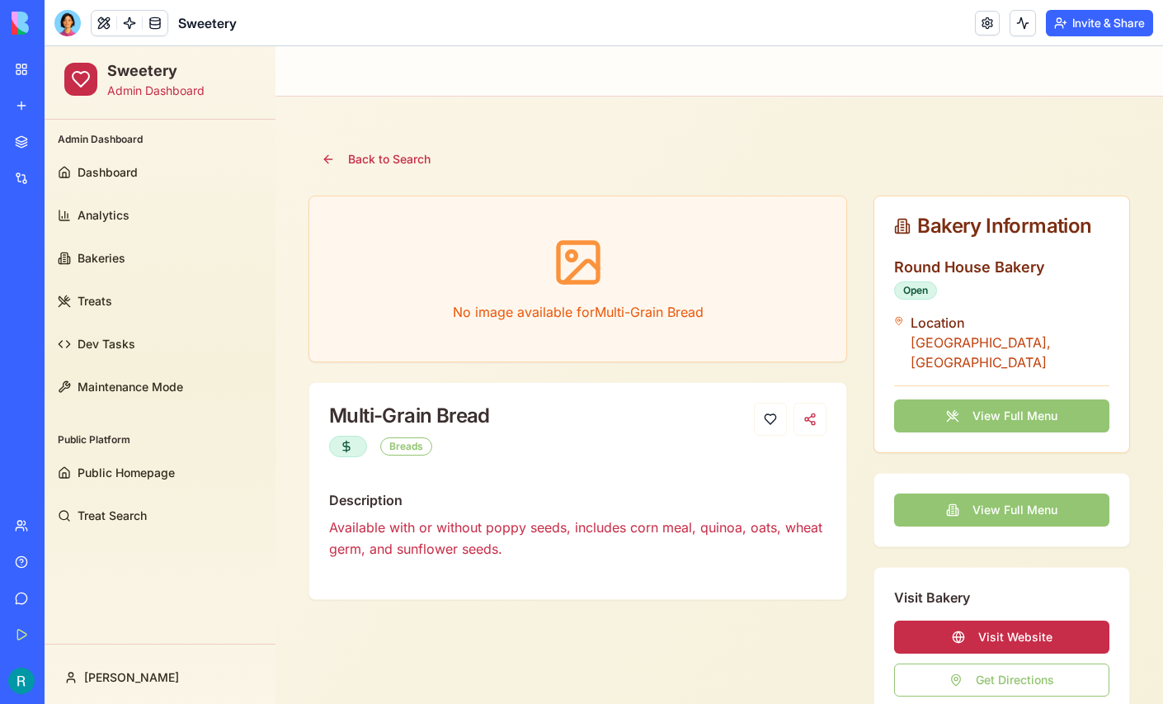
click at [1005, 493] on button "View Full Menu" at bounding box center [1001, 509] width 215 height 33
click at [393, 163] on button "Back to Search" at bounding box center [375, 159] width 135 height 33
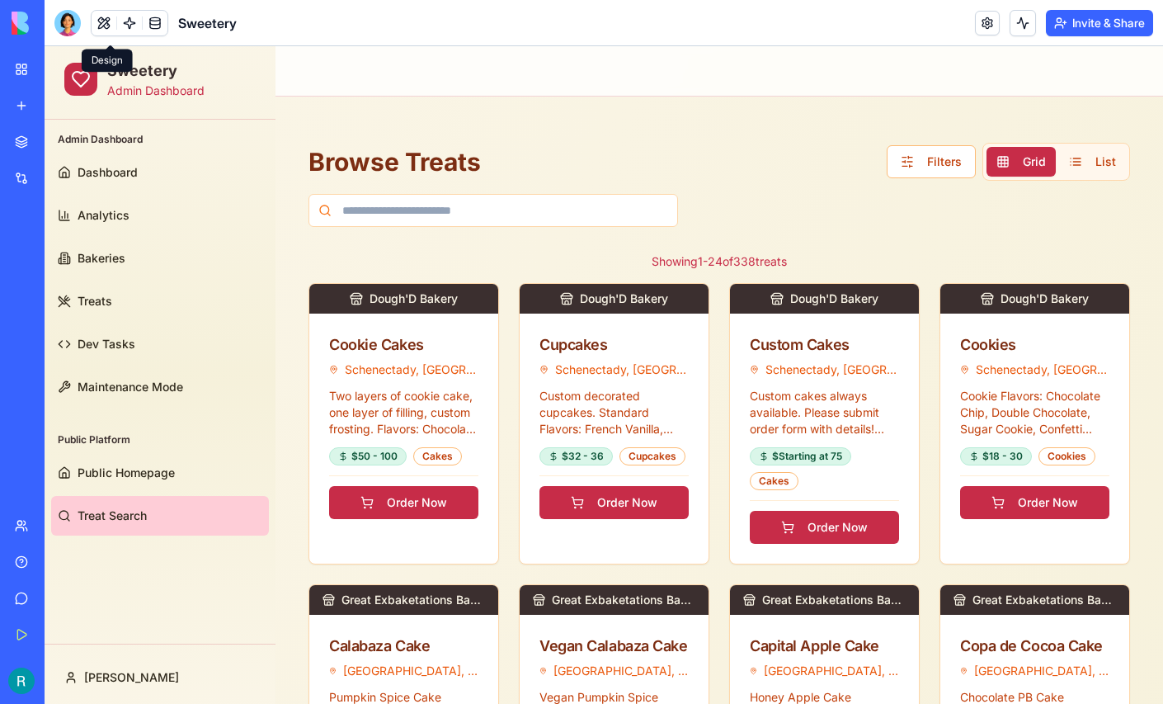
click at [140, 493] on ul "Public Homepage Treat Search" at bounding box center [160, 494] width 218 height 82
click at [142, 473] on span "Public Homepage" at bounding box center [126, 472] width 97 height 16
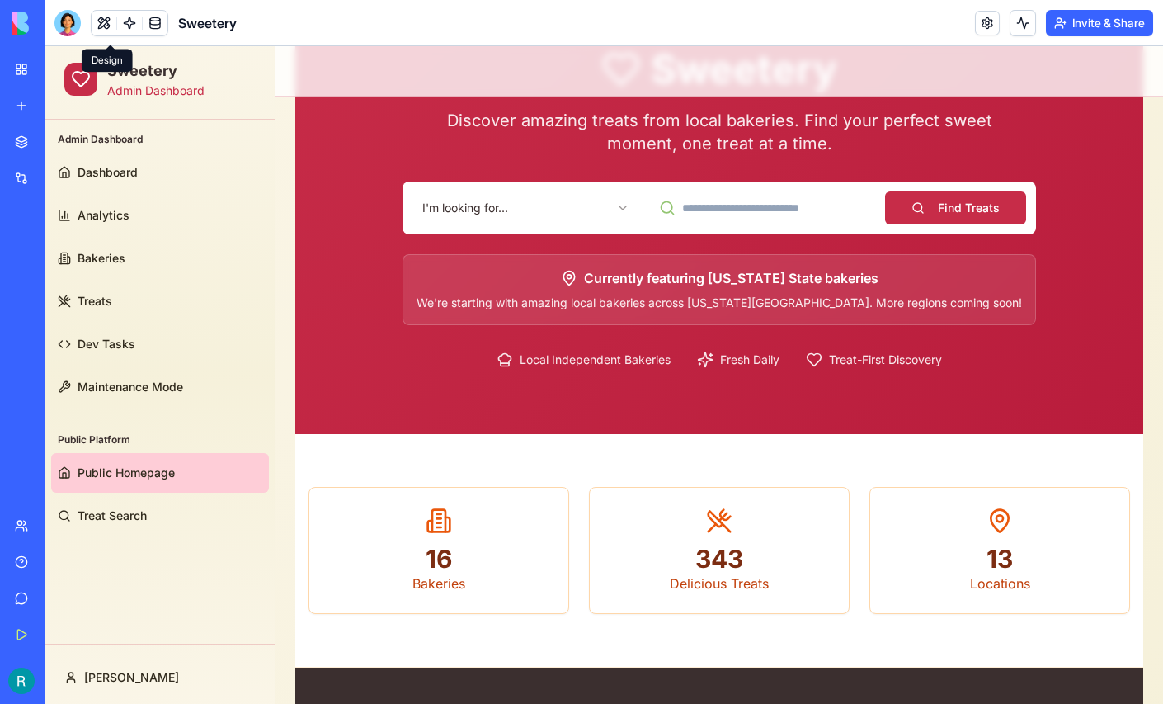
scroll to position [114, 0]
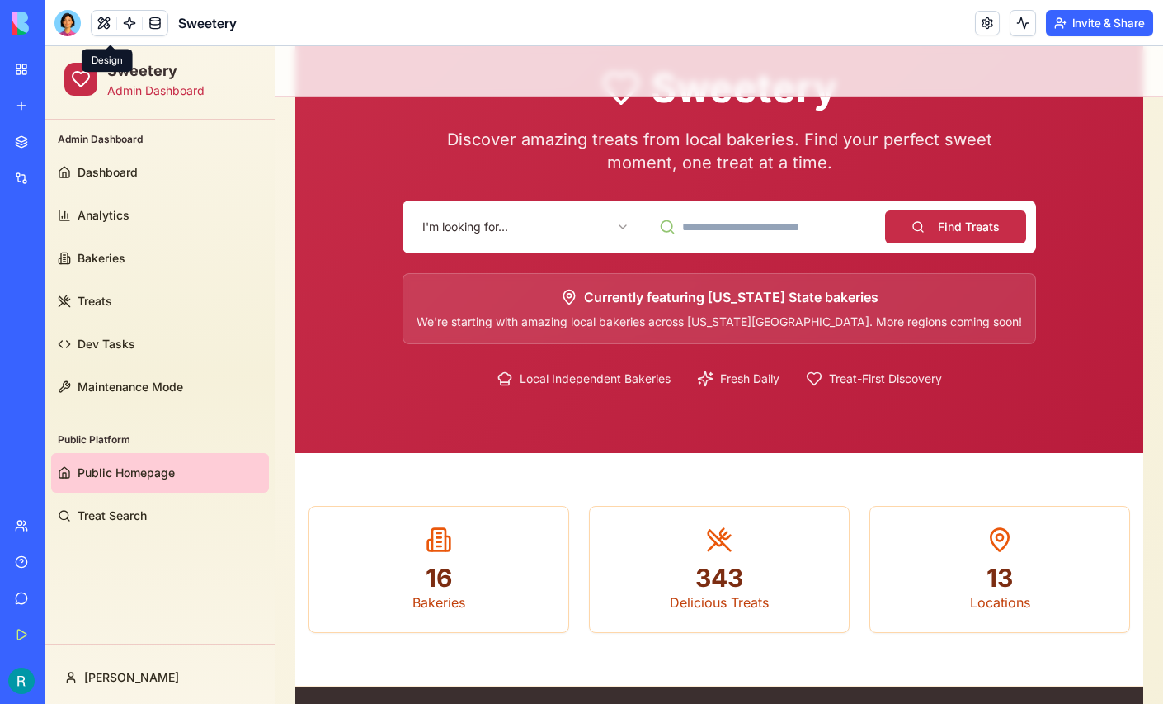
click at [516, 222] on html "Sweetery Admin Dashboard Admin Dashboard Dashboard Analytics Bakeries Treats De…" at bounding box center [604, 528] width 1118 height 1193
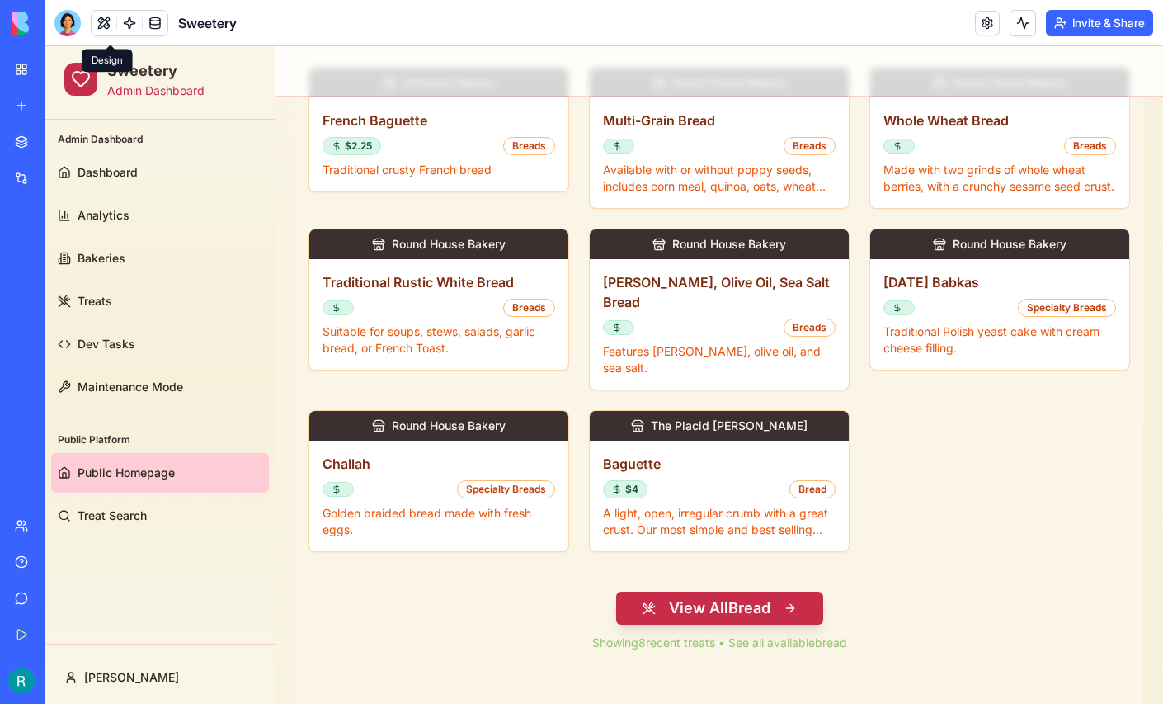
scroll to position [660, 0]
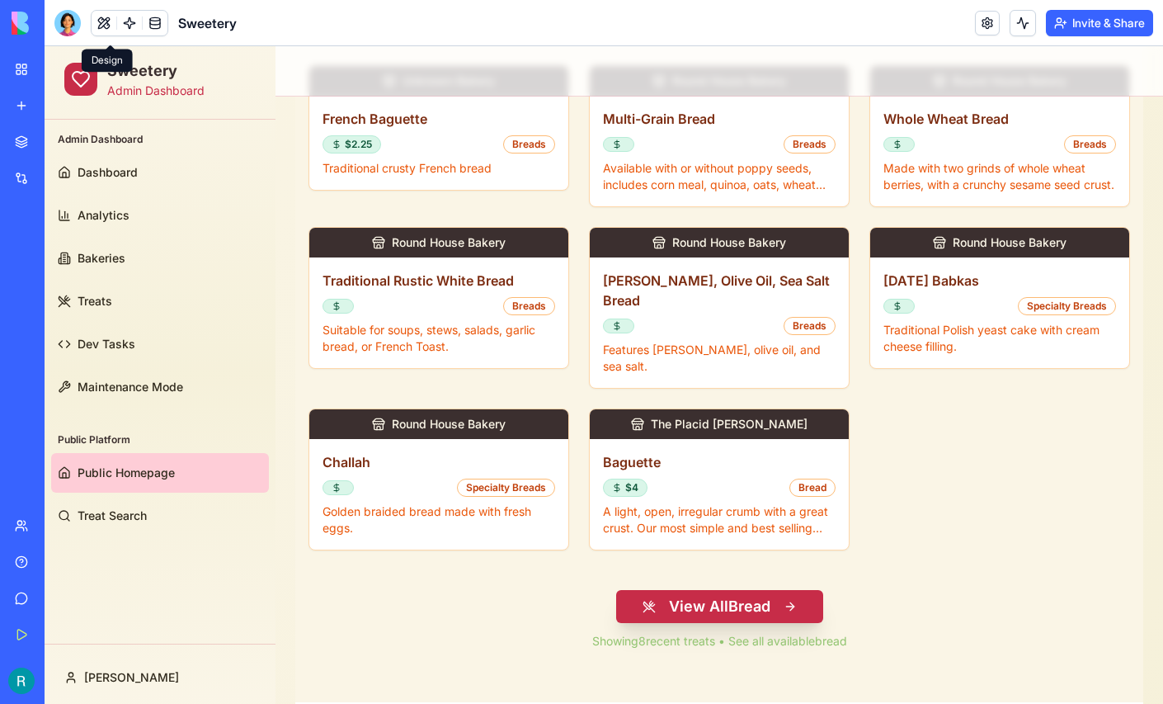
click at [725, 590] on button "View All Bread" at bounding box center [719, 606] width 207 height 33
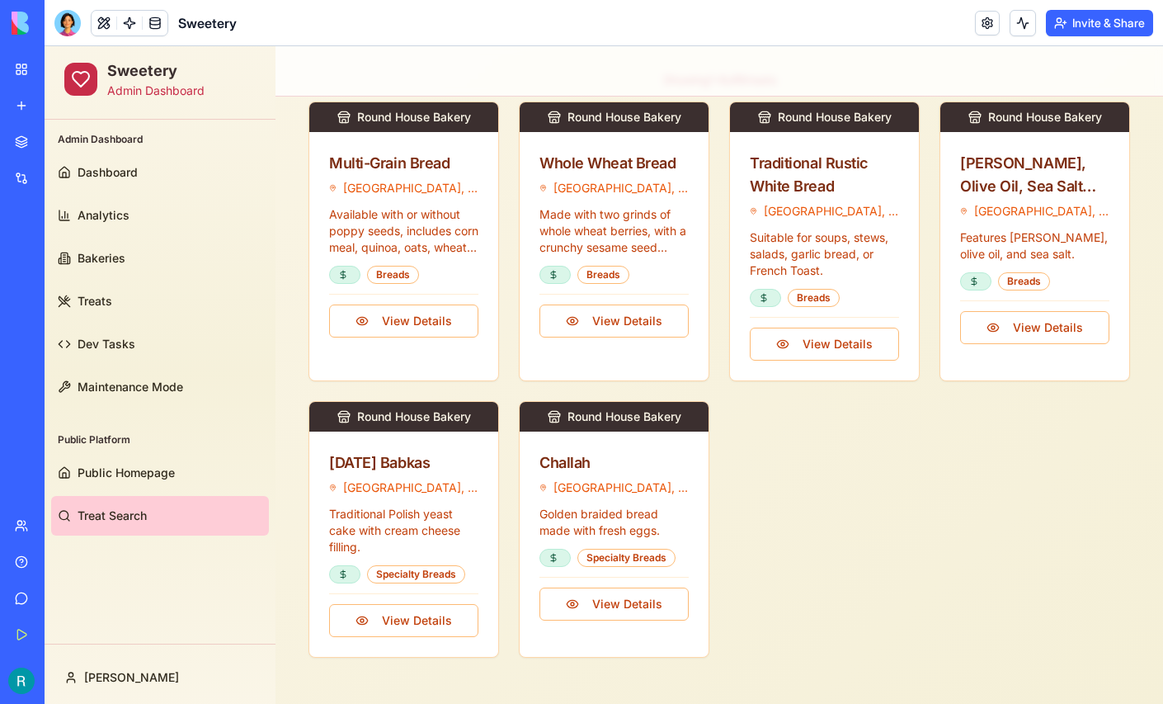
scroll to position [539, 0]
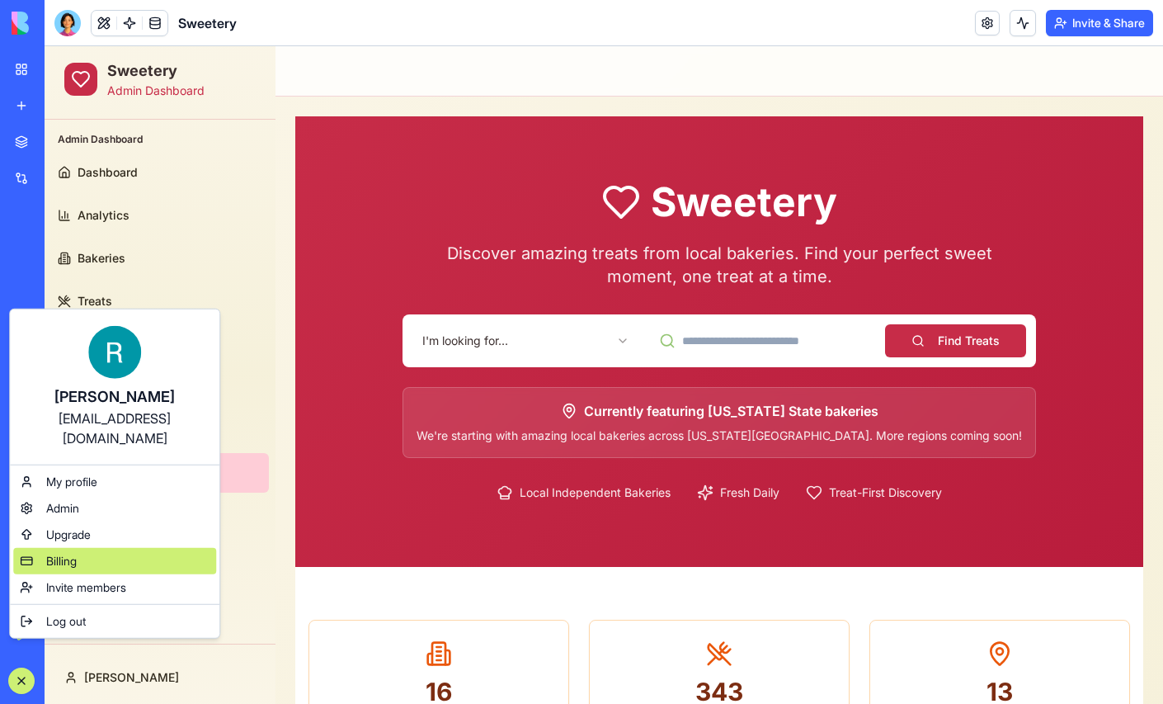
click at [92, 565] on div "Billing" at bounding box center [114, 561] width 203 height 26
